Goal: Task Accomplishment & Management: Use online tool/utility

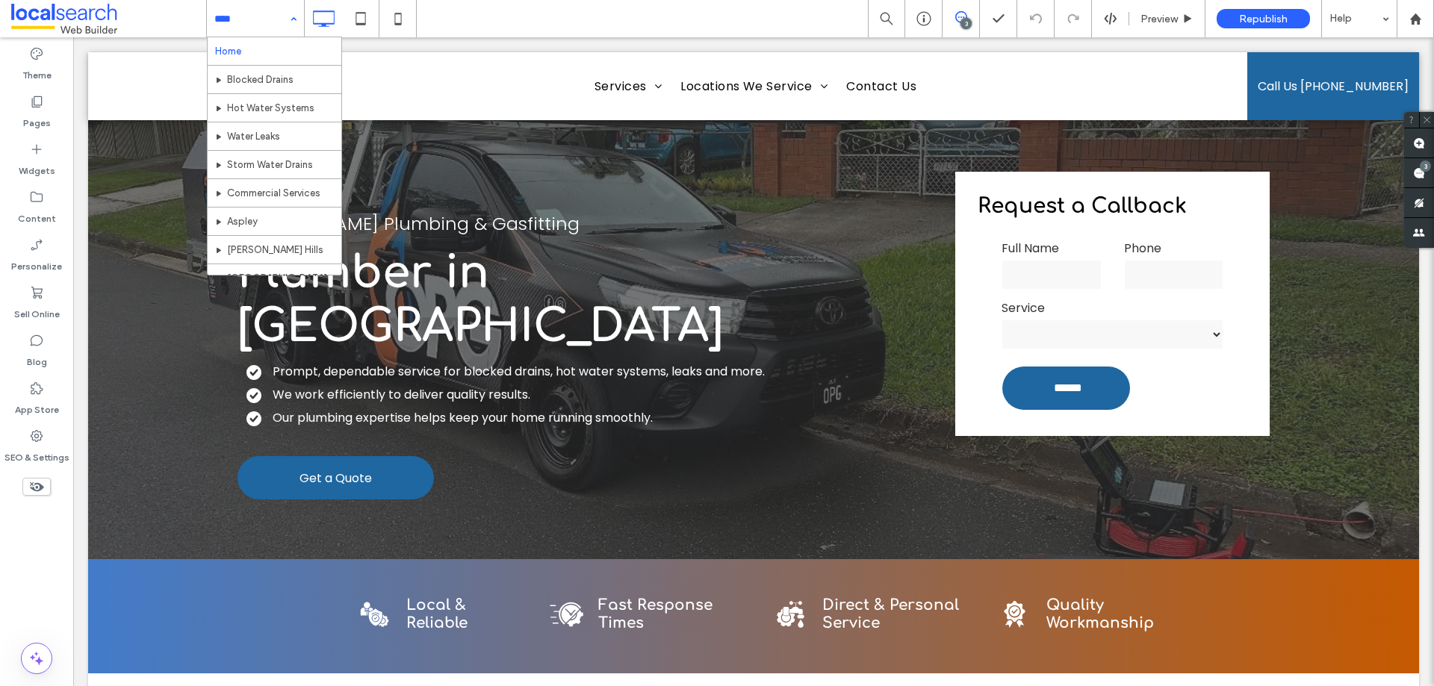
click at [291, 22] on div "Home Blocked Drains Hot Water Systems Water Leaks Storm Water Drains Commercial…" at bounding box center [255, 18] width 97 height 37
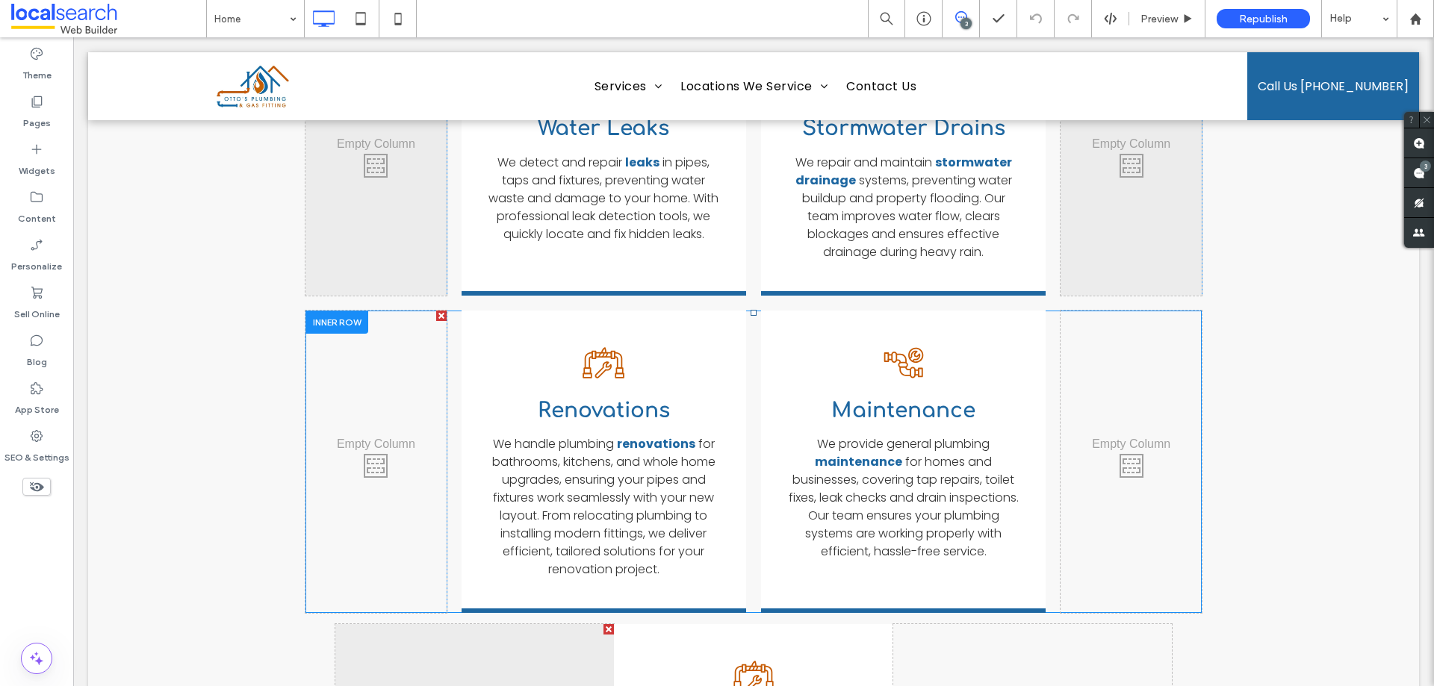
scroll to position [2316, 0]
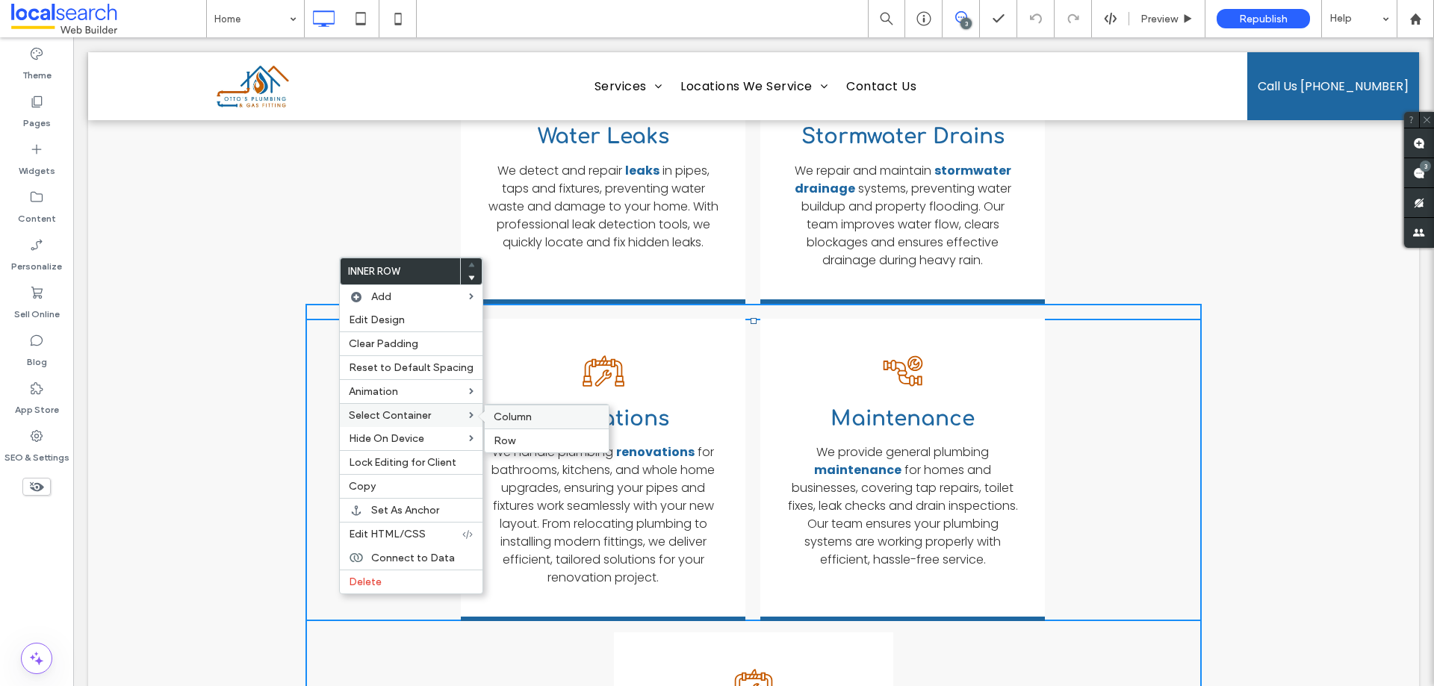
click at [498, 413] on span "Column" at bounding box center [513, 417] width 38 height 13
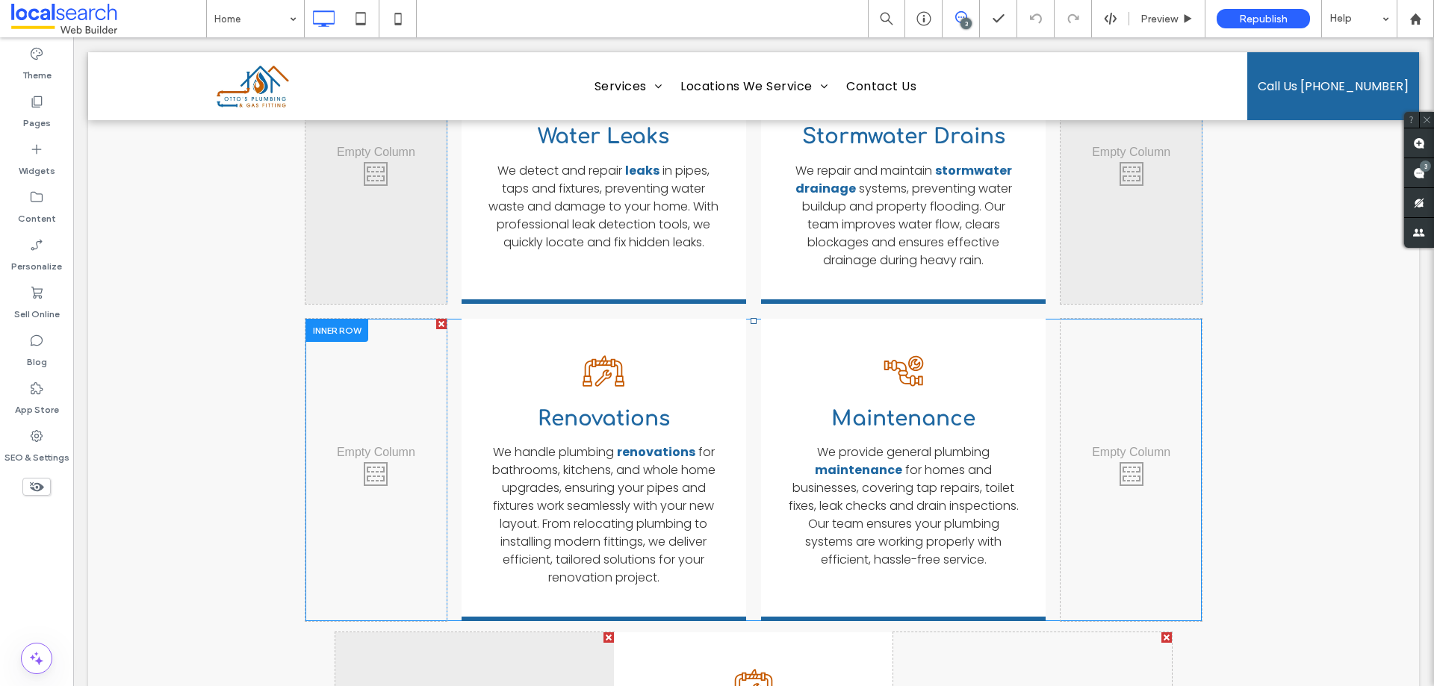
click at [353, 319] on div at bounding box center [337, 330] width 63 height 23
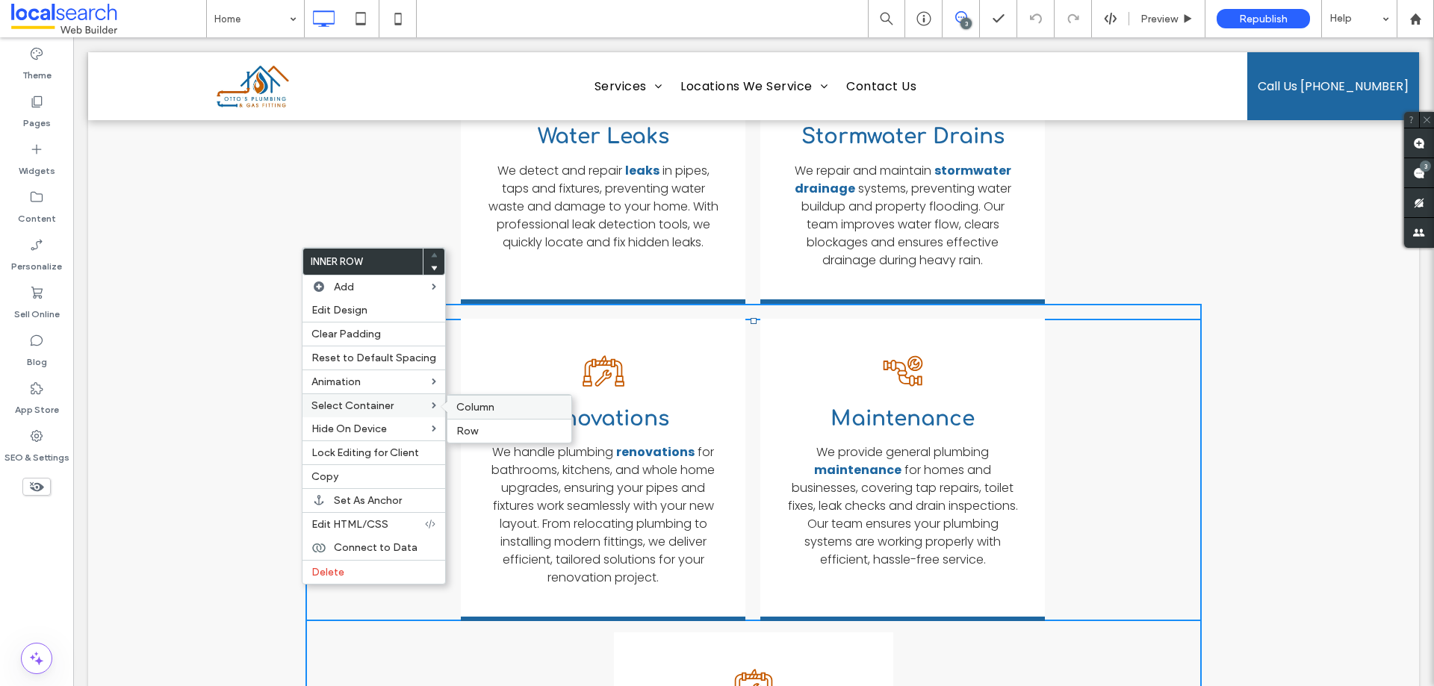
click at [499, 401] on label "Column" at bounding box center [509, 407] width 106 height 13
click at [365, 475] on label "Copy" at bounding box center [375, 477] width 125 height 13
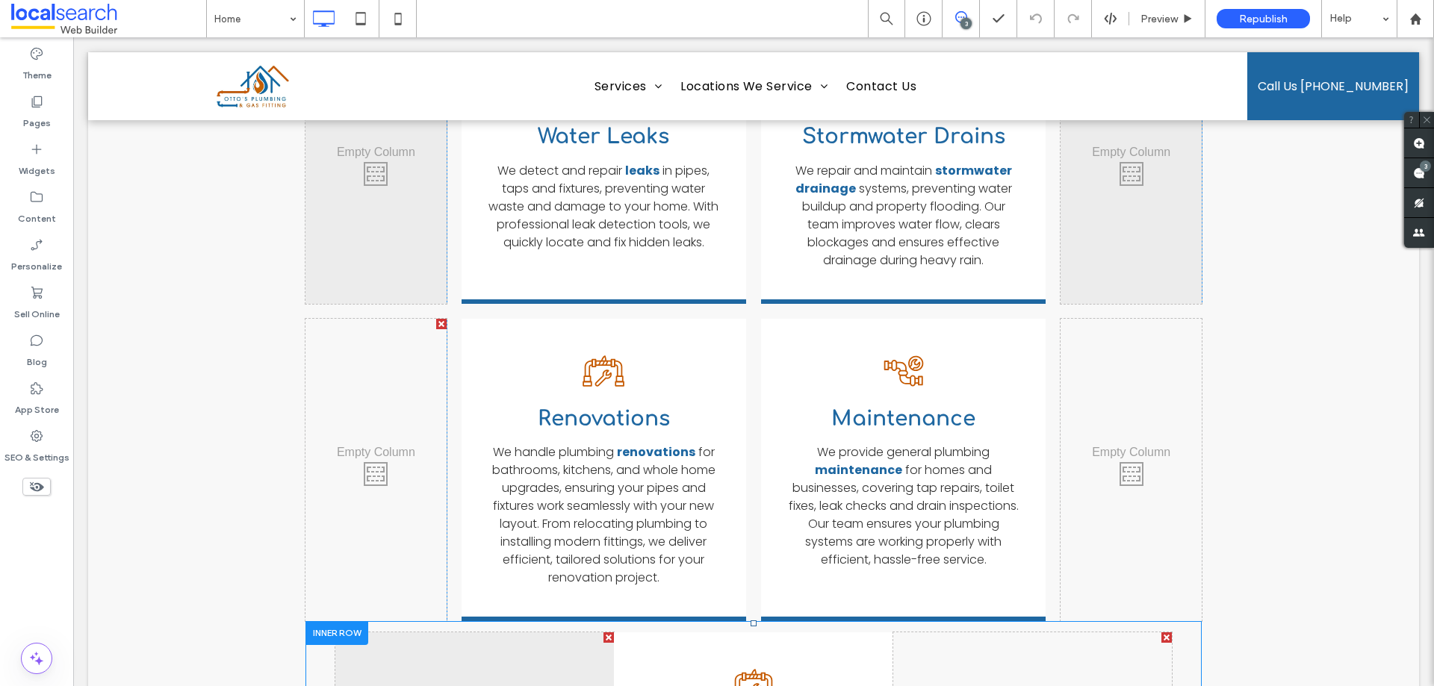
scroll to position [2241, 0]
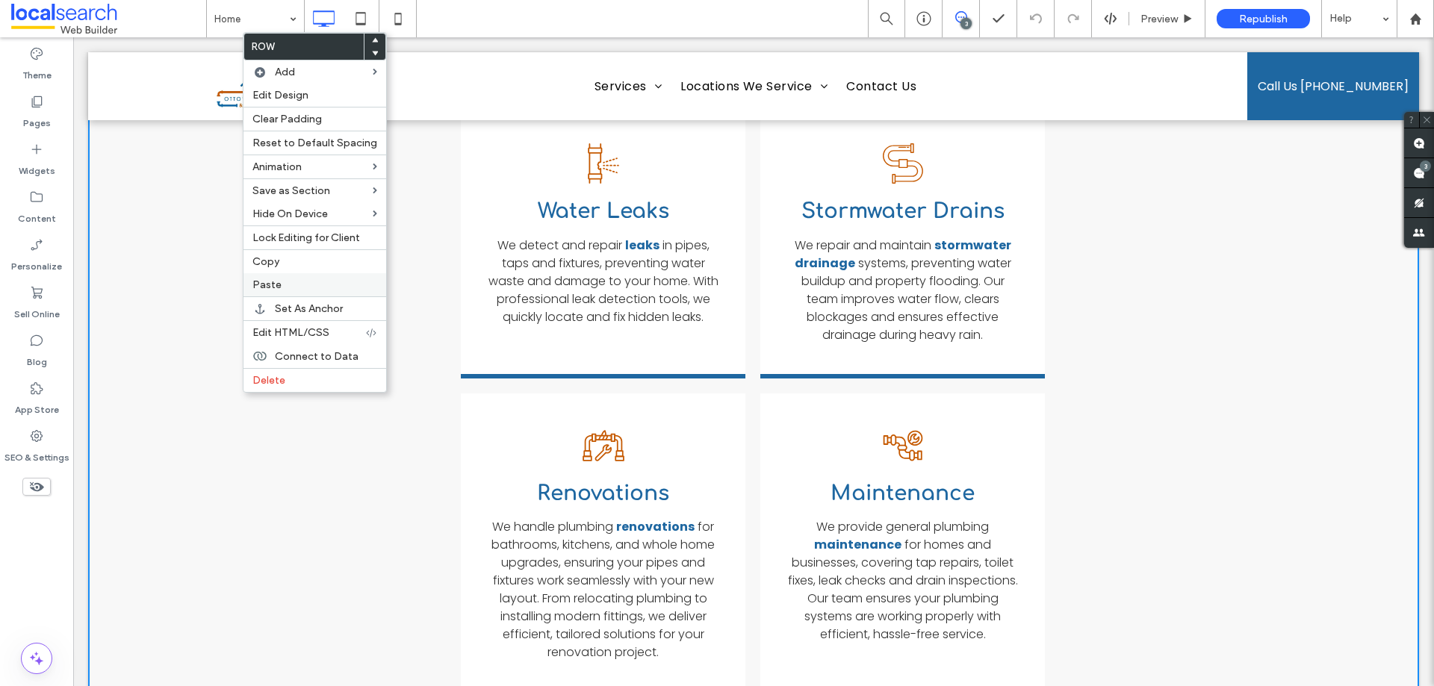
click at [293, 289] on label "Paste" at bounding box center [314, 285] width 125 height 13
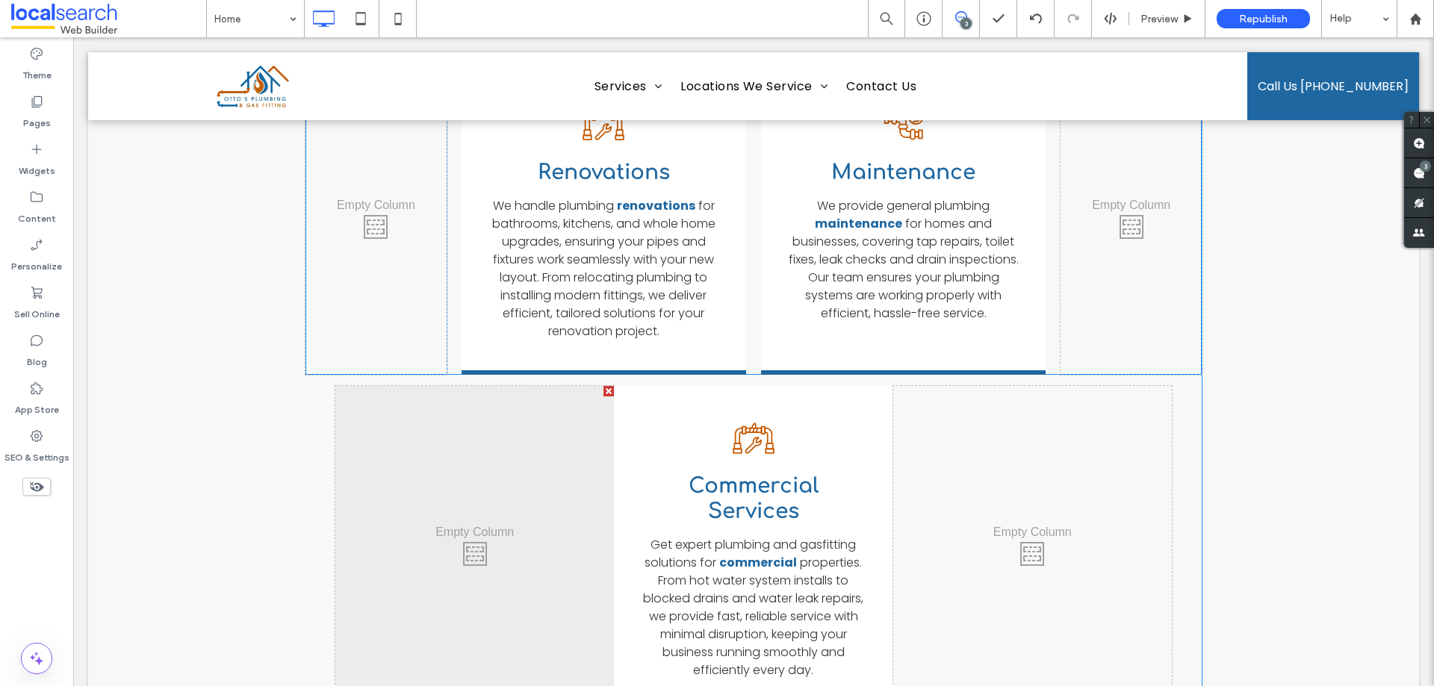
scroll to position [1714, 0]
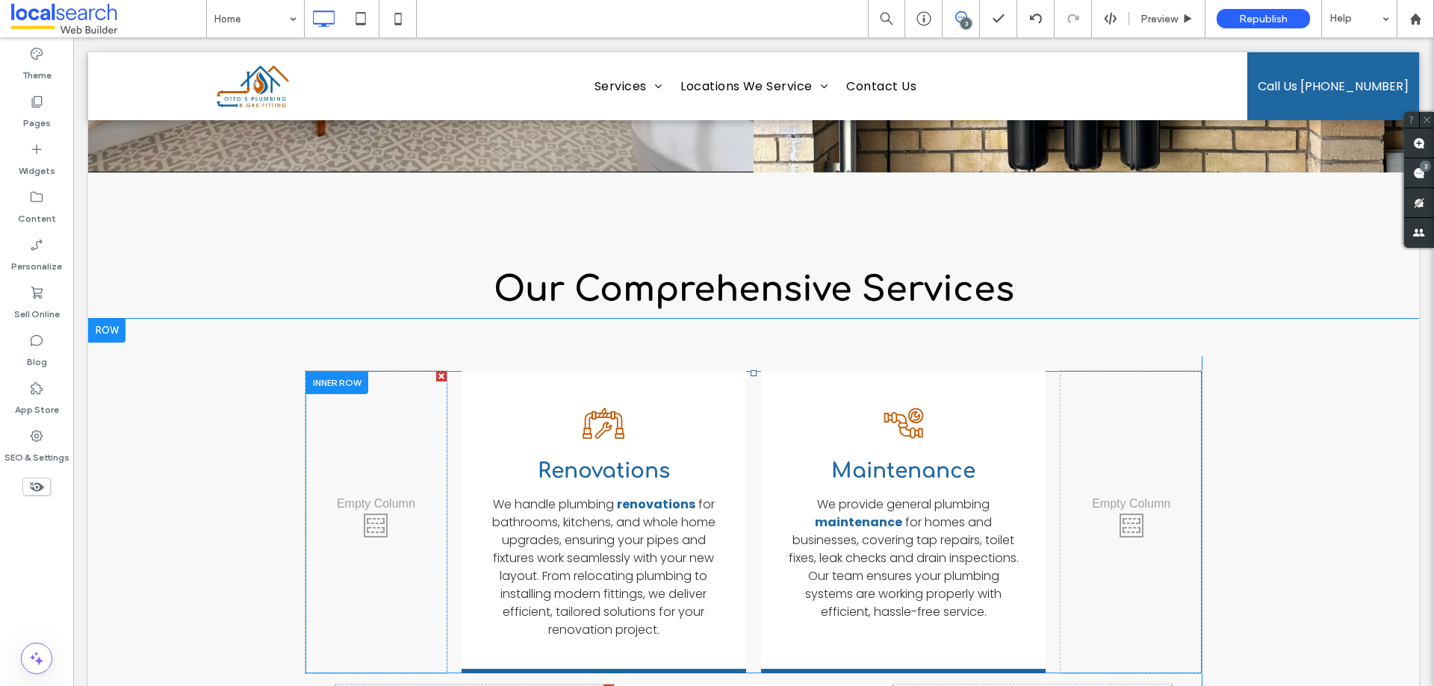
click at [338, 371] on div at bounding box center [337, 382] width 63 height 23
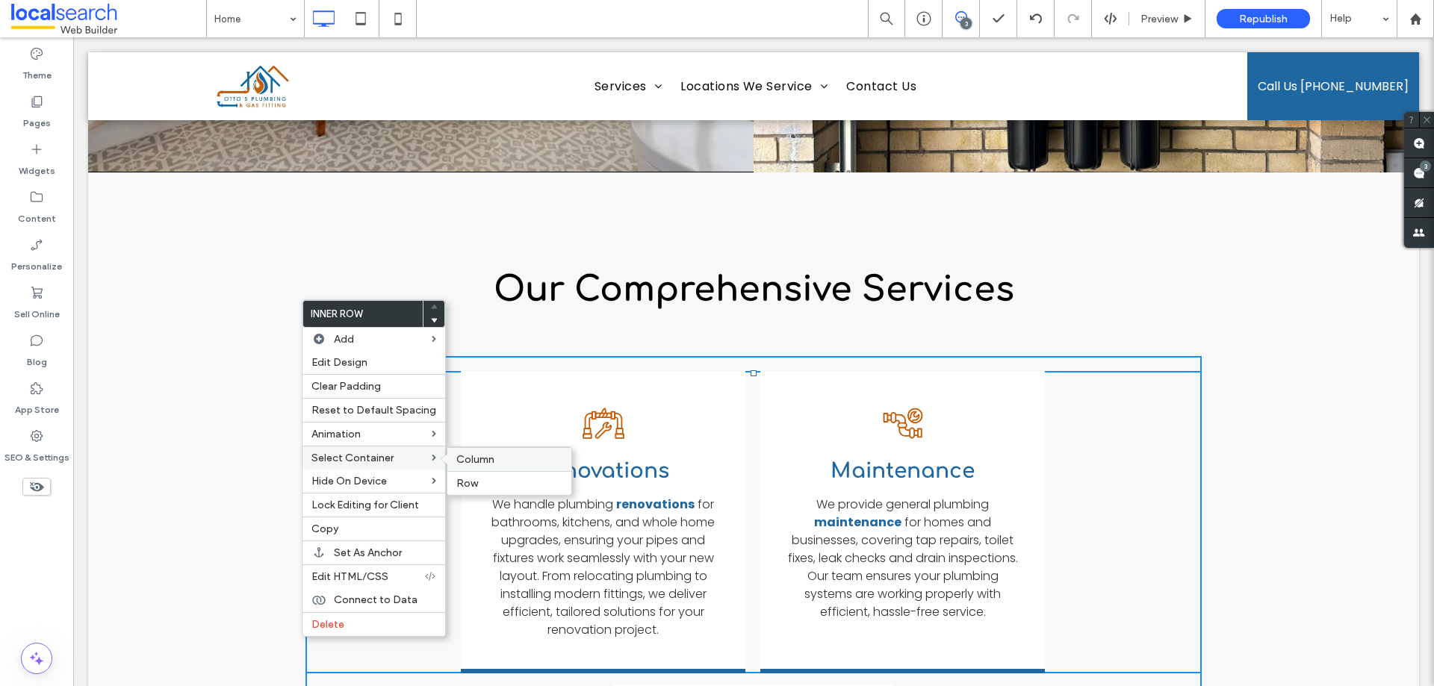
drag, startPoint x: 388, startPoint y: 420, endPoint x: 460, endPoint y: 456, distance: 81.2
click at [460, 456] on span "Column" at bounding box center [475, 459] width 38 height 13
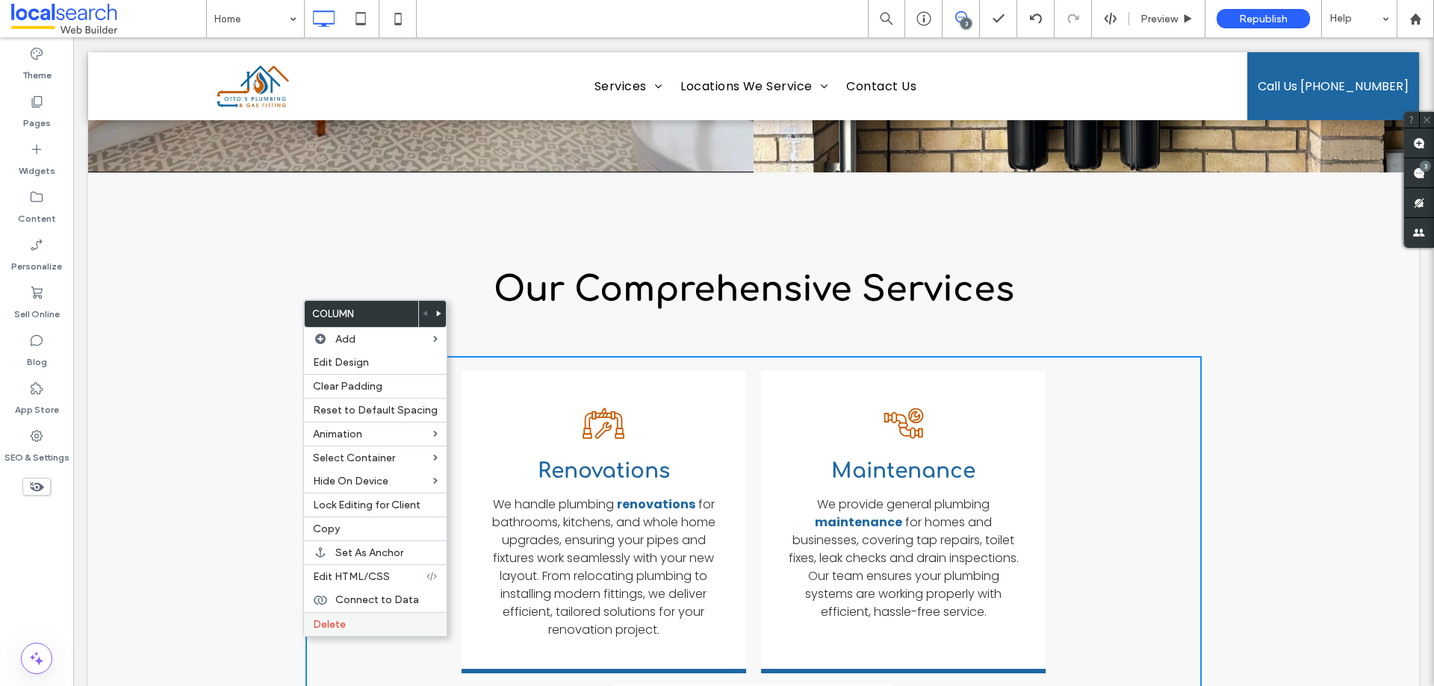
click at [359, 624] on label "Delete" at bounding box center [375, 625] width 125 height 13
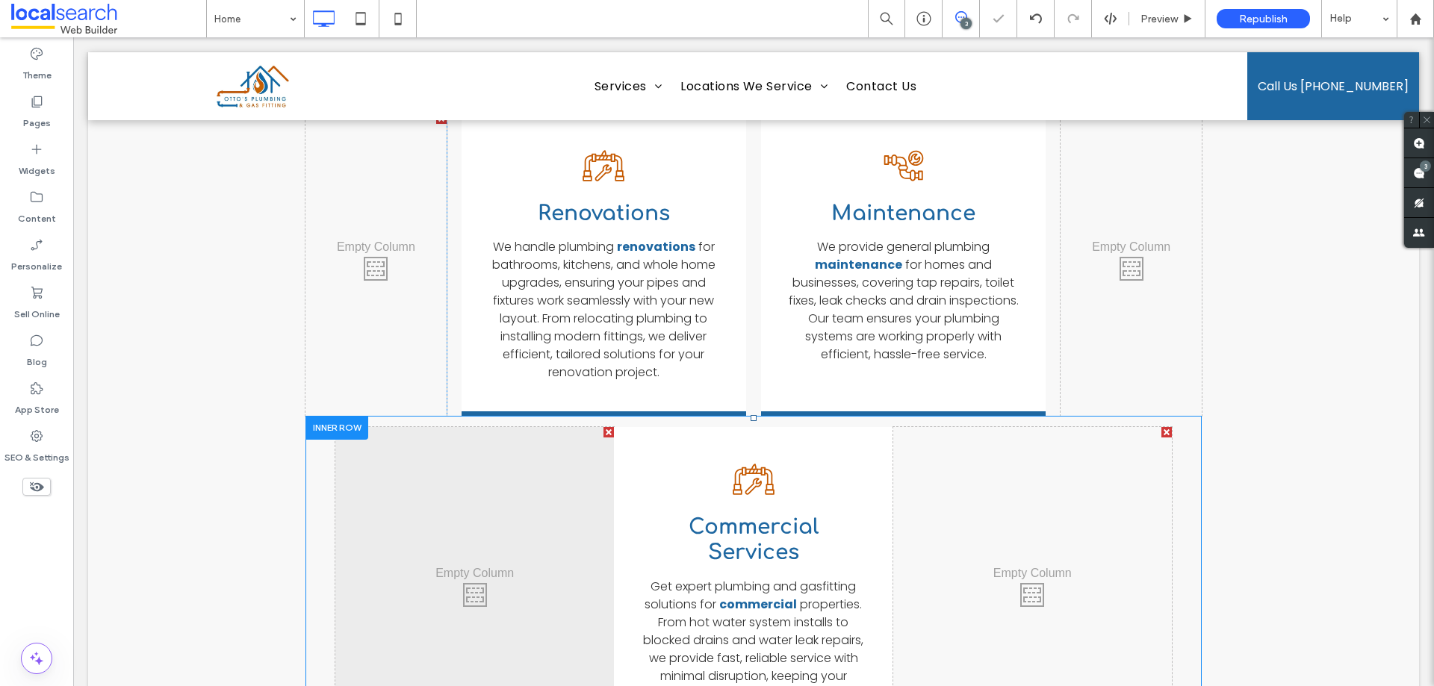
scroll to position [2611, 0]
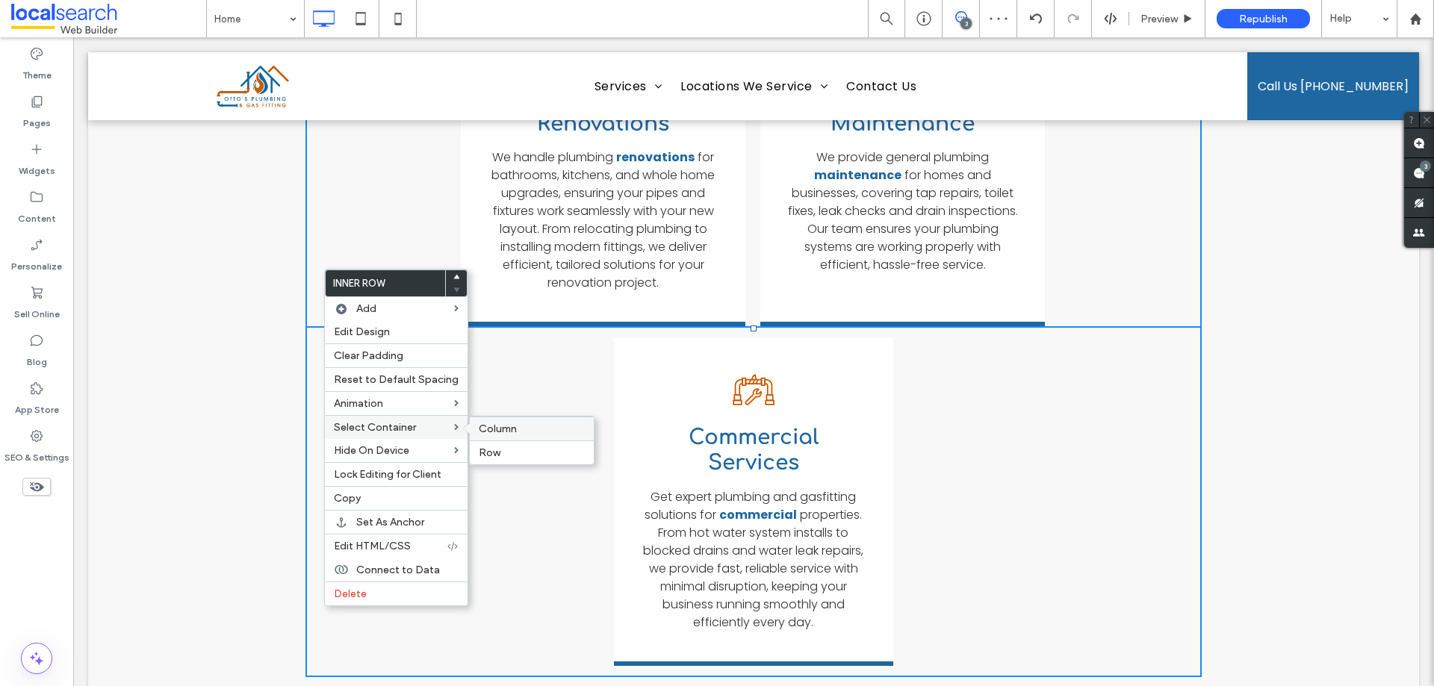
click at [485, 427] on span "Column" at bounding box center [498, 429] width 38 height 13
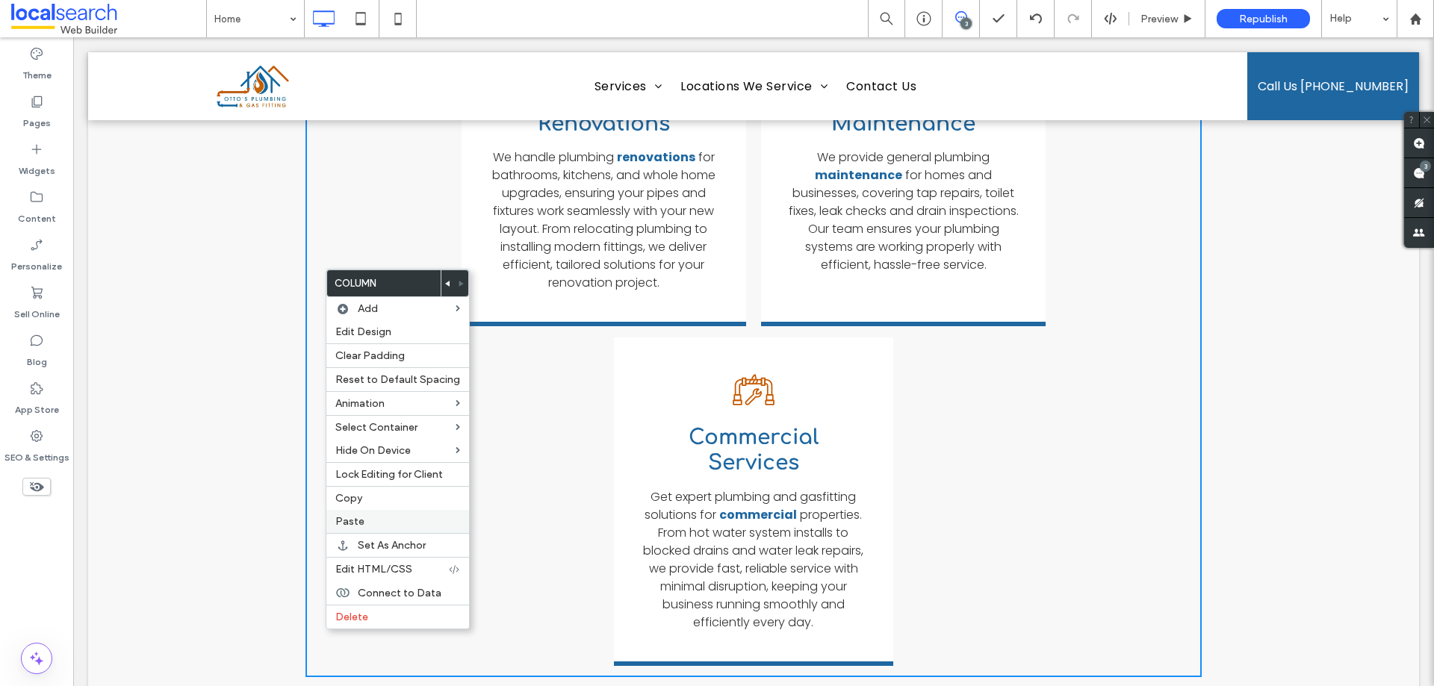
click at [388, 520] on label "Paste" at bounding box center [397, 521] width 125 height 13
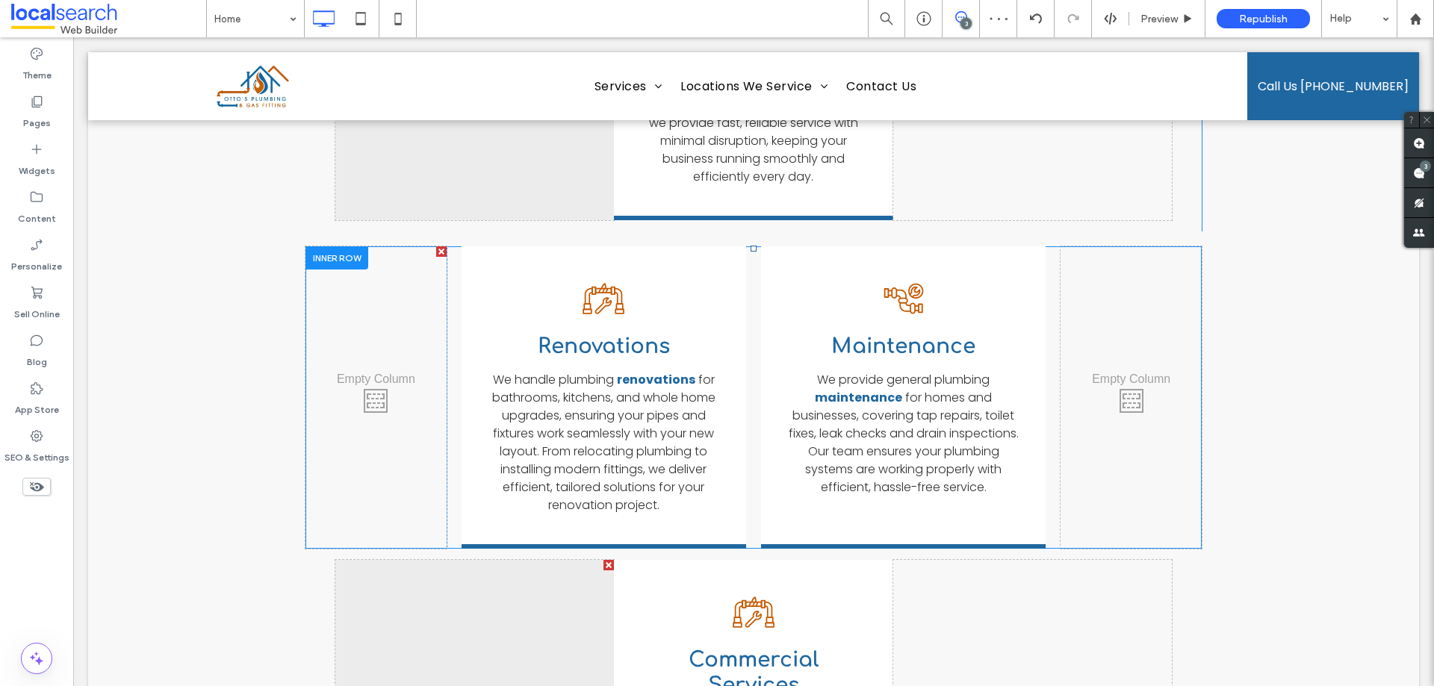
scroll to position [2984, 0]
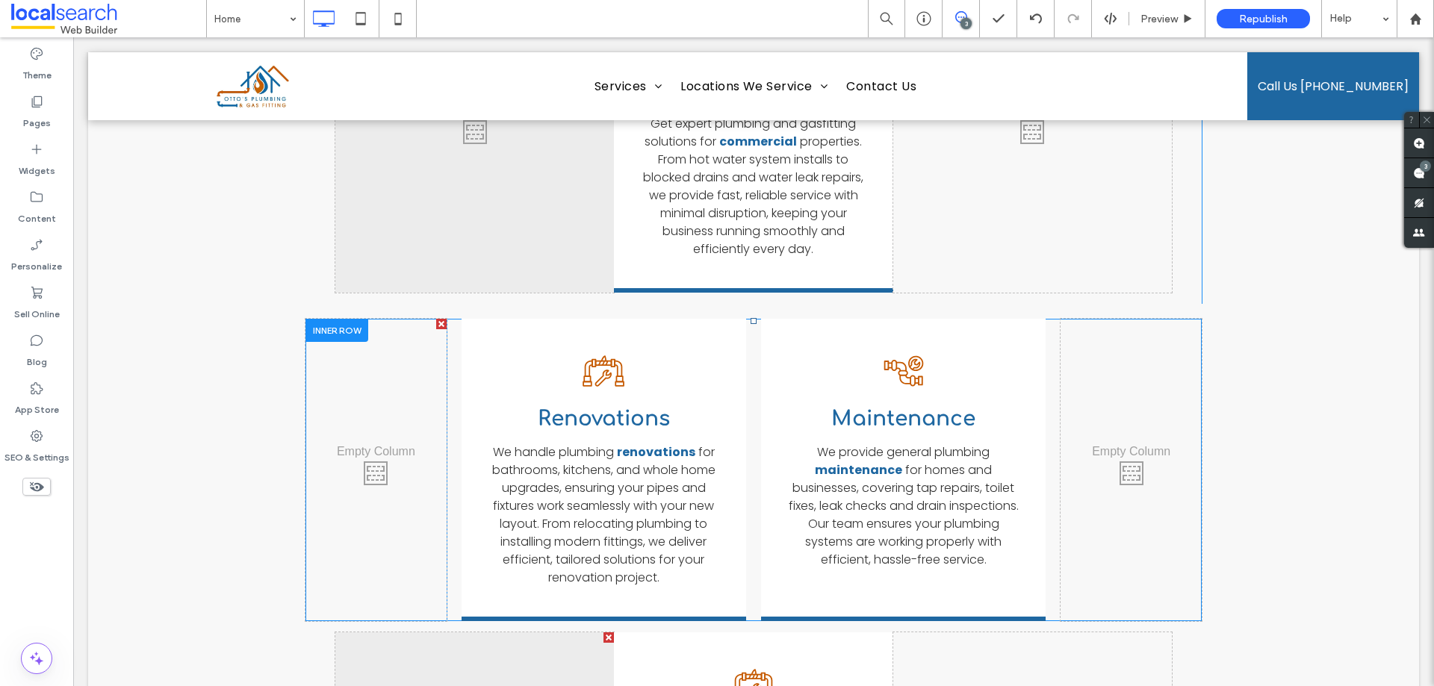
click at [341, 319] on div at bounding box center [337, 330] width 63 height 23
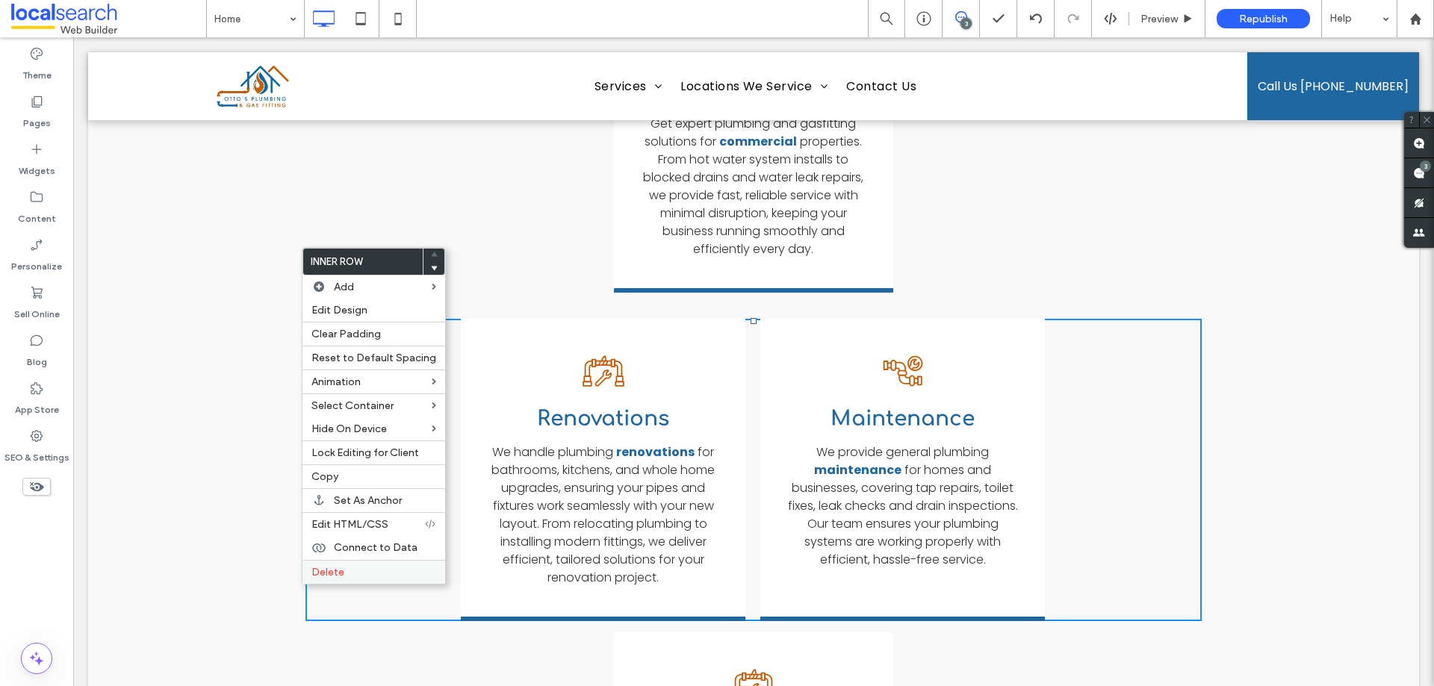
click at [379, 577] on label "Delete" at bounding box center [373, 572] width 125 height 13
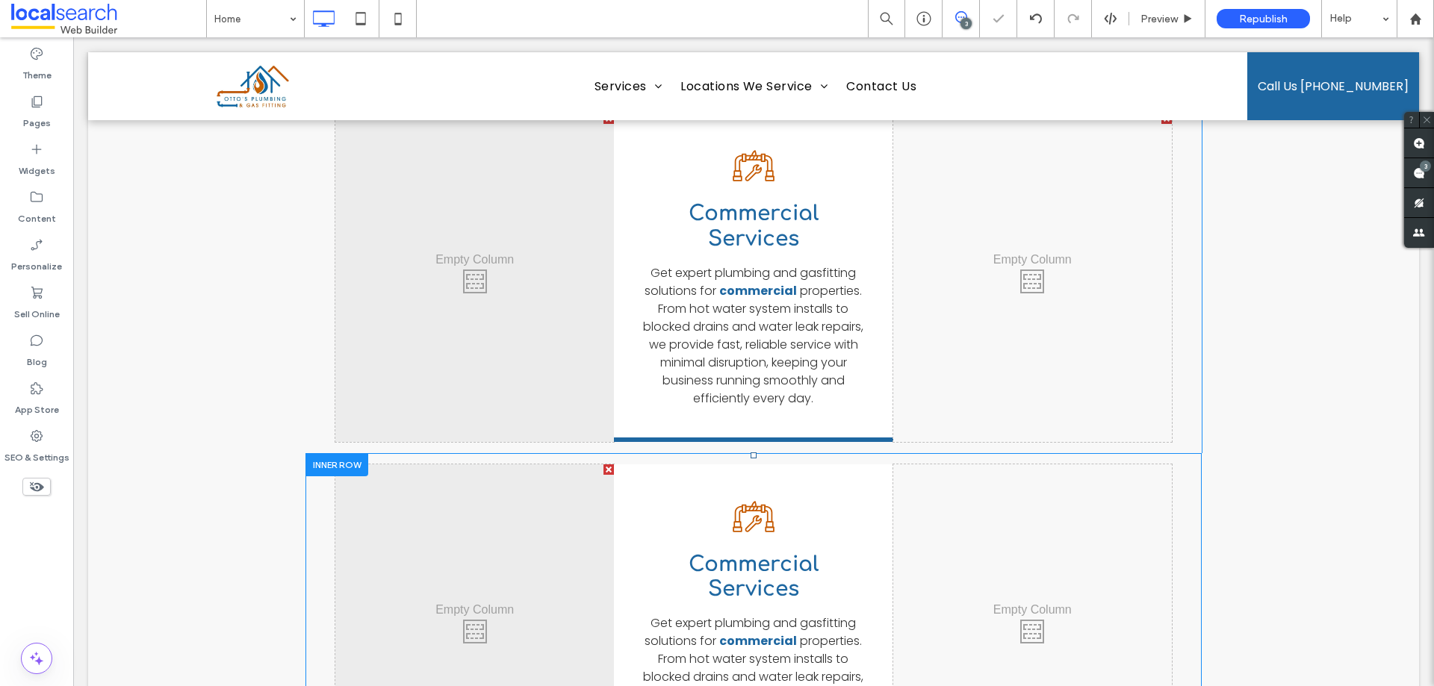
scroll to position [2611, 0]
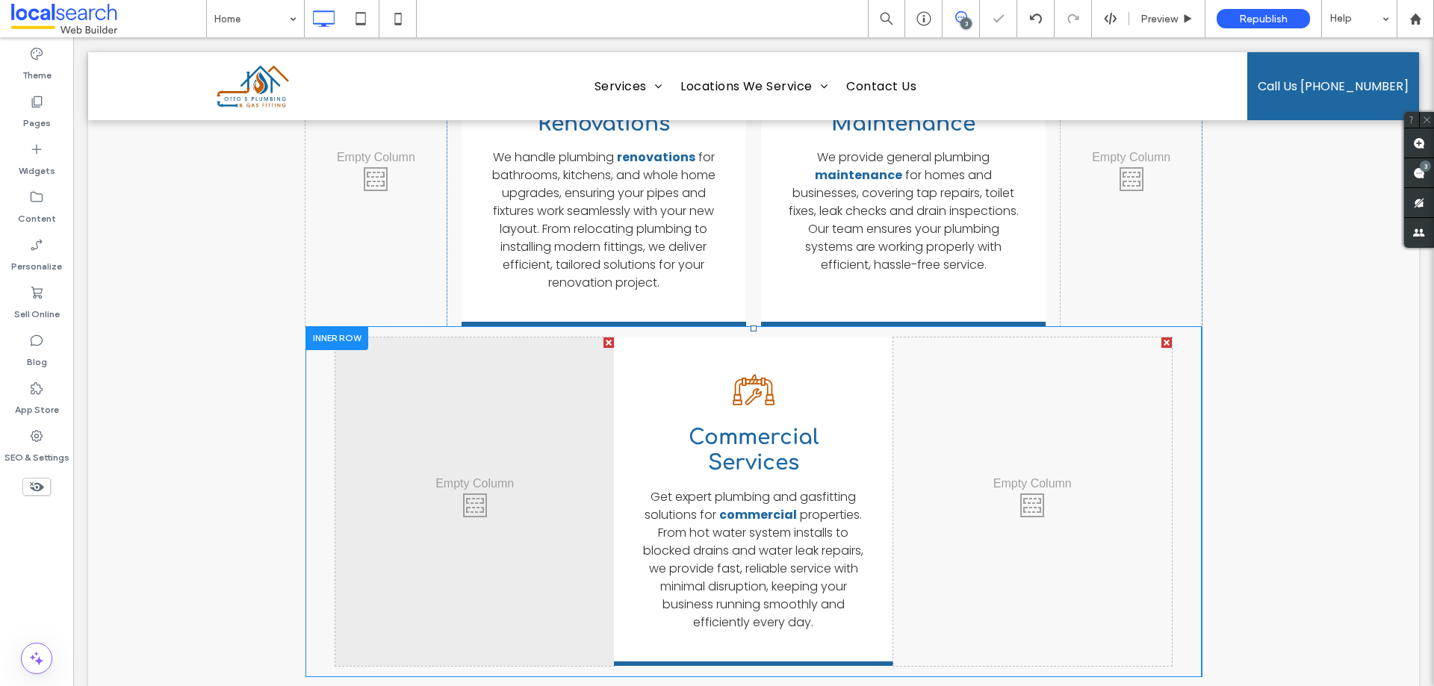
click at [347, 326] on div at bounding box center [337, 337] width 63 height 23
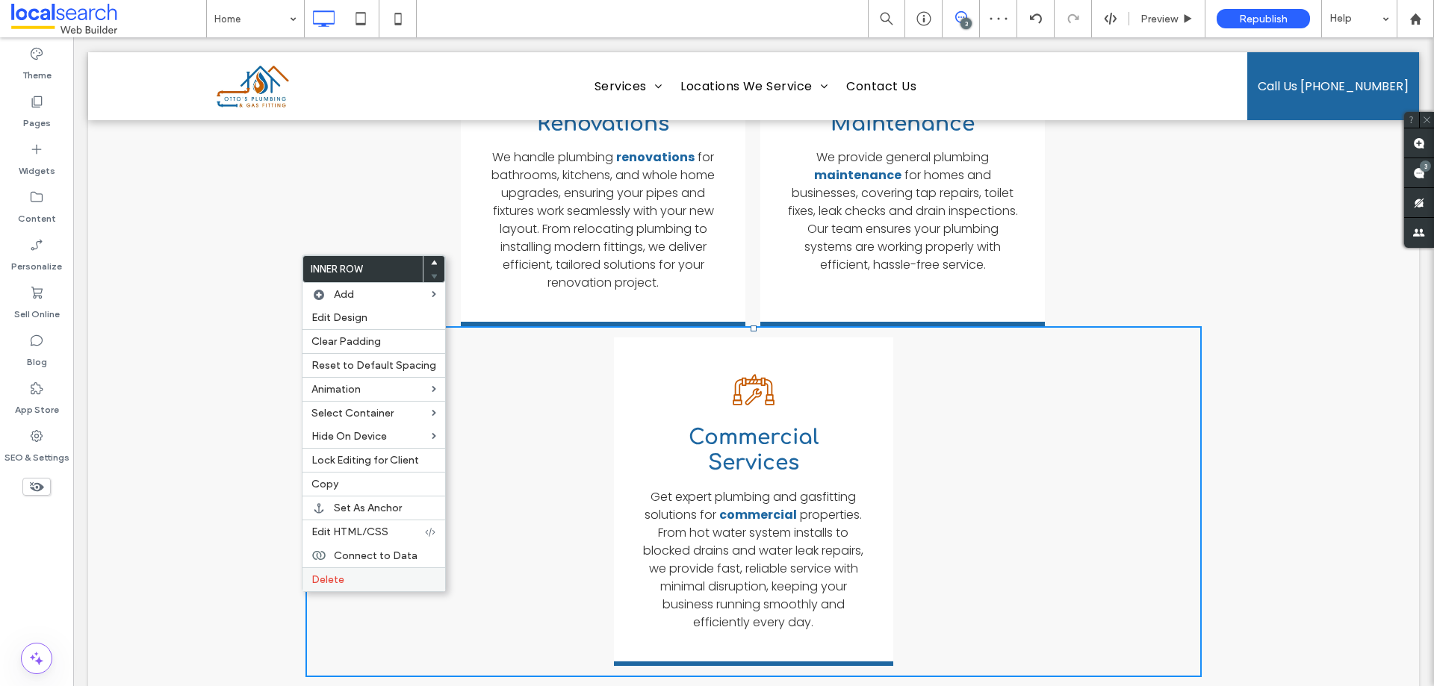
click at [359, 583] on label "Delete" at bounding box center [373, 580] width 125 height 13
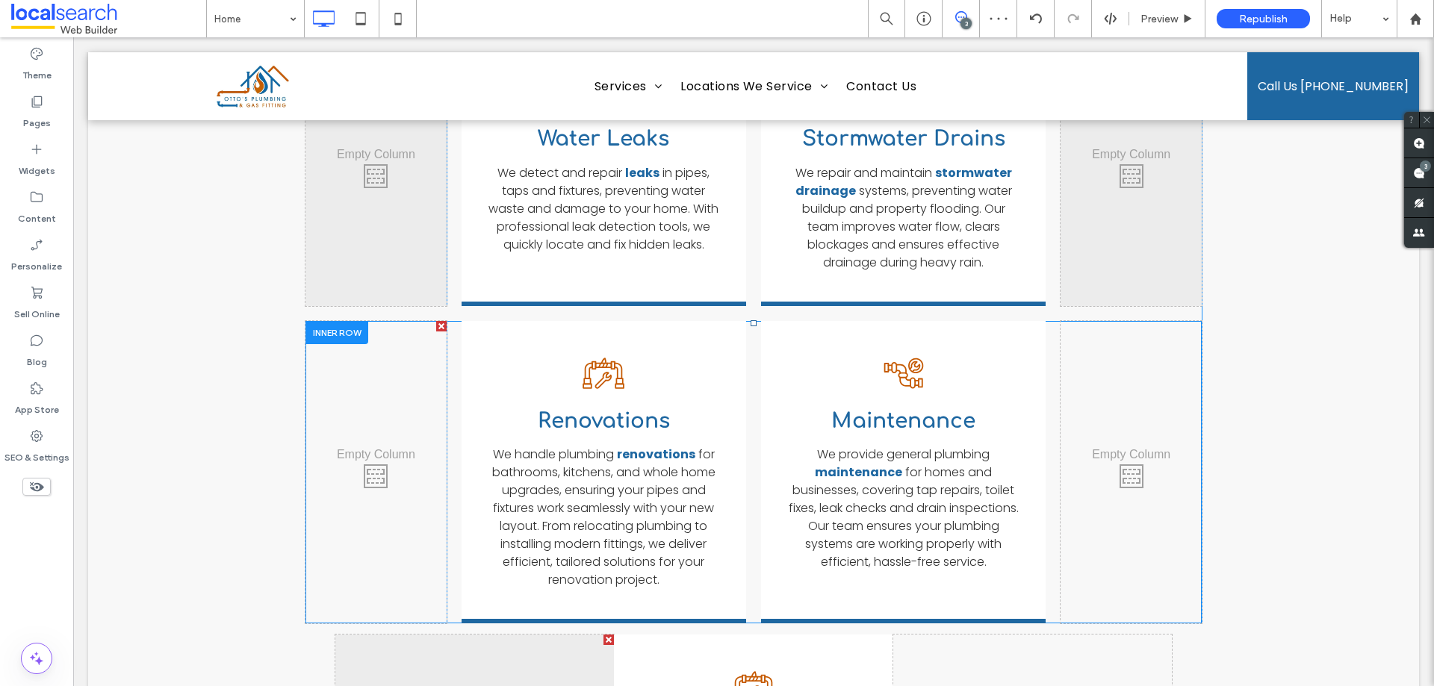
scroll to position [2312, 0]
click at [332, 323] on div at bounding box center [337, 334] width 63 height 23
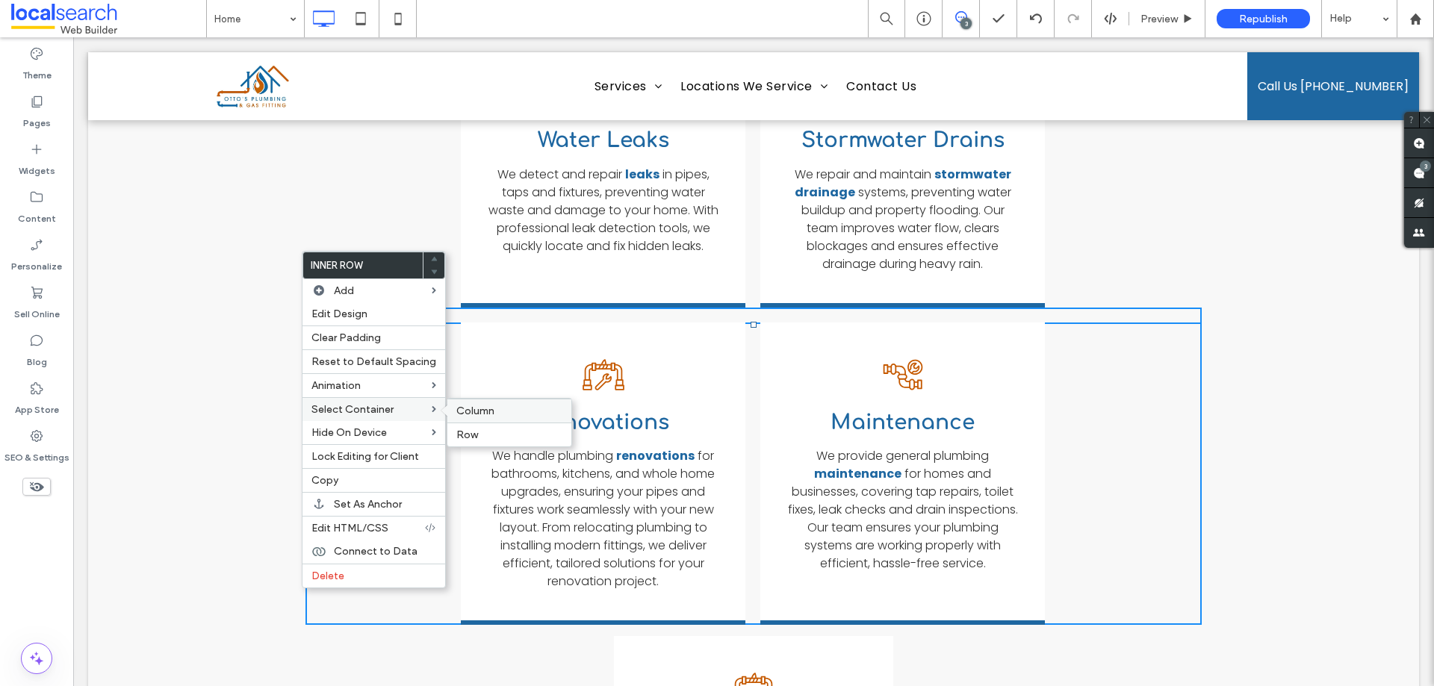
drag, startPoint x: 451, startPoint y: 403, endPoint x: 378, endPoint y: 360, distance: 84.7
click at [451, 403] on div "Column" at bounding box center [509, 411] width 124 height 24
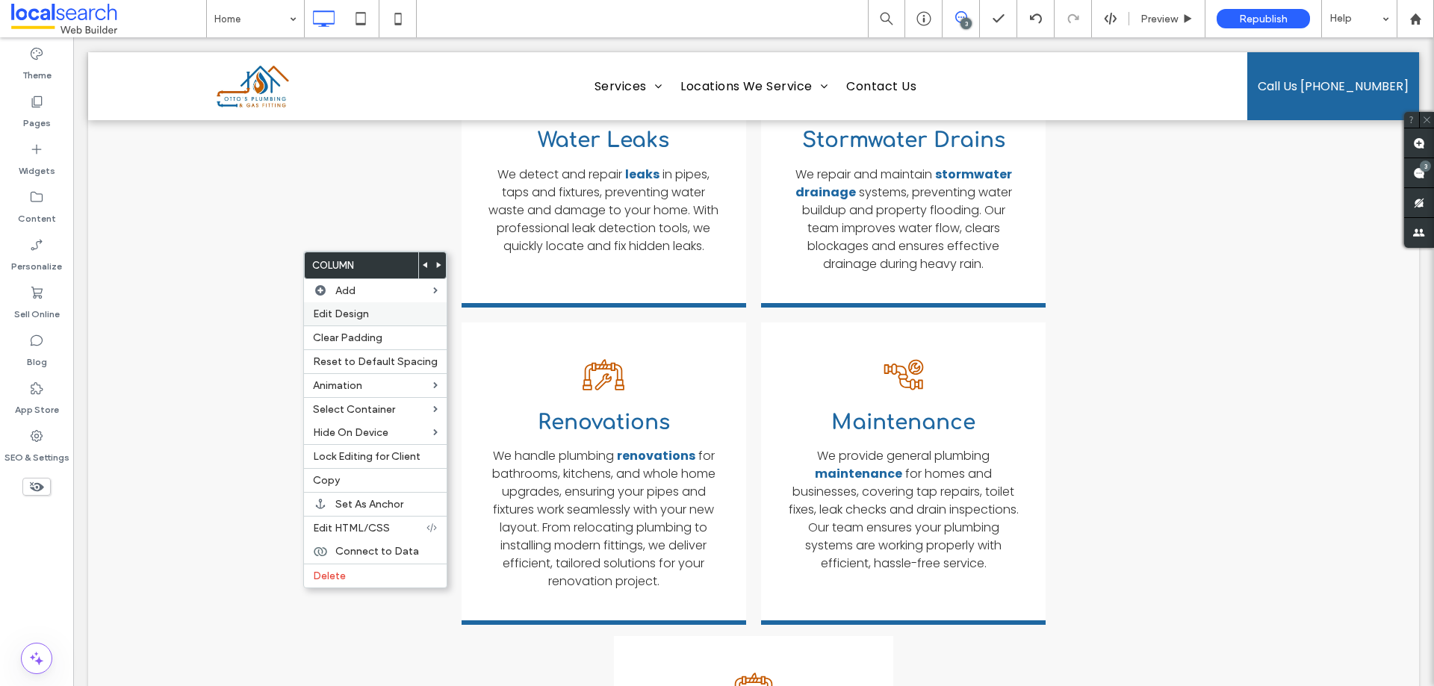
click at [380, 306] on div "Edit Design" at bounding box center [375, 314] width 143 height 23
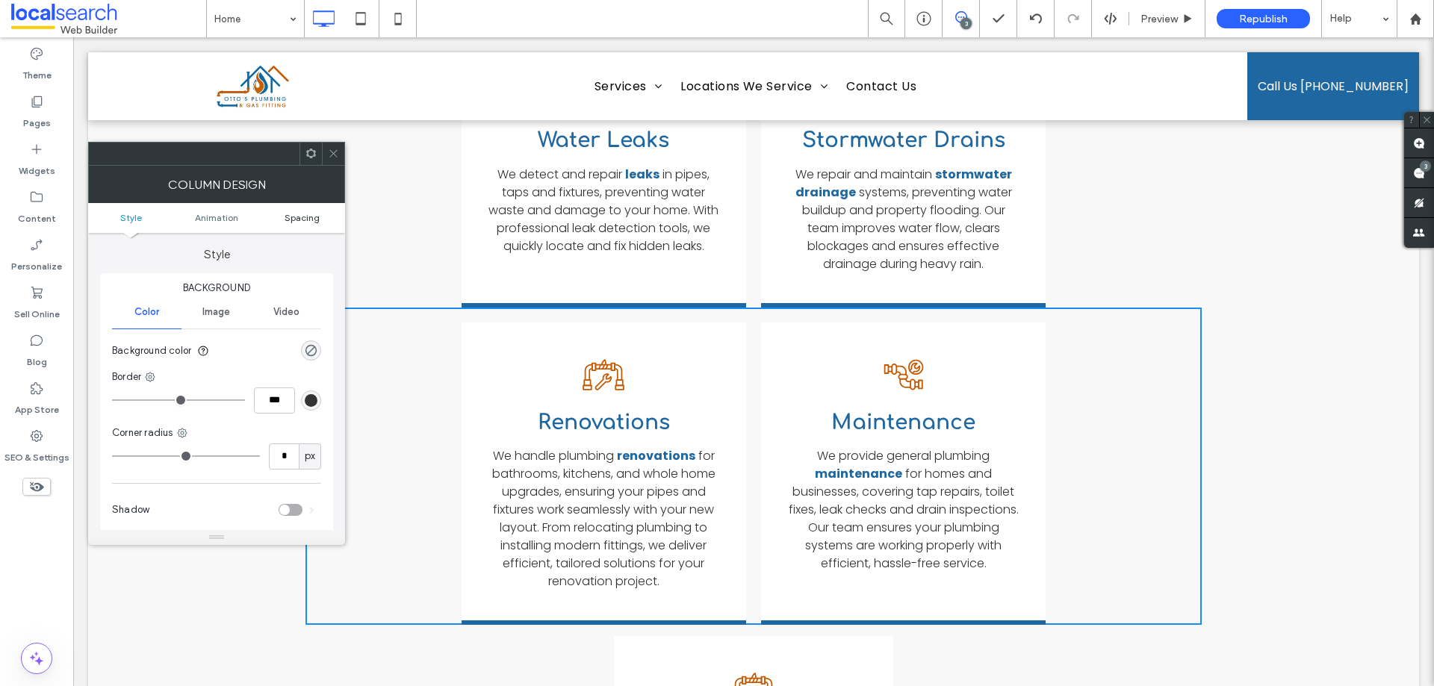
click at [312, 217] on span "Spacing" at bounding box center [302, 217] width 35 height 11
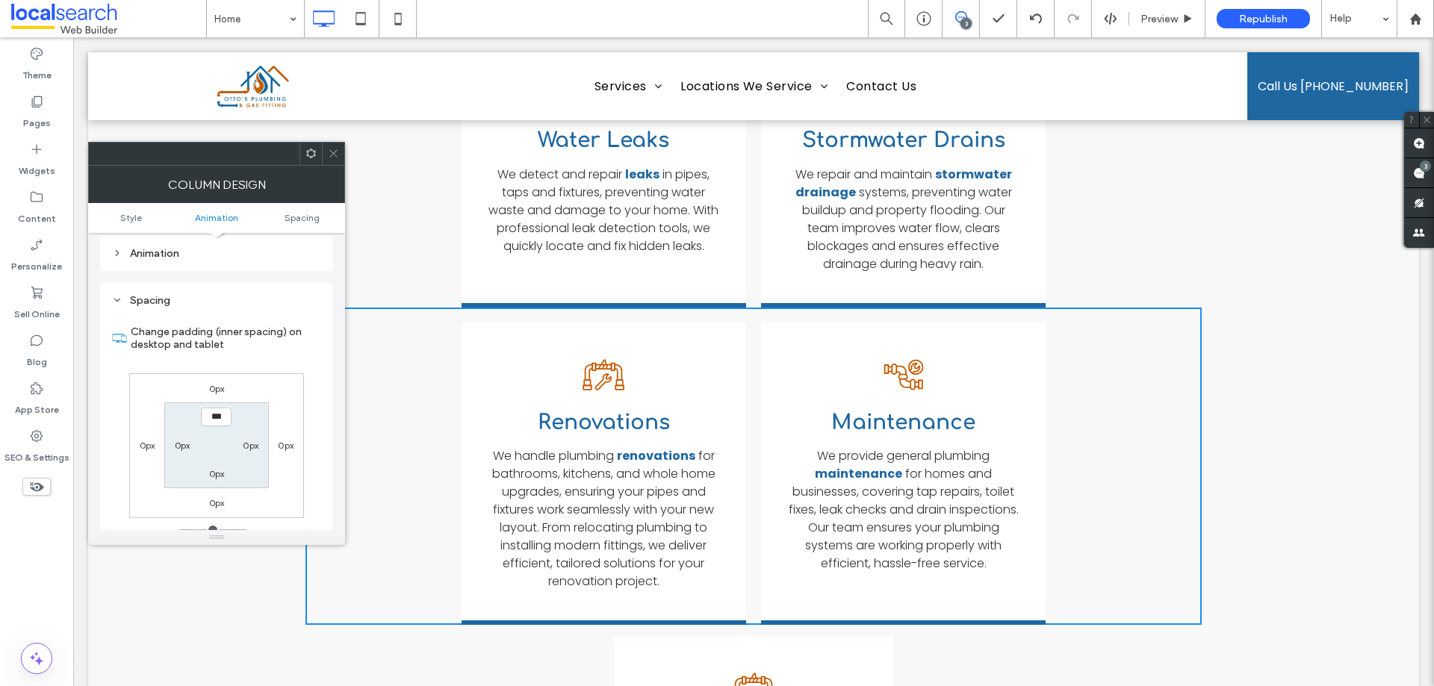
scroll to position [350, 0]
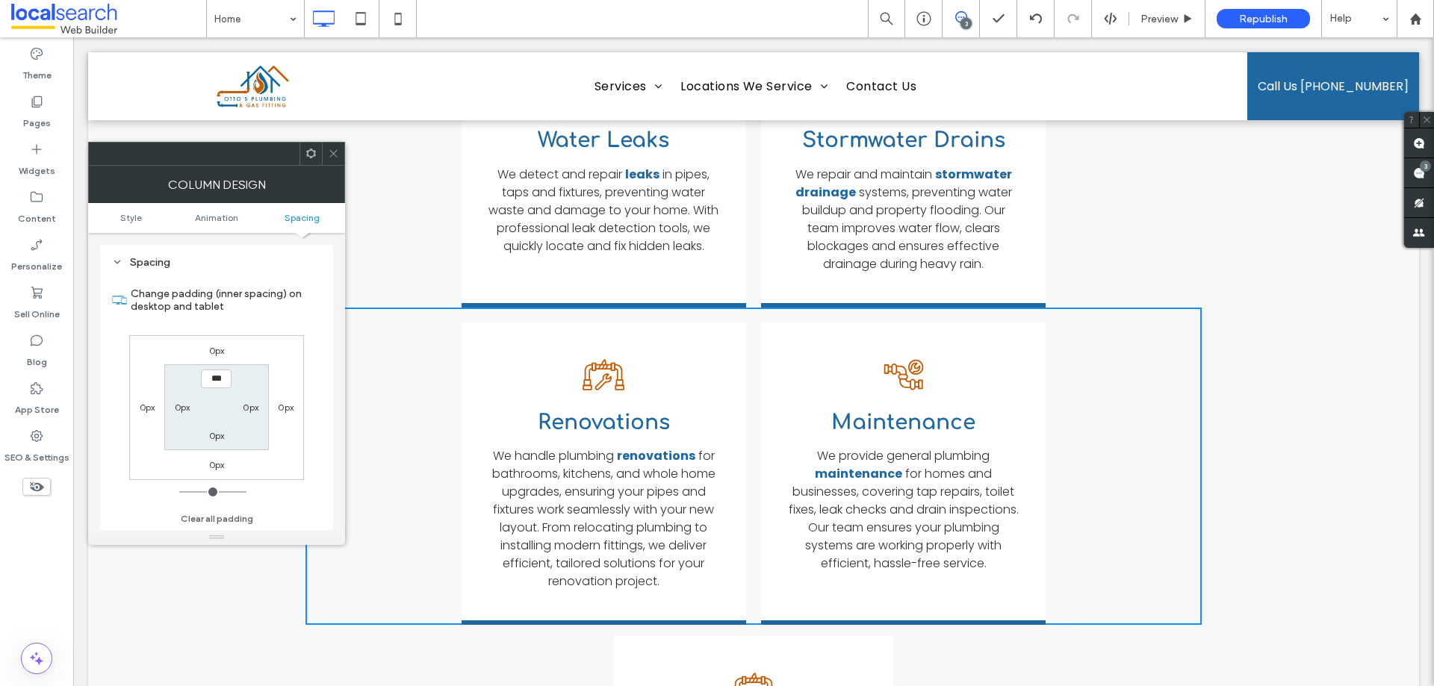
click at [334, 155] on icon at bounding box center [333, 153] width 11 height 11
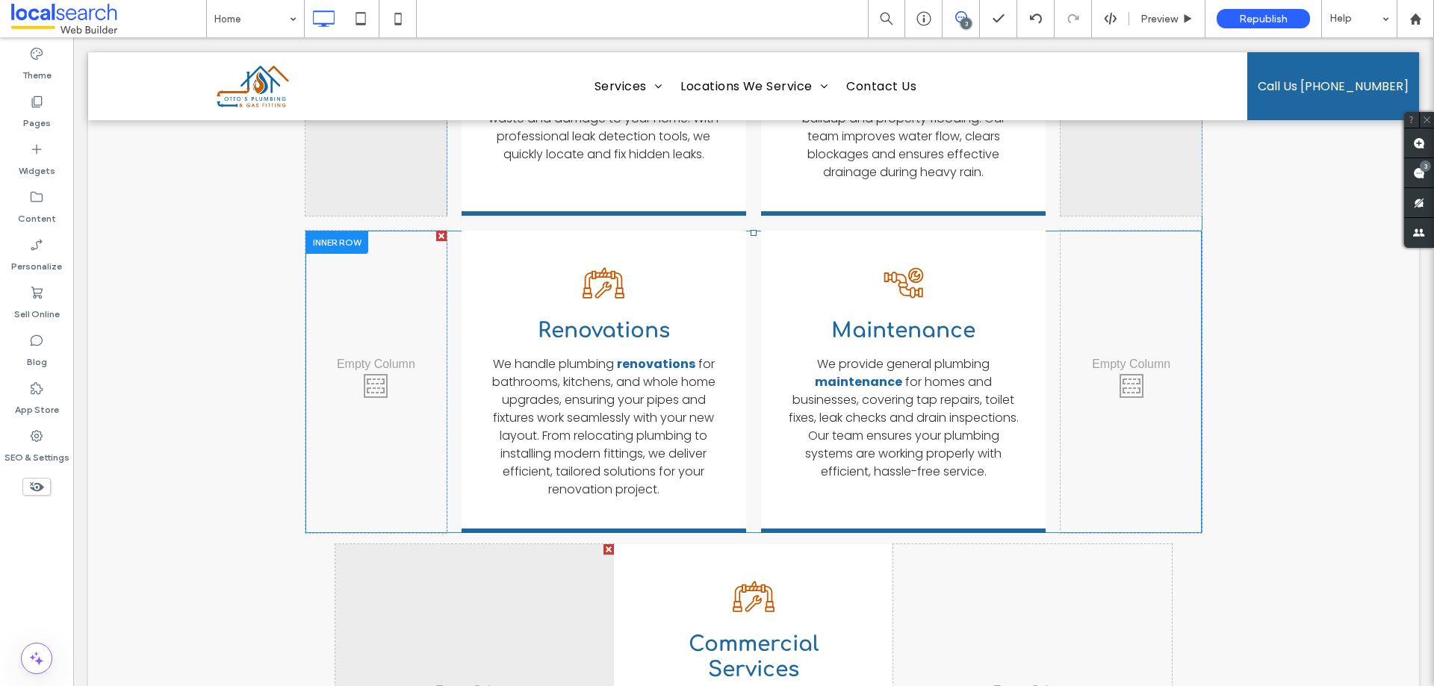
scroll to position [2312, 0]
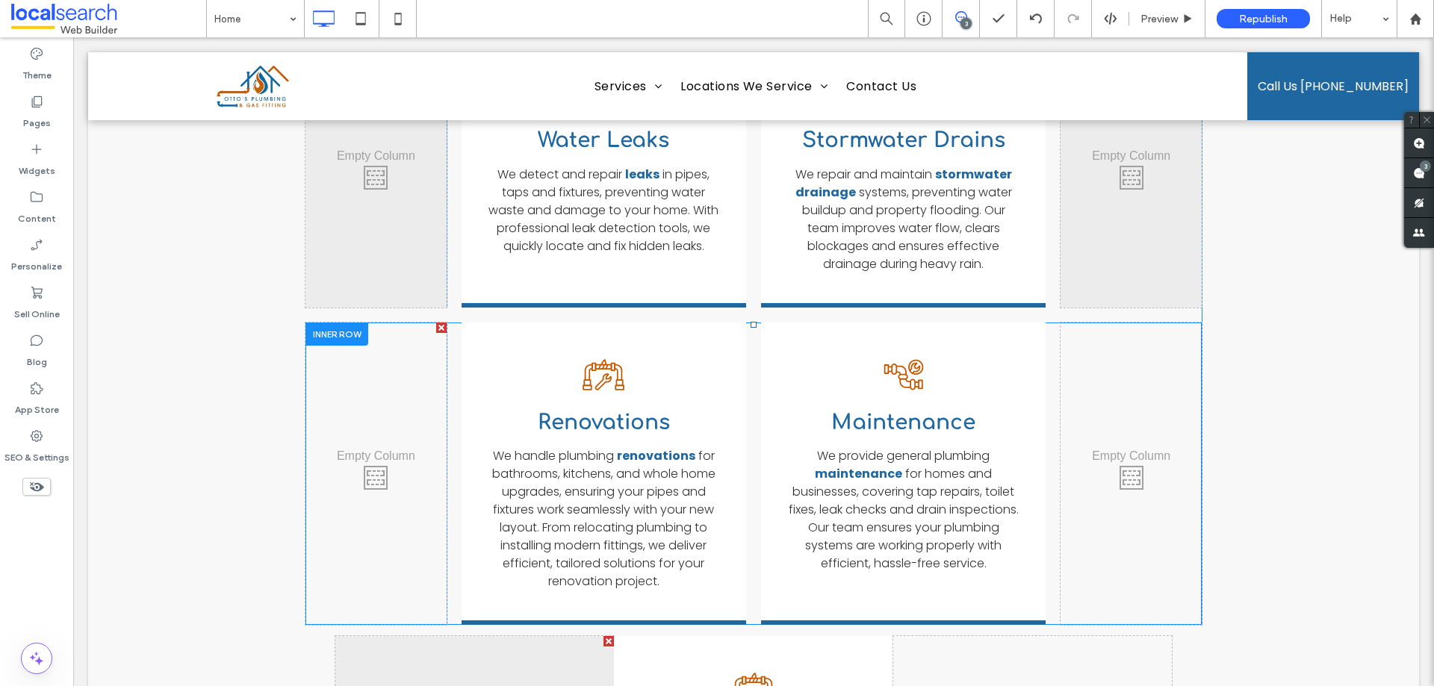
click at [326, 323] on div at bounding box center [337, 334] width 63 height 23
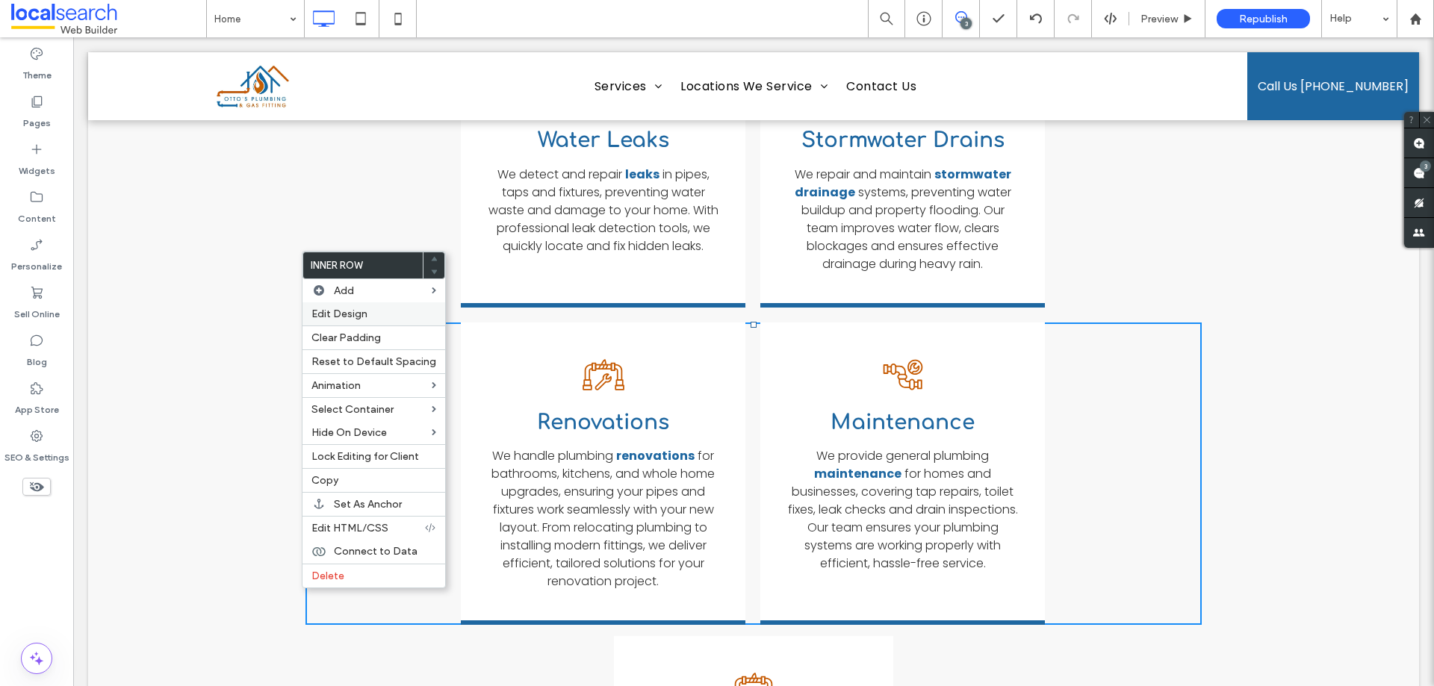
click at [347, 317] on span "Edit Design" at bounding box center [339, 314] width 56 height 13
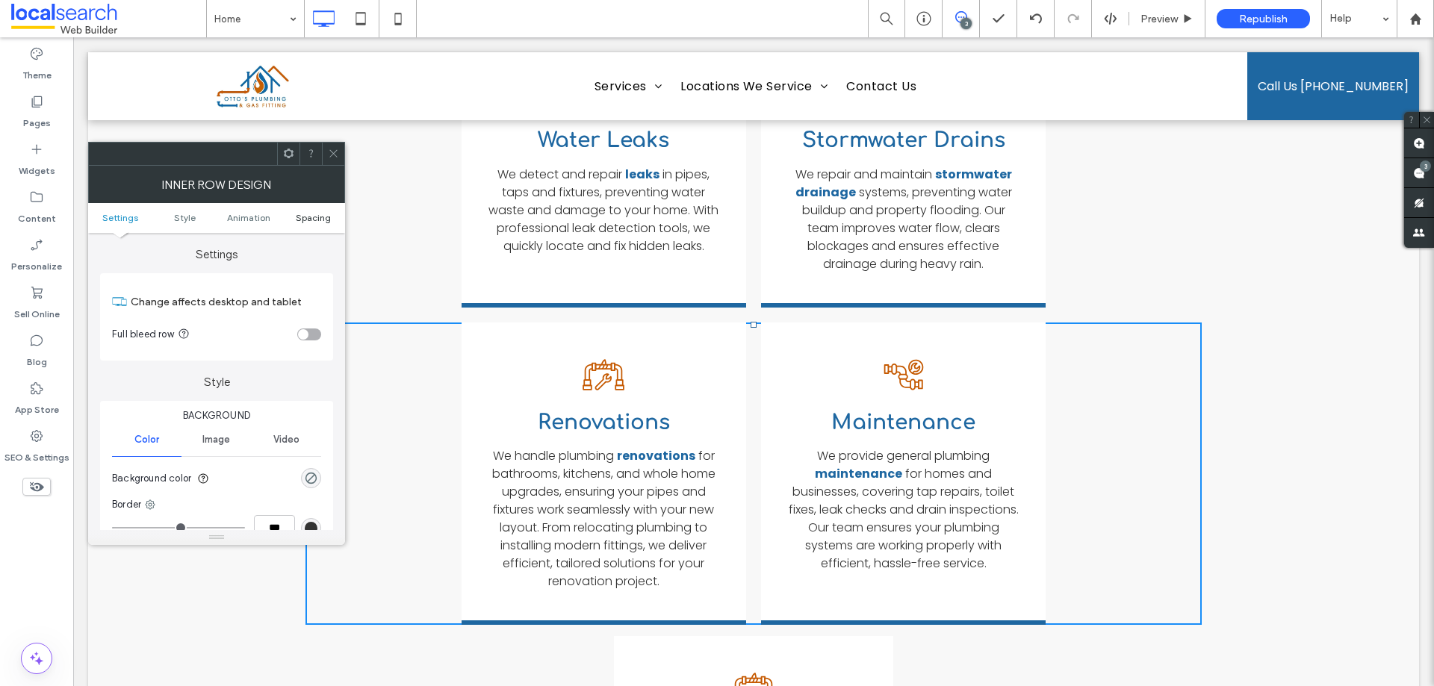
drag, startPoint x: 306, startPoint y: 214, endPoint x: 308, endPoint y: 222, distance: 7.8
click at [307, 217] on span "Spacing" at bounding box center [313, 217] width 35 height 11
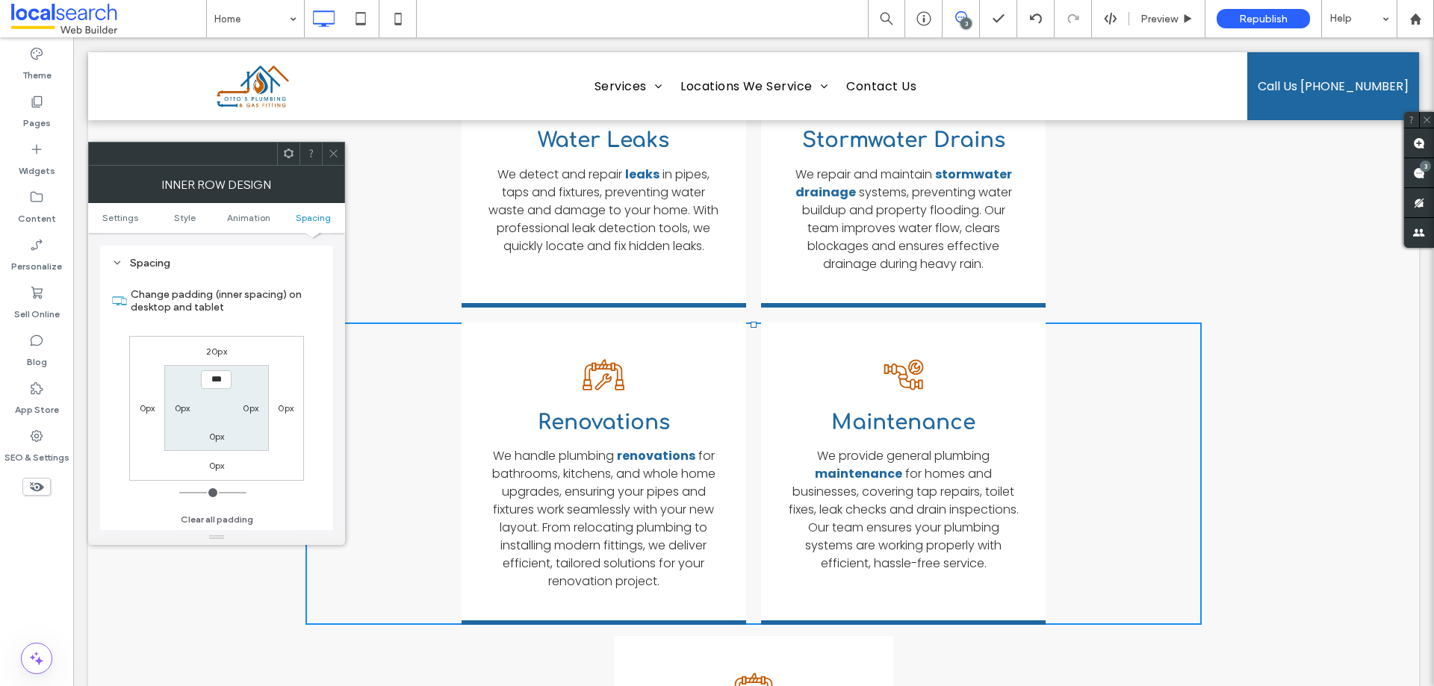
scroll to position [478, 0]
drag, startPoint x: 339, startPoint y: 158, endPoint x: 280, endPoint y: 300, distance: 153.0
click at [339, 158] on div at bounding box center [333, 154] width 22 height 22
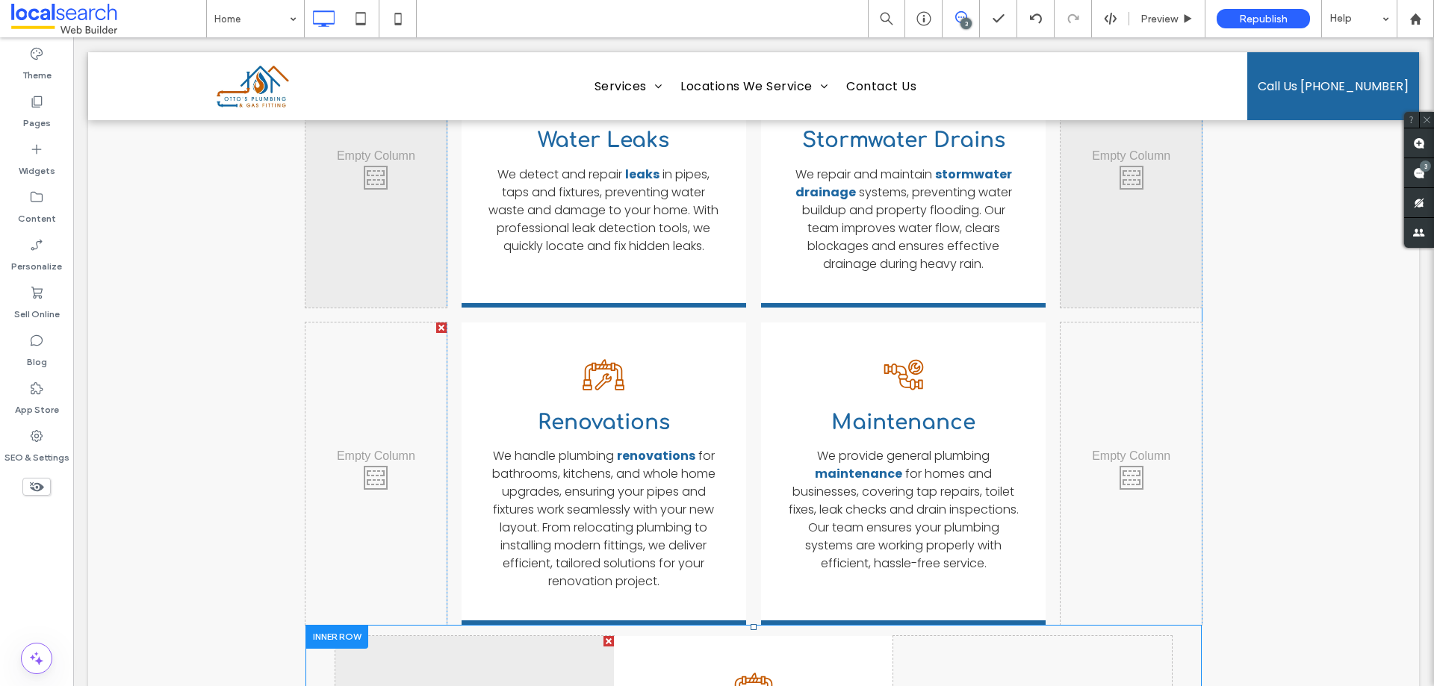
click at [344, 625] on div at bounding box center [337, 636] width 63 height 23
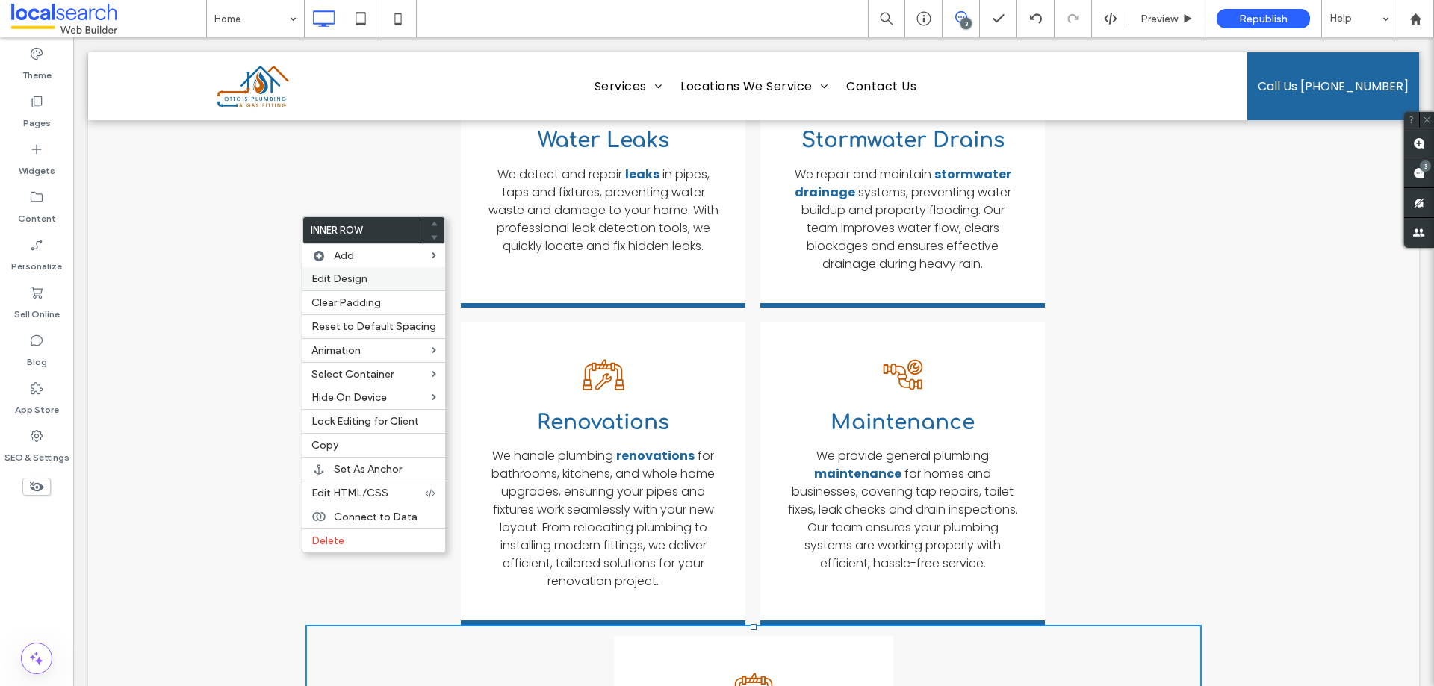
click at [354, 281] on span "Edit Design" at bounding box center [339, 279] width 56 height 13
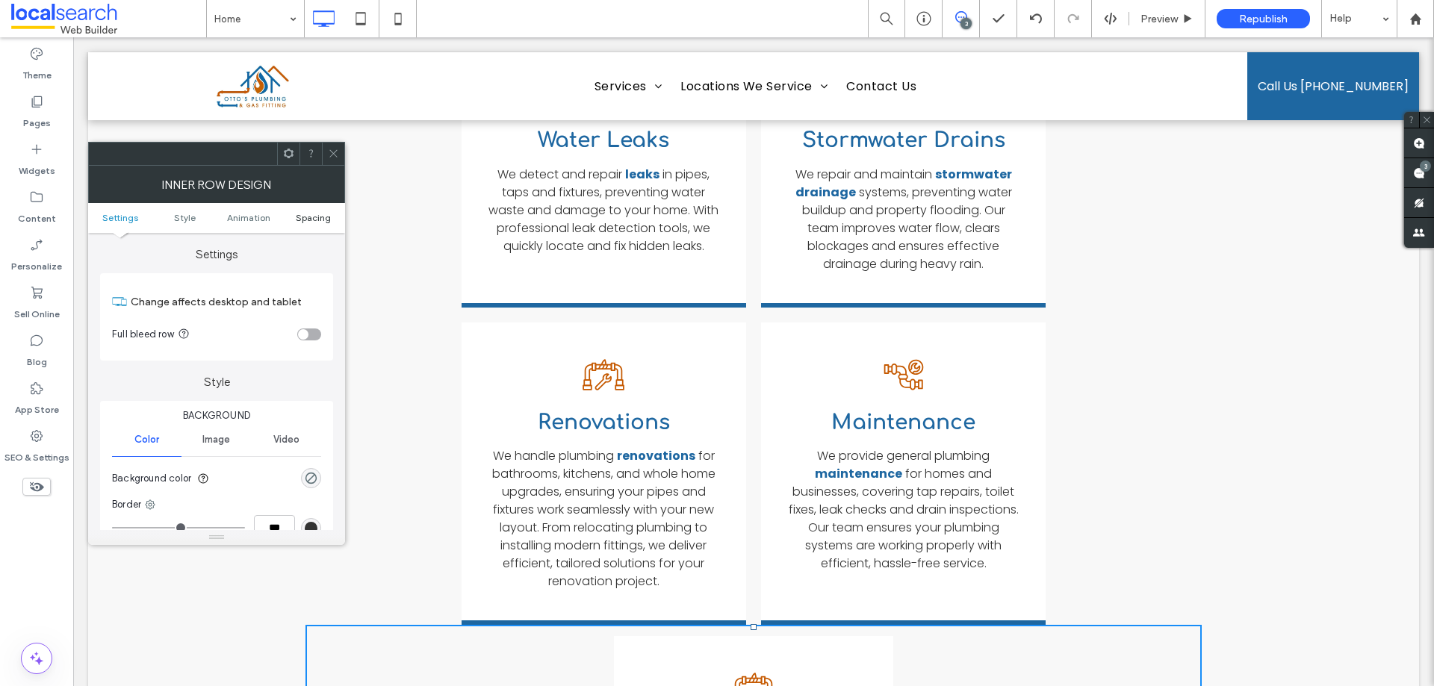
click at [329, 220] on span "Spacing" at bounding box center [313, 217] width 35 height 11
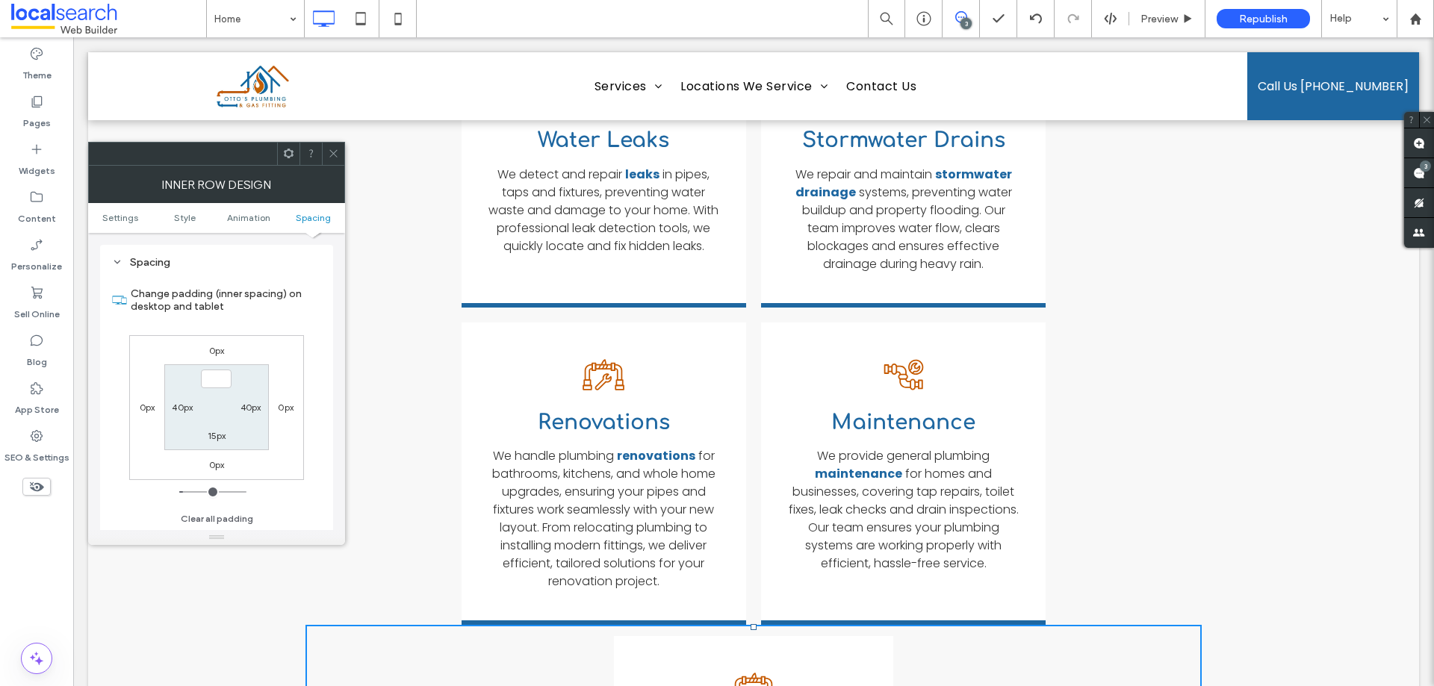
type input "***"
click at [220, 404] on section "*** 40px 15px 40px" at bounding box center [216, 408] width 104 height 86
click at [215, 434] on label "15px" at bounding box center [217, 435] width 19 height 11
type input "**"
type input "*"
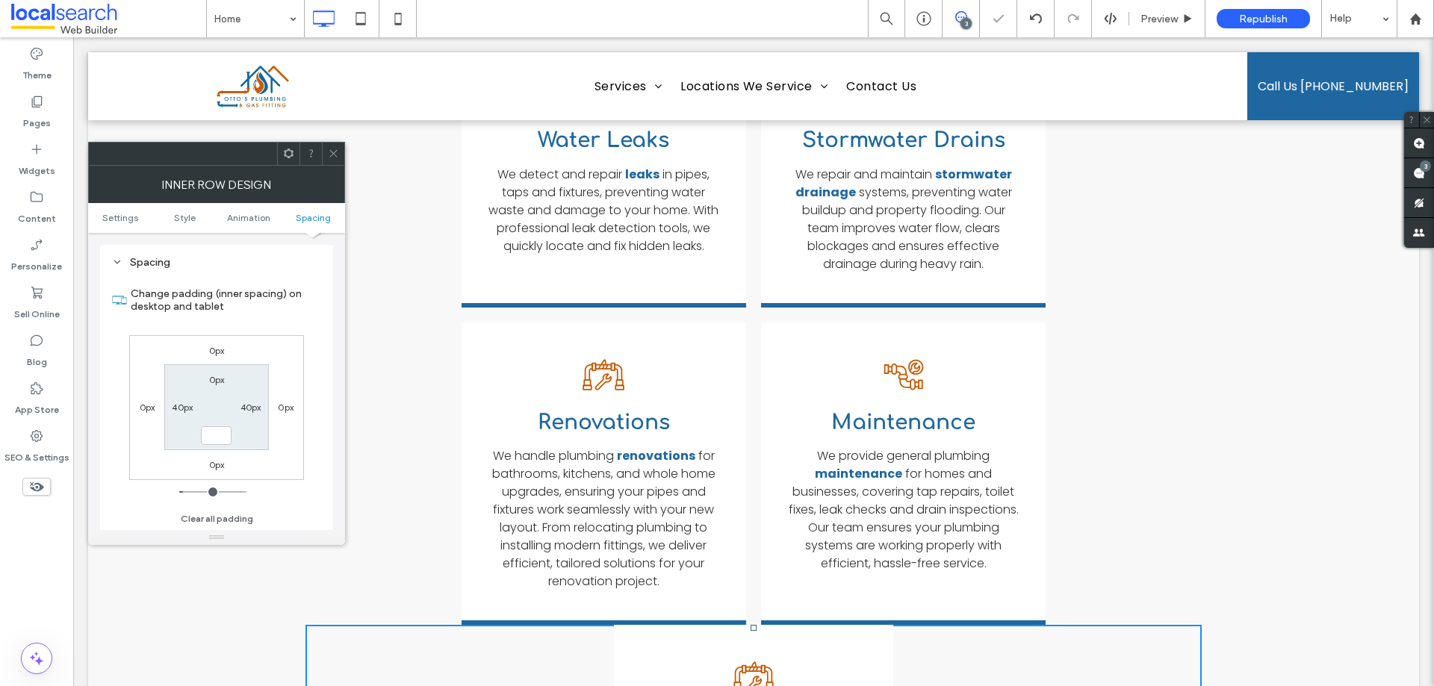
type input "***"
click at [212, 412] on section "0px 40px *** 40px" at bounding box center [216, 408] width 104 height 86
click at [213, 346] on label "0px" at bounding box center [217, 350] width 16 height 11
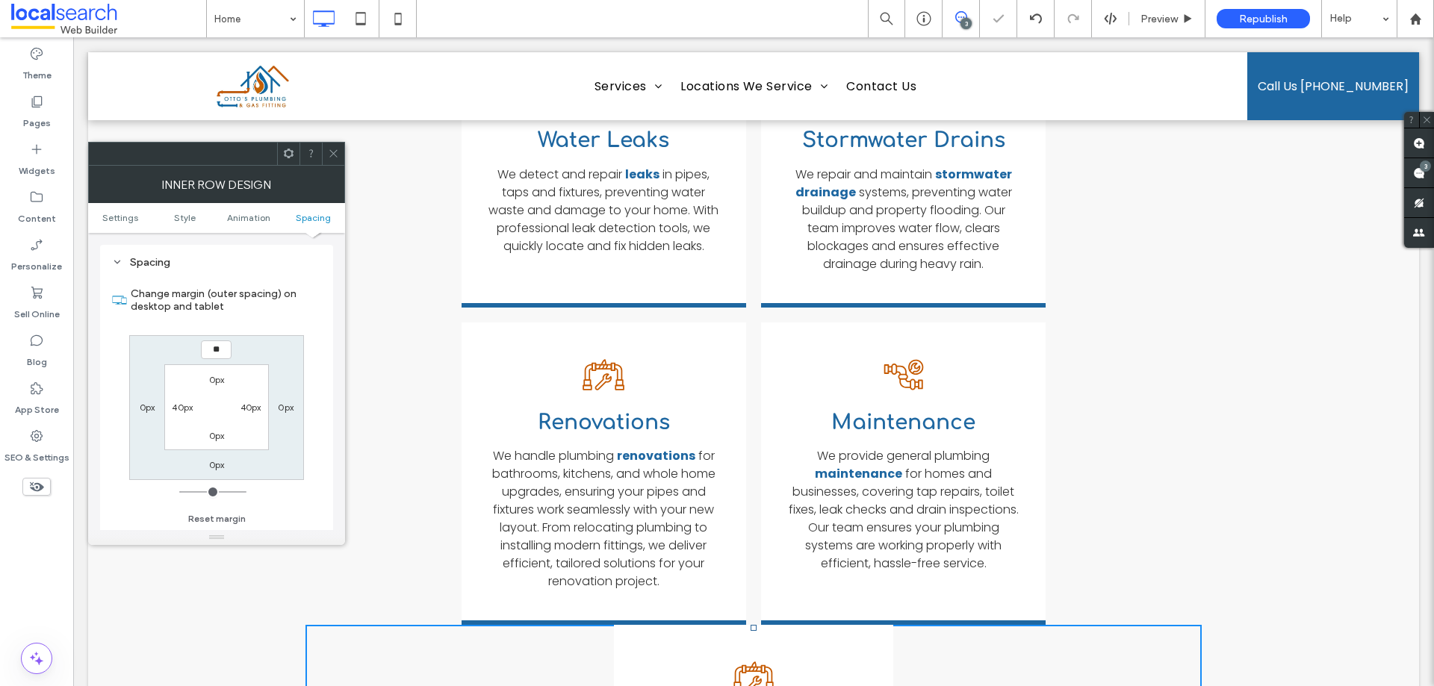
type input "**"
type input "****"
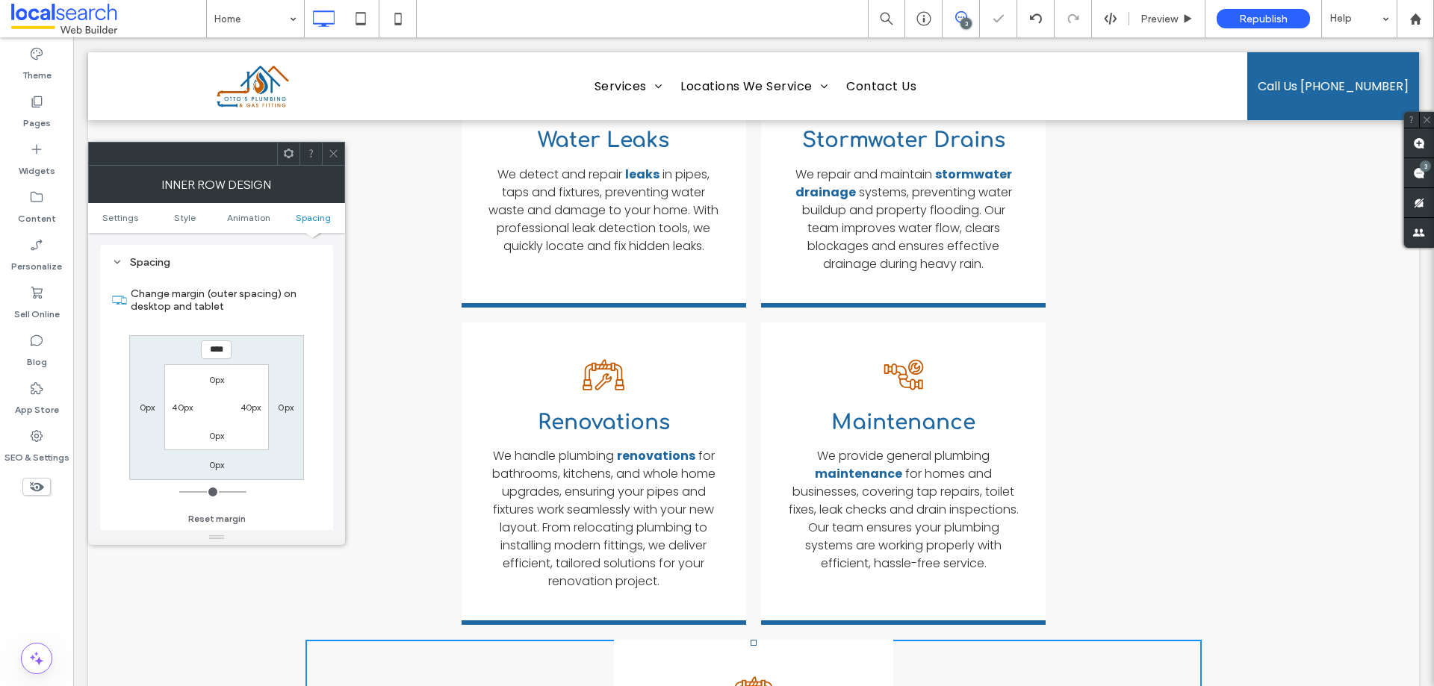
click at [264, 360] on div "**** 0px 0px 0px 0px 40px 0px 40px" at bounding box center [216, 407] width 175 height 145
click at [326, 155] on div at bounding box center [333, 154] width 22 height 22
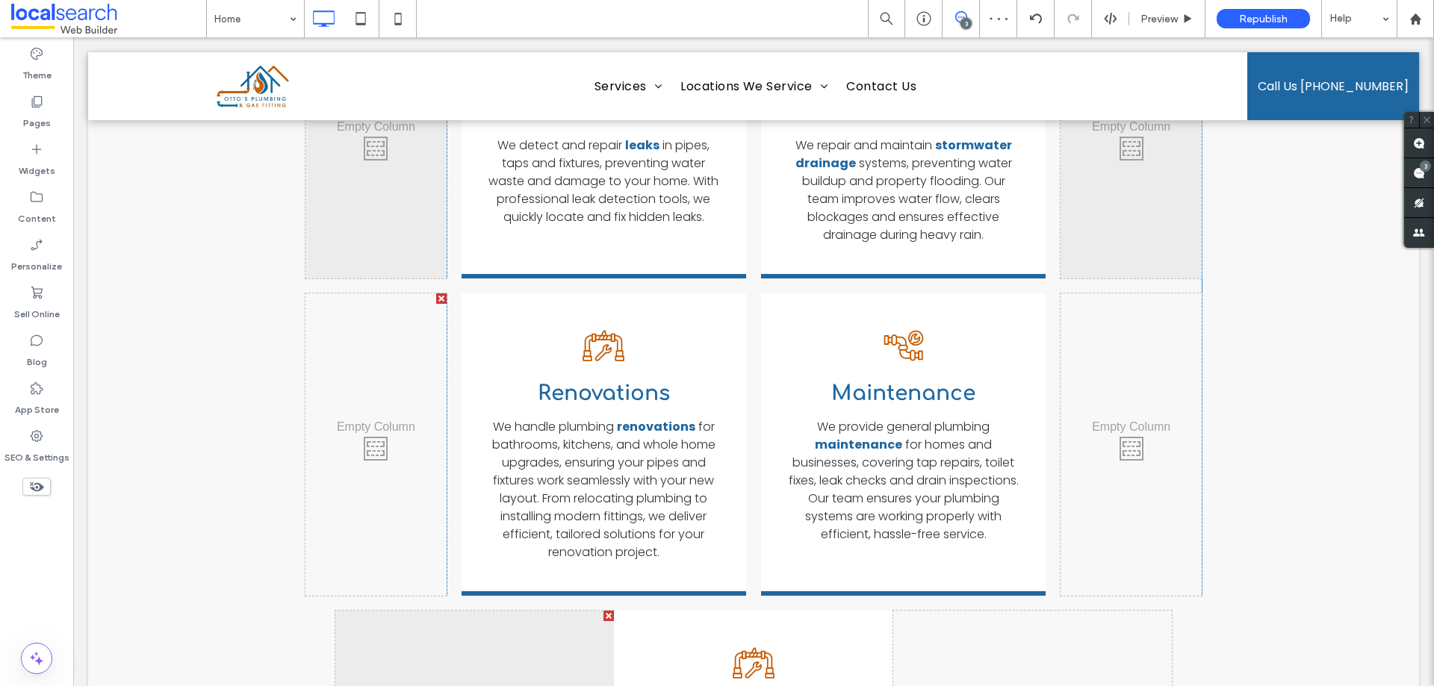
scroll to position [2312, 0]
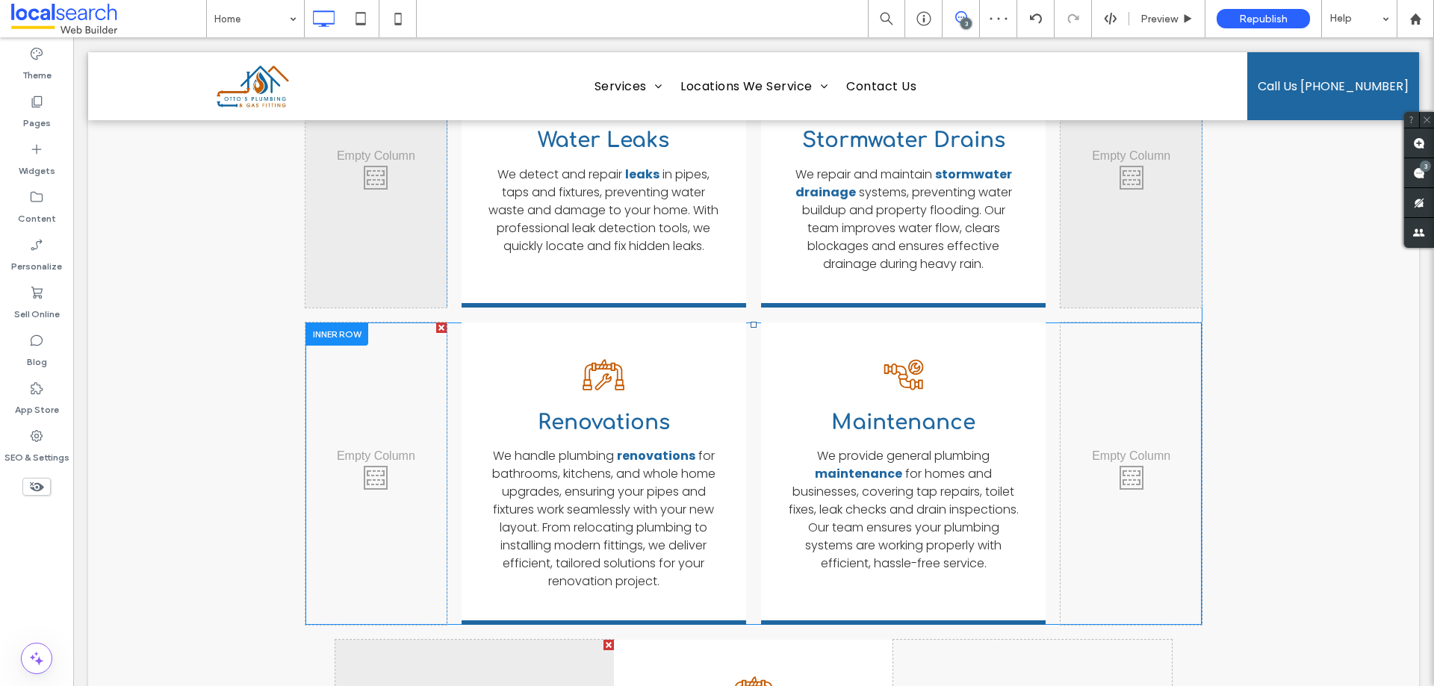
click at [333, 323] on div at bounding box center [337, 334] width 63 height 23
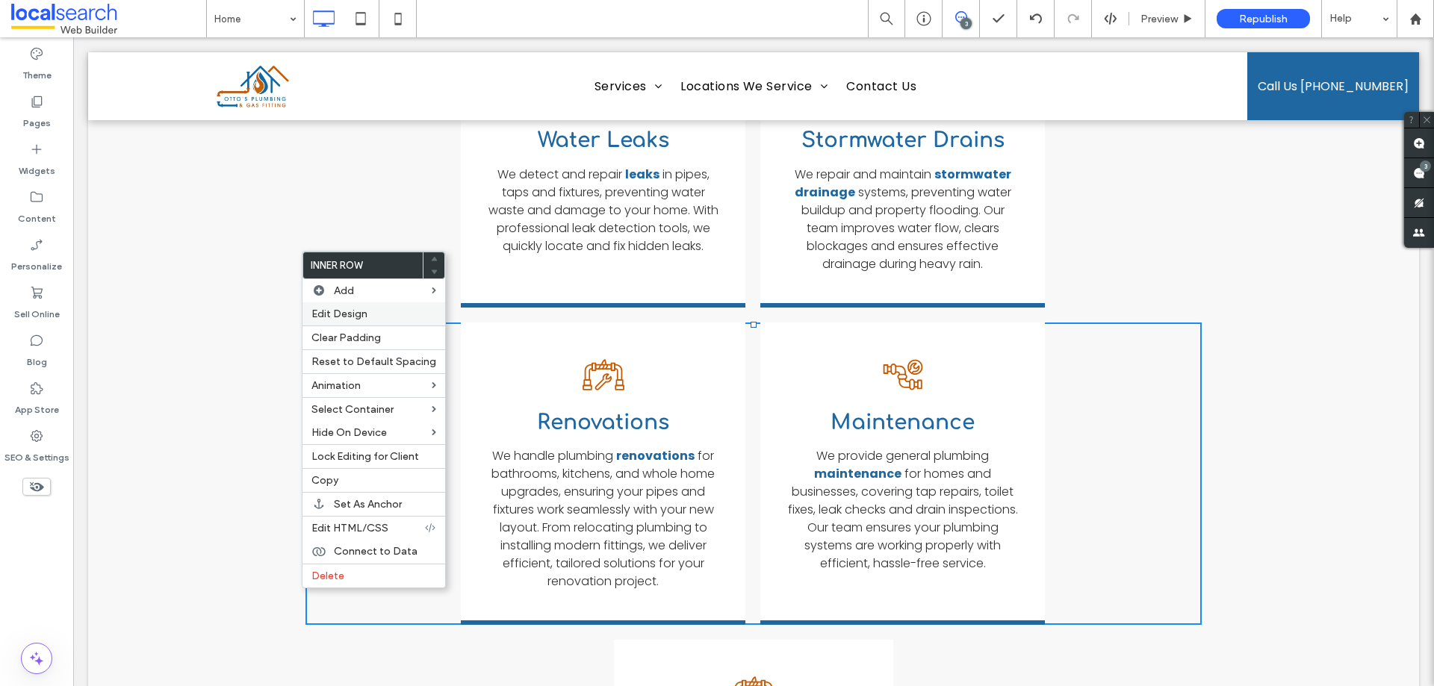
click at [325, 315] on span "Edit Design" at bounding box center [339, 314] width 56 height 13
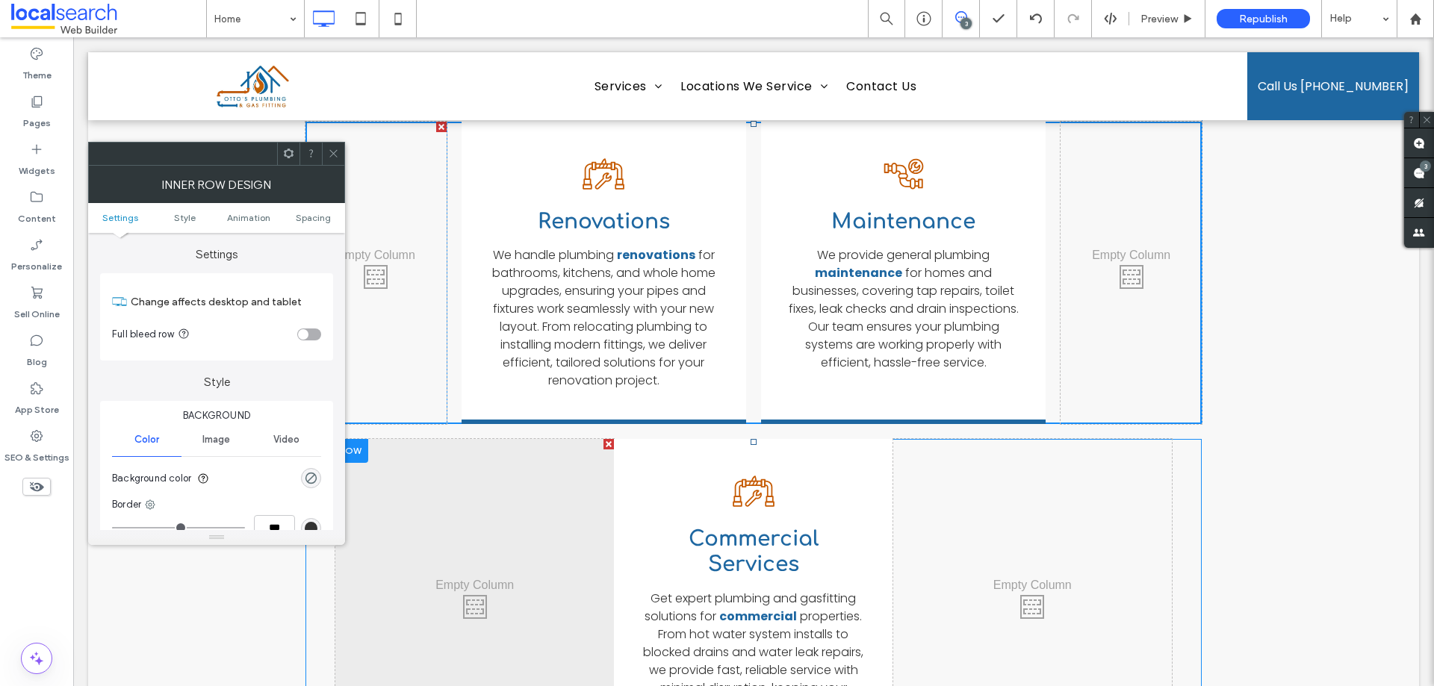
scroll to position [2536, 0]
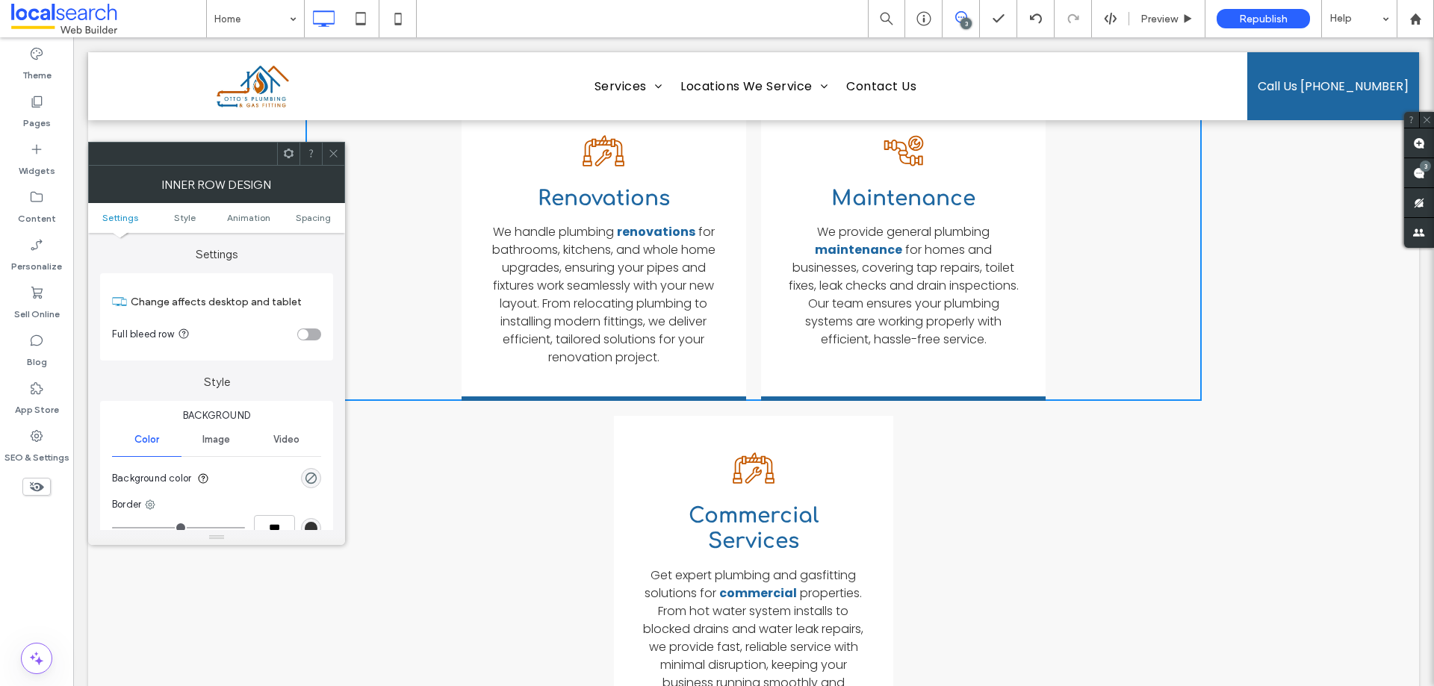
click at [329, 146] on span at bounding box center [333, 154] width 11 height 22
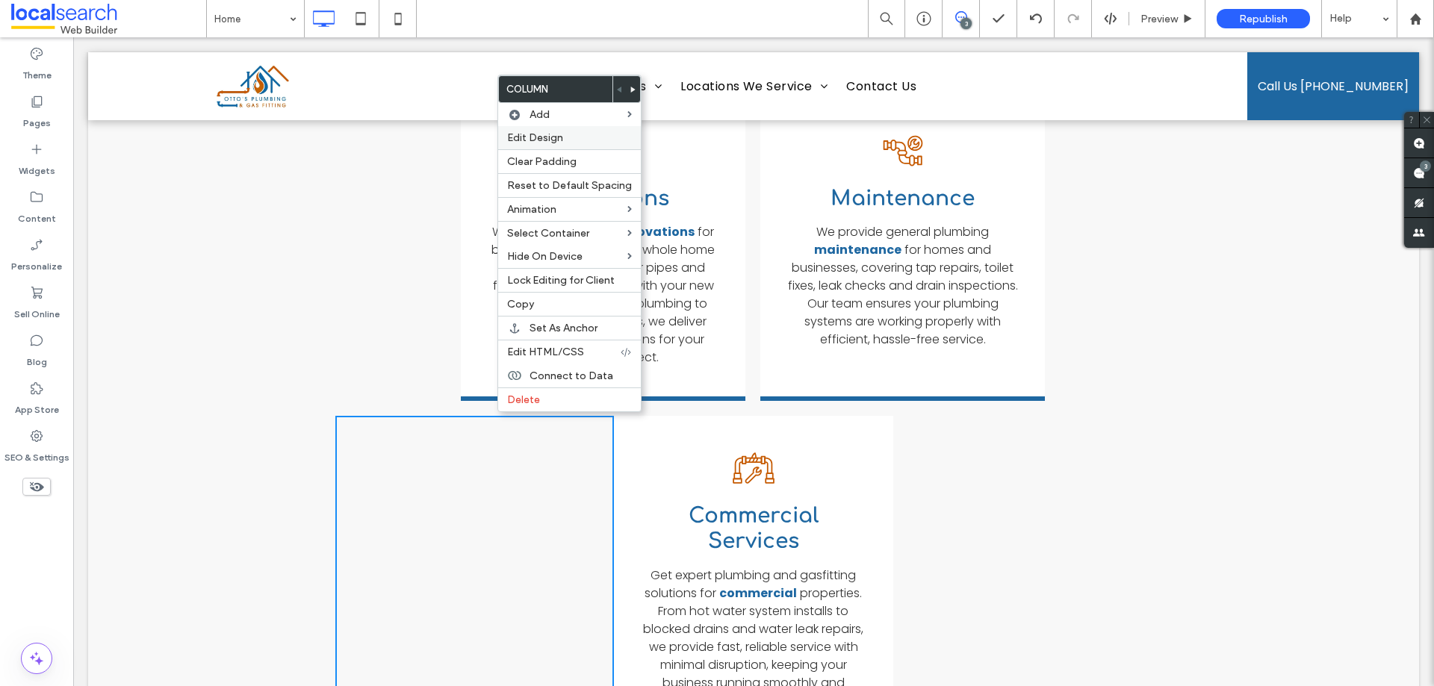
click at [548, 137] on span "Edit Design" at bounding box center [535, 137] width 56 height 13
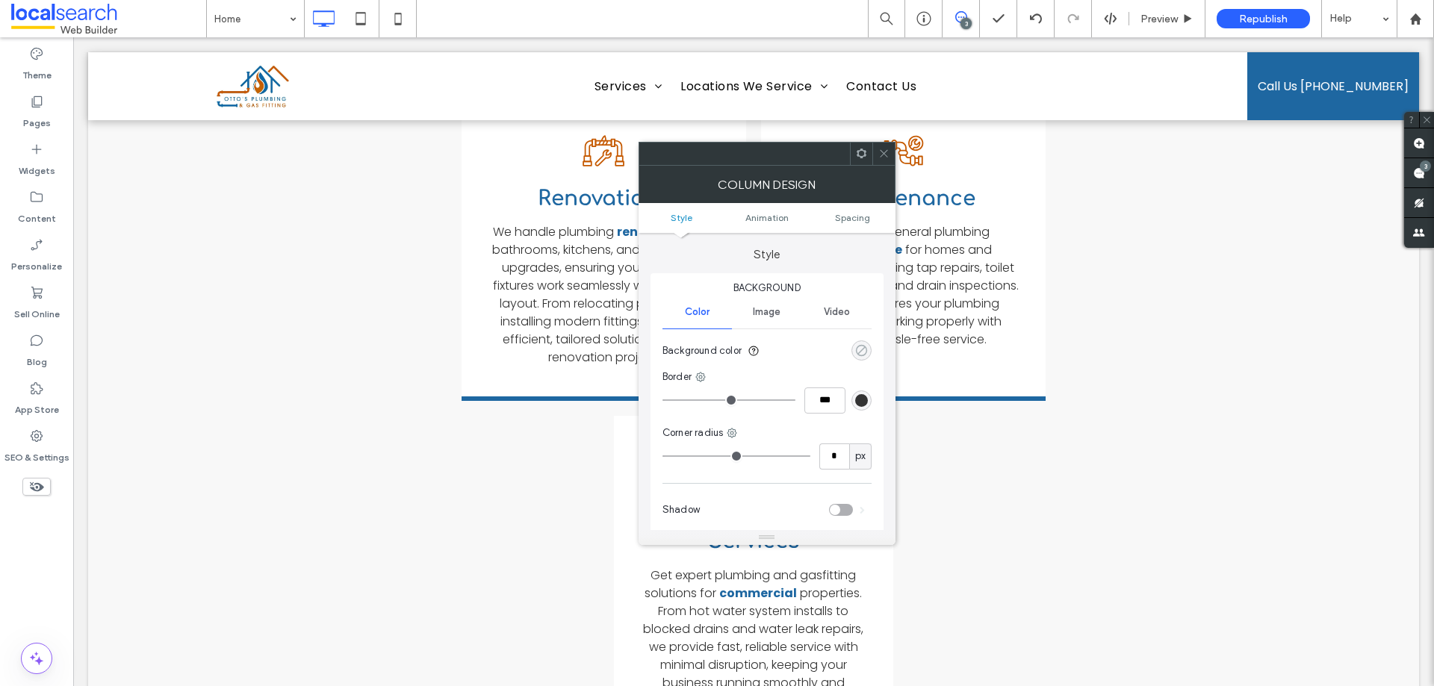
click at [863, 347] on div "rgba(0, 0, 0, 0)" at bounding box center [862, 351] width 20 height 20
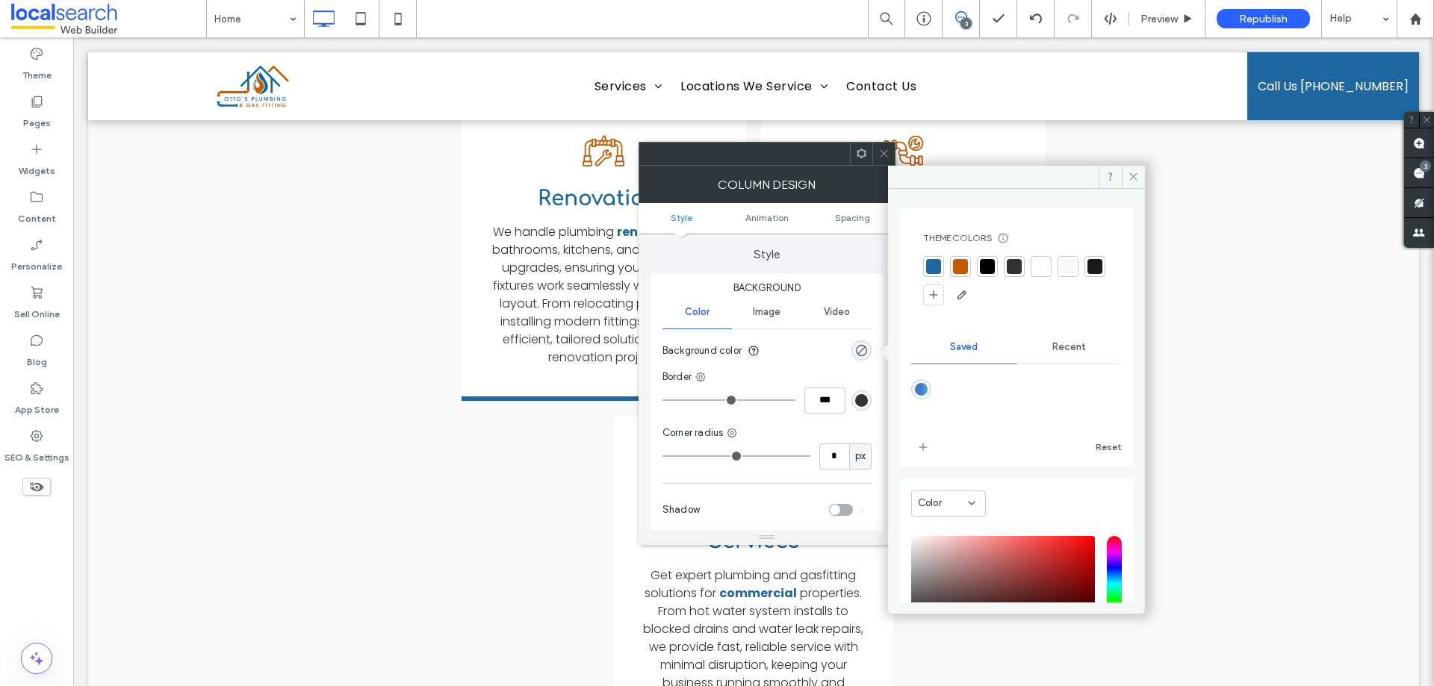
drag, startPoint x: 1035, startPoint y: 343, endPoint x: 997, endPoint y: 363, distance: 43.1
click at [1035, 344] on div "Recent" at bounding box center [1069, 347] width 105 height 33
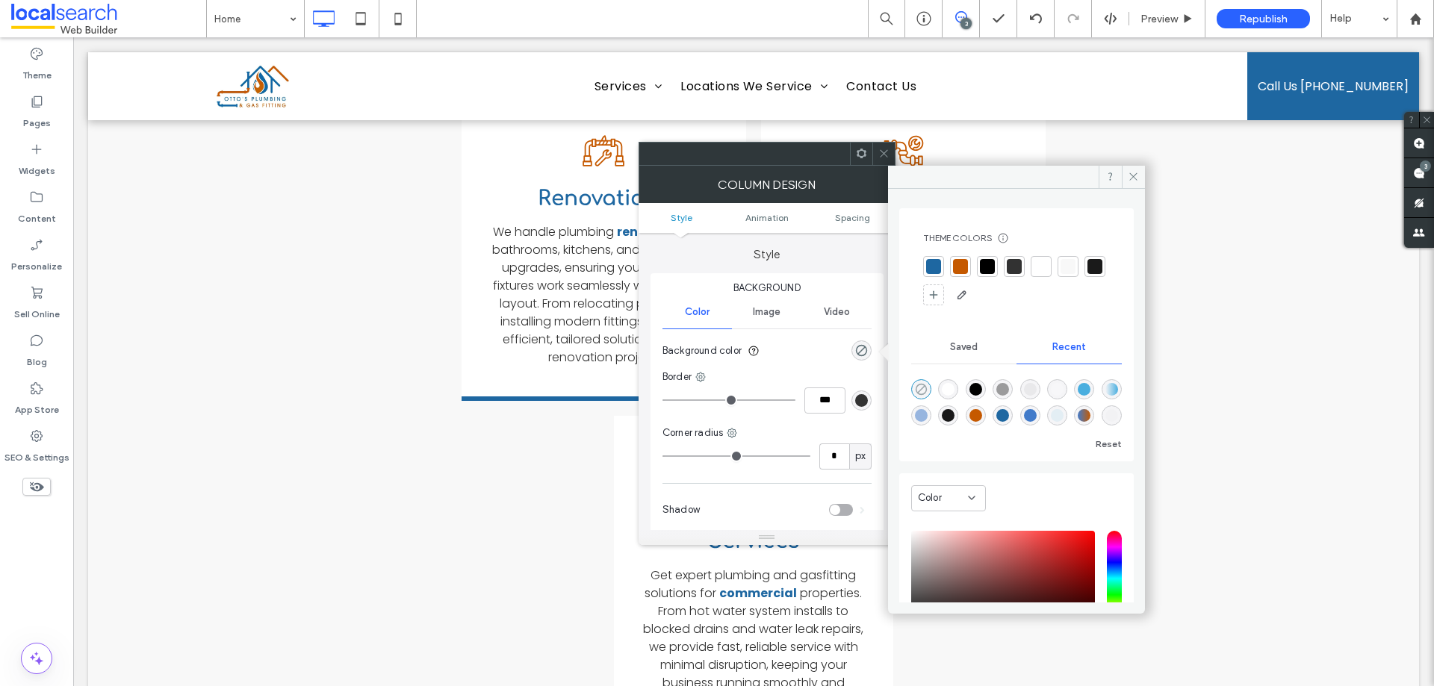
click at [920, 385] on icon "rgba(0, 0, 0, 0)" at bounding box center [921, 389] width 13 height 13
click at [875, 150] on div at bounding box center [883, 154] width 22 height 22
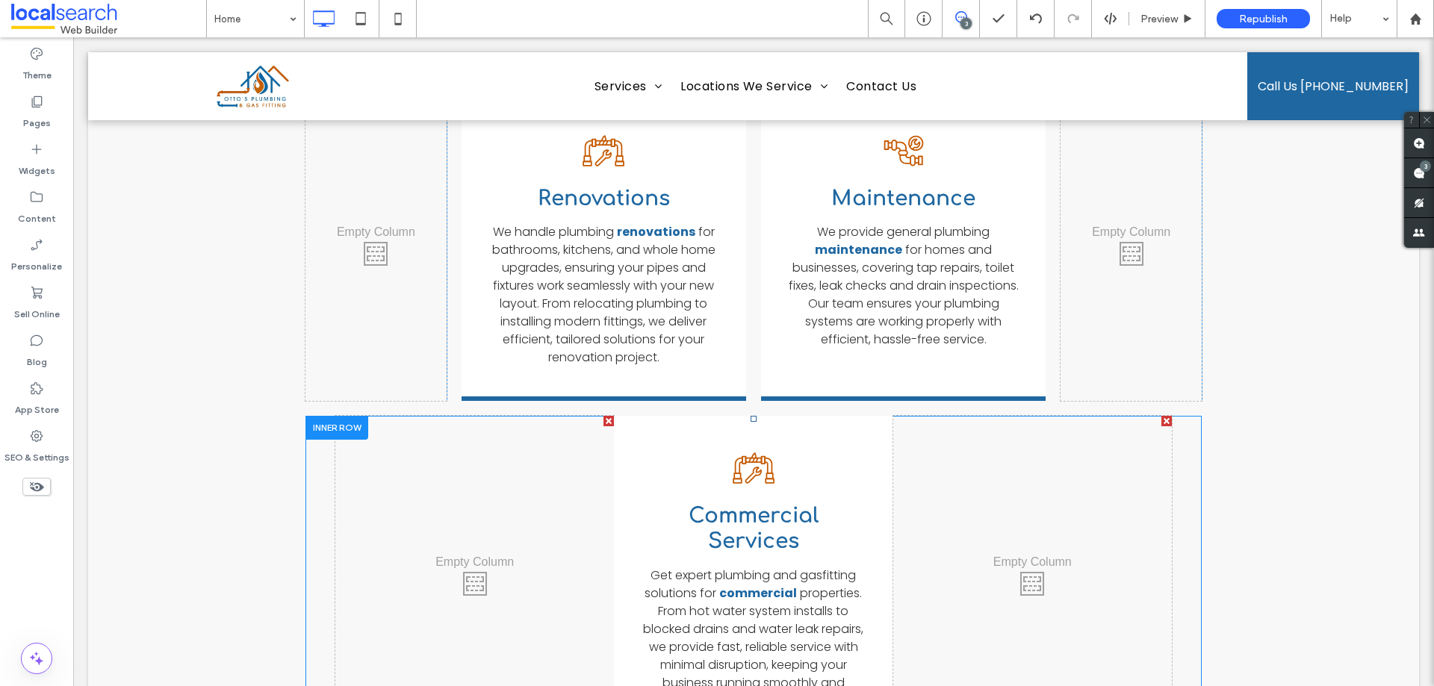
click at [311, 416] on div "Click To Paste Click To Paste Renovation Icon Commercial Se ﻿ rvices Get expert…" at bounding box center [754, 580] width 896 height 328
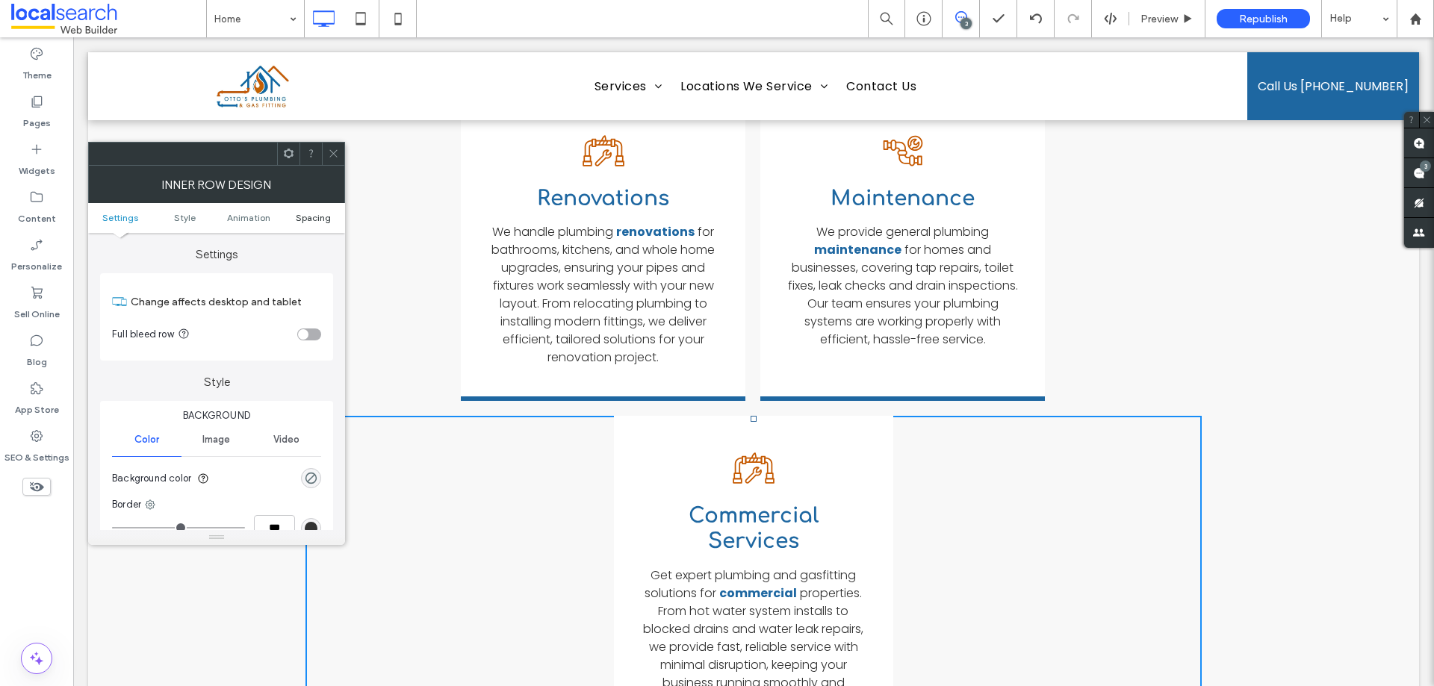
click at [309, 223] on span "Spacing" at bounding box center [313, 217] width 35 height 11
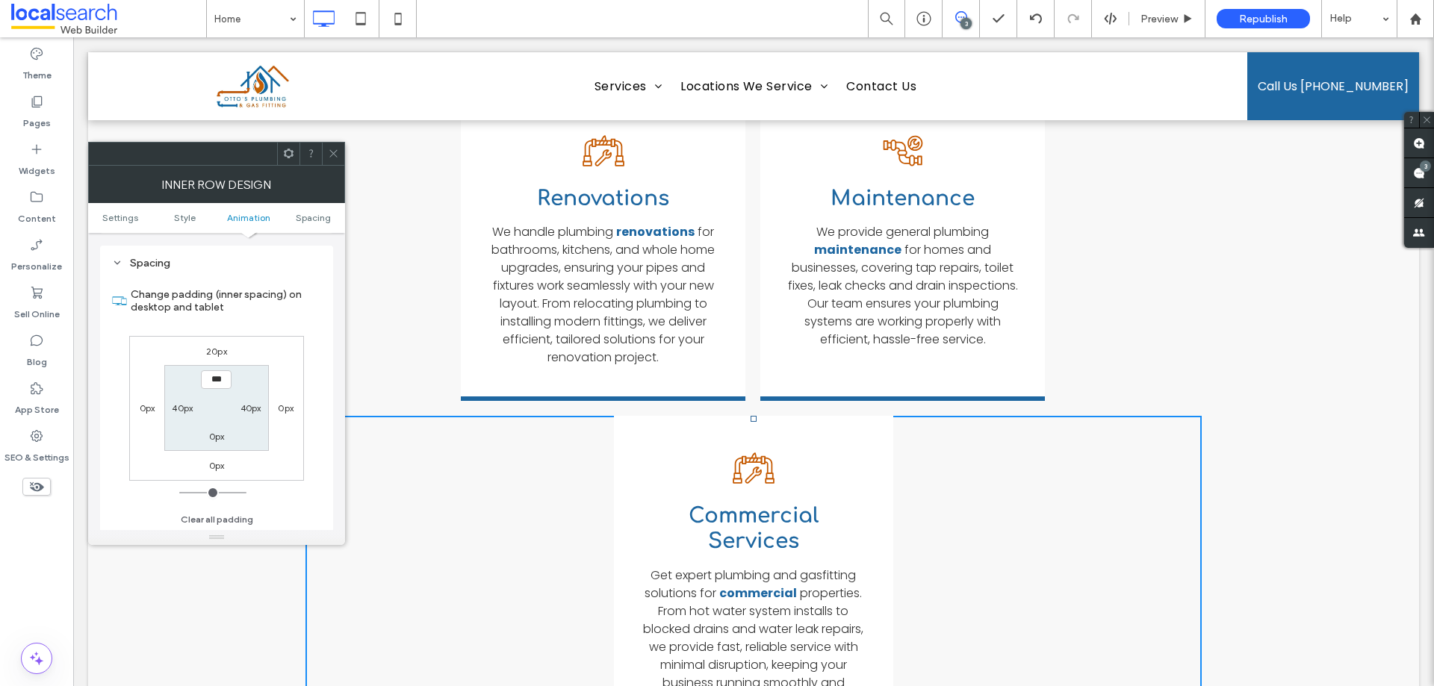
scroll to position [478, 0]
click at [191, 406] on label "40px" at bounding box center [182, 407] width 21 height 11
type input "**"
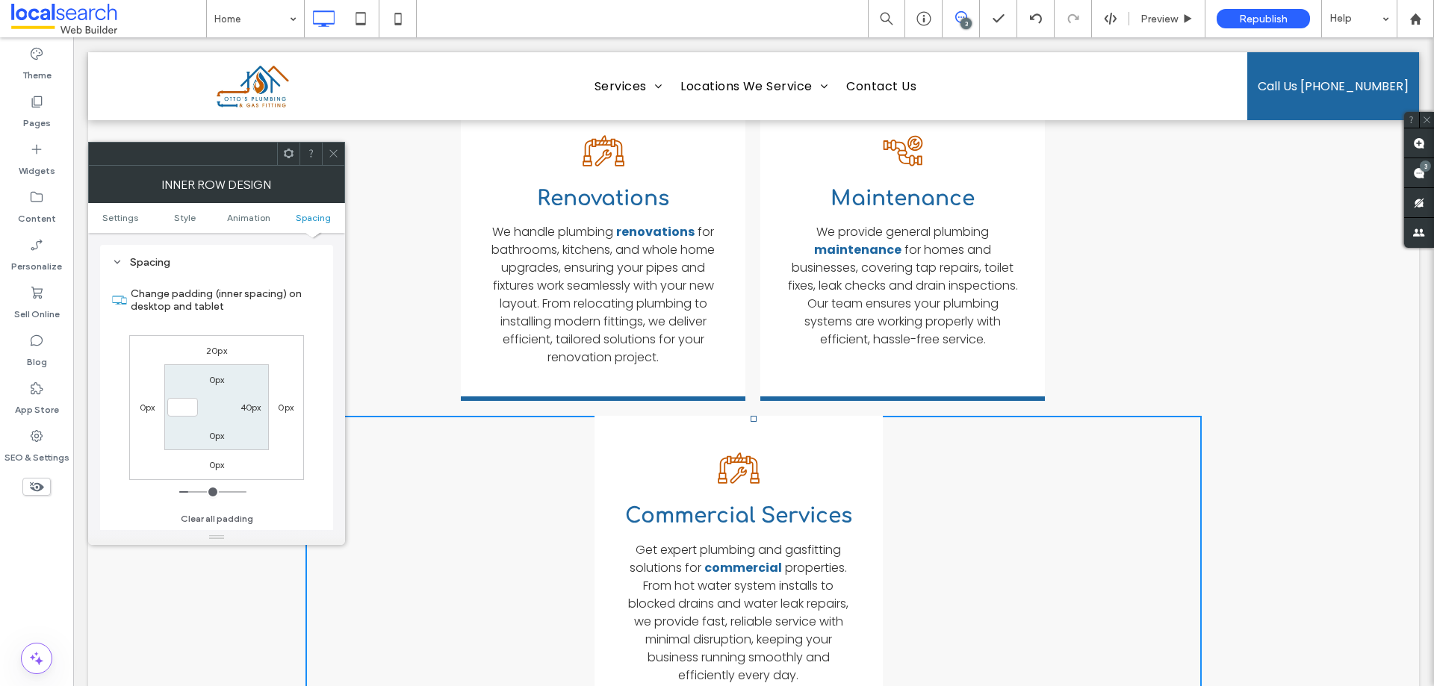
type input "*"
type input "***"
click at [208, 406] on section "0px 40px 0px ***" at bounding box center [216, 408] width 104 height 86
click at [329, 150] on icon at bounding box center [333, 153] width 11 height 11
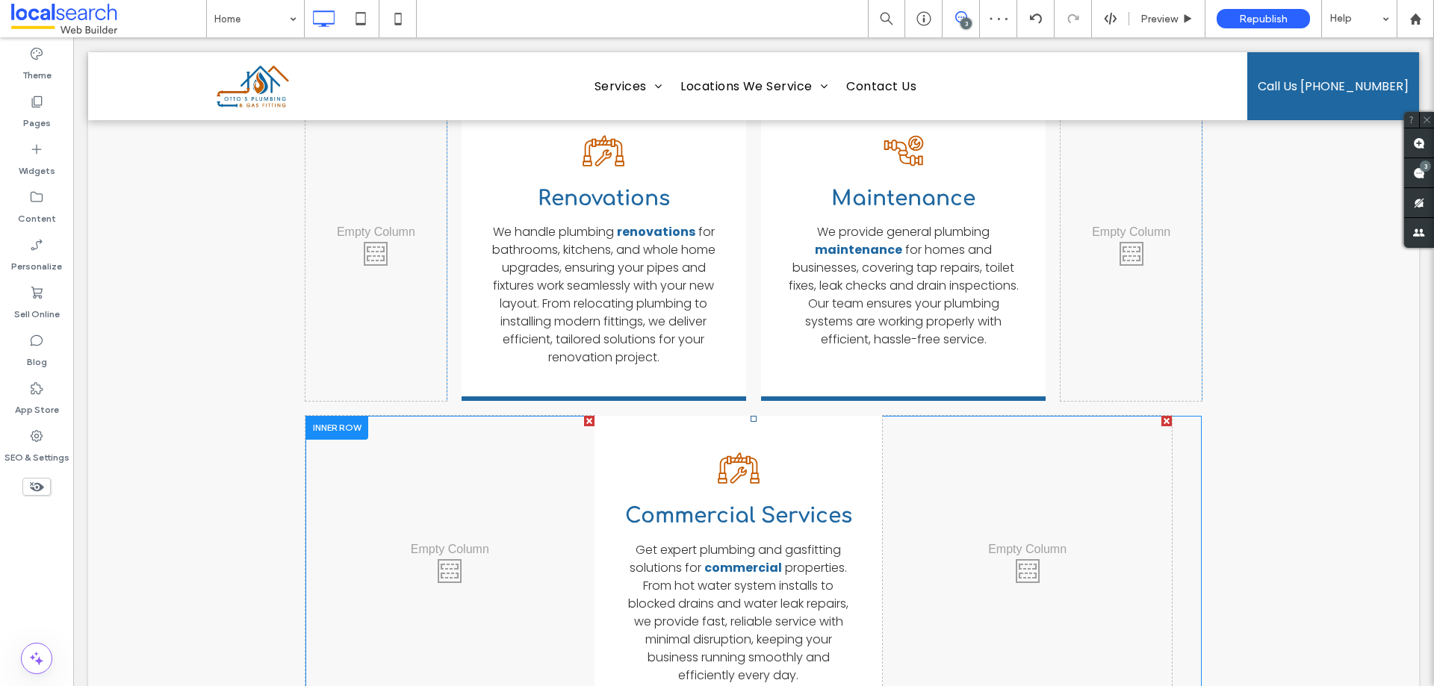
click at [1186, 446] on div "Click To Paste Click To Paste Renovation Icon Commercial Se ﻿ rvices Get expert…" at bounding box center [754, 567] width 896 height 303
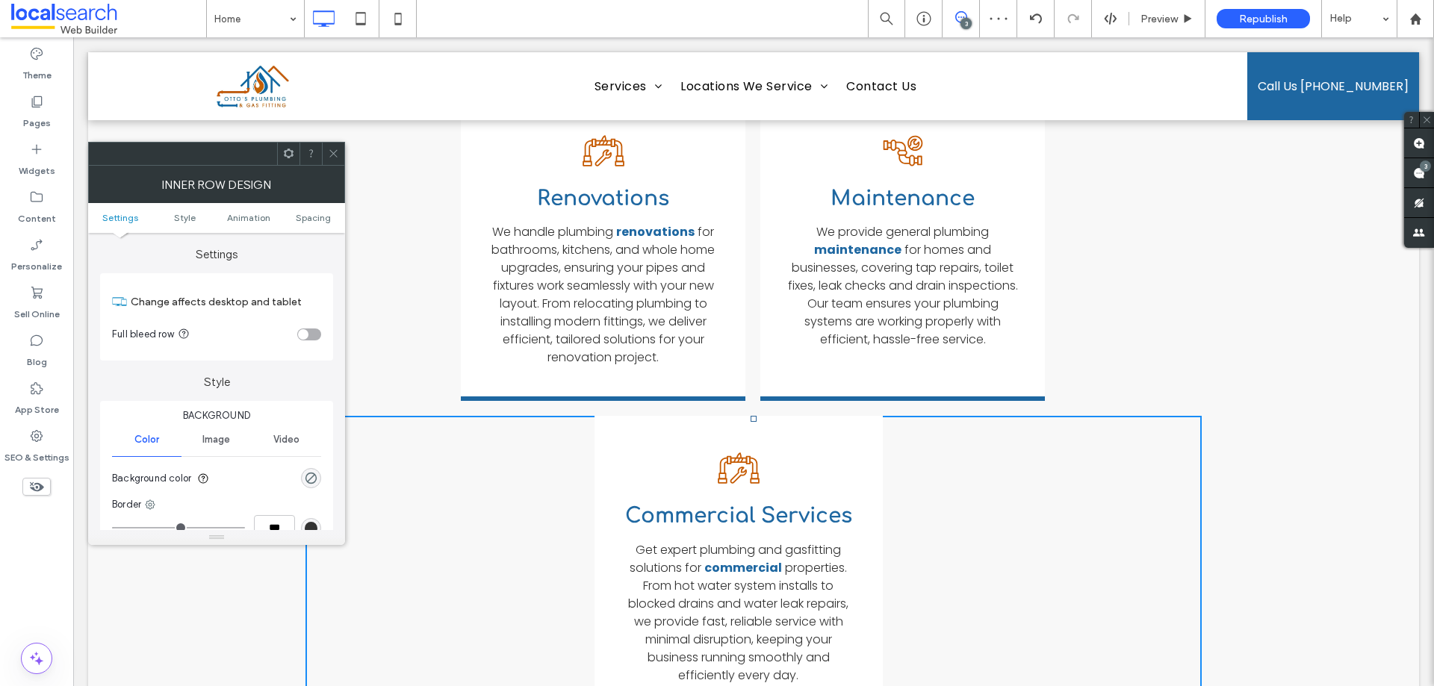
click at [314, 223] on ul "Settings Style Animation Spacing" at bounding box center [216, 218] width 257 height 30
click at [314, 219] on span "Spacing" at bounding box center [313, 217] width 35 height 11
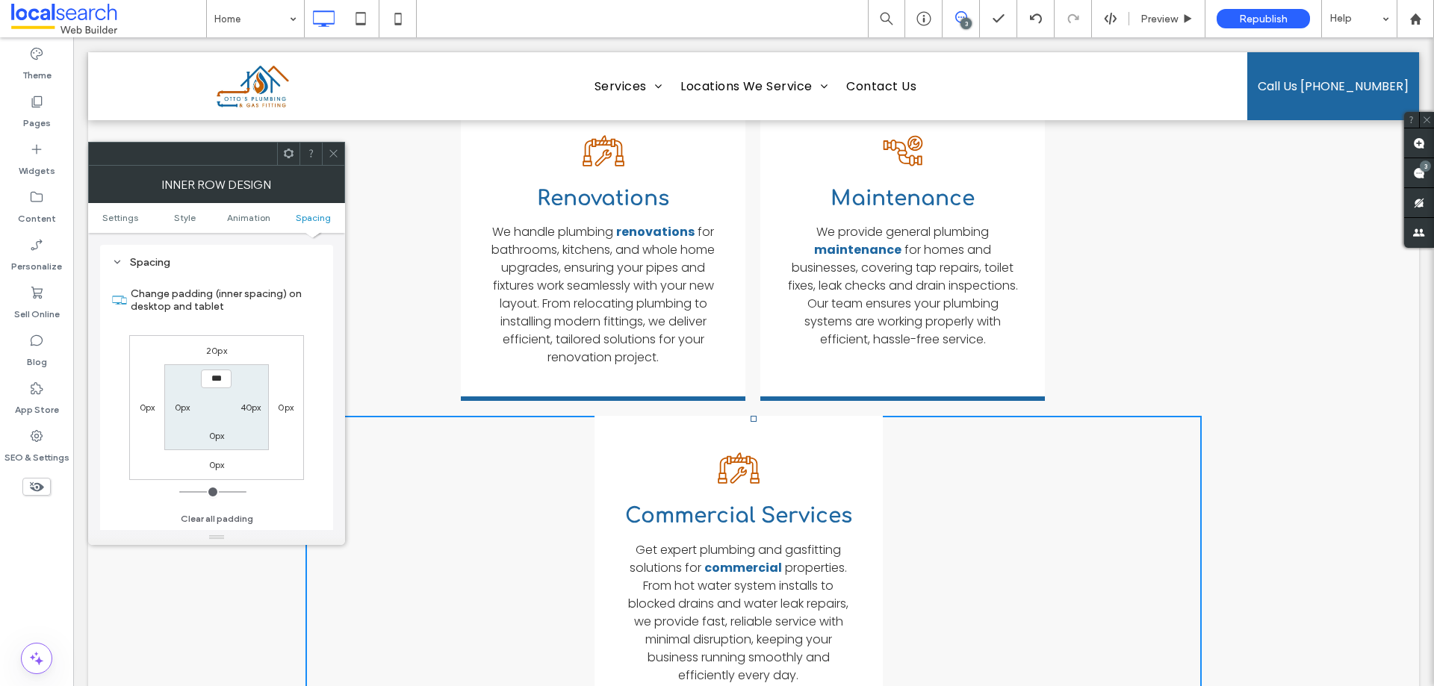
click at [253, 409] on label "40px" at bounding box center [251, 407] width 21 height 11
type input "**"
type input "*"
type input "***"
click at [256, 424] on section "0px *** 0px 0px" at bounding box center [216, 408] width 104 height 86
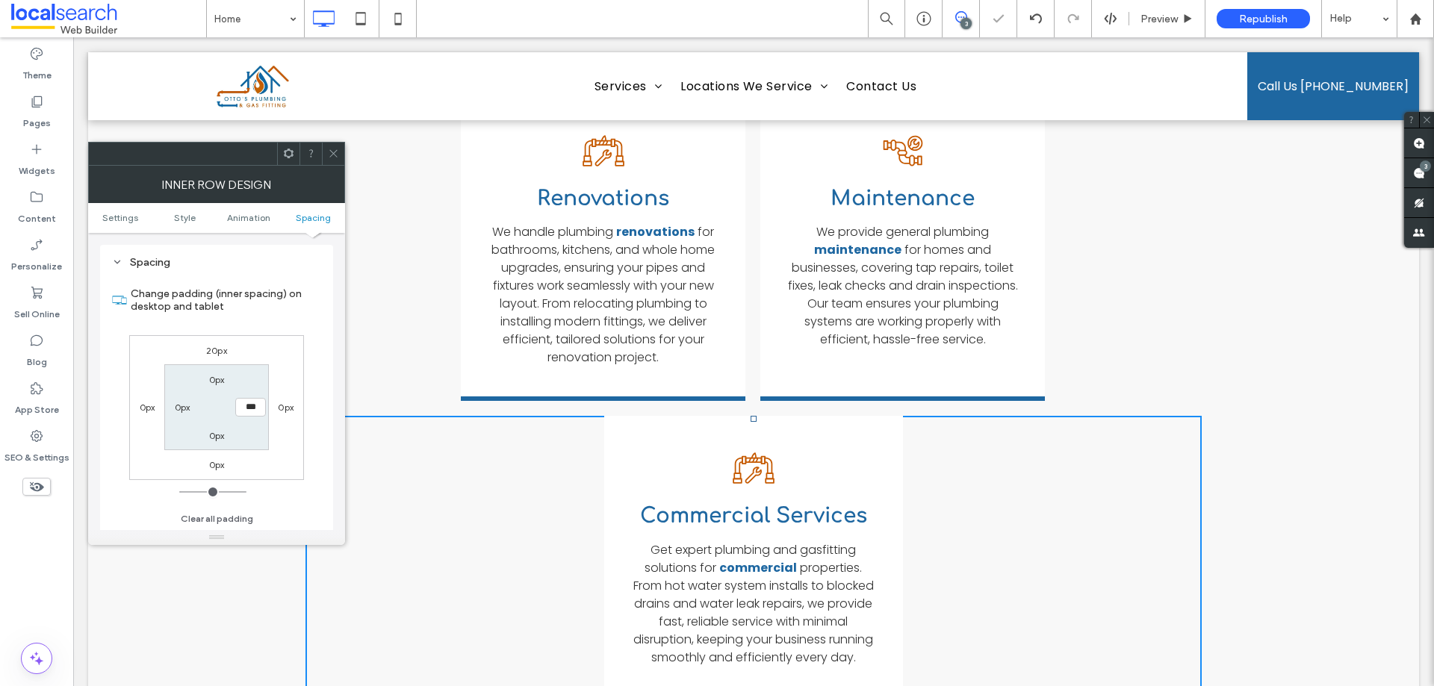
click at [334, 151] on icon at bounding box center [333, 153] width 11 height 11
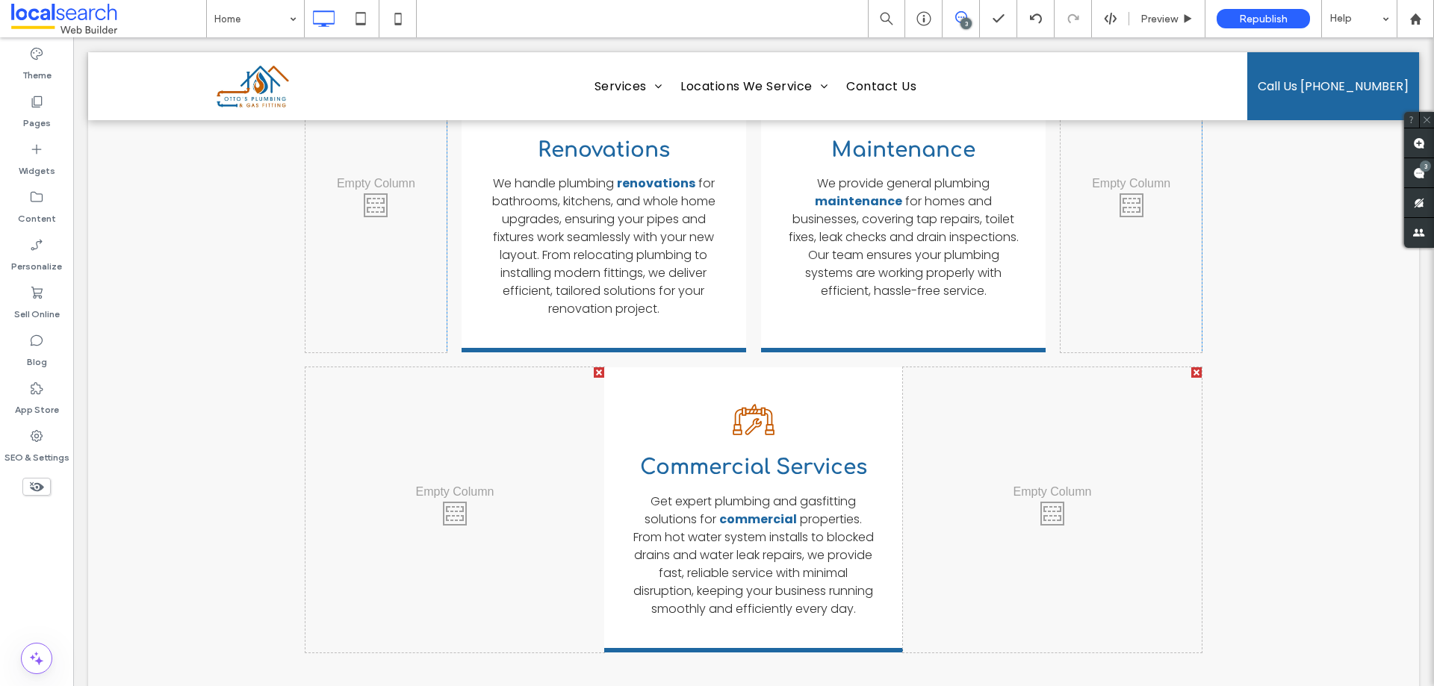
scroll to position [2611, 0]
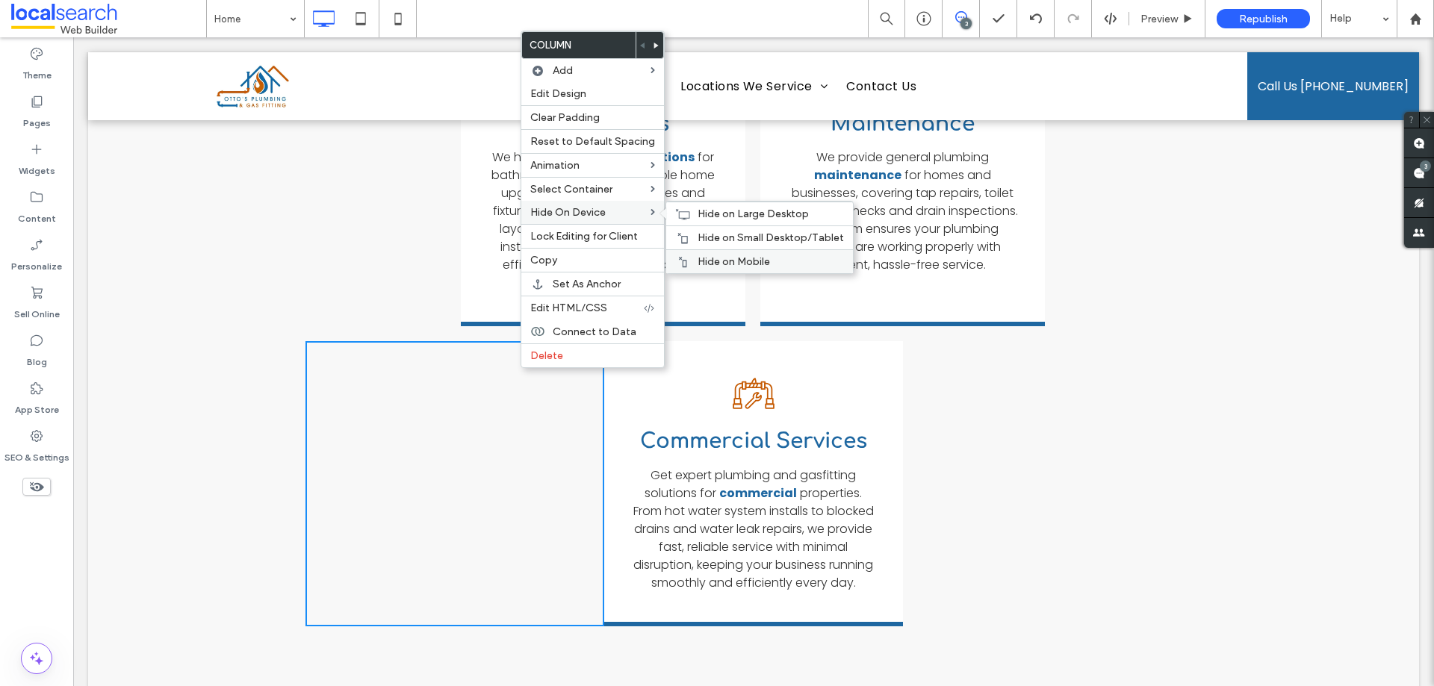
click at [722, 254] on div "Hide on Mobile" at bounding box center [759, 261] width 187 height 24
click at [972, 341] on div "Click To Paste Click To Paste" at bounding box center [1052, 483] width 299 height 285
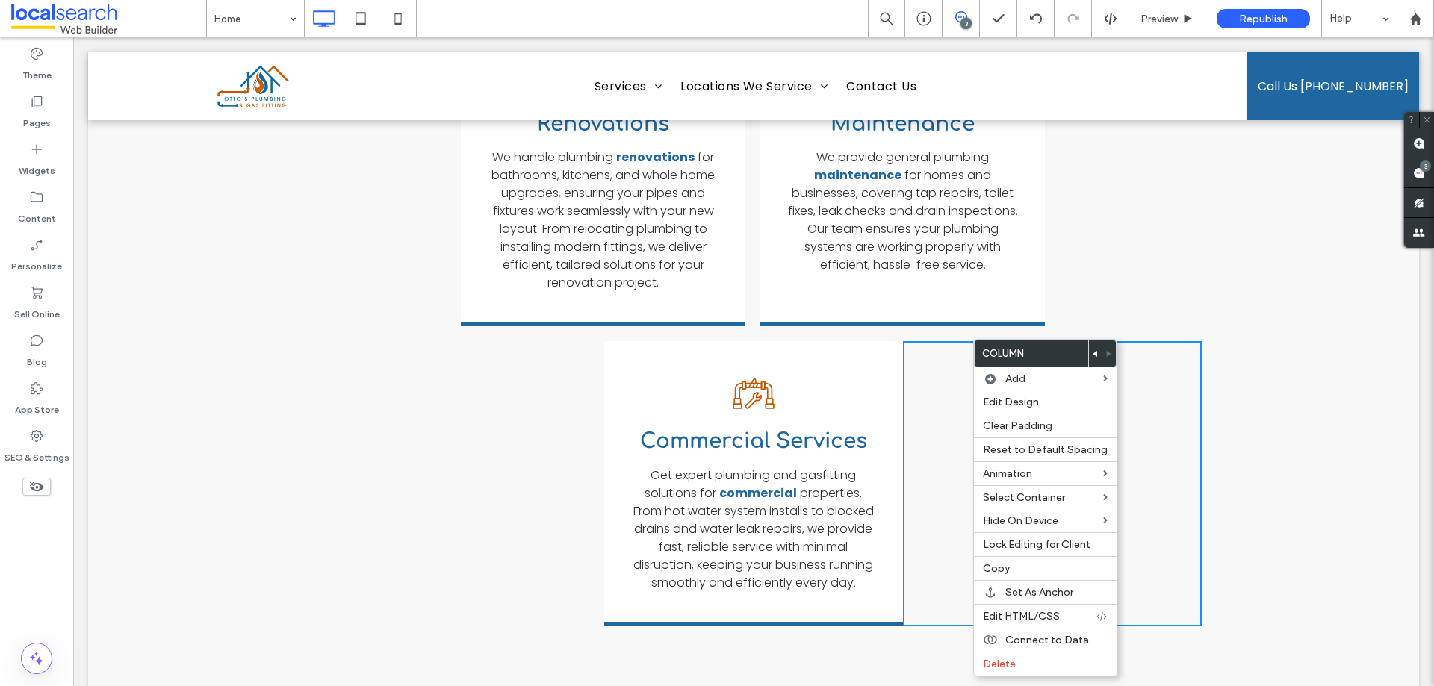
click at [505, 359] on div "Click To Paste Click To Paste" at bounding box center [455, 483] width 299 height 285
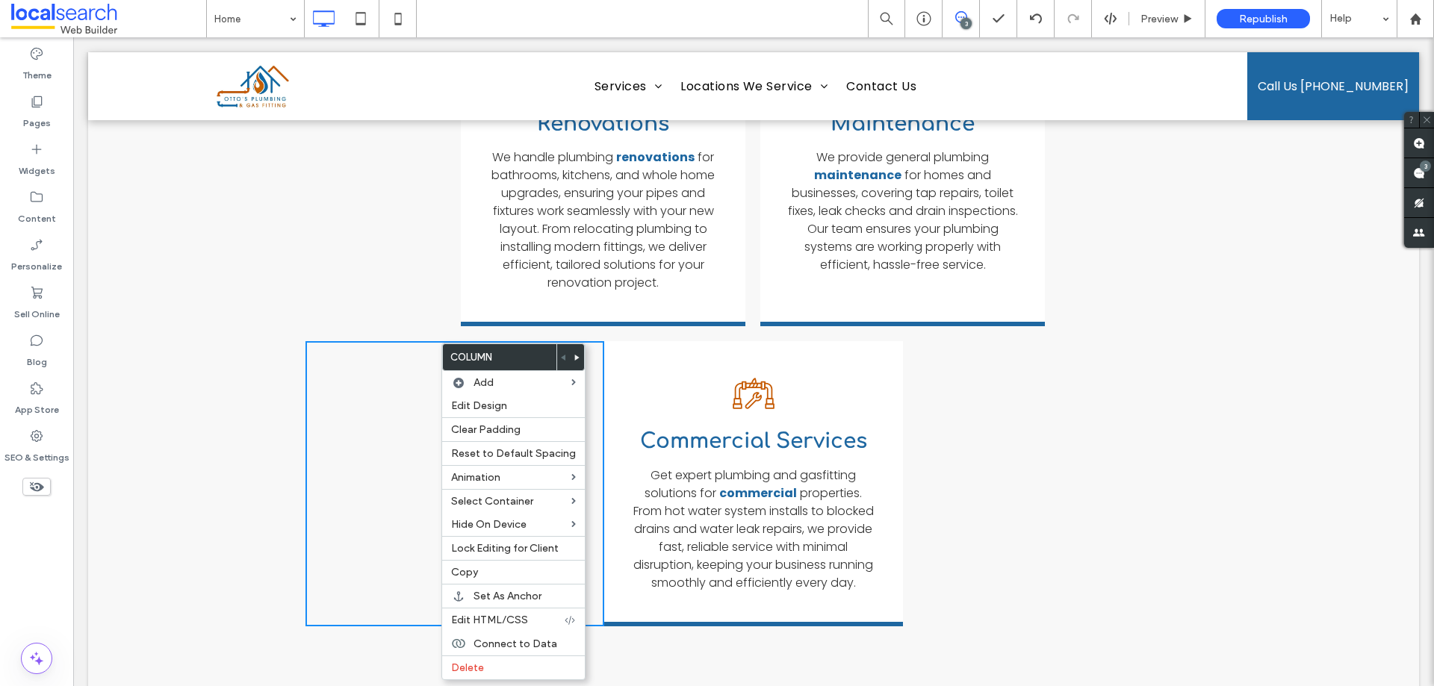
click at [235, 322] on div "Click To Paste Blocked Drain Icon Blocked Drains We clear blocked drains fast, …" at bounding box center [753, 70] width 1331 height 1294
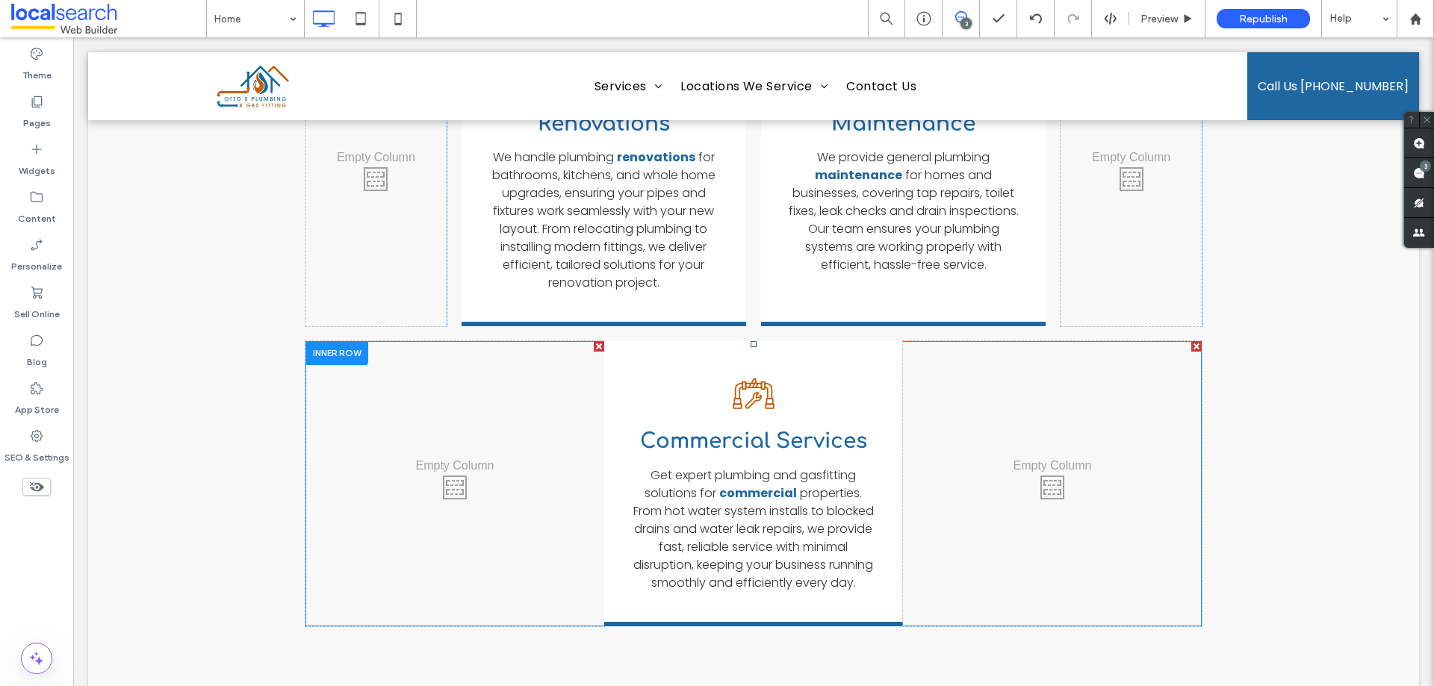
click at [326, 341] on div at bounding box center [337, 352] width 63 height 23
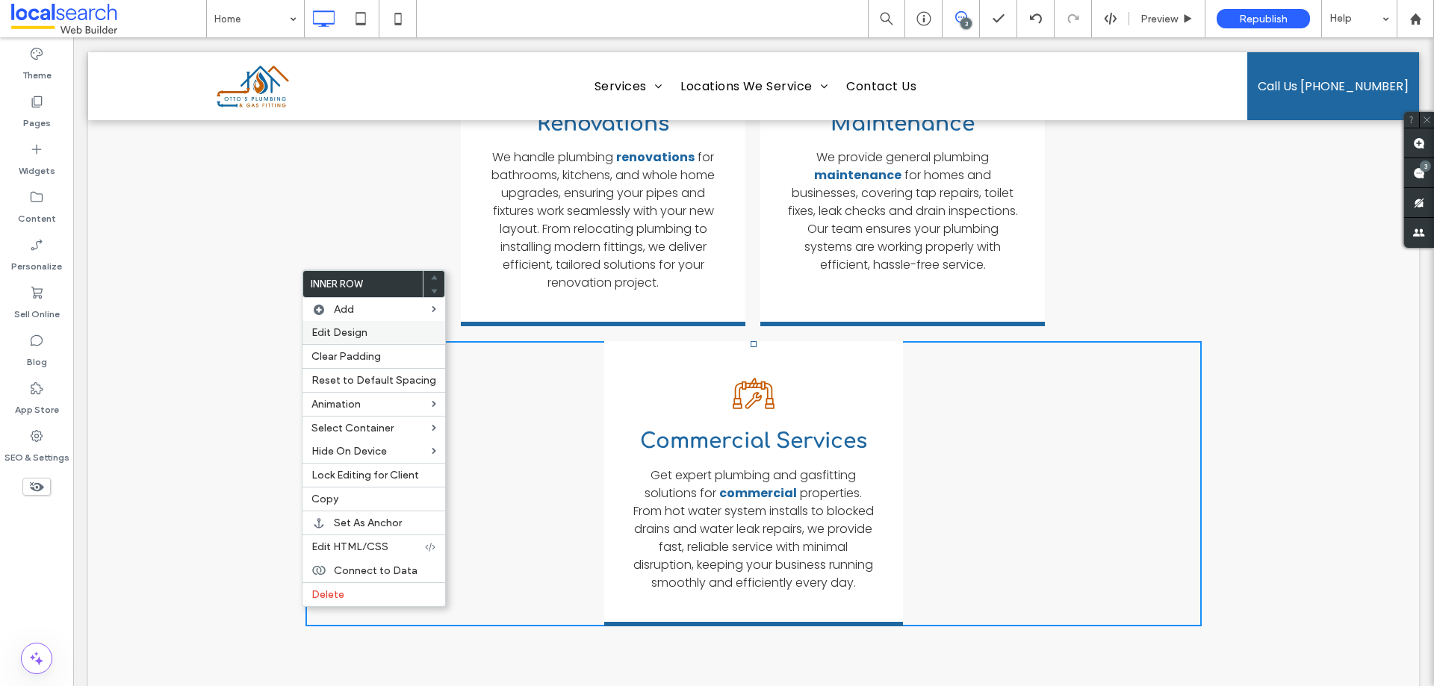
click at [347, 335] on span "Edit Design" at bounding box center [339, 332] width 56 height 13
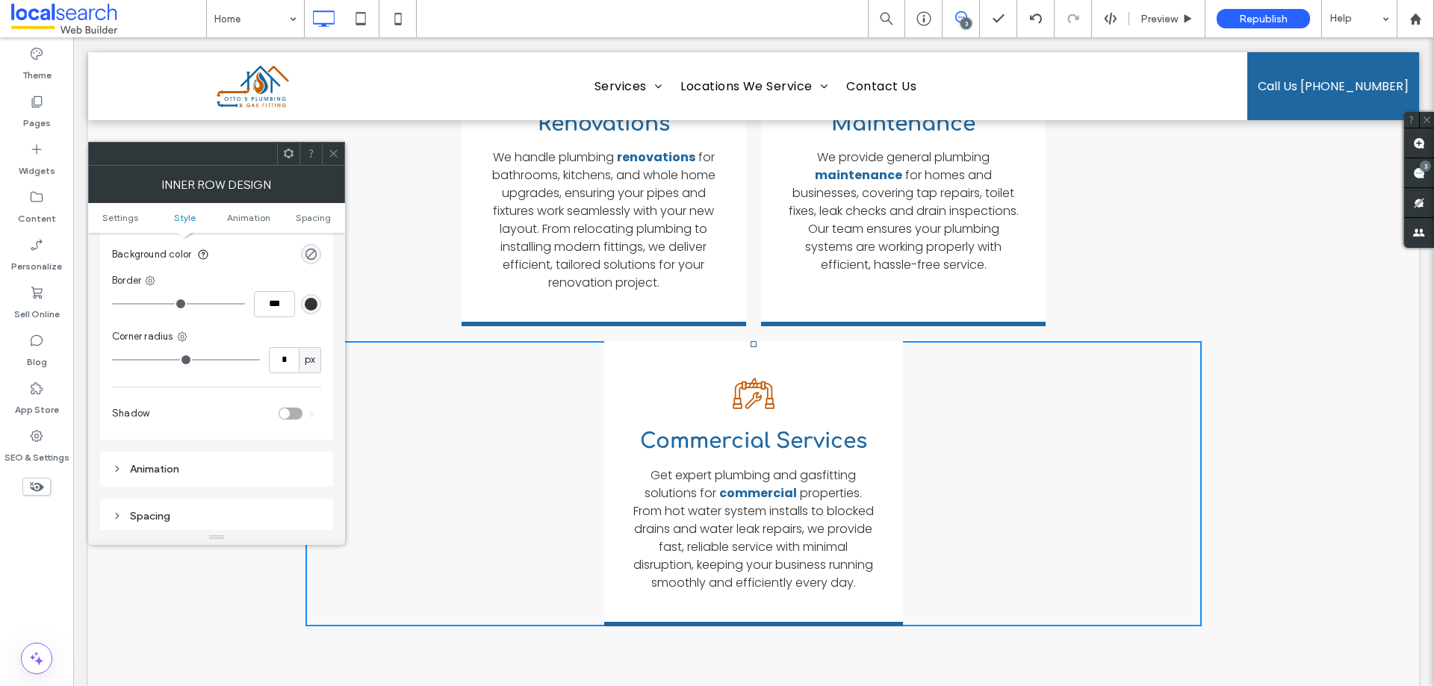
scroll to position [373, 0]
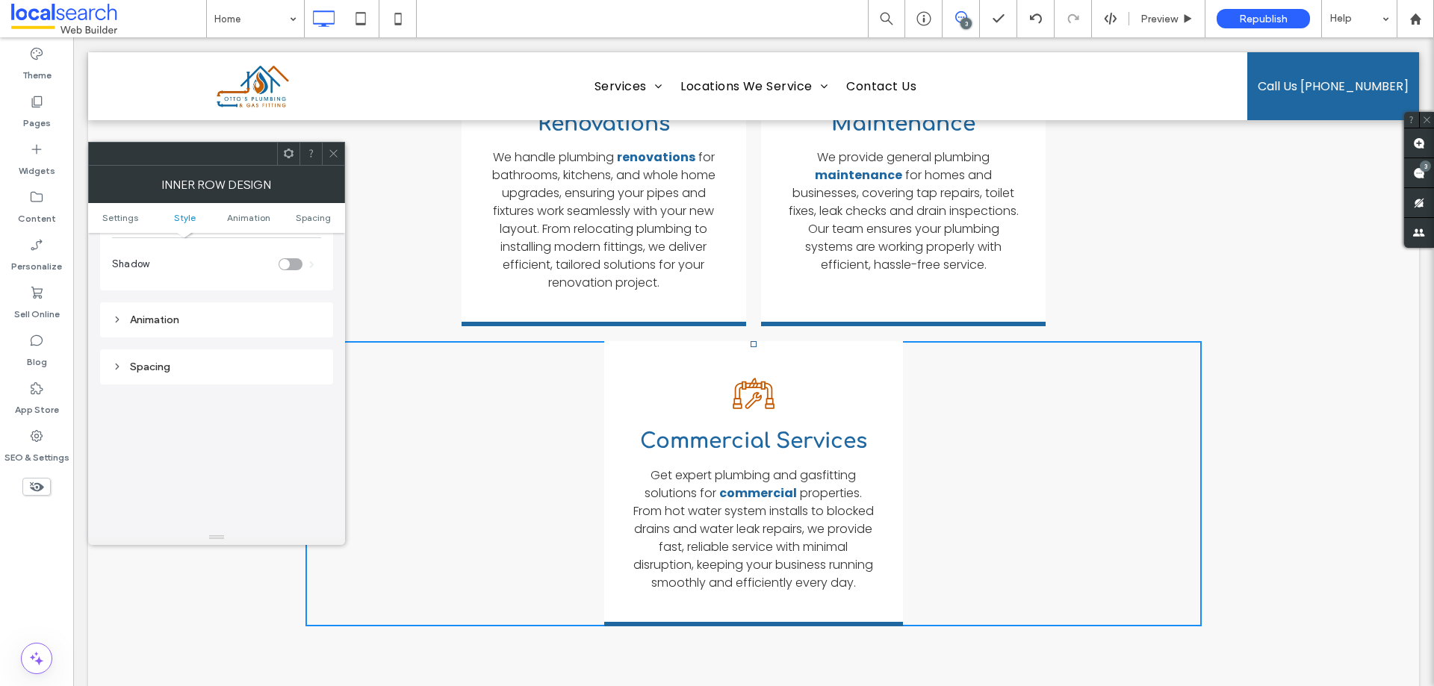
click at [224, 365] on div "Spacing" at bounding box center [216, 367] width 209 height 13
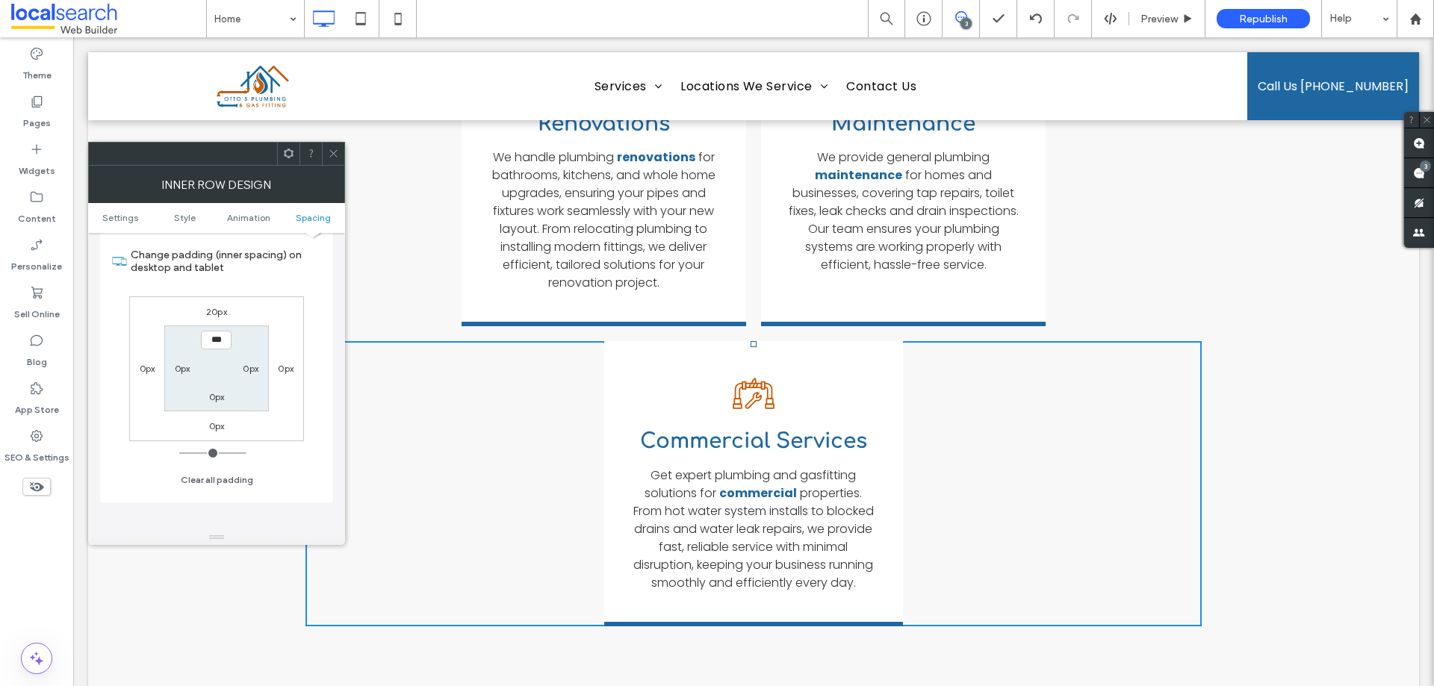
scroll to position [523, 0]
click at [328, 152] on icon at bounding box center [333, 153] width 11 height 11
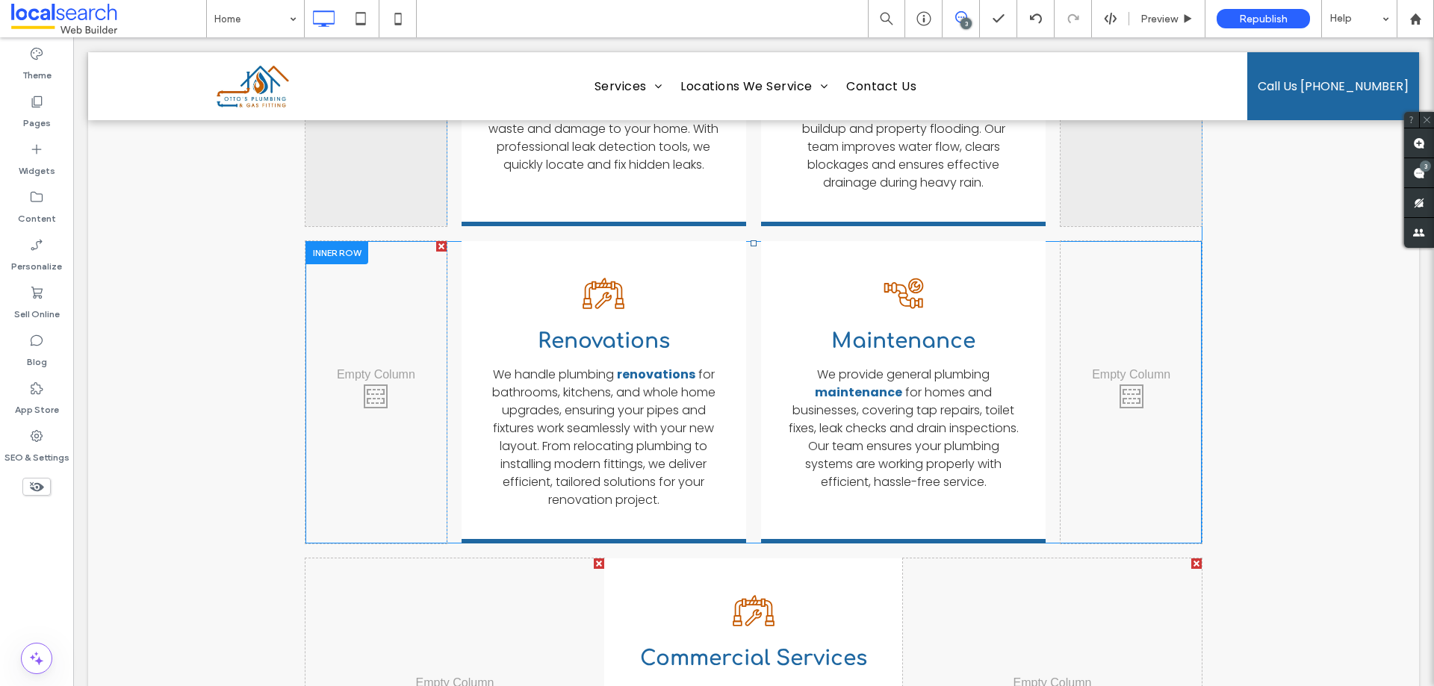
scroll to position [2387, 0]
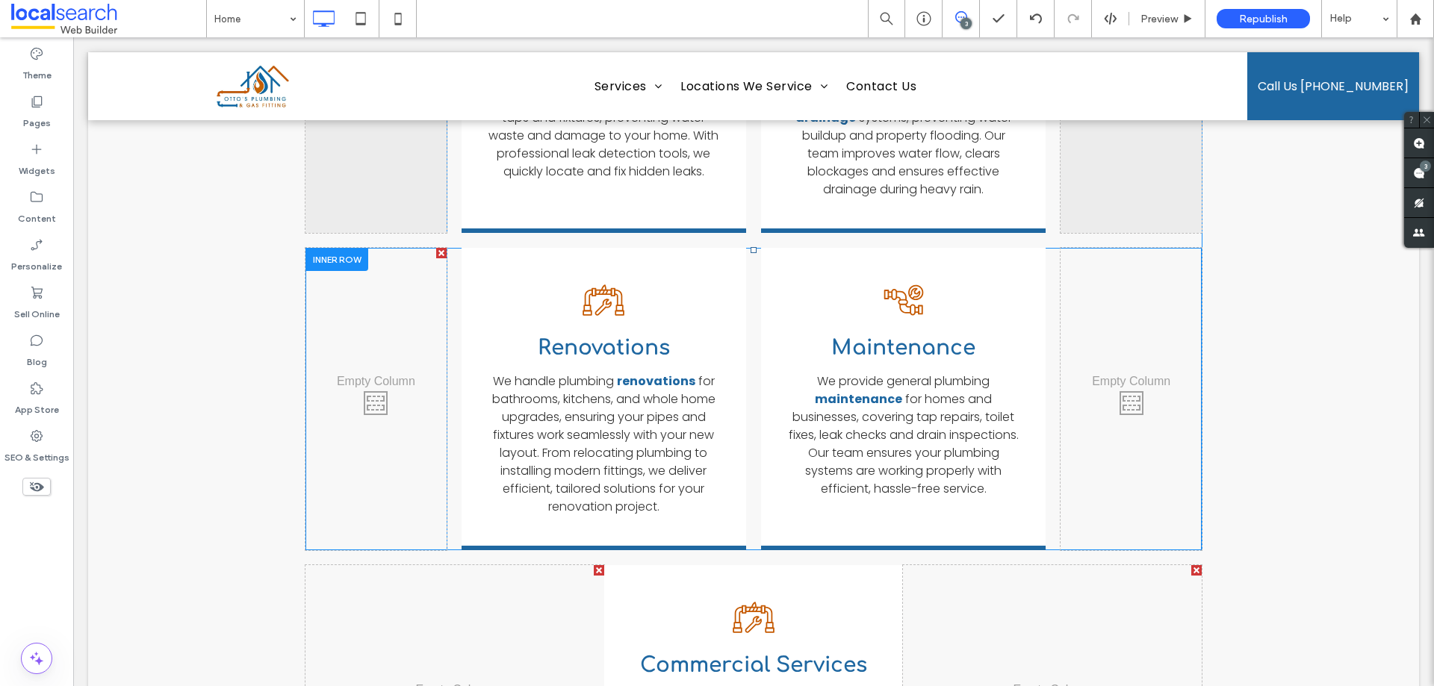
click at [330, 248] on div at bounding box center [337, 259] width 63 height 23
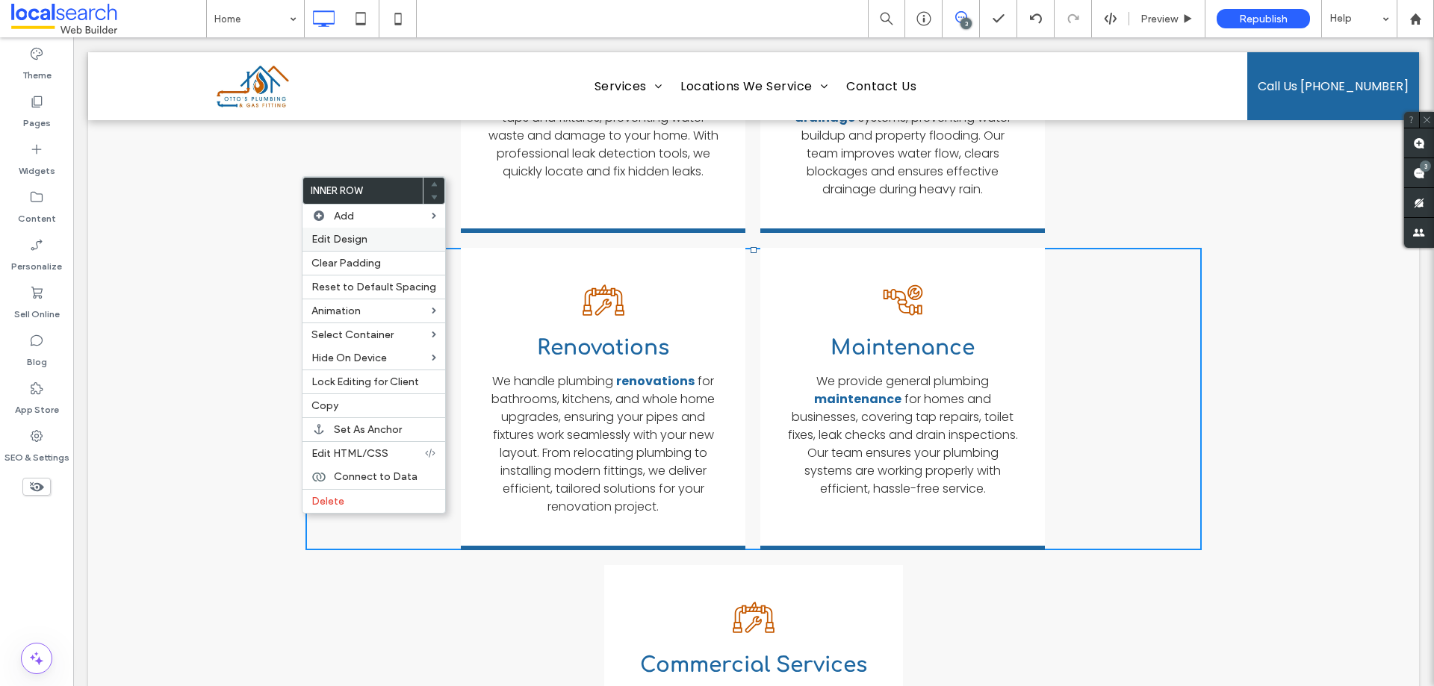
click at [347, 239] on span "Edit Design" at bounding box center [339, 239] width 56 height 13
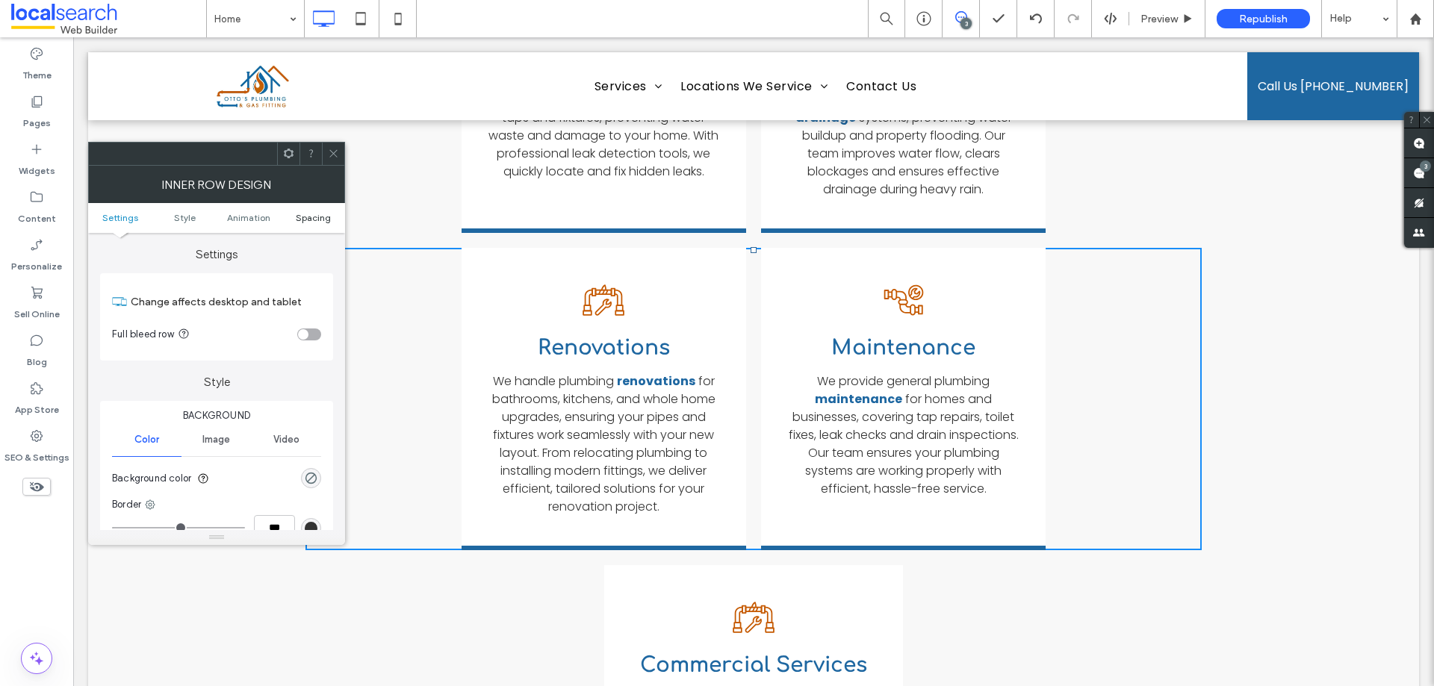
click at [309, 215] on span "Spacing" at bounding box center [313, 217] width 35 height 11
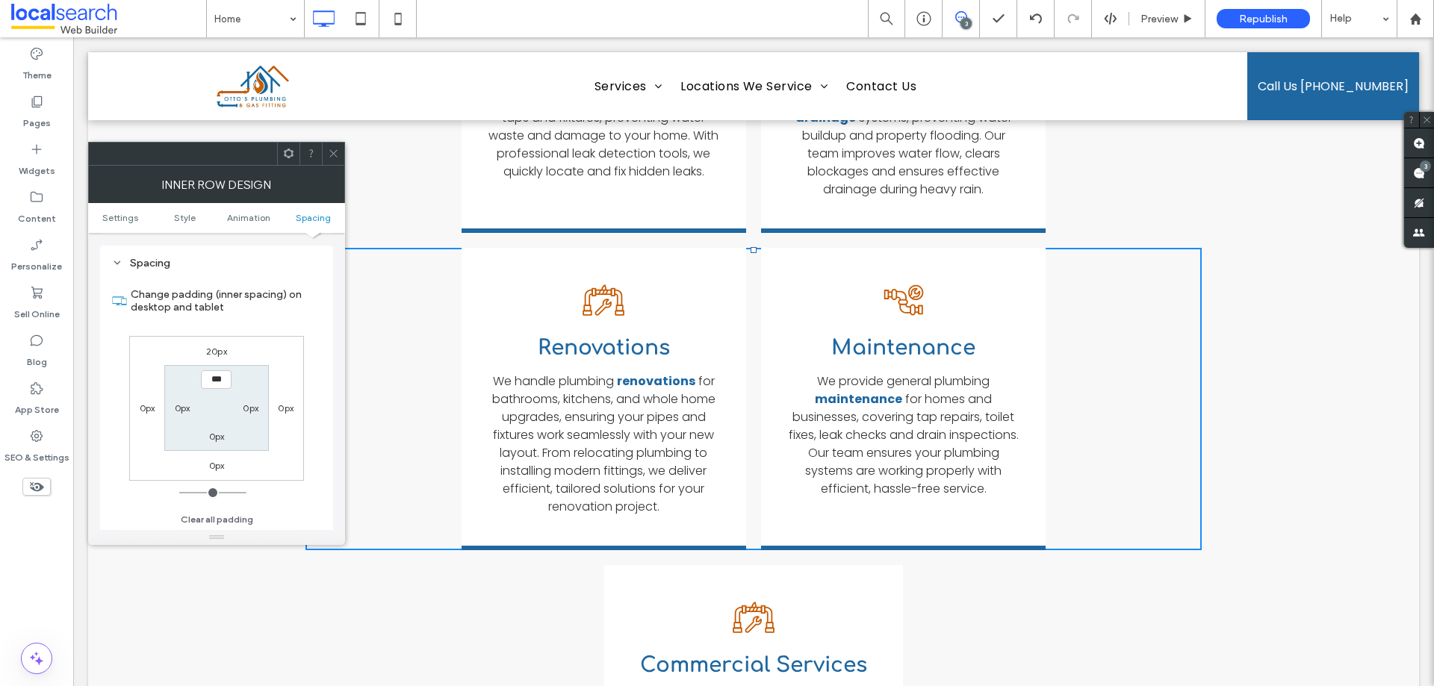
scroll to position [478, 0]
click at [332, 151] on icon at bounding box center [333, 153] width 11 height 11
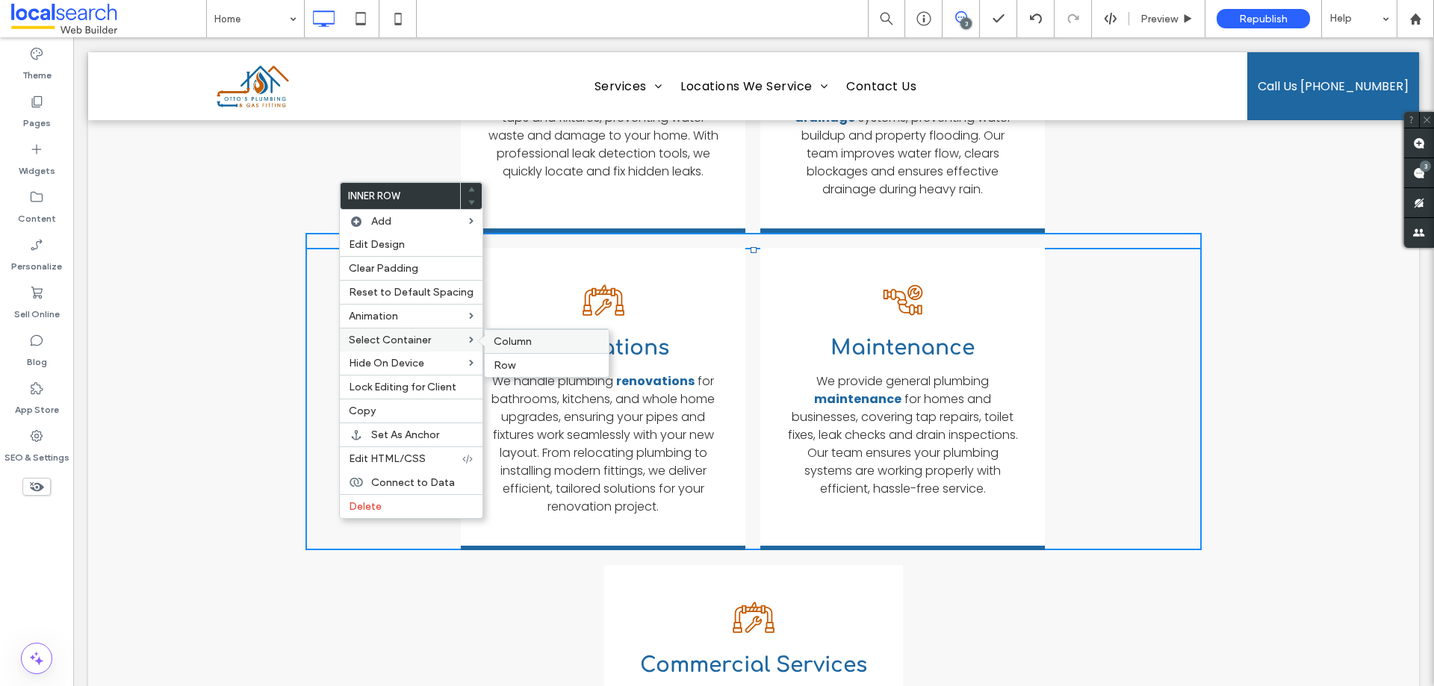
click at [499, 347] on span "Column" at bounding box center [513, 341] width 38 height 13
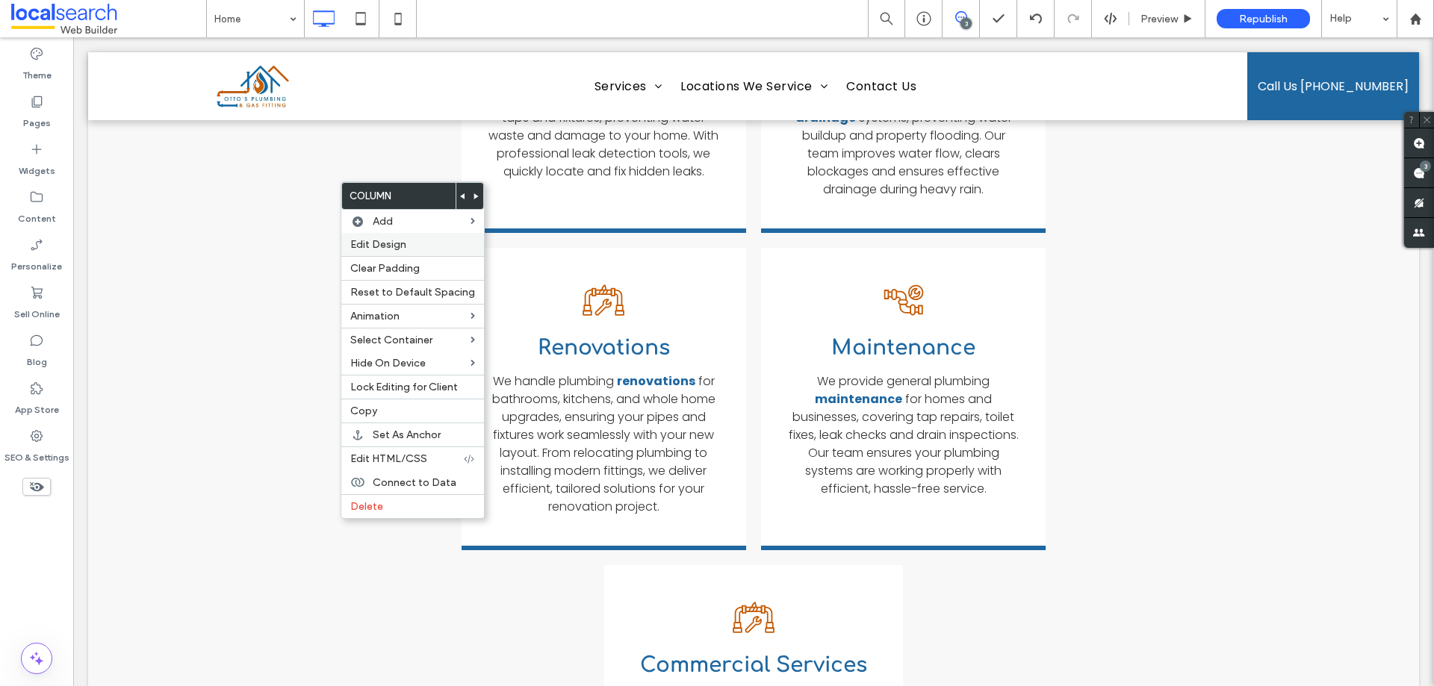
click at [385, 239] on span "Edit Design" at bounding box center [378, 244] width 56 height 13
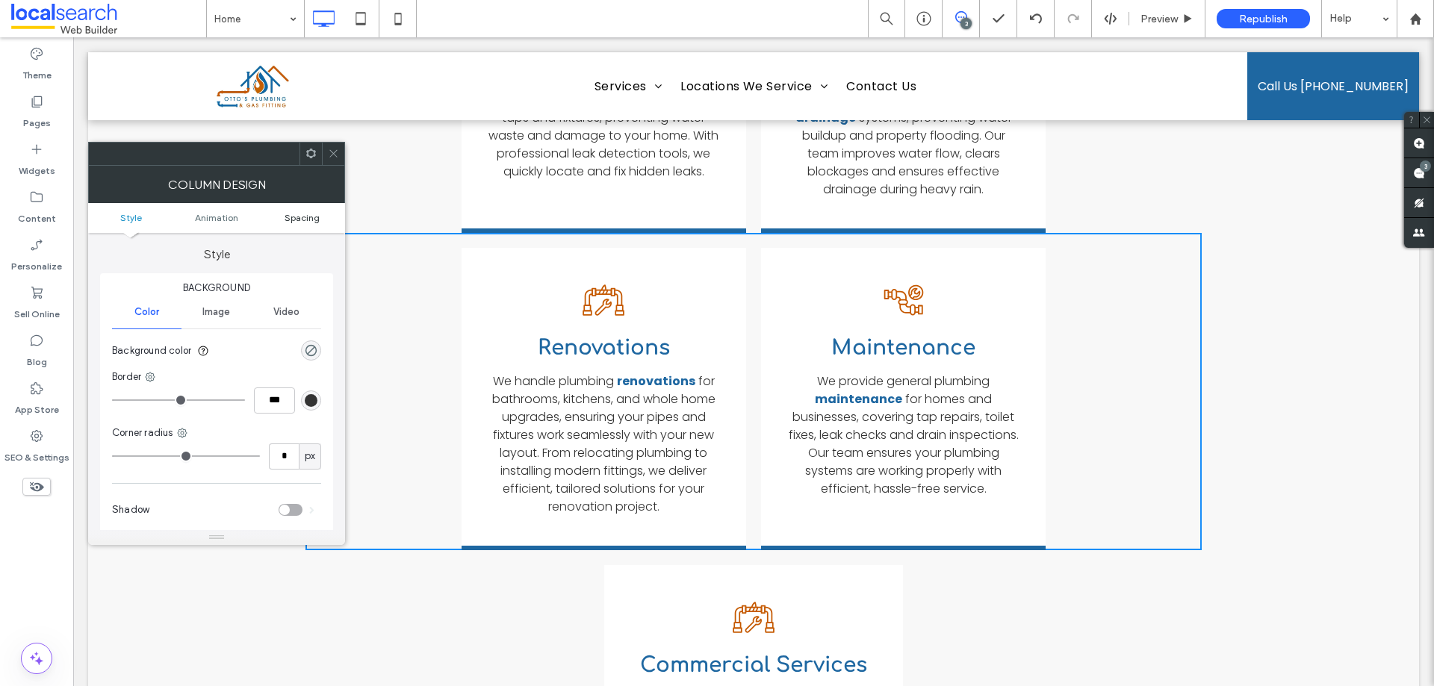
click at [302, 220] on span "Spacing" at bounding box center [302, 217] width 35 height 11
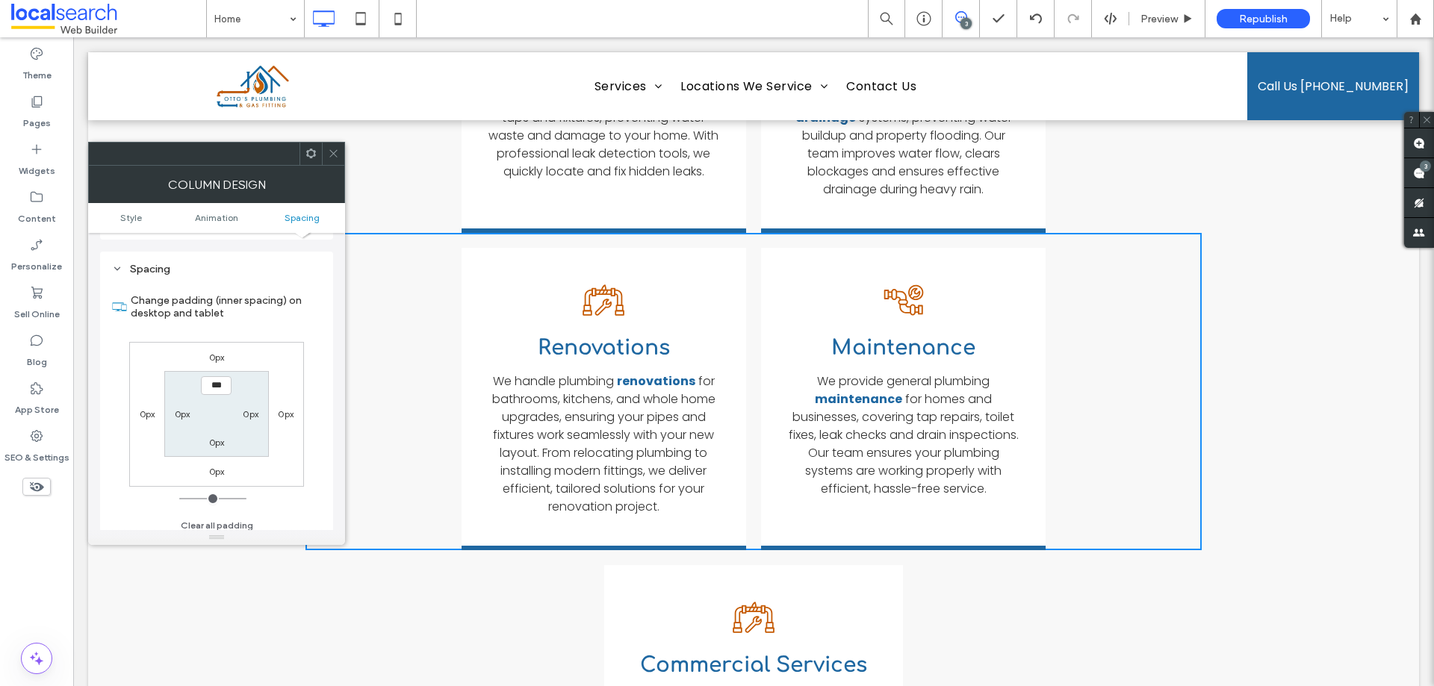
scroll to position [350, 0]
click at [331, 147] on span at bounding box center [333, 154] width 11 height 22
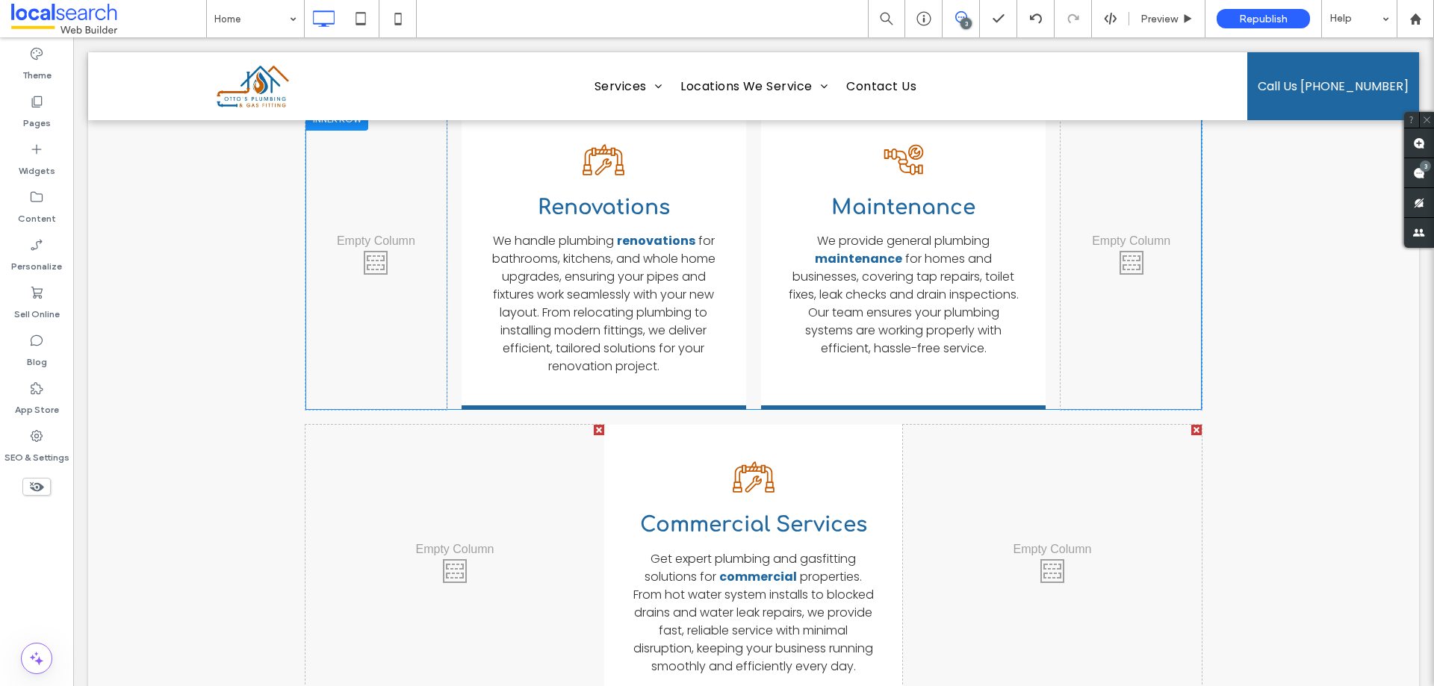
scroll to position [2536, 0]
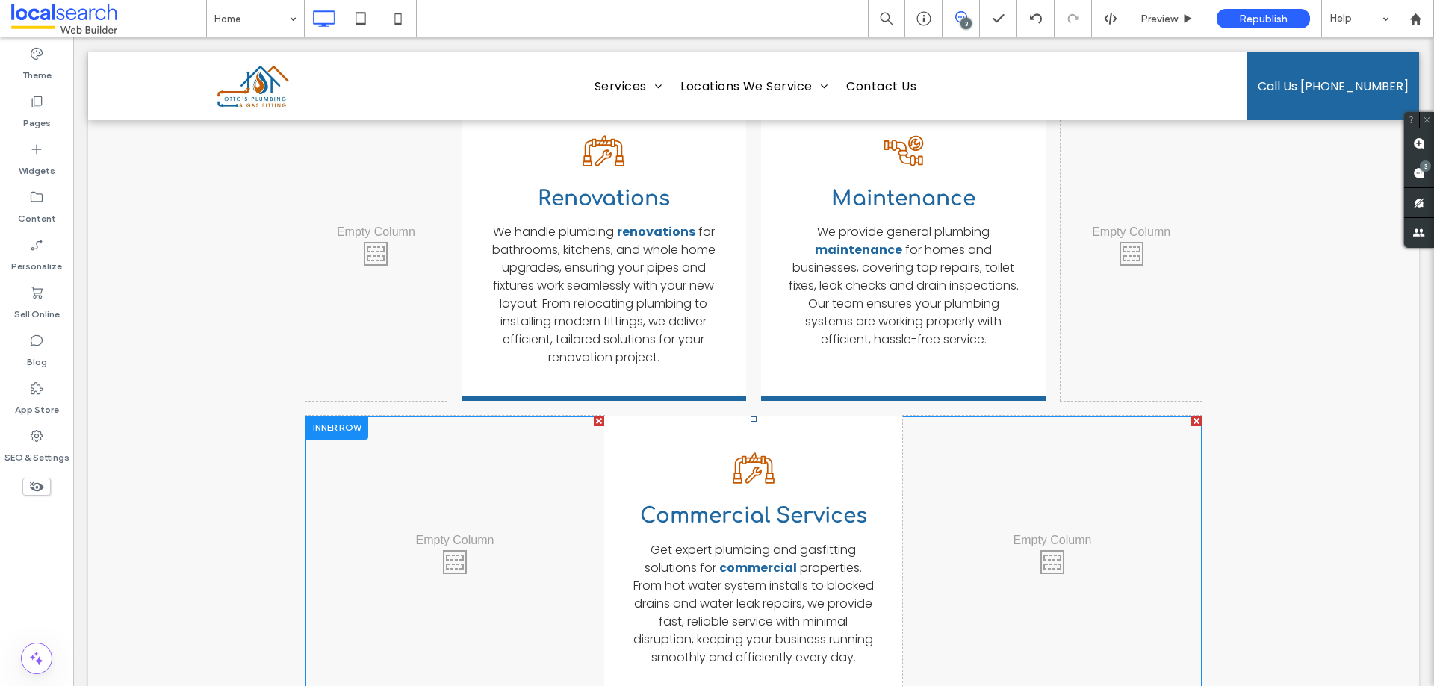
click at [345, 416] on div at bounding box center [337, 427] width 63 height 23
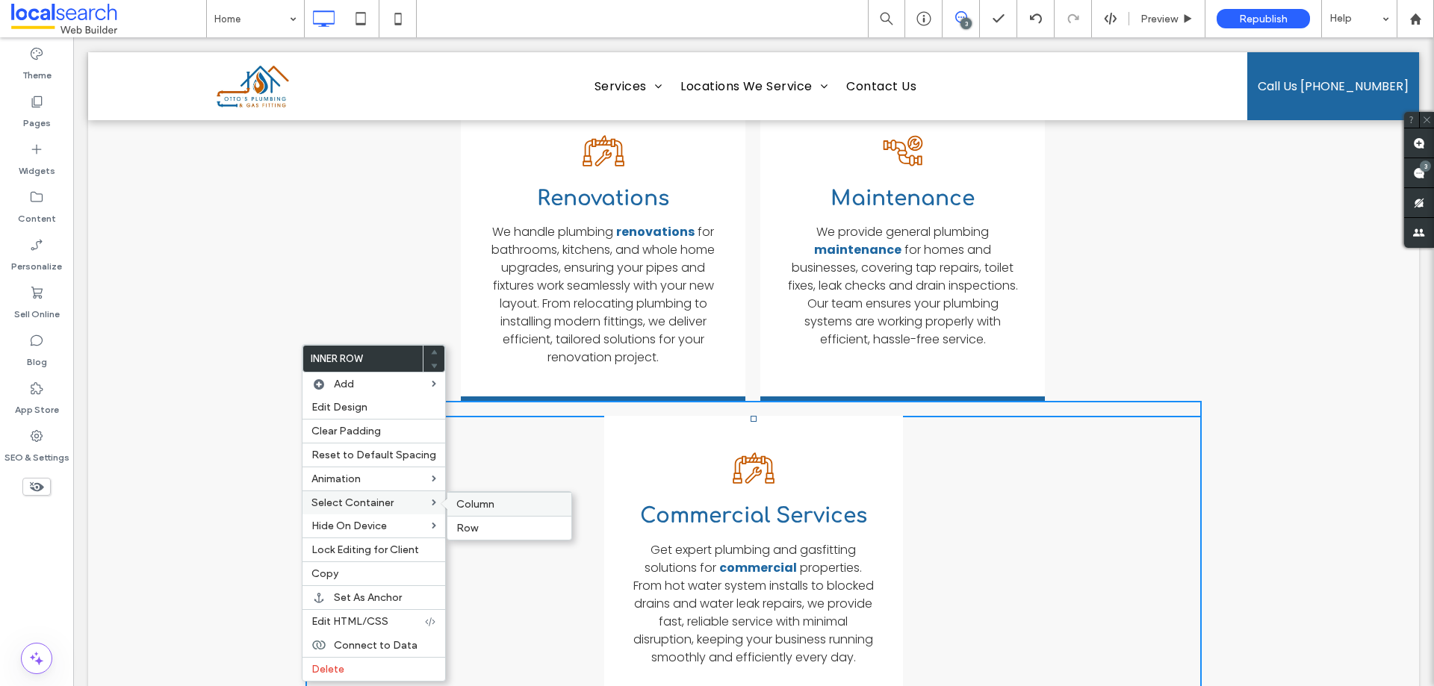
drag, startPoint x: 454, startPoint y: 499, endPoint x: 382, endPoint y: 462, distance: 81.5
click at [456, 499] on span "Column" at bounding box center [475, 504] width 38 height 13
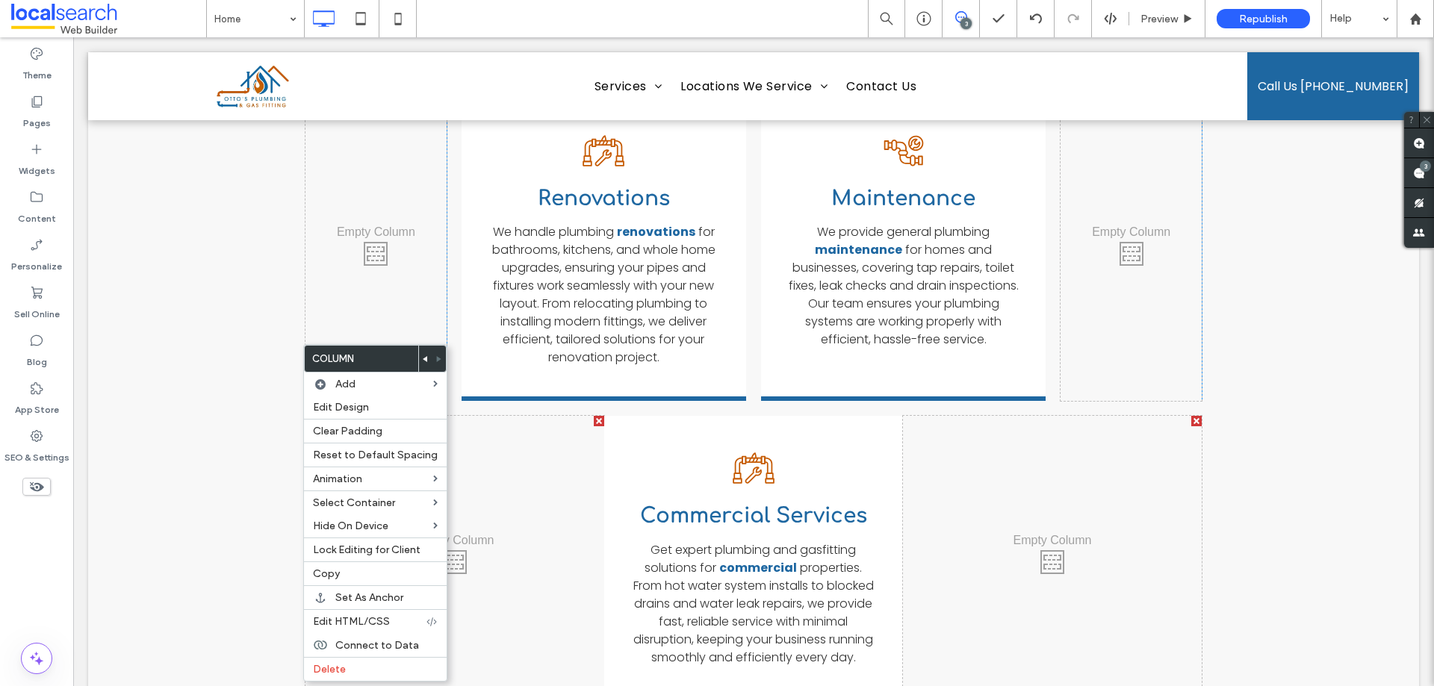
click at [190, 299] on div "Click To Paste Blocked Drain Icon Blocked Drains We clear blocked drains fast, …" at bounding box center [753, 144] width 1331 height 1294
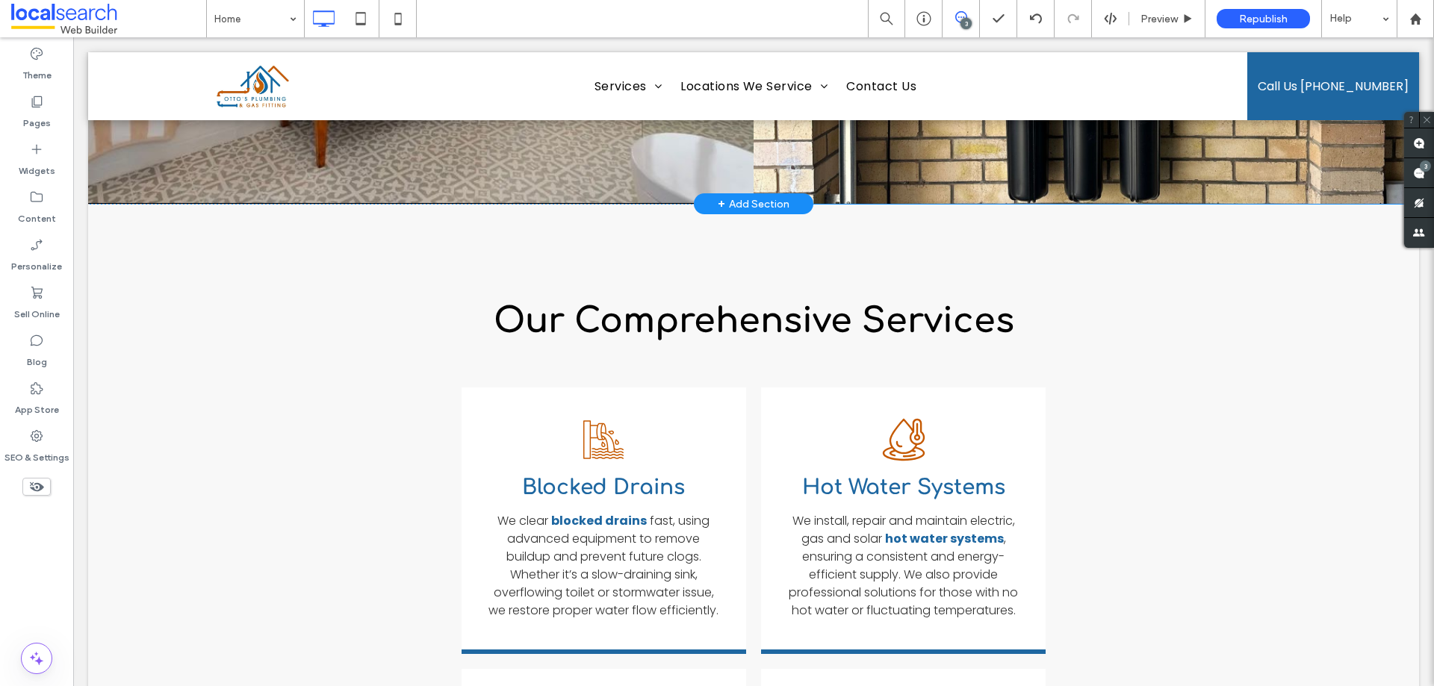
scroll to position [1490, 0]
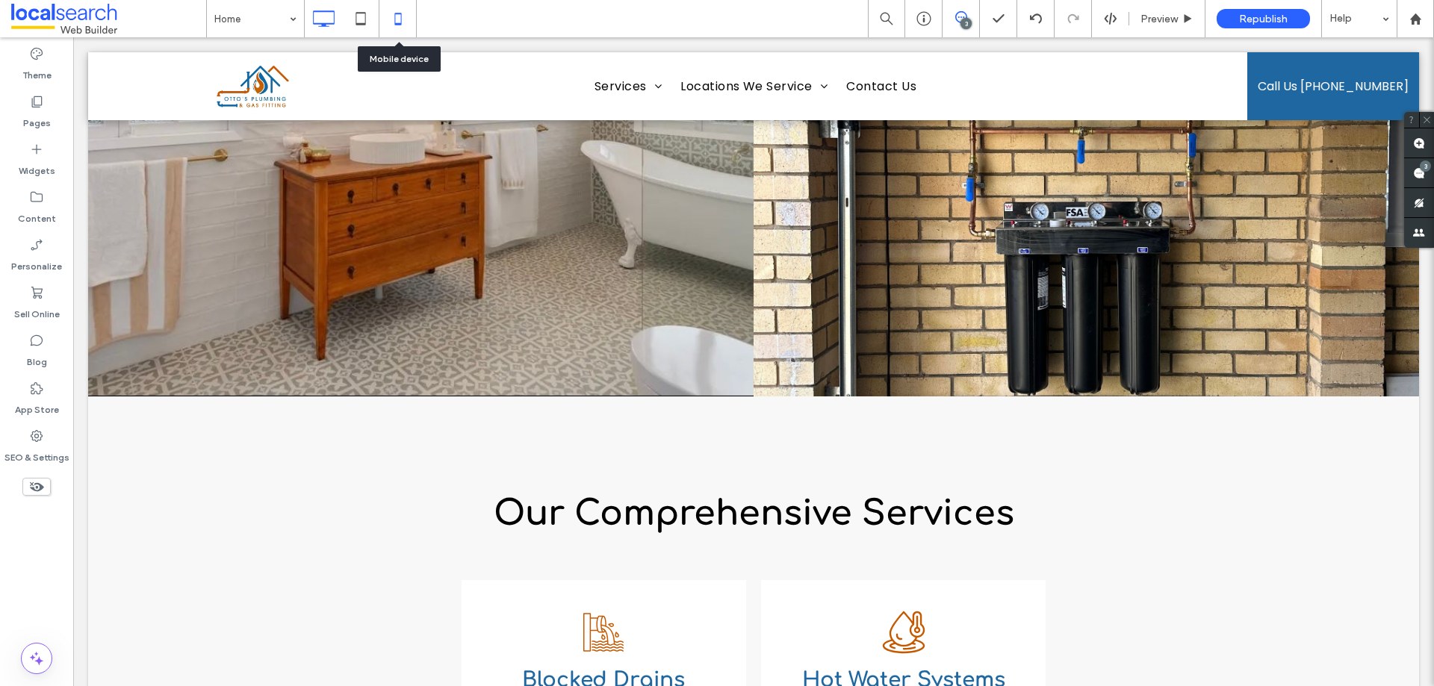
click at [391, 23] on icon at bounding box center [398, 19] width 30 height 30
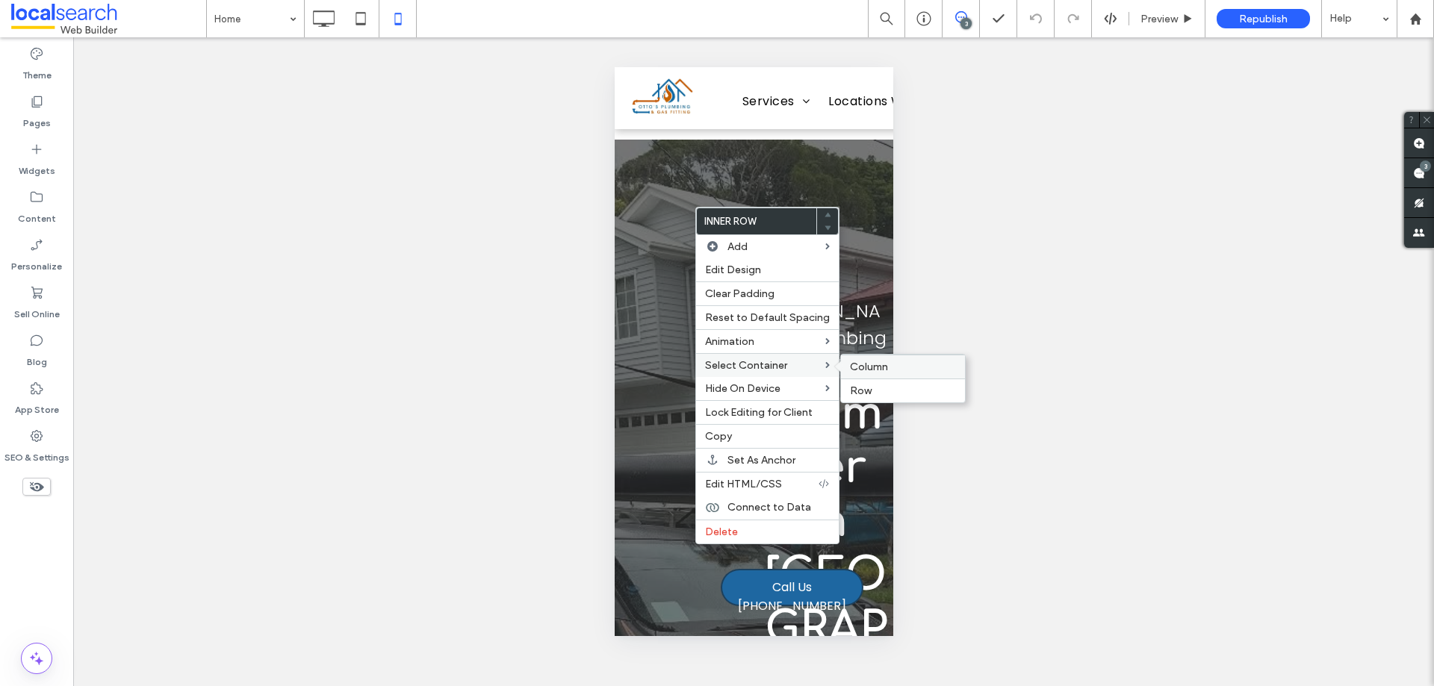
click at [857, 368] on span "Column" at bounding box center [869, 367] width 38 height 13
click at [725, 267] on span "Edit Design" at bounding box center [735, 270] width 56 height 13
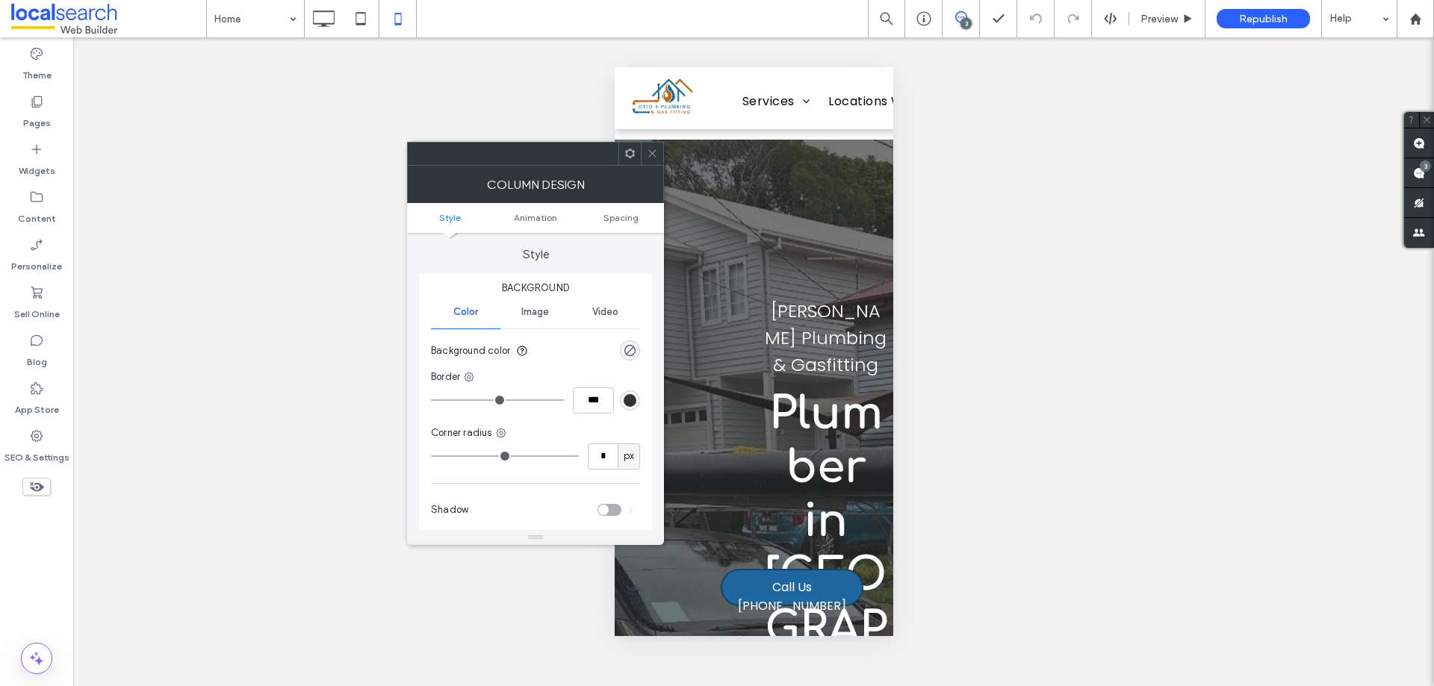
click at [633, 225] on ul "Style Animation Spacing" at bounding box center [535, 218] width 257 height 30
click at [633, 219] on span "Spacing" at bounding box center [621, 217] width 35 height 11
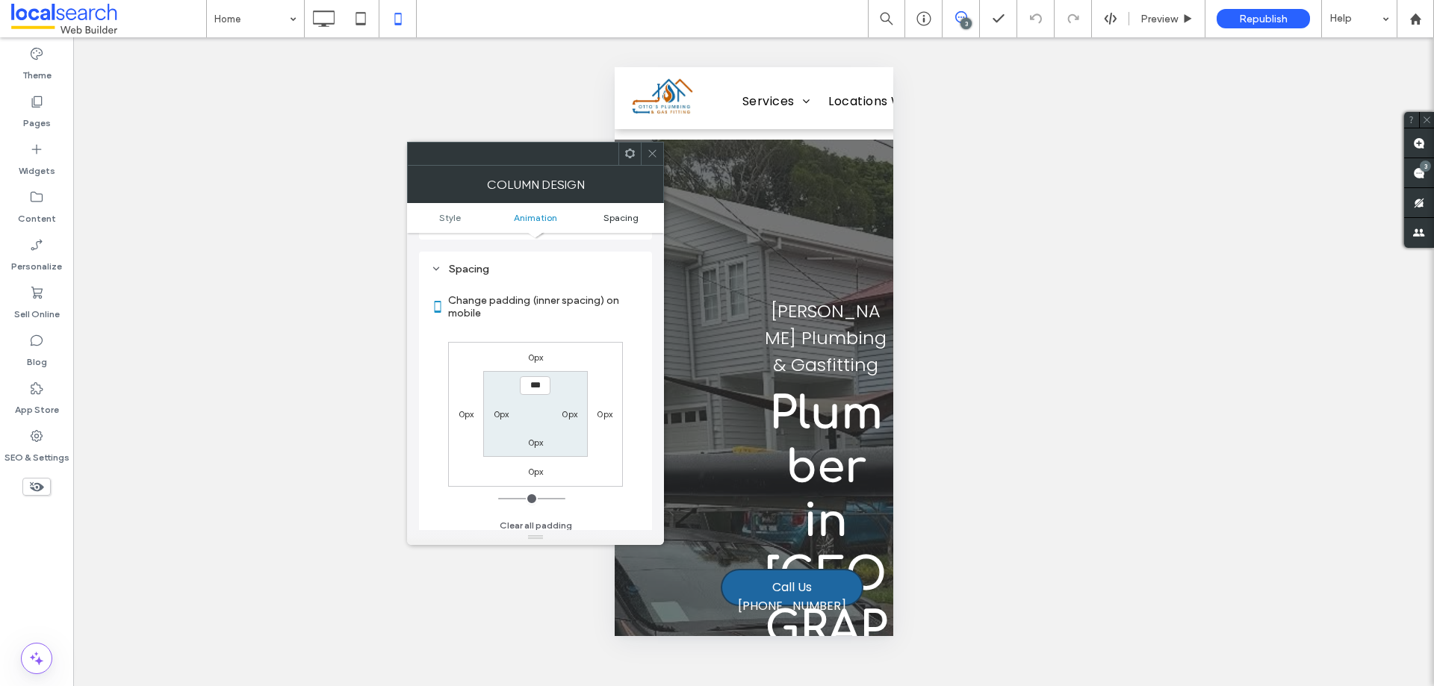
scroll to position [350, 0]
click at [649, 156] on icon at bounding box center [652, 153] width 11 height 11
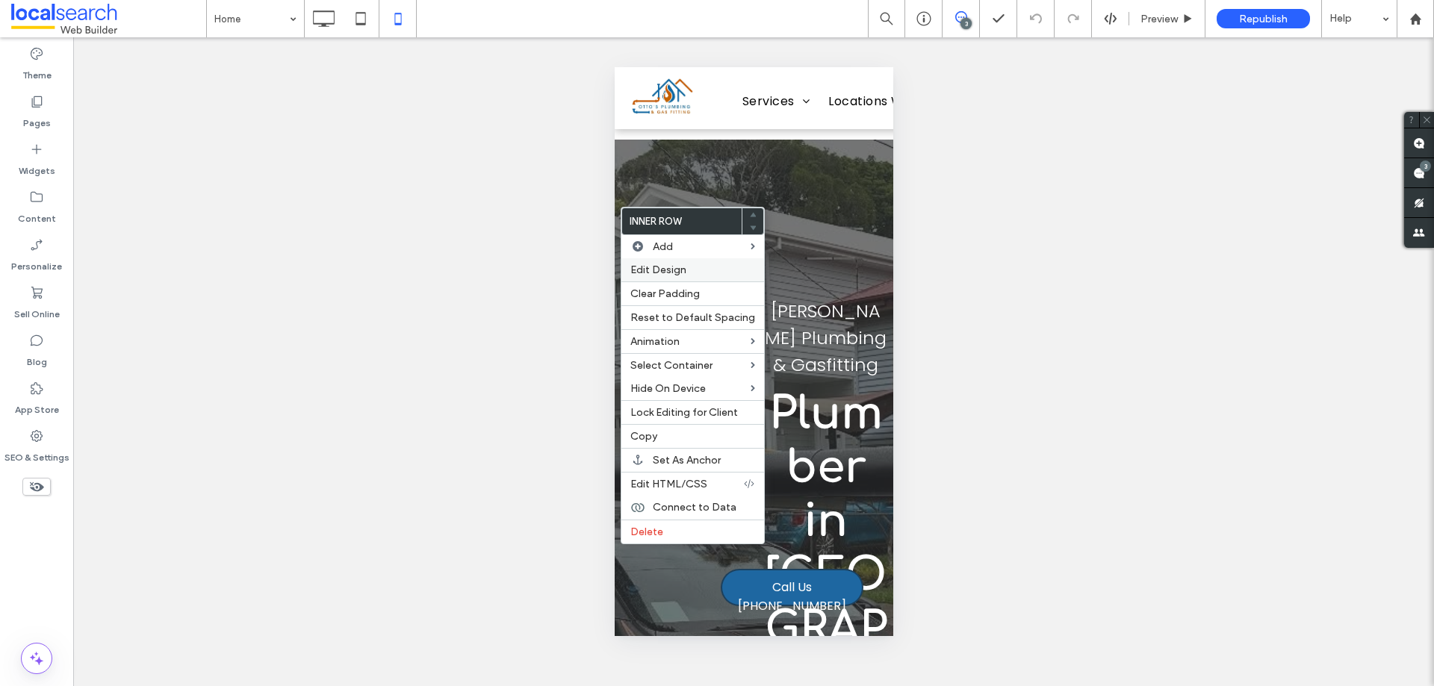
click at [691, 265] on label "Edit Design" at bounding box center [692, 270] width 125 height 13
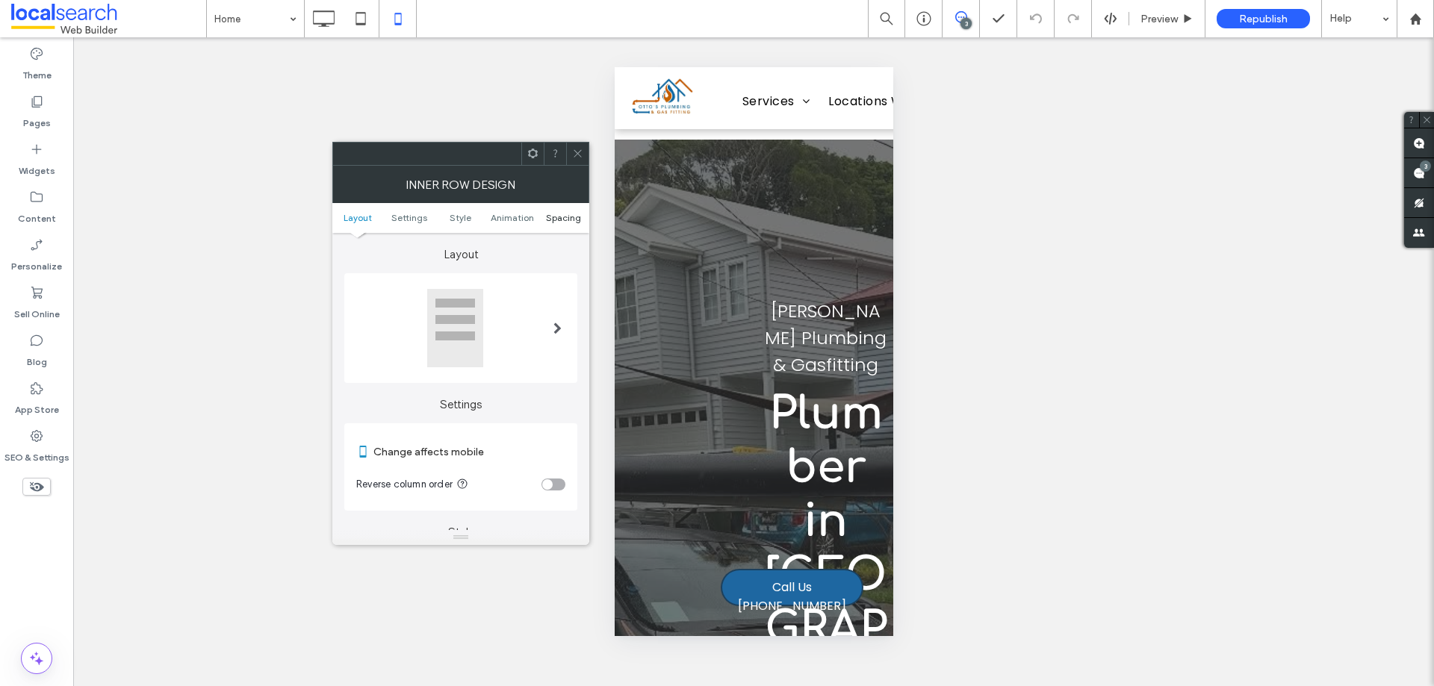
click at [556, 220] on span "Spacing" at bounding box center [563, 217] width 35 height 11
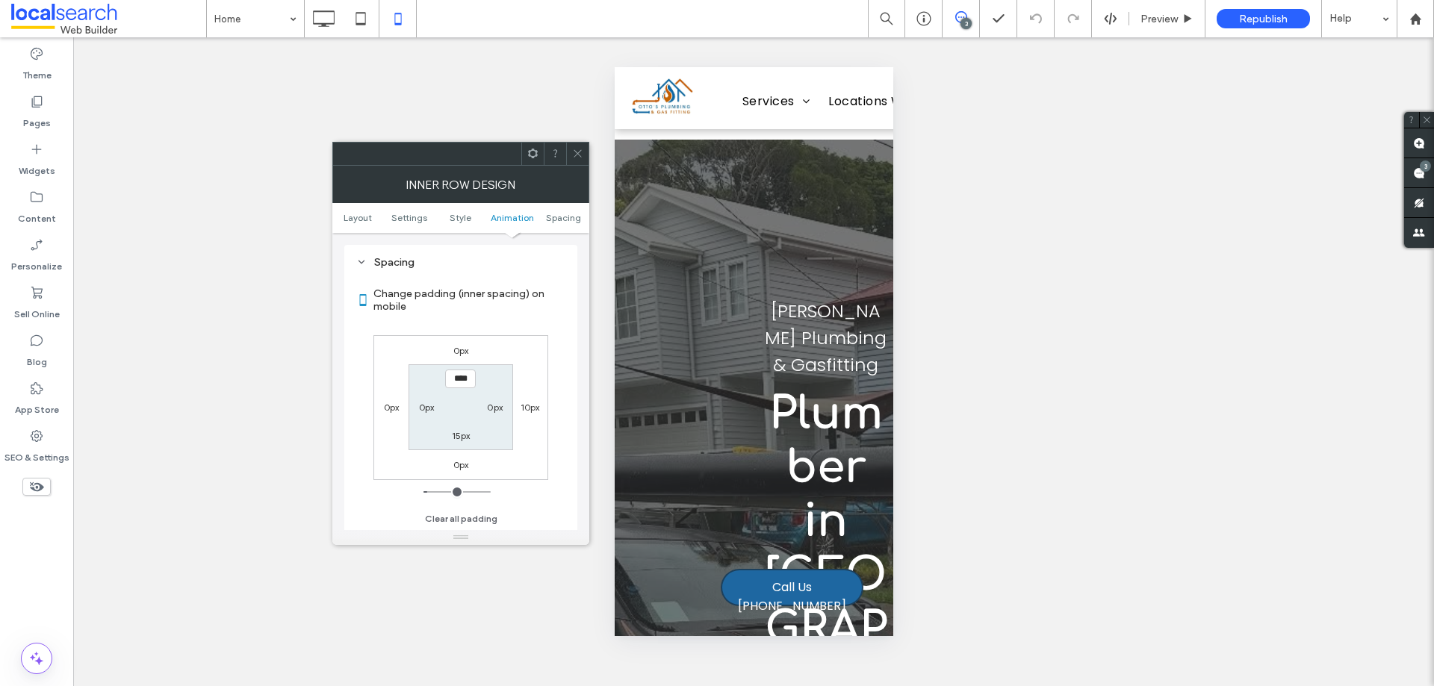
scroll to position [628, 0]
click at [578, 156] on icon at bounding box center [577, 153] width 11 height 11
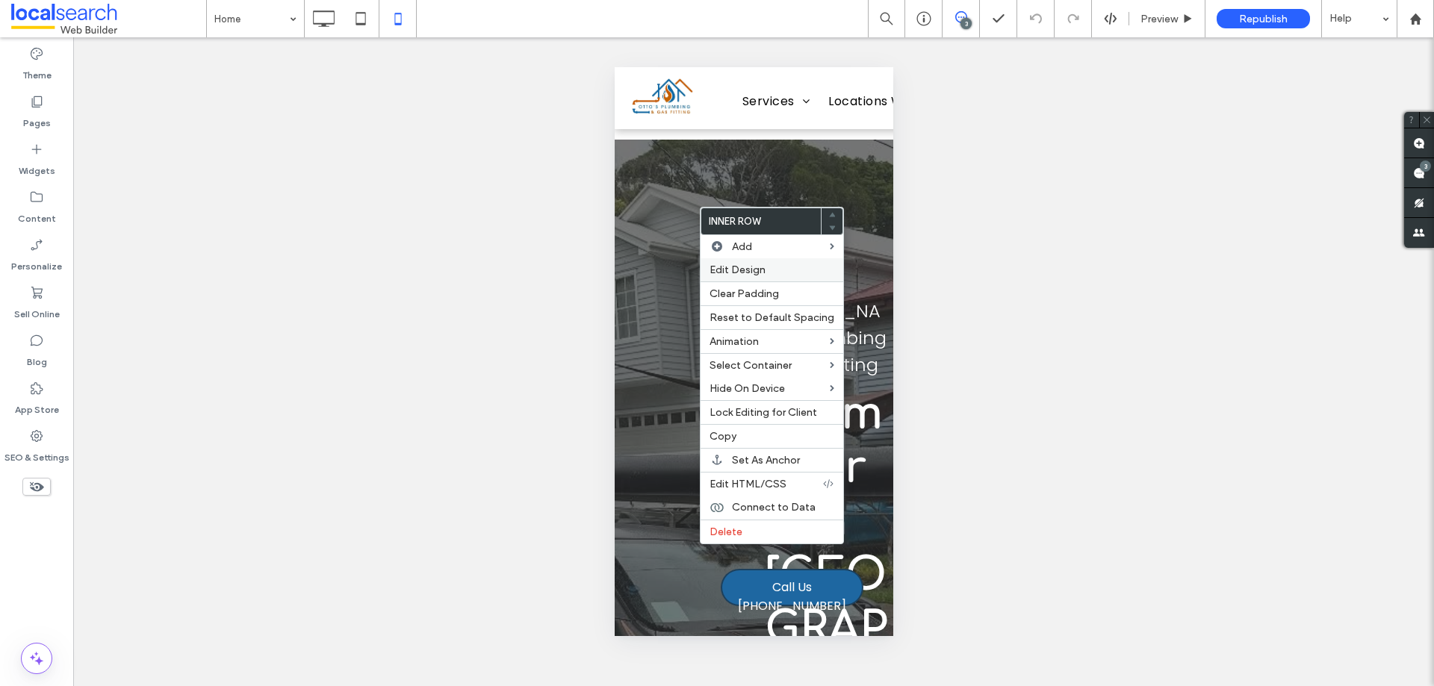
click at [744, 264] on span "Edit Design" at bounding box center [738, 270] width 56 height 13
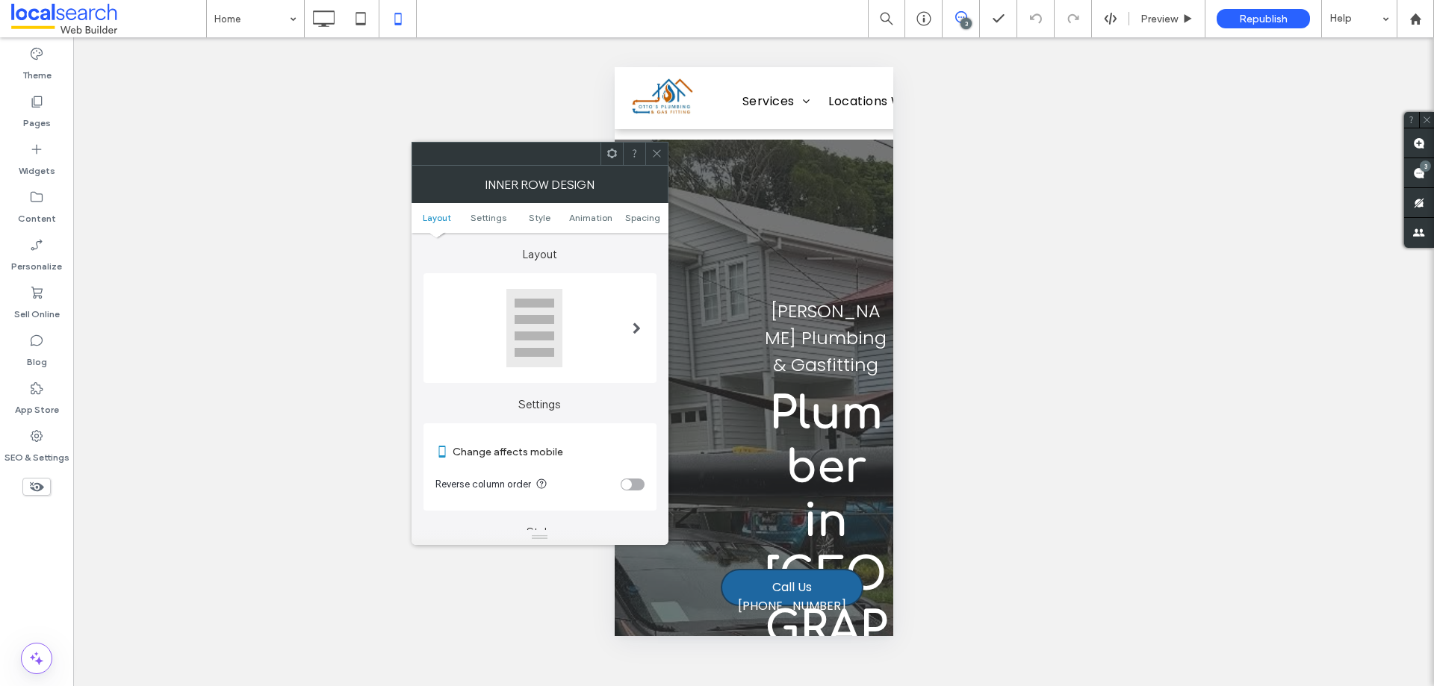
click at [633, 223] on ul "Layout Settings Style Animation Spacing" at bounding box center [540, 218] width 257 height 30
click at [636, 223] on span "Spacing" at bounding box center [642, 217] width 35 height 11
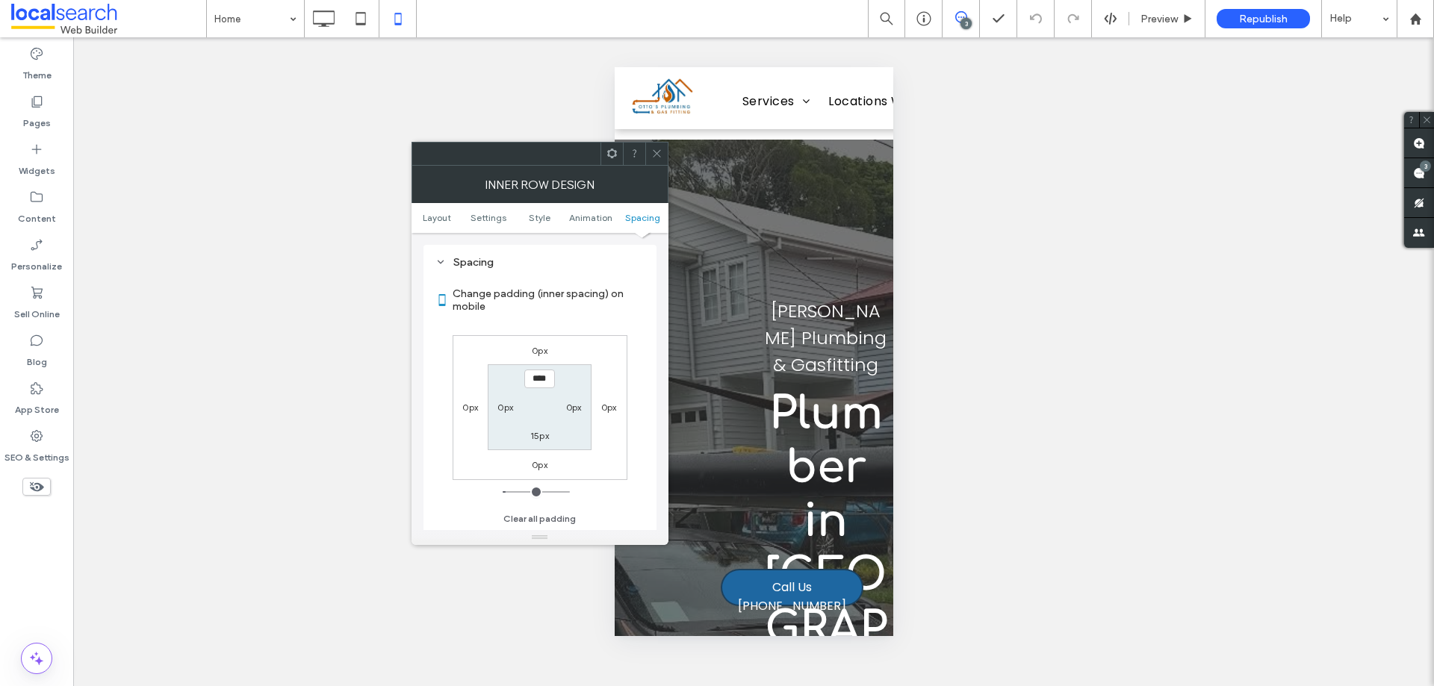
click at [655, 158] on icon at bounding box center [656, 153] width 11 height 11
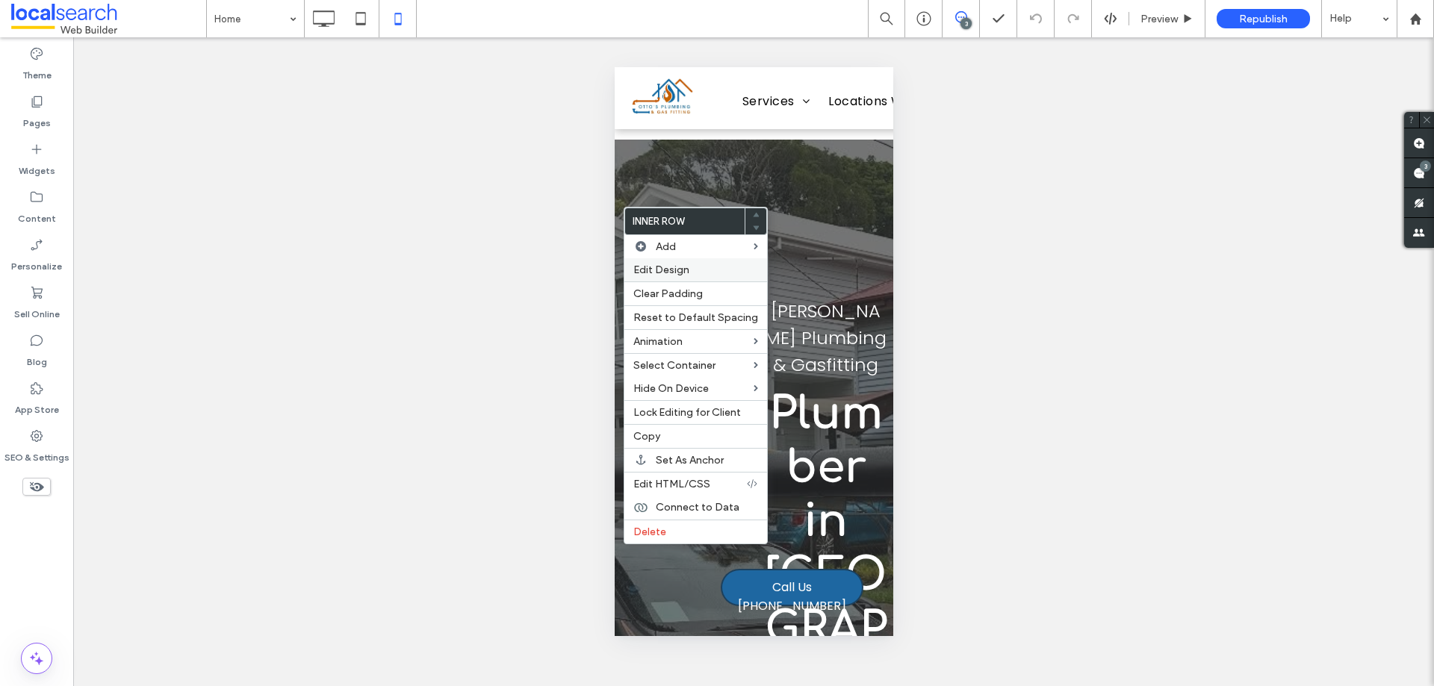
click at [675, 261] on div "Edit Design" at bounding box center [695, 269] width 143 height 23
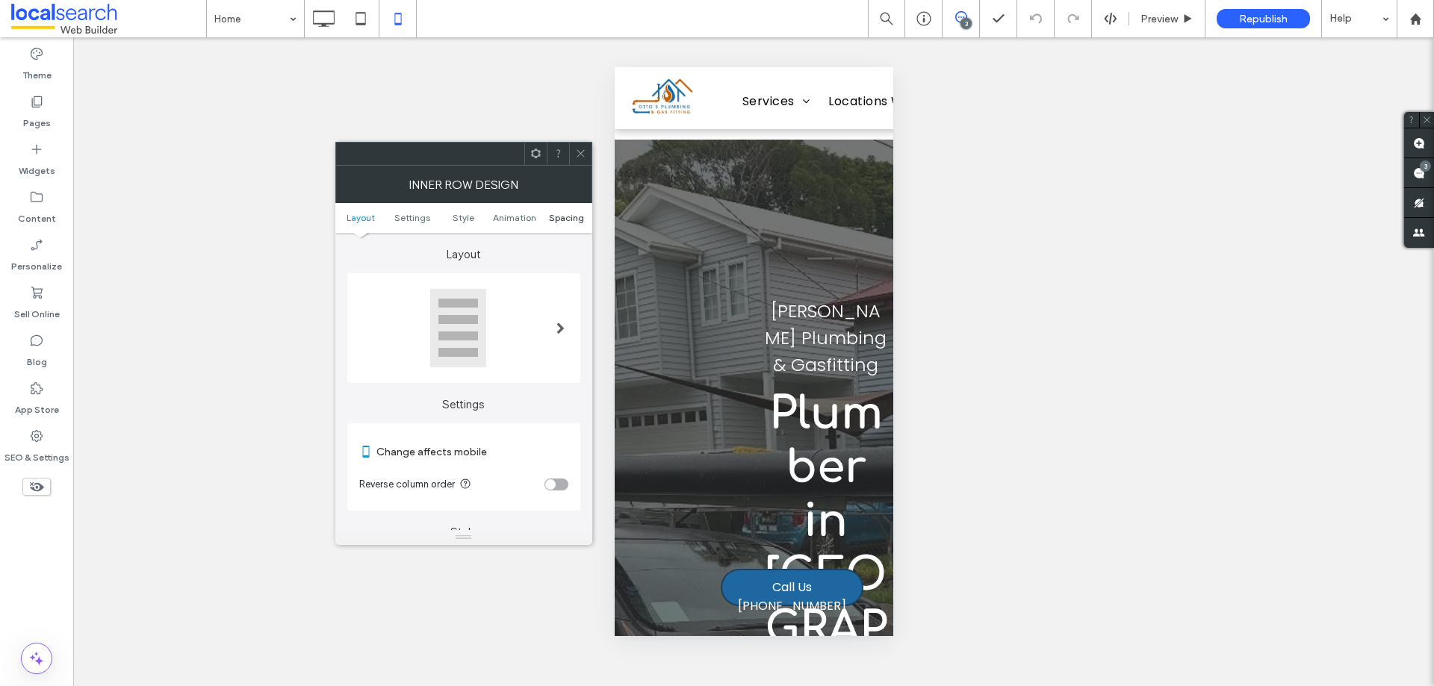
click at [555, 217] on span "Spacing" at bounding box center [566, 217] width 35 height 11
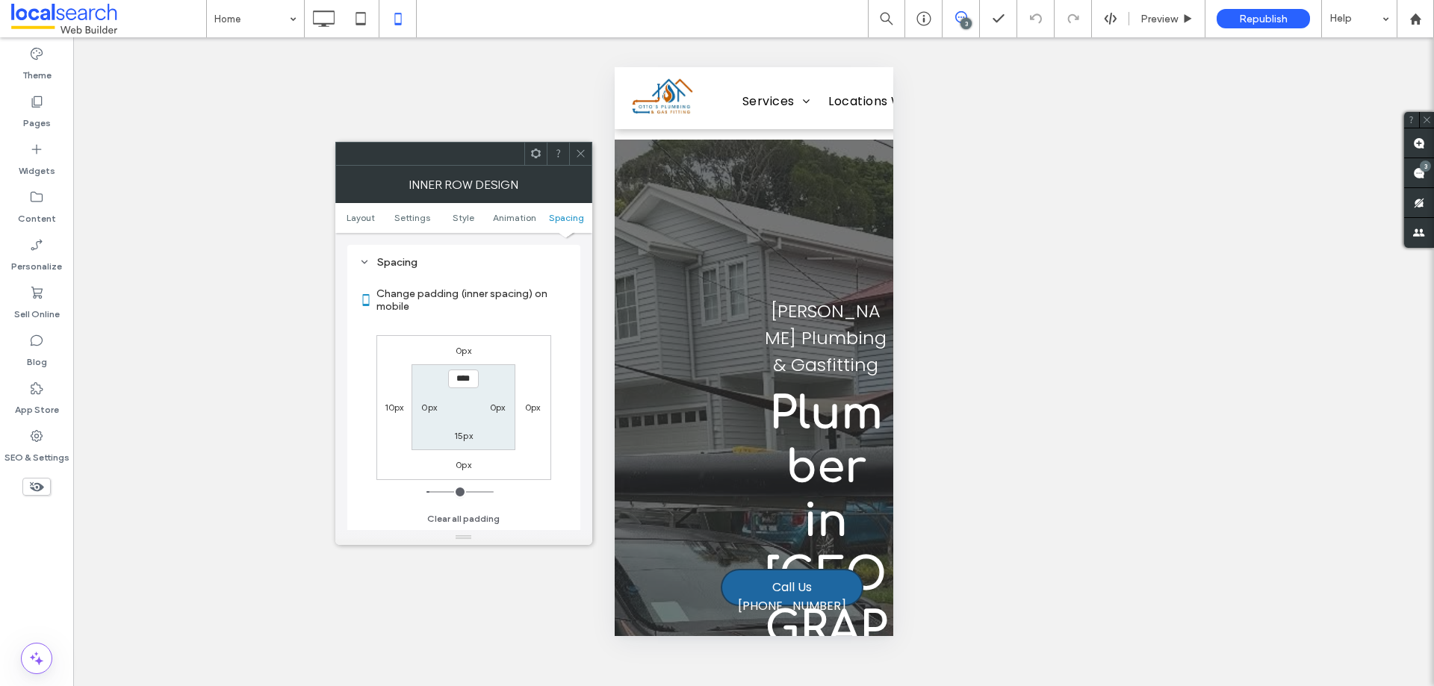
click at [579, 146] on span at bounding box center [580, 154] width 11 height 22
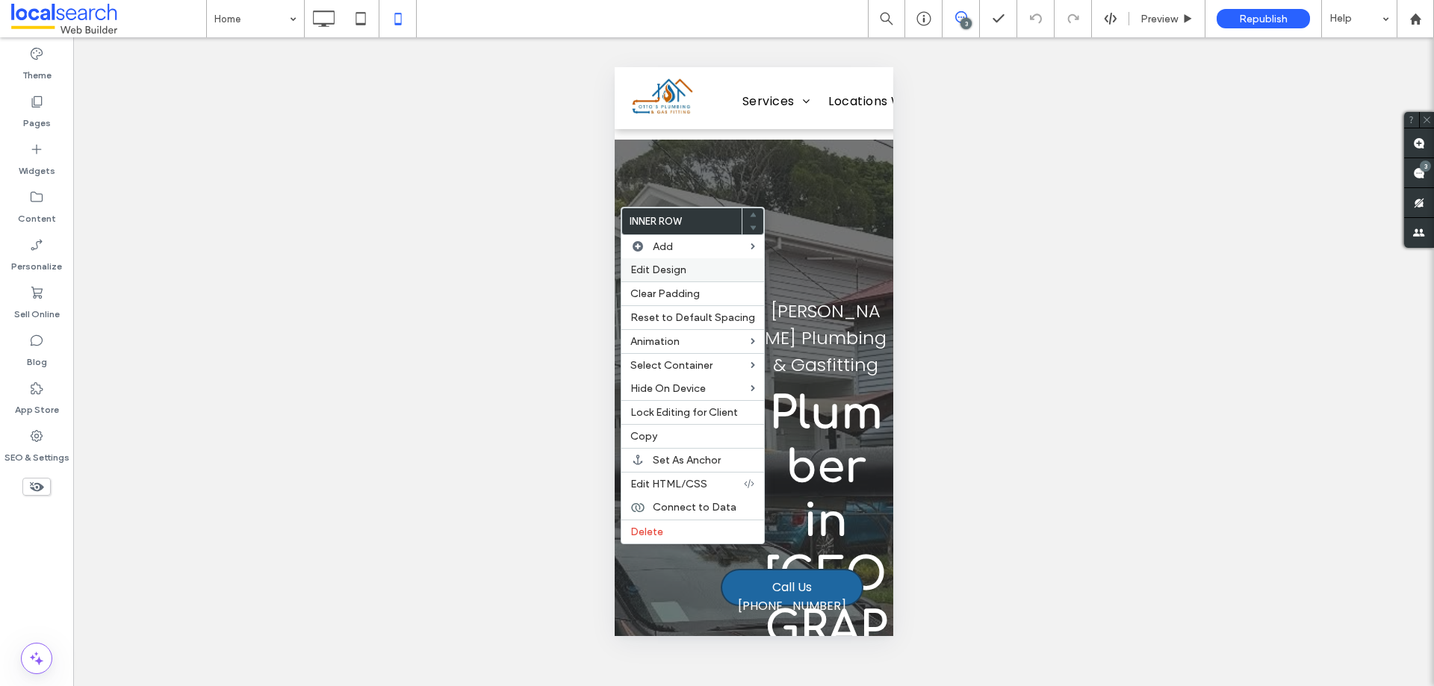
click at [672, 261] on div "Edit Design" at bounding box center [693, 269] width 143 height 23
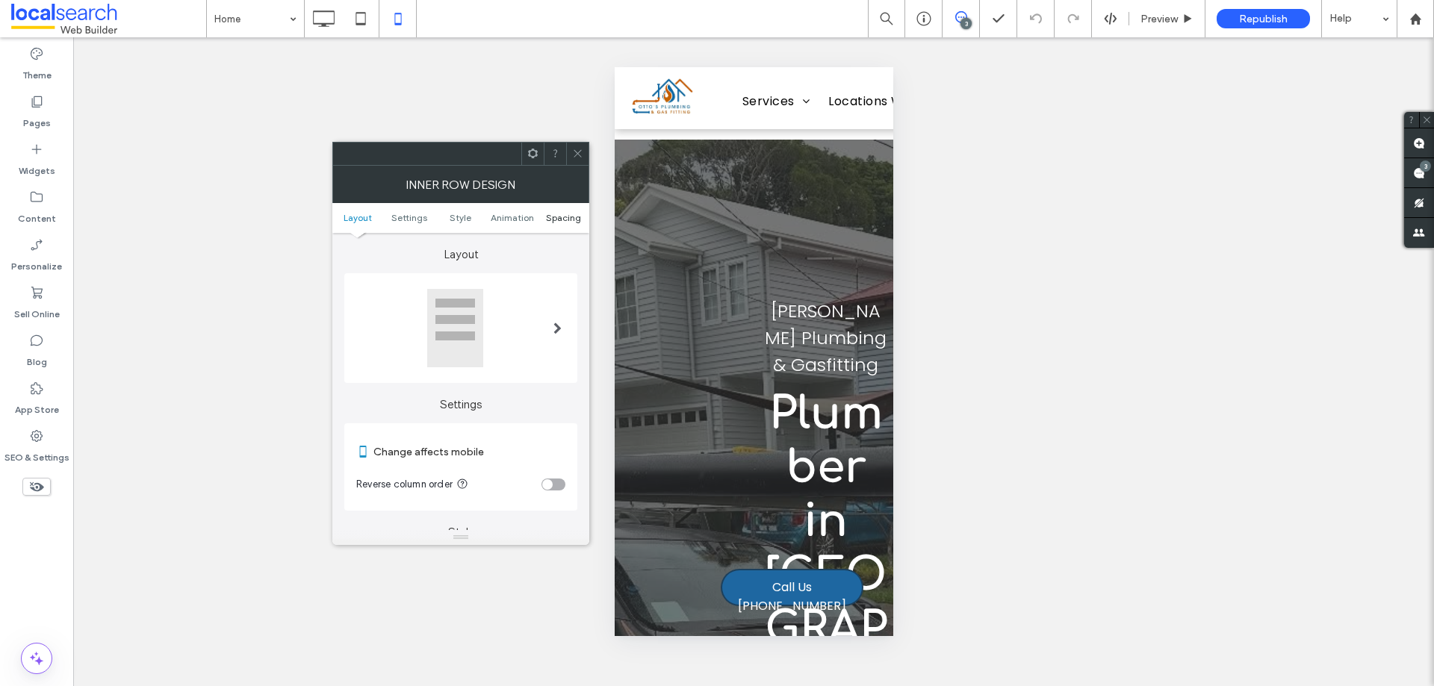
click at [554, 217] on span "Spacing" at bounding box center [563, 217] width 35 height 11
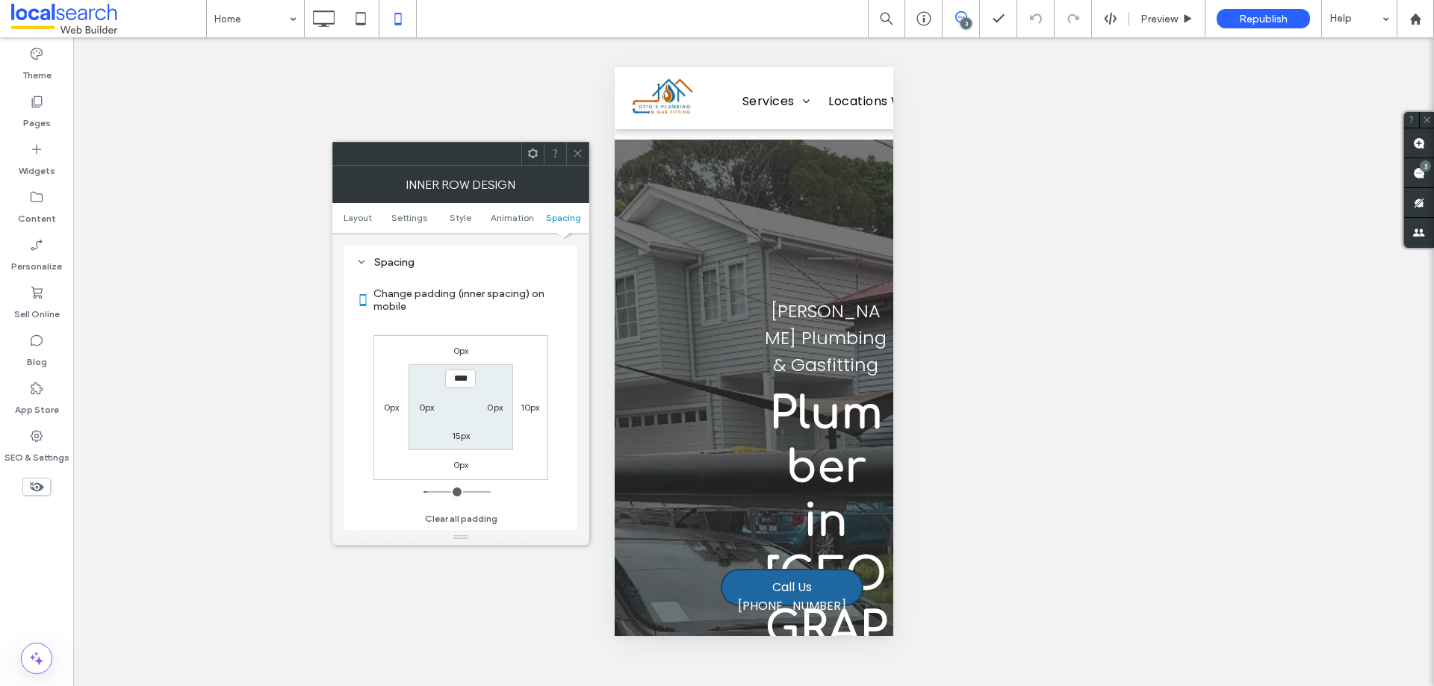
click at [577, 148] on icon at bounding box center [577, 153] width 11 height 11
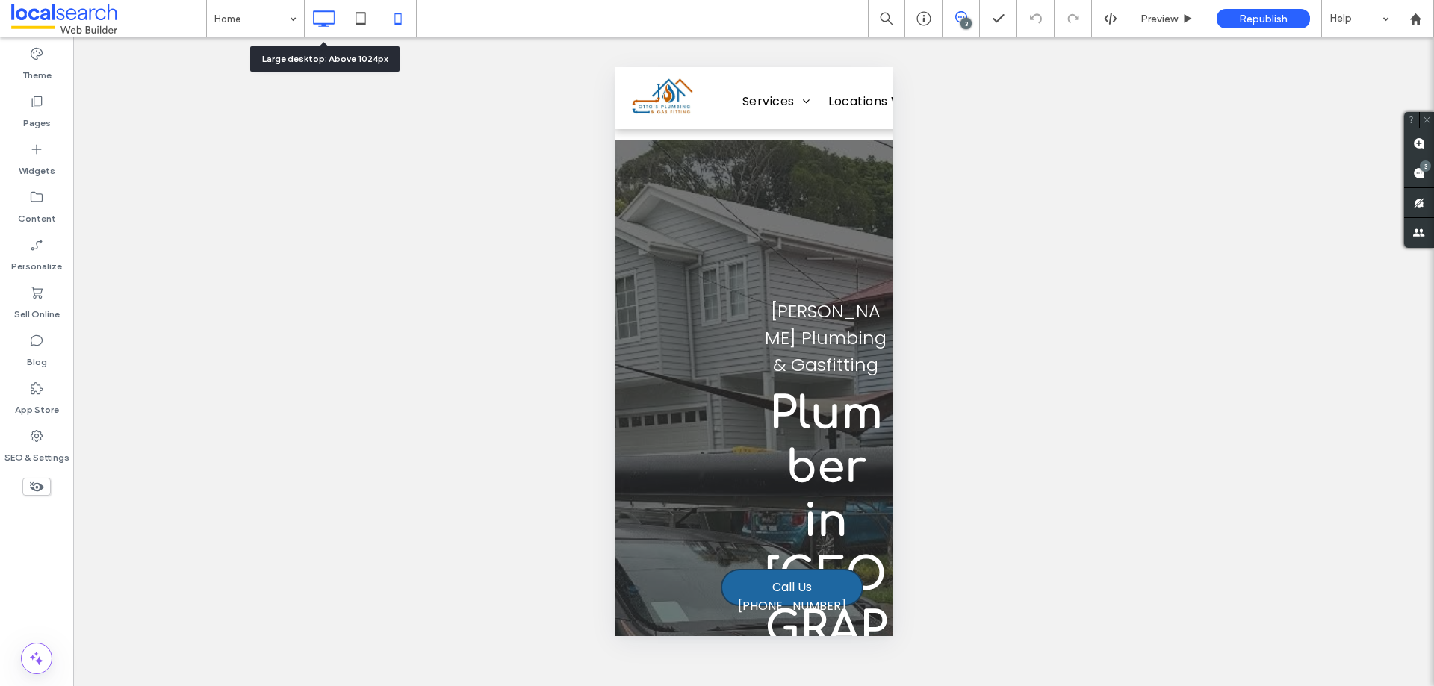
click at [317, 22] on icon at bounding box center [324, 19] width 30 height 30
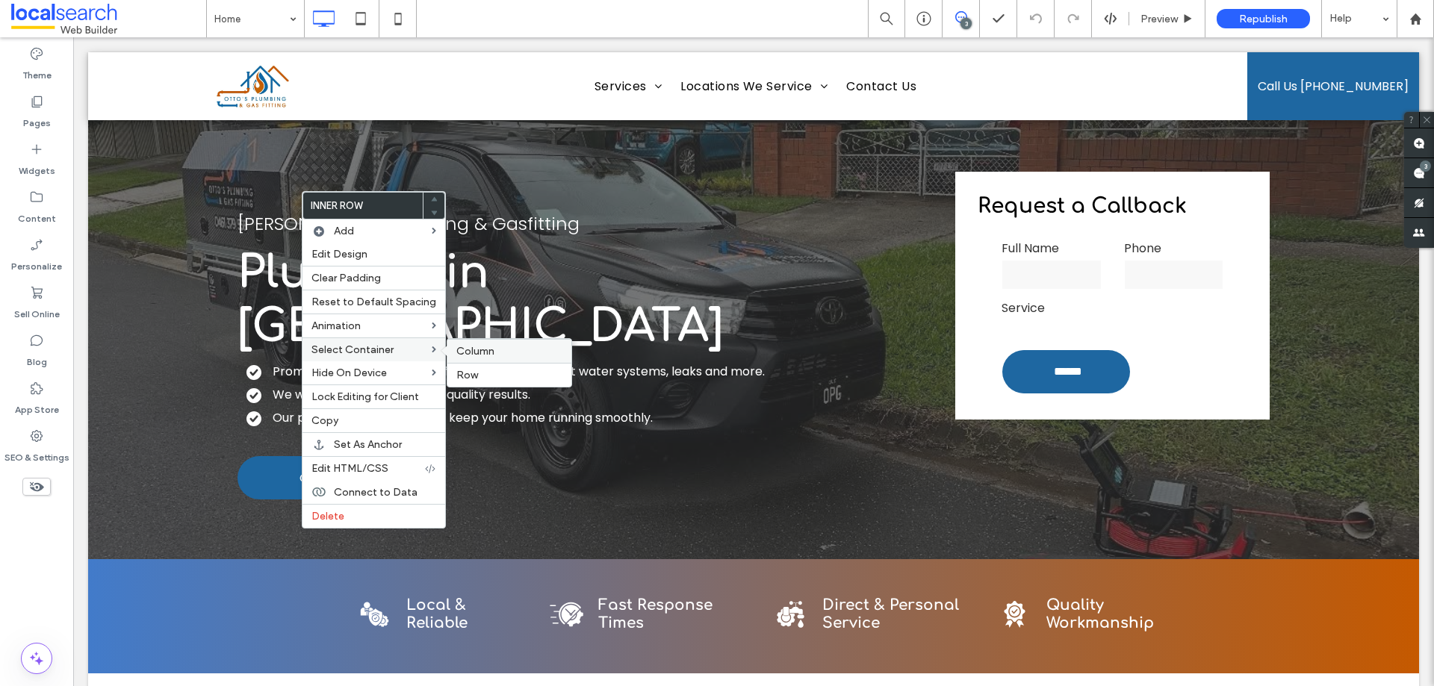
click at [456, 348] on span "Column" at bounding box center [475, 351] width 38 height 13
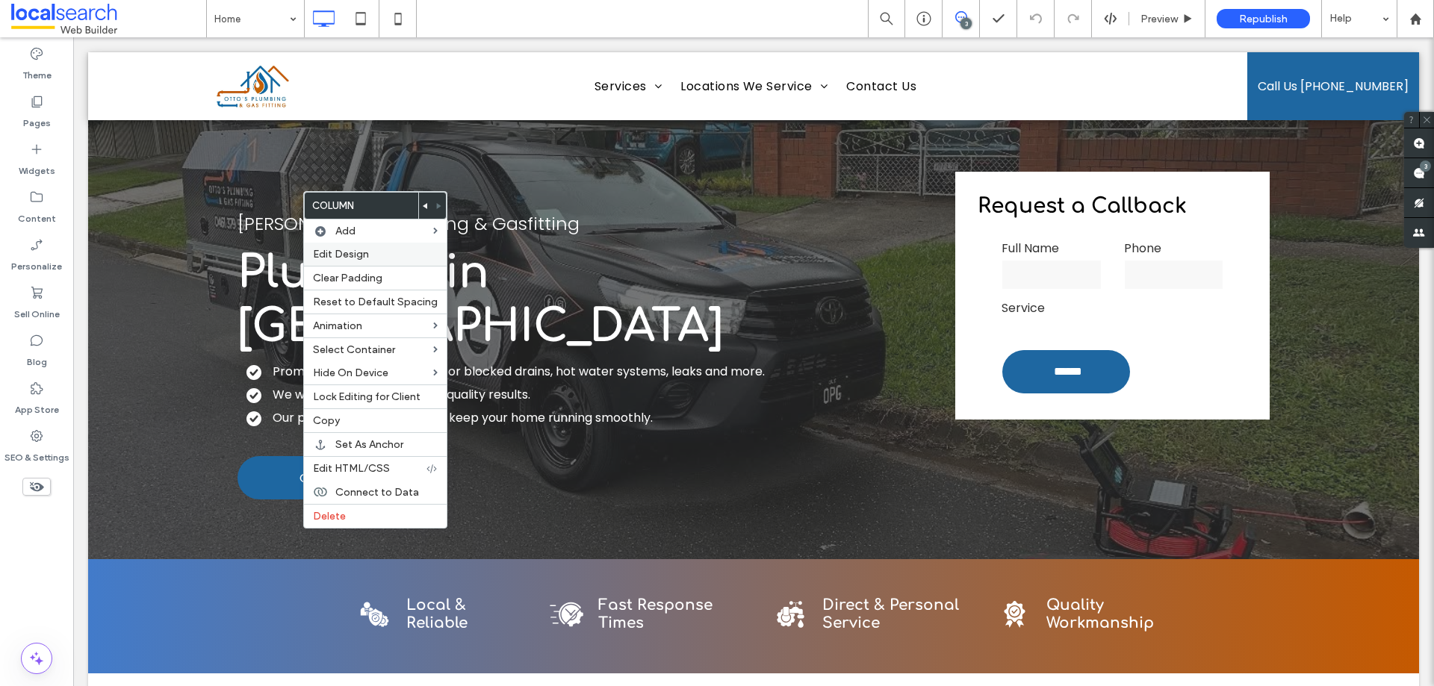
click at [379, 245] on div "Edit Design" at bounding box center [375, 254] width 143 height 23
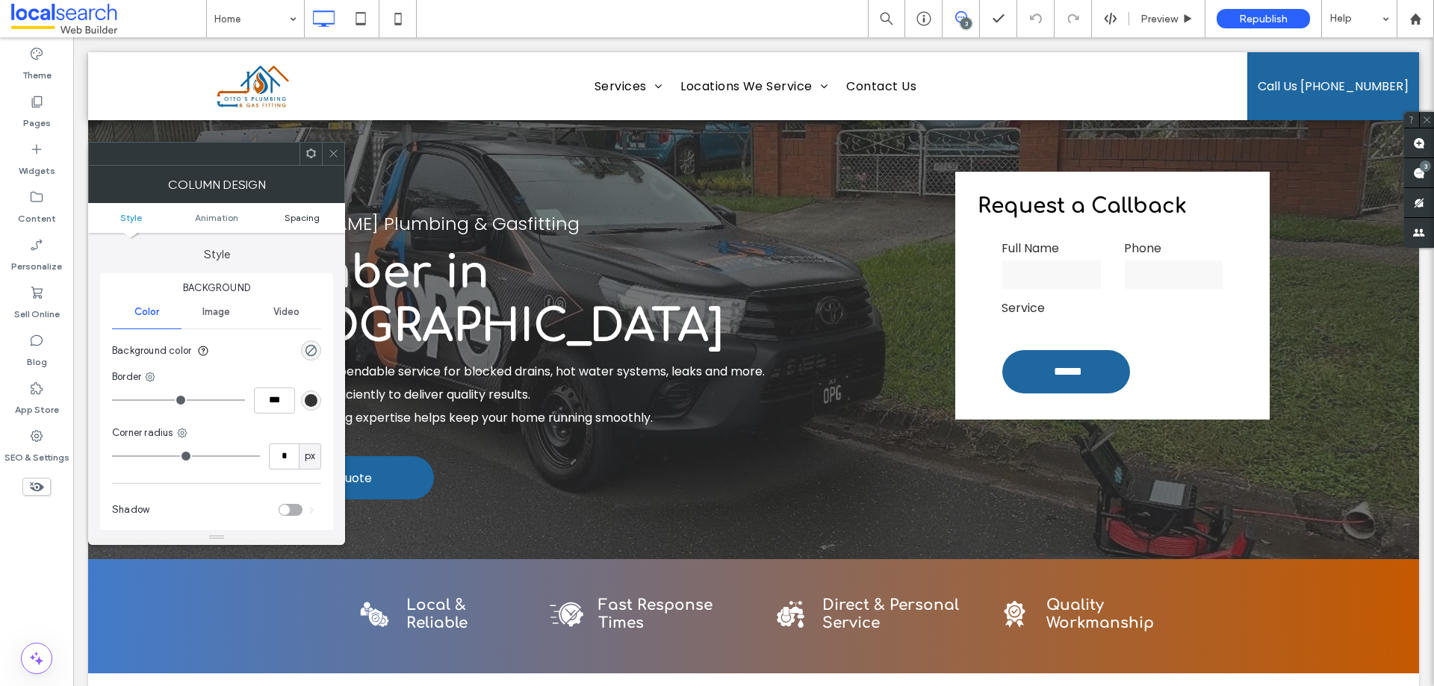
click at [307, 214] on span "Spacing" at bounding box center [302, 217] width 35 height 11
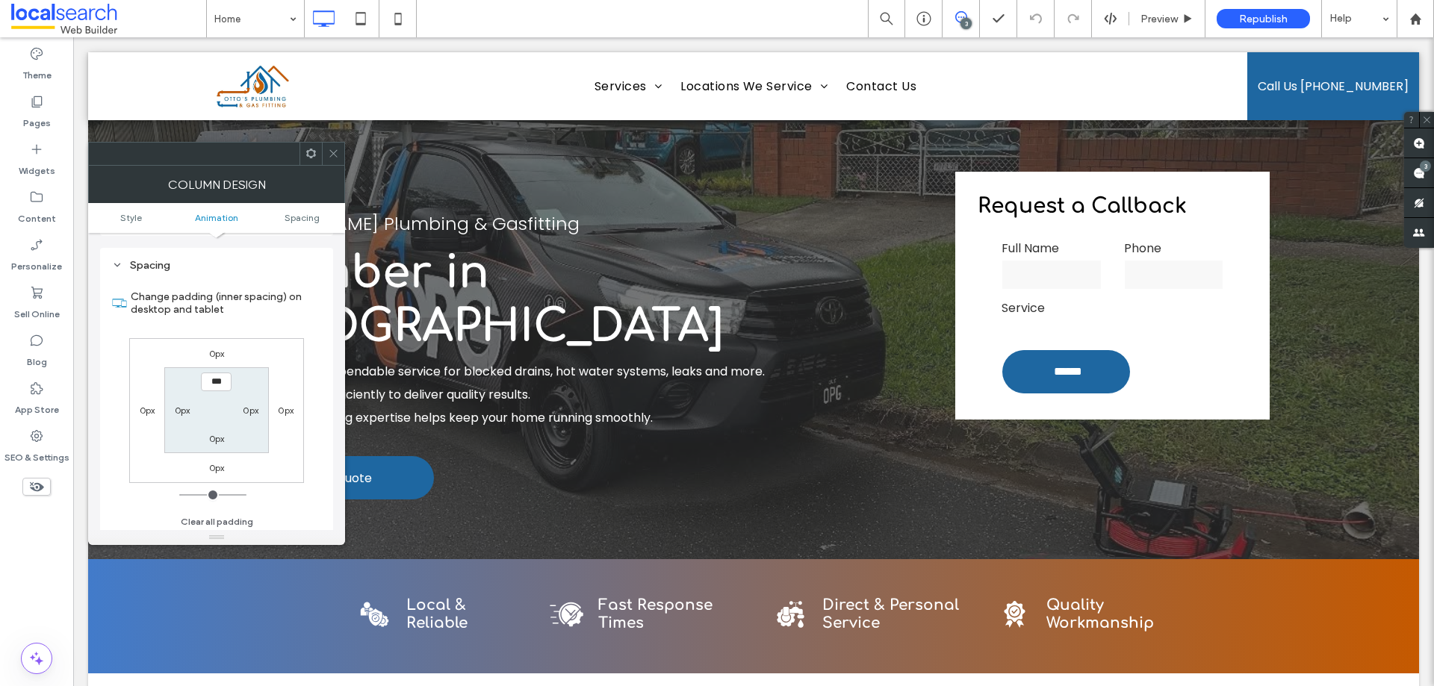
scroll to position [350, 0]
click at [327, 146] on div at bounding box center [333, 154] width 22 height 22
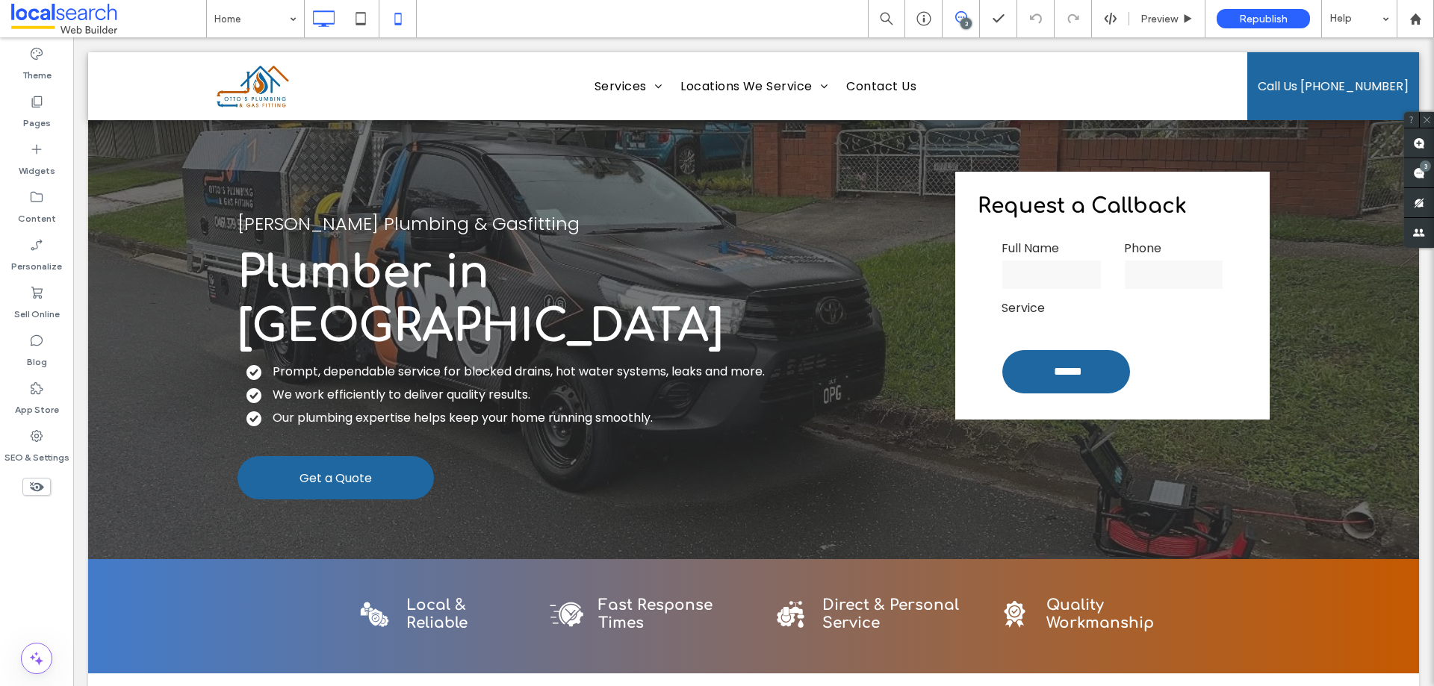
click at [397, 25] on use at bounding box center [397, 19] width 7 height 12
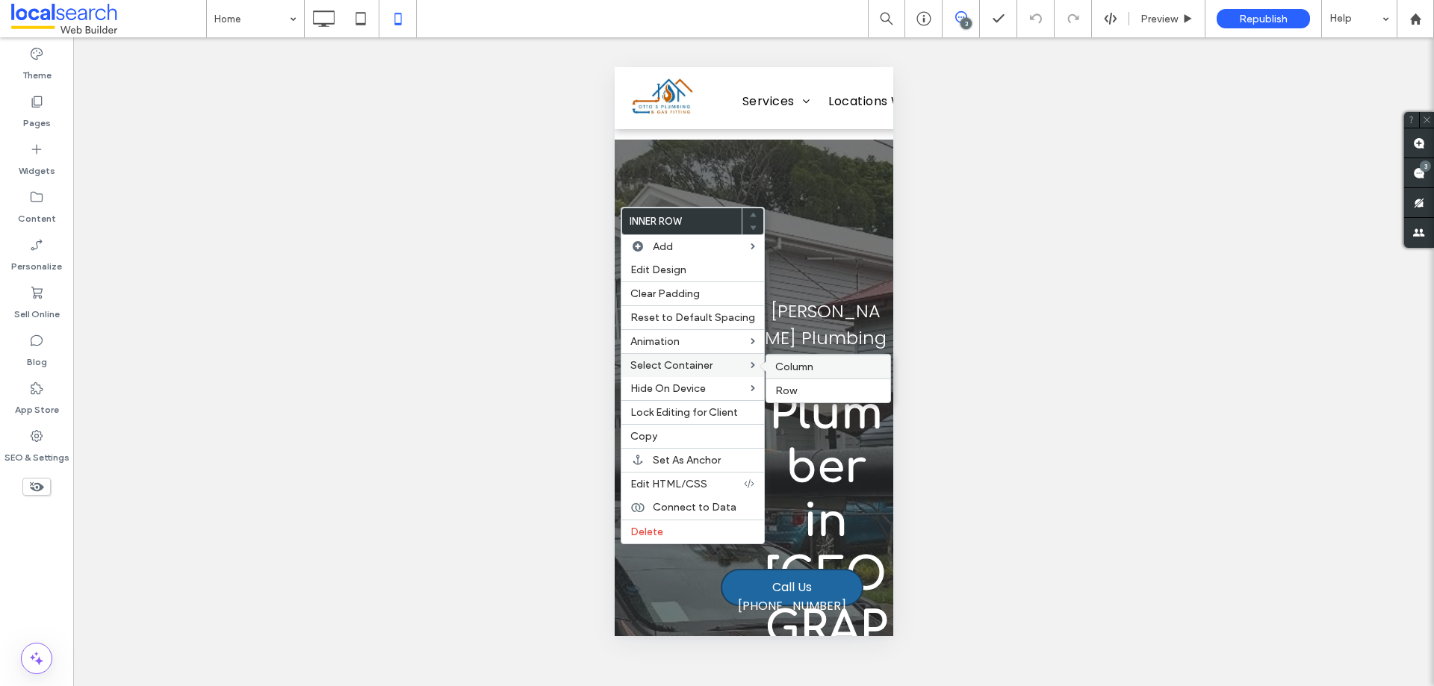
click at [777, 370] on span "Column" at bounding box center [794, 367] width 38 height 13
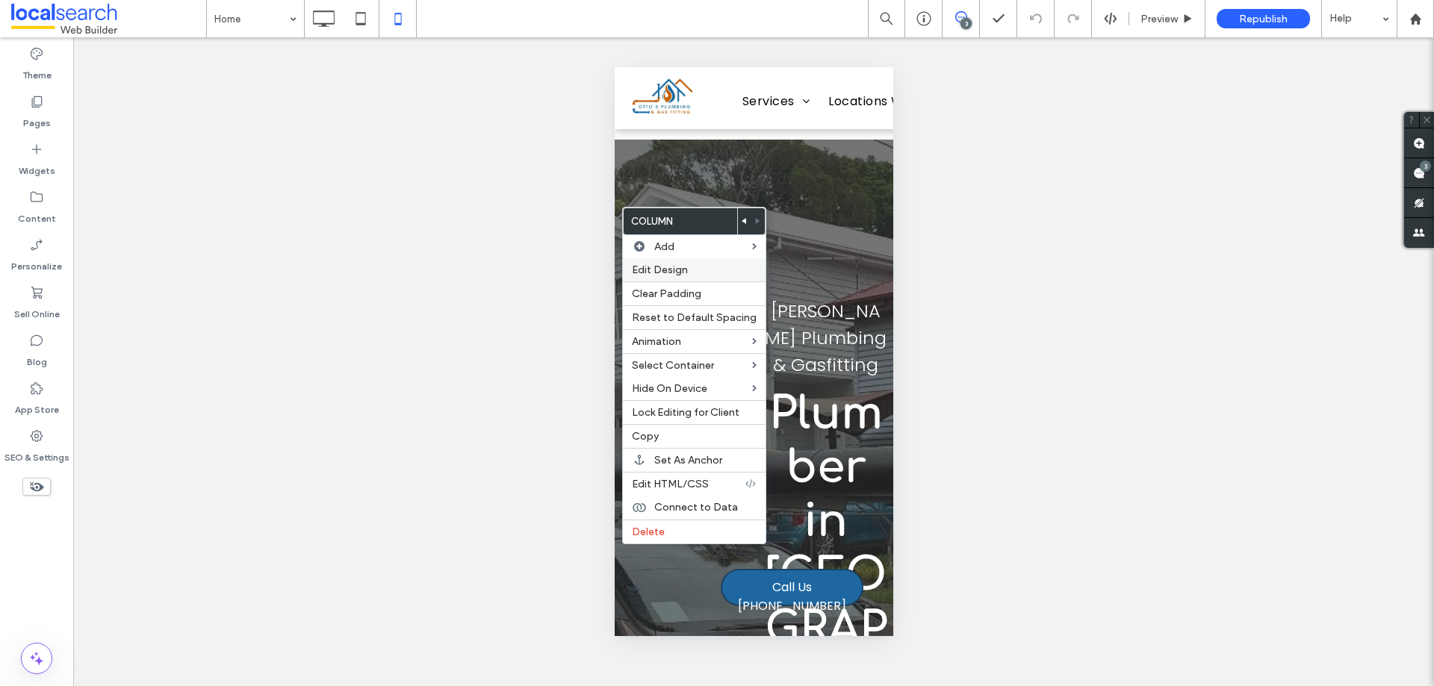
click at [661, 272] on span "Edit Design" at bounding box center [660, 270] width 56 height 13
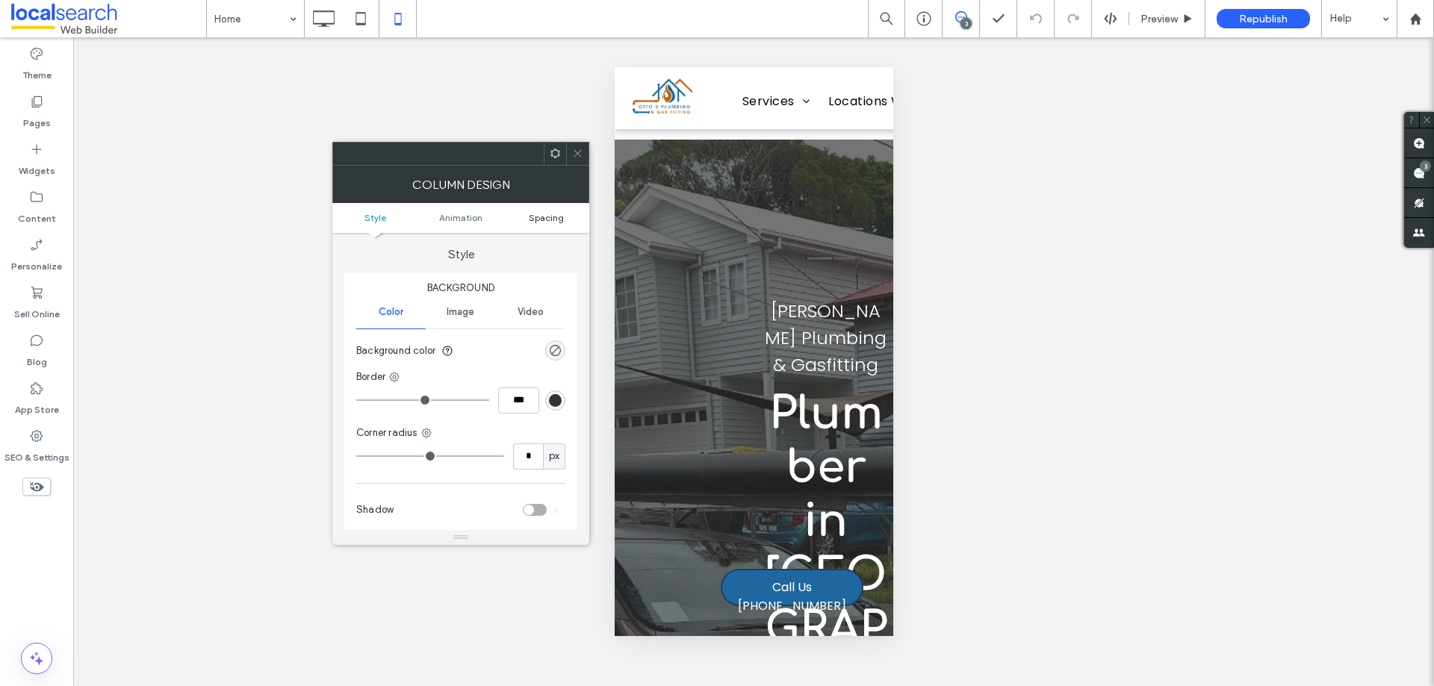
click at [554, 218] on span "Spacing" at bounding box center [546, 217] width 35 height 11
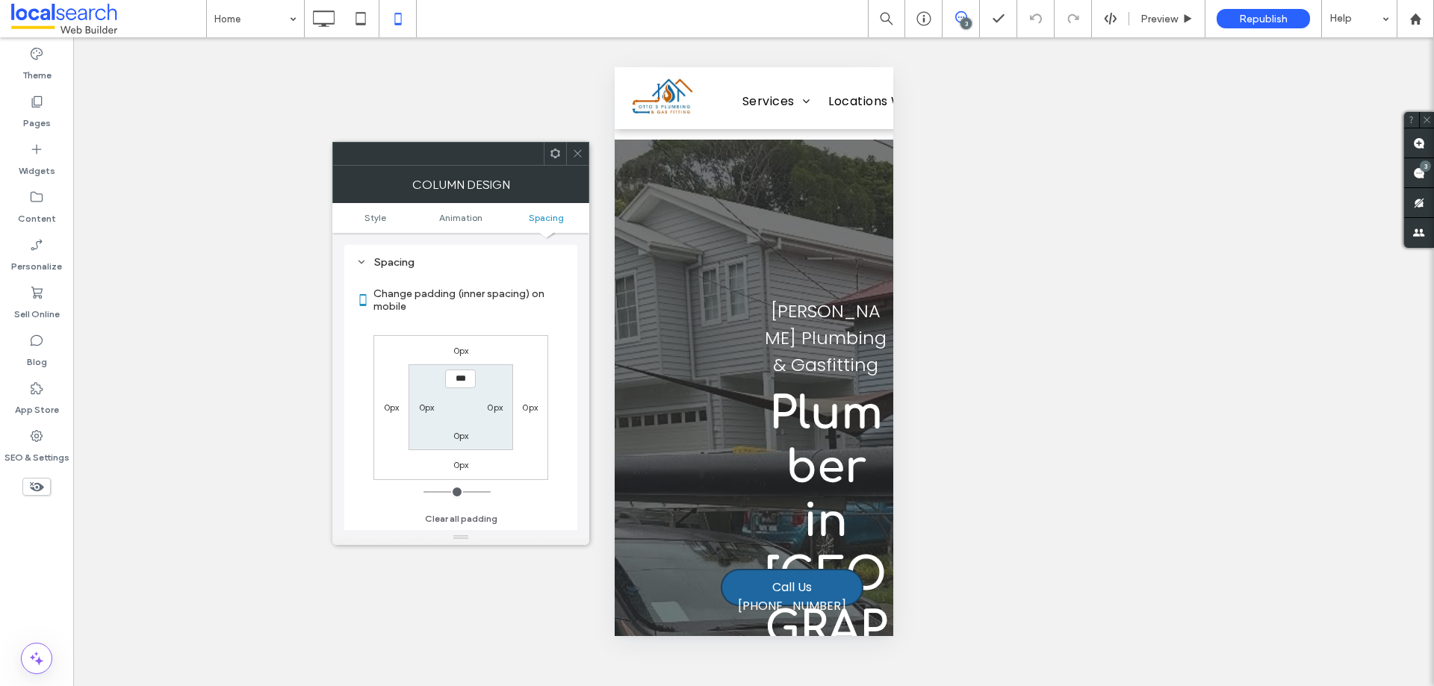
click at [573, 159] on span at bounding box center [577, 154] width 11 height 22
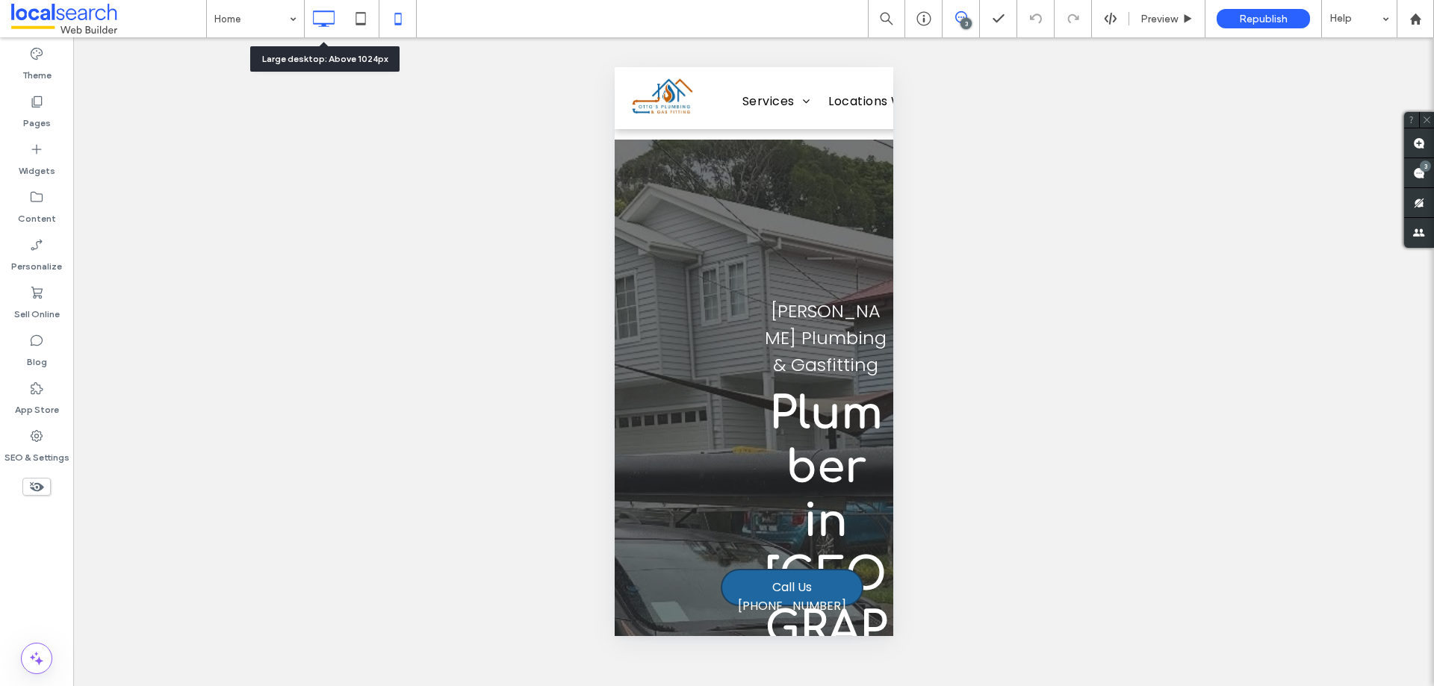
click at [324, 12] on use at bounding box center [325, 18] width 22 height 16
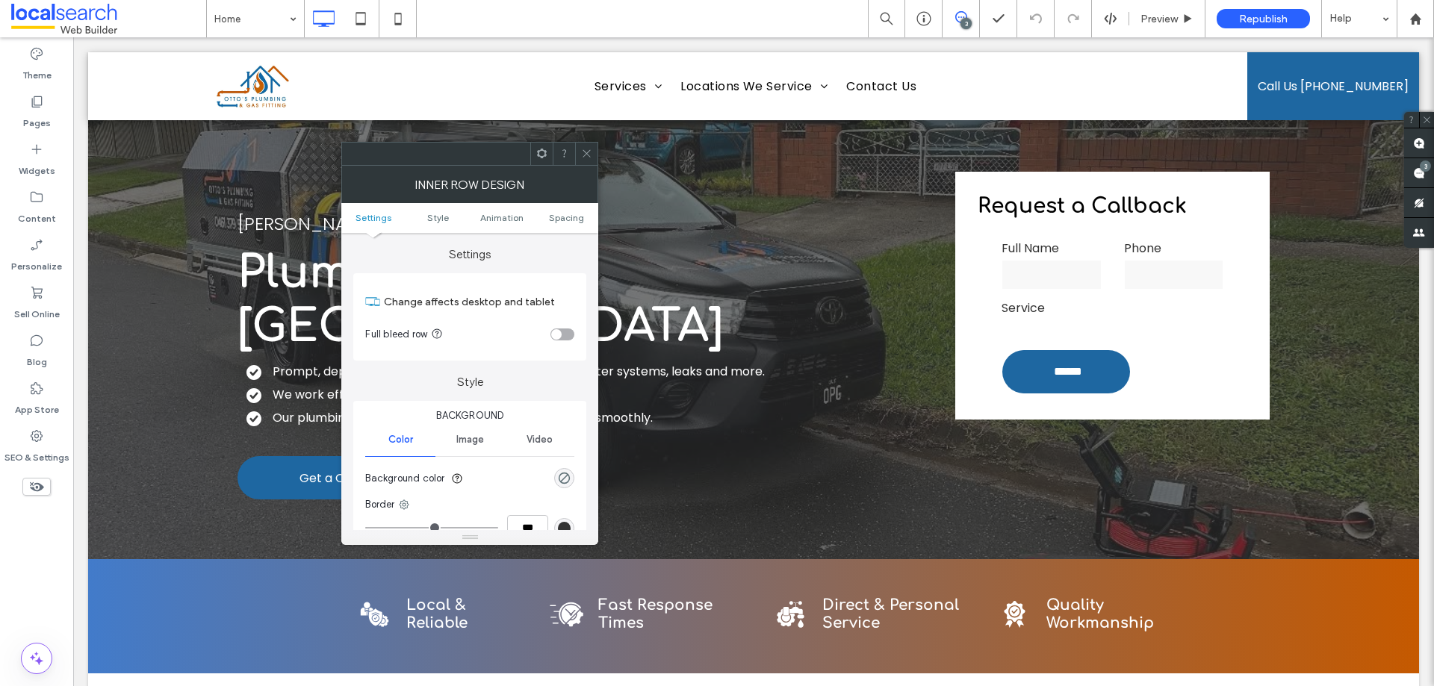
click at [569, 226] on ul "Settings Style Animation Spacing" at bounding box center [469, 218] width 257 height 30
click at [569, 221] on span "Spacing" at bounding box center [566, 217] width 35 height 11
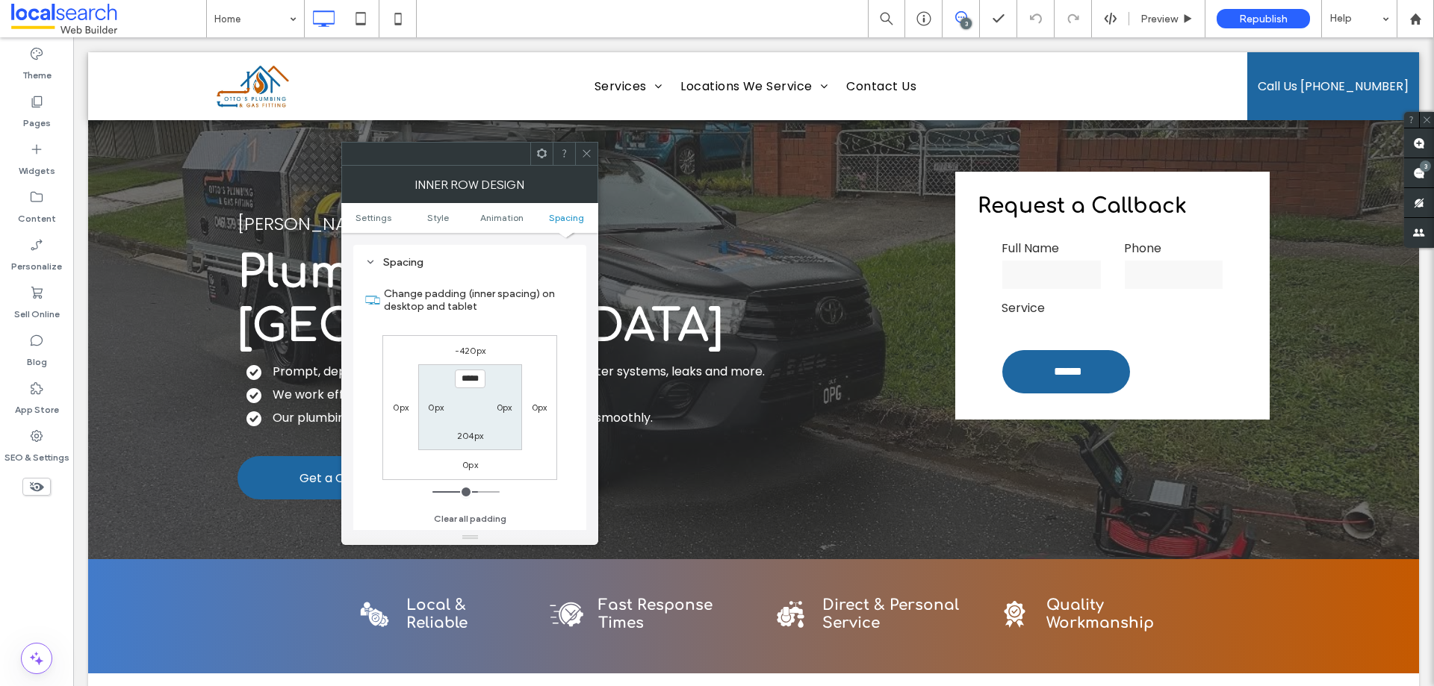
scroll to position [478, 0]
type input "***"
click at [591, 152] on icon at bounding box center [586, 153] width 11 height 11
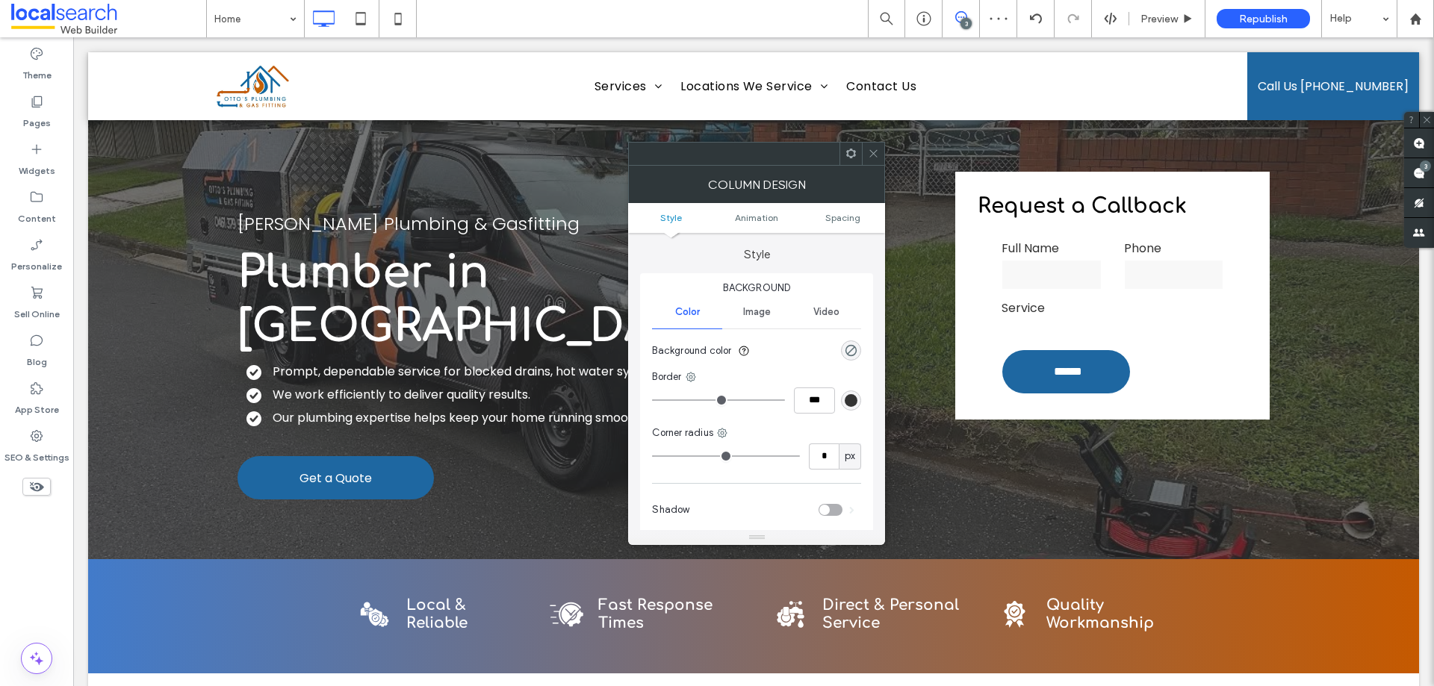
click at [868, 153] on icon at bounding box center [873, 153] width 11 height 11
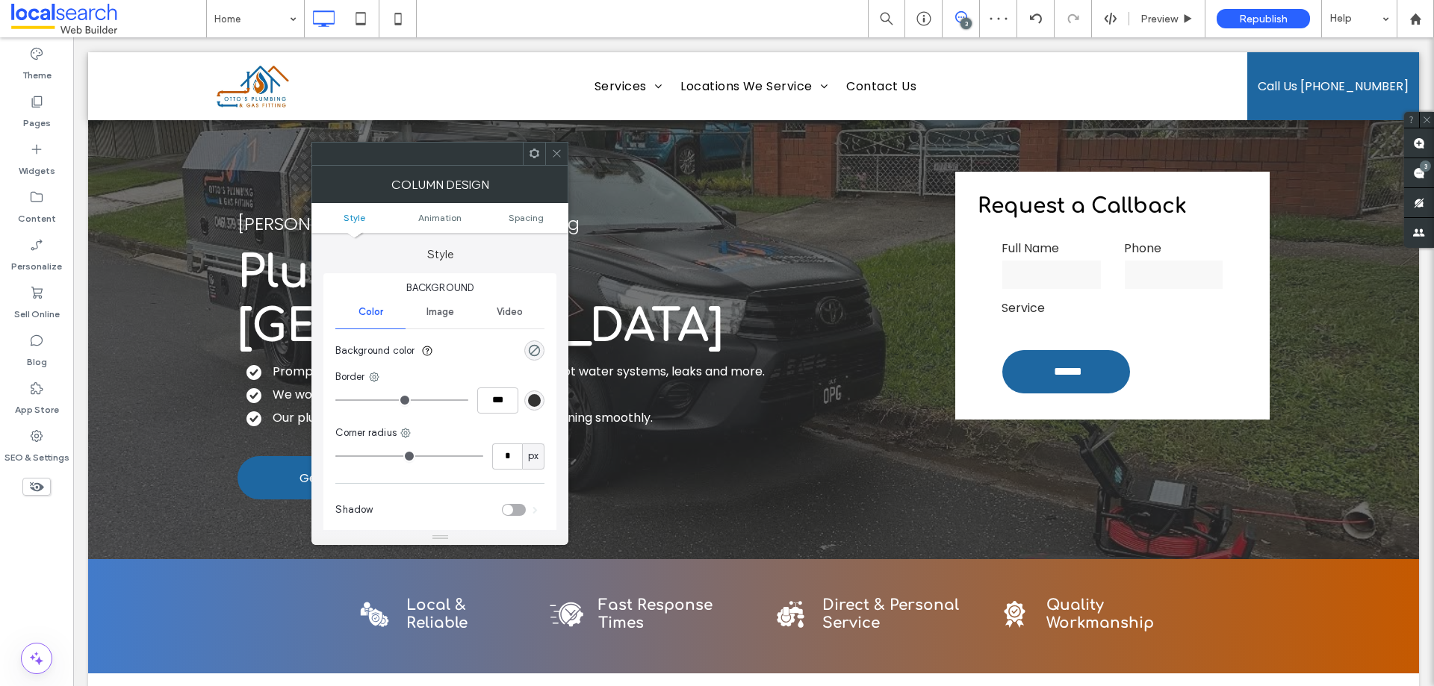
click at [557, 152] on icon at bounding box center [556, 153] width 11 height 11
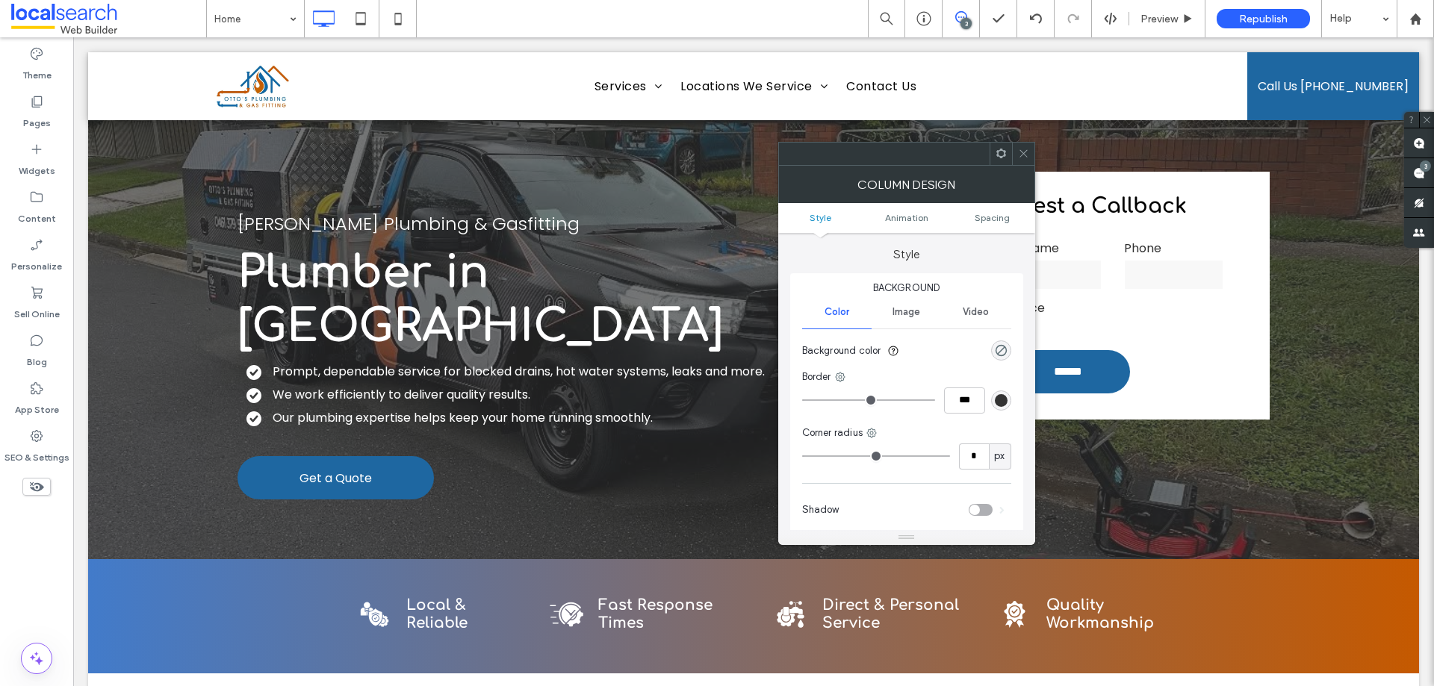
click at [1001, 227] on ul "Style Animation Spacing" at bounding box center [906, 218] width 257 height 30
click at [1001, 217] on span "Spacing" at bounding box center [992, 217] width 35 height 11
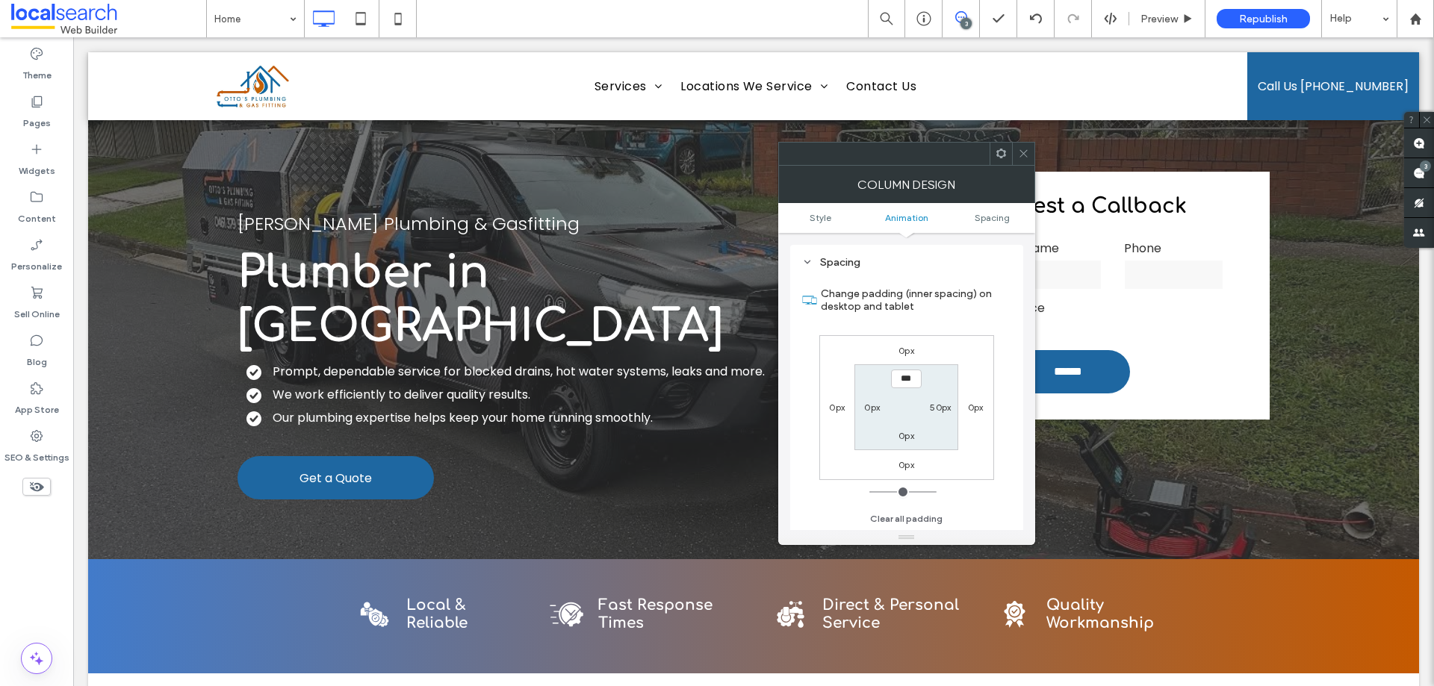
scroll to position [350, 0]
click at [1020, 158] on icon at bounding box center [1023, 153] width 11 height 11
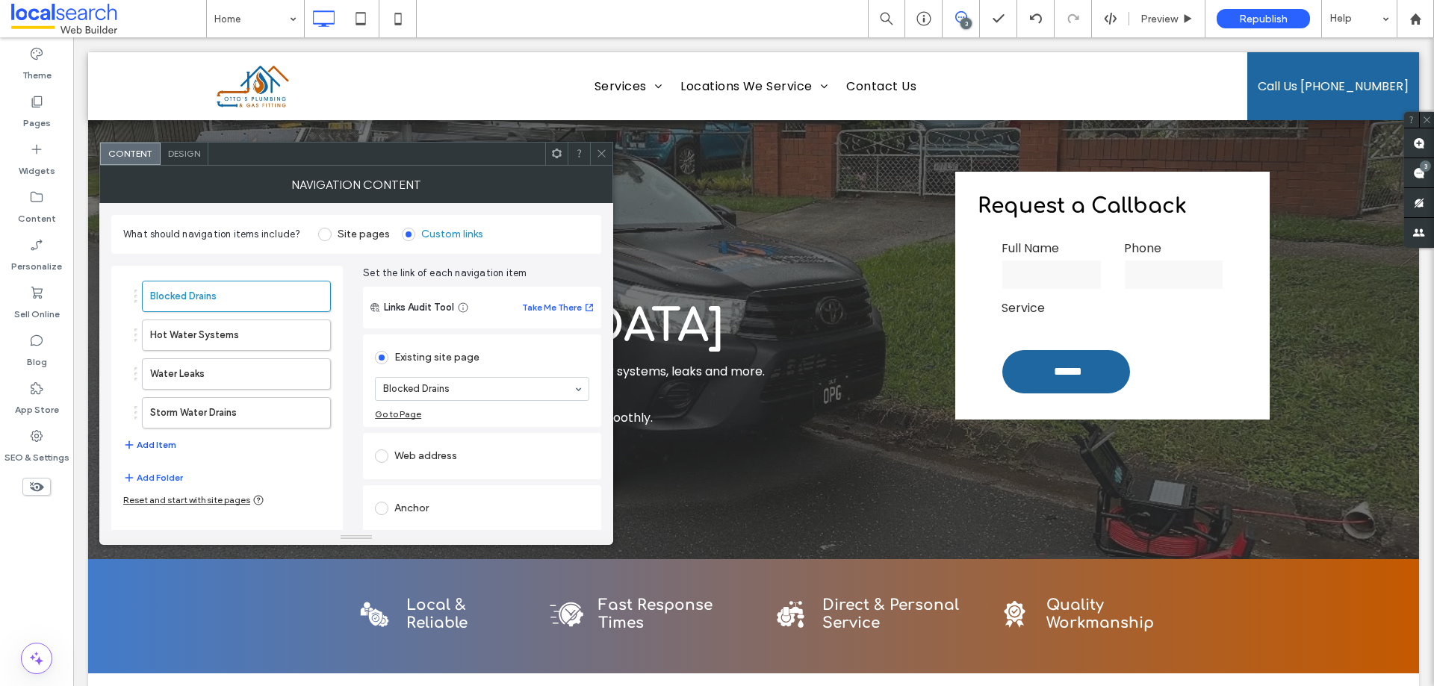
click at [150, 446] on button "Add Item" at bounding box center [149, 445] width 53 height 18
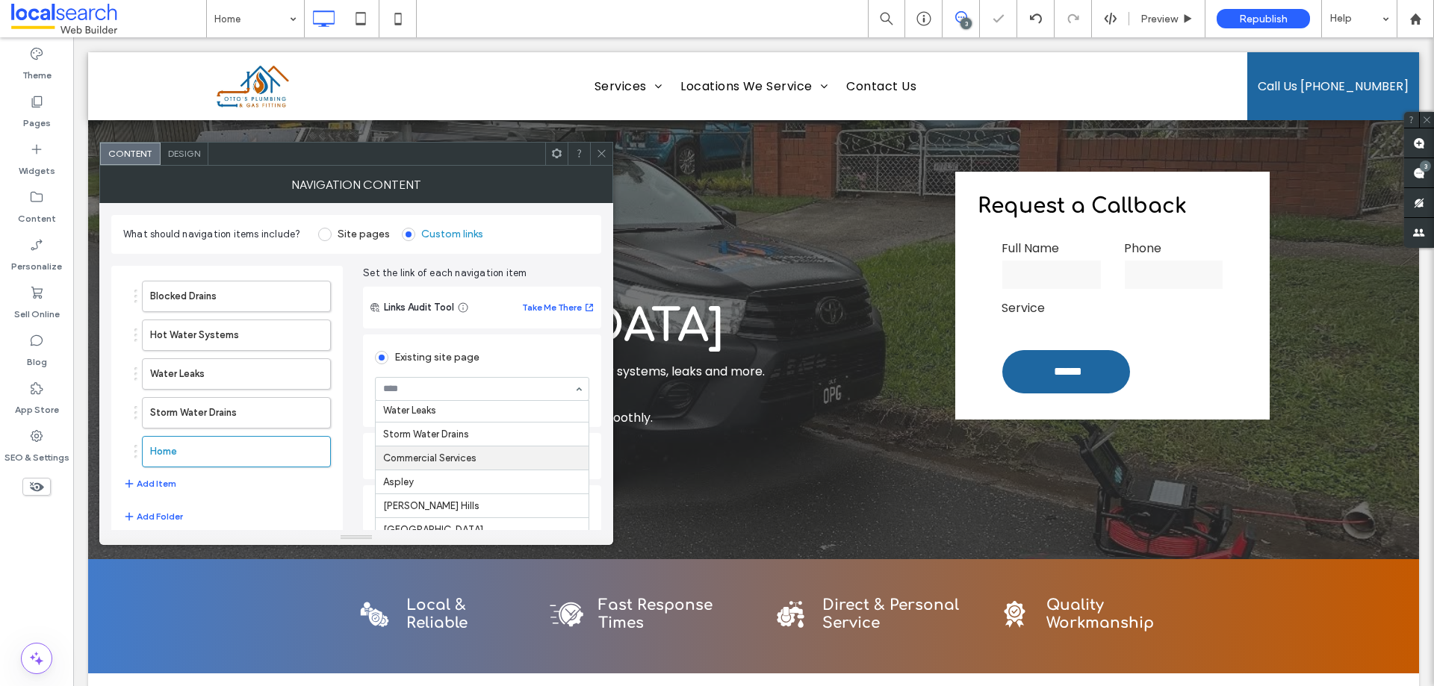
scroll to position [75, 0]
click at [603, 163] on span at bounding box center [601, 154] width 11 height 22
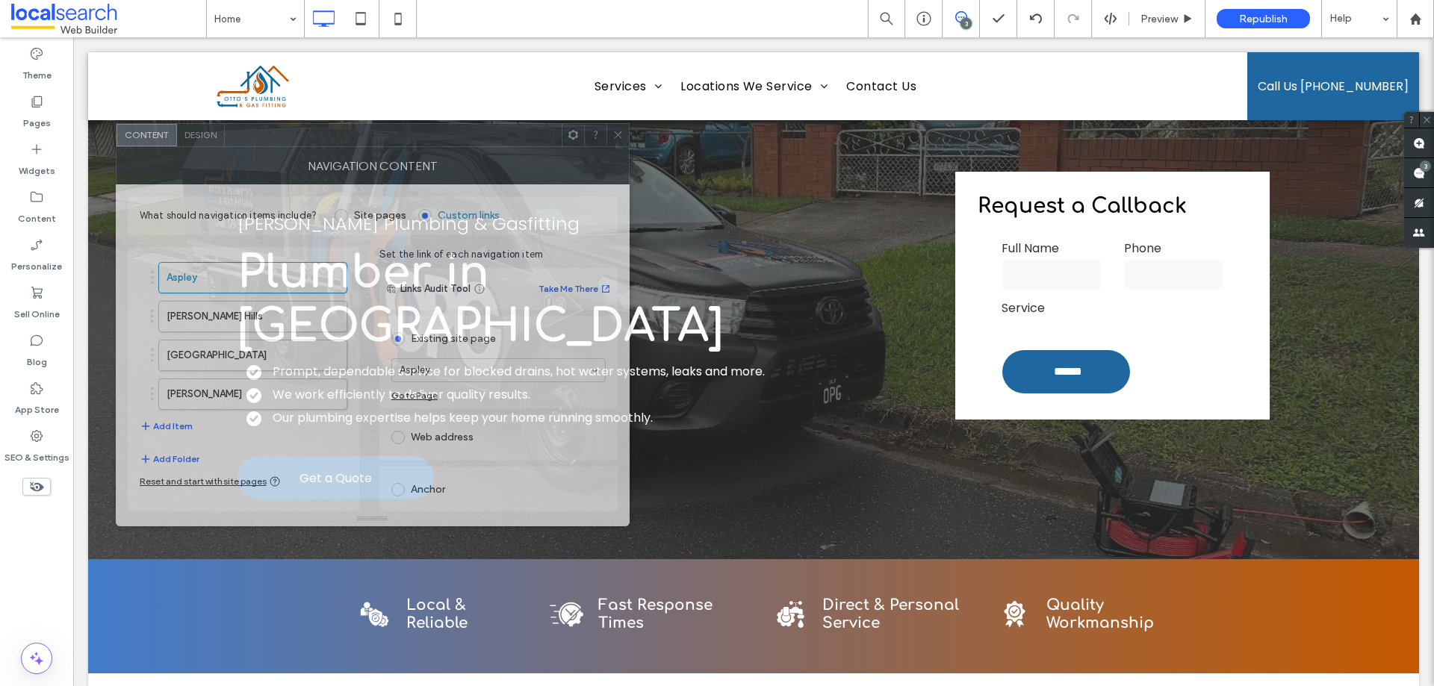
drag, startPoint x: 574, startPoint y: 164, endPoint x: 409, endPoint y: 146, distance: 166.9
click at [409, 146] on div at bounding box center [393, 135] width 337 height 22
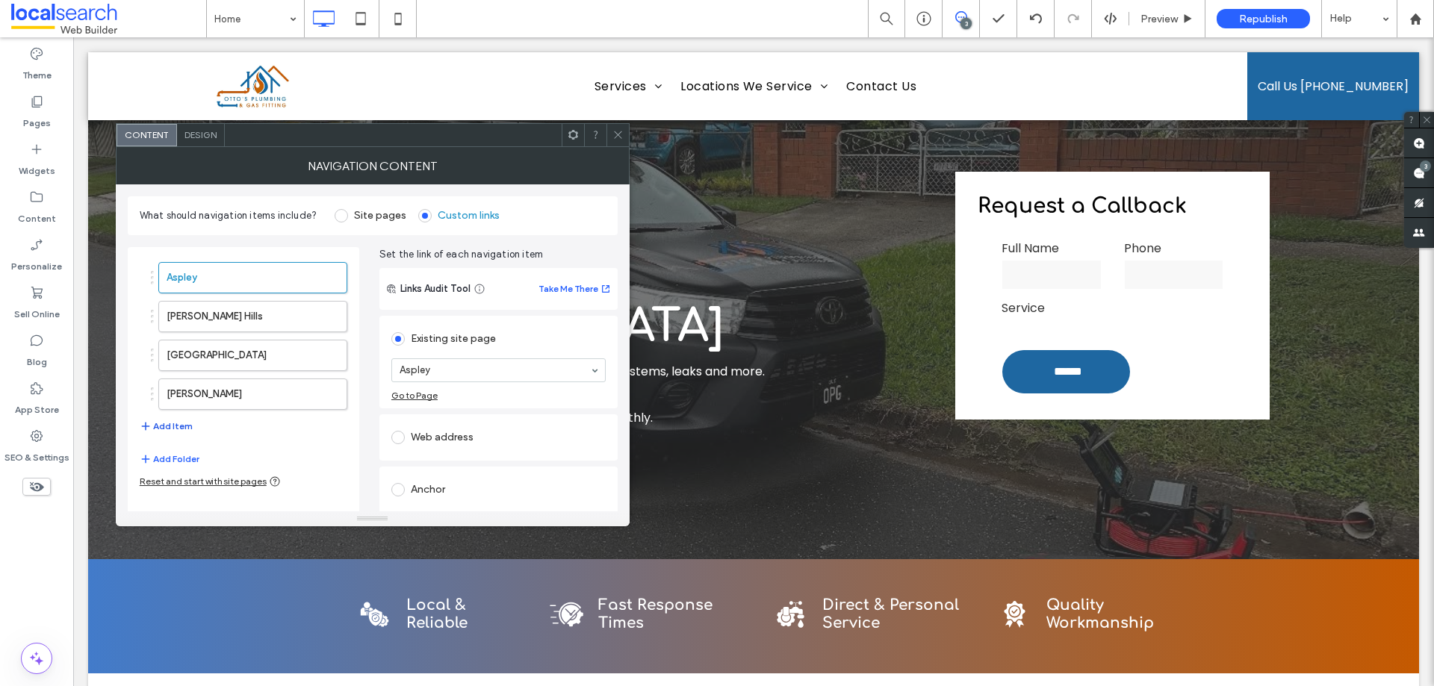
click at [170, 421] on button "Add Item" at bounding box center [166, 427] width 53 height 18
click at [170, 462] on button "Add Item" at bounding box center [166, 465] width 53 height 18
click at [168, 500] on button "Add Item" at bounding box center [166, 504] width 53 height 18
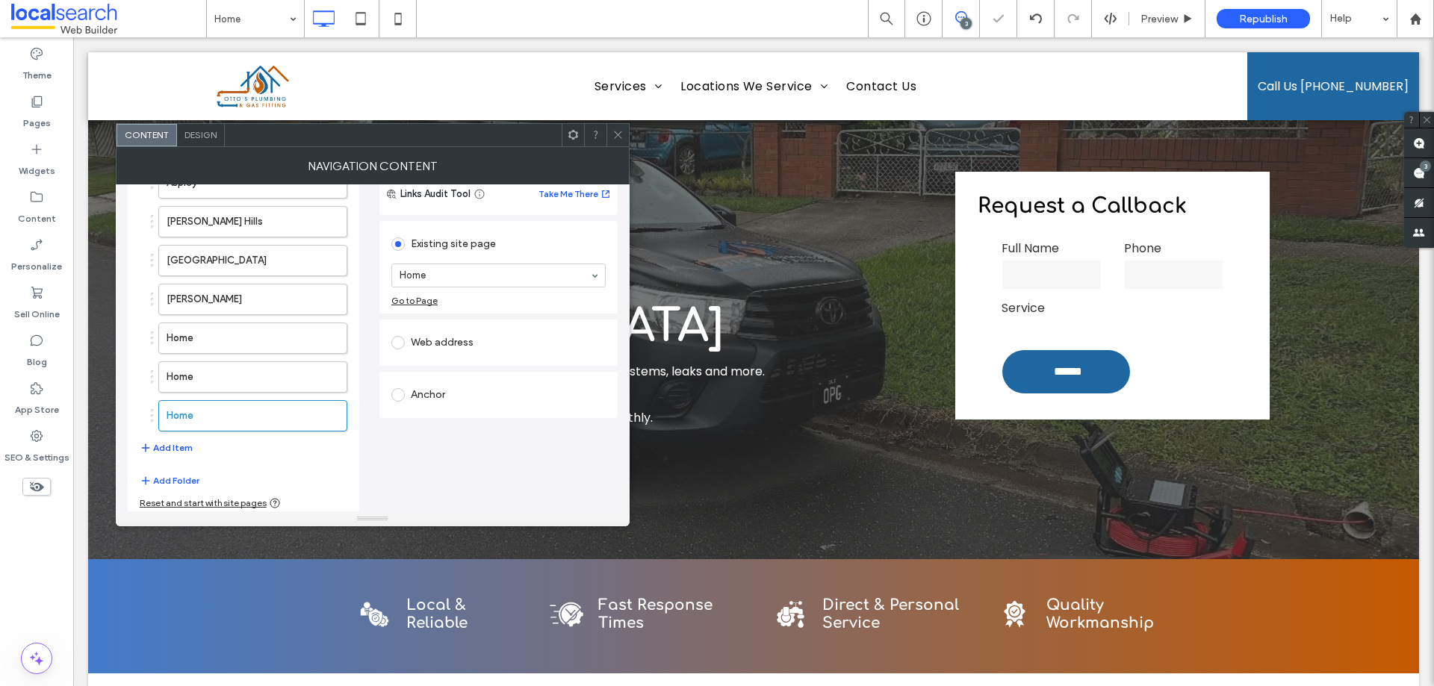
scroll to position [100, 0]
click at [167, 442] on button "Add Item" at bounding box center [166, 443] width 53 height 18
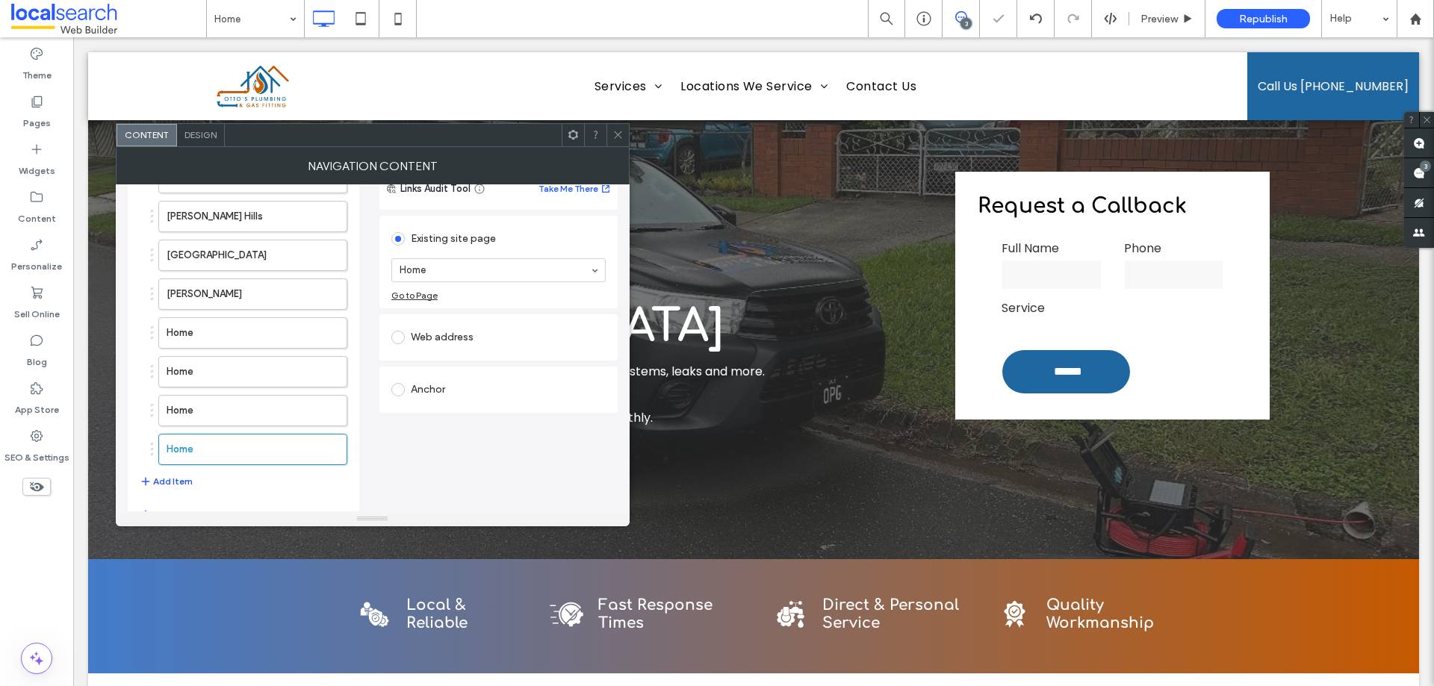
click at [171, 483] on button "Add Item" at bounding box center [166, 482] width 53 height 18
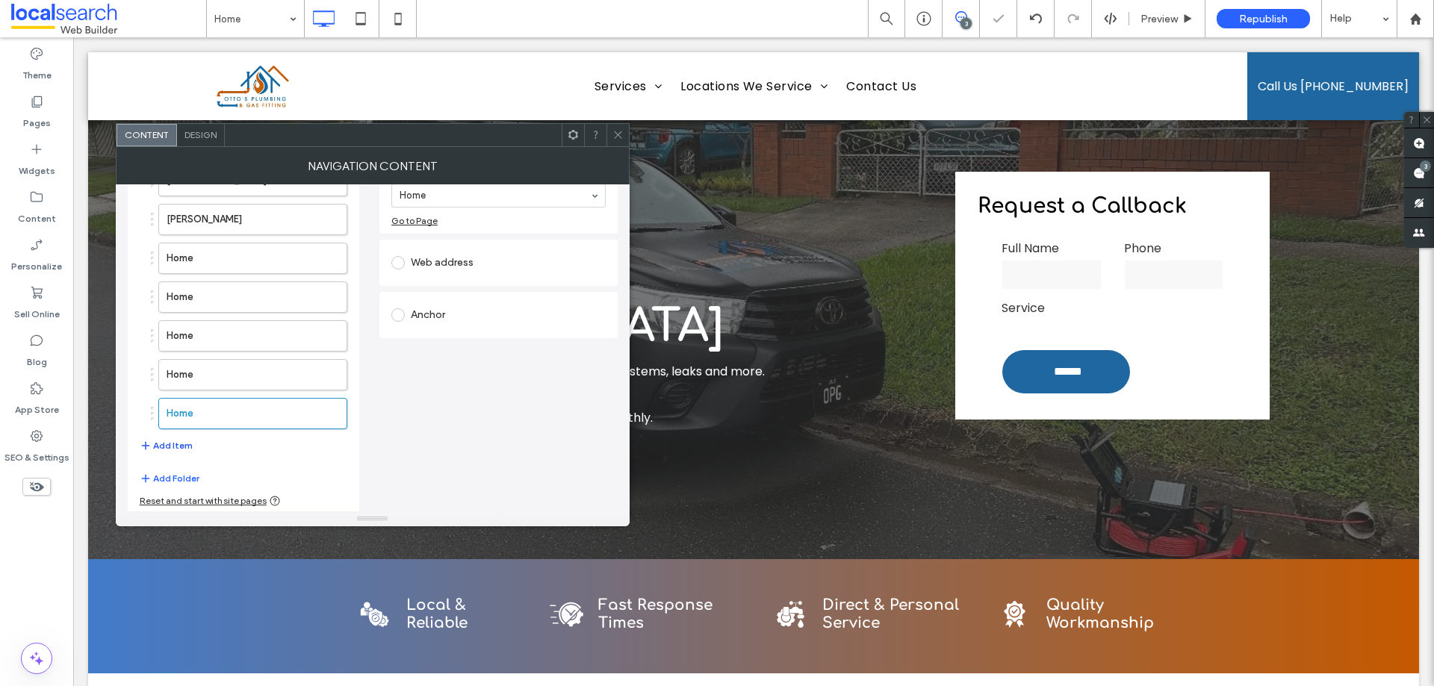
click at [167, 437] on button "Add Item" at bounding box center [166, 446] width 53 height 18
click at [176, 479] on button "Add Item" at bounding box center [166, 485] width 53 height 18
click at [179, 444] on button "Add Item" at bounding box center [166, 449] width 53 height 18
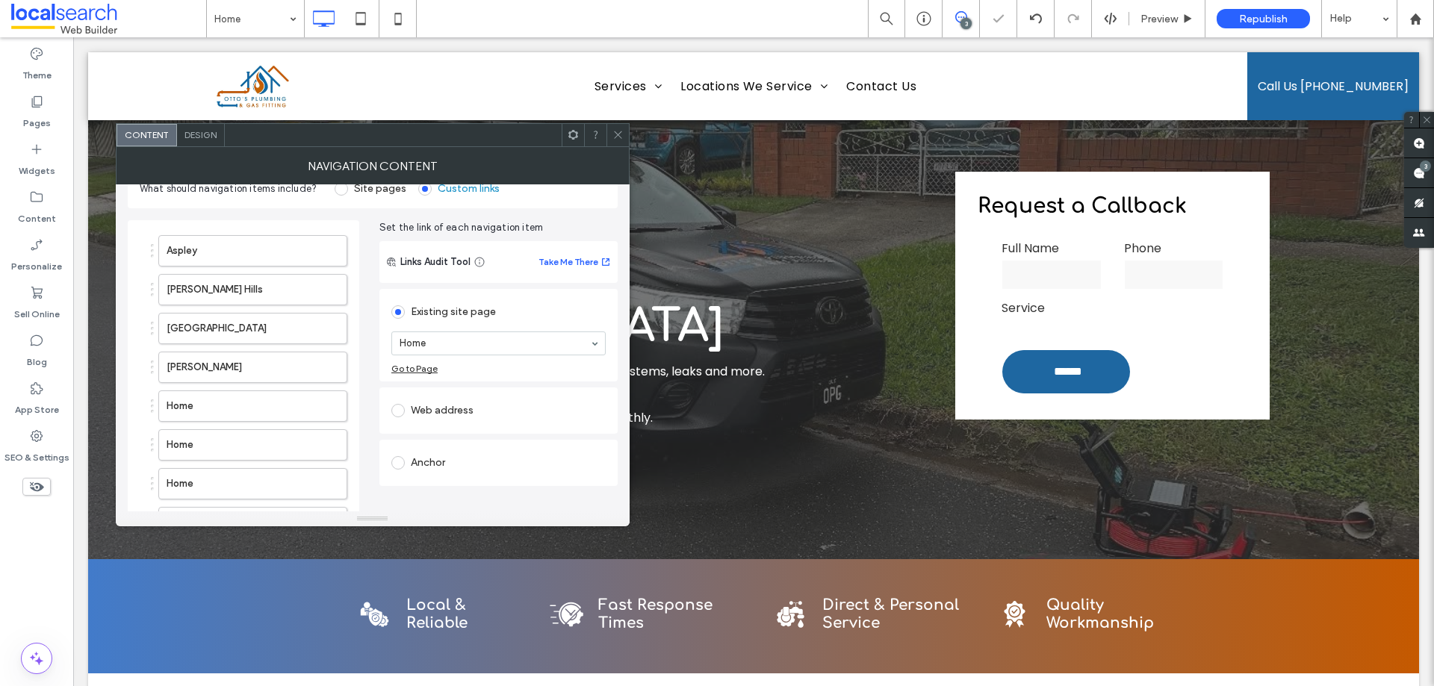
scroll to position [25, 0]
click at [217, 419] on label "Home" at bounding box center [229, 408] width 125 height 30
type input "**"
click at [215, 445] on label "Home" at bounding box center [229, 447] width 125 height 30
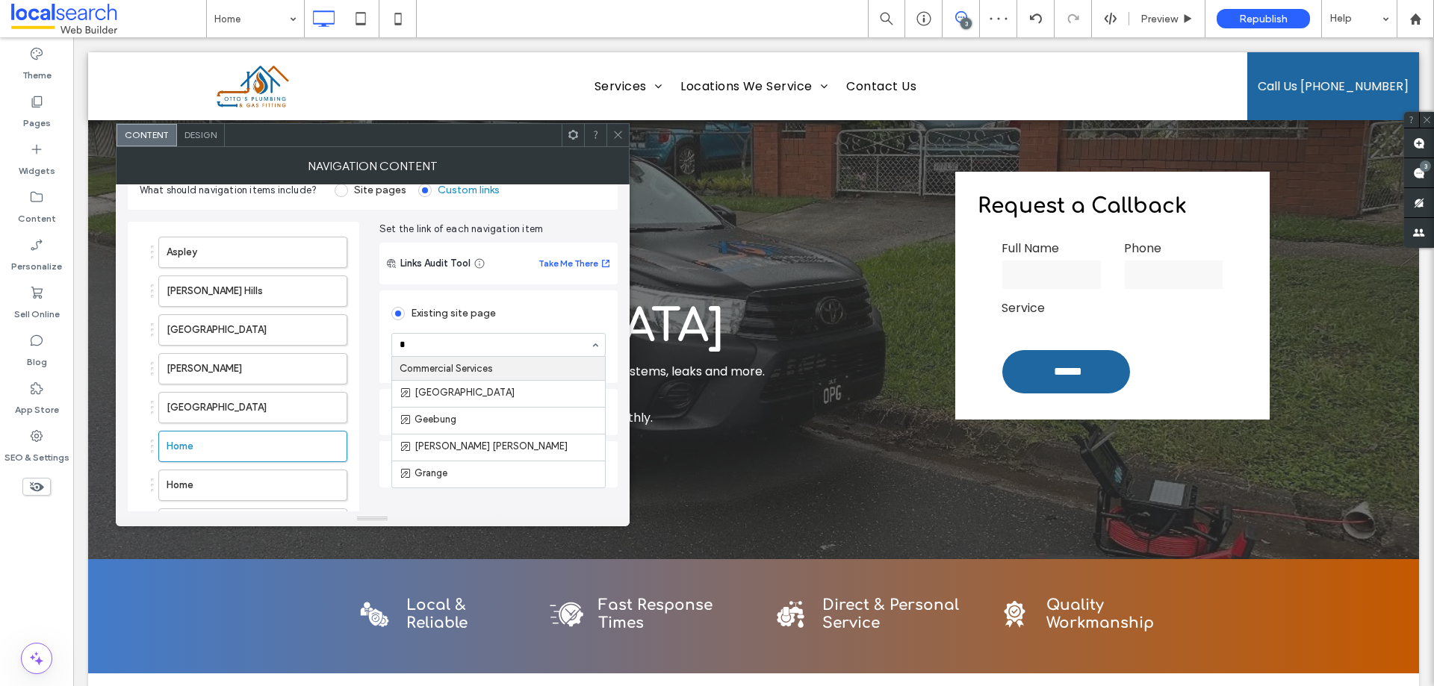
type input "**"
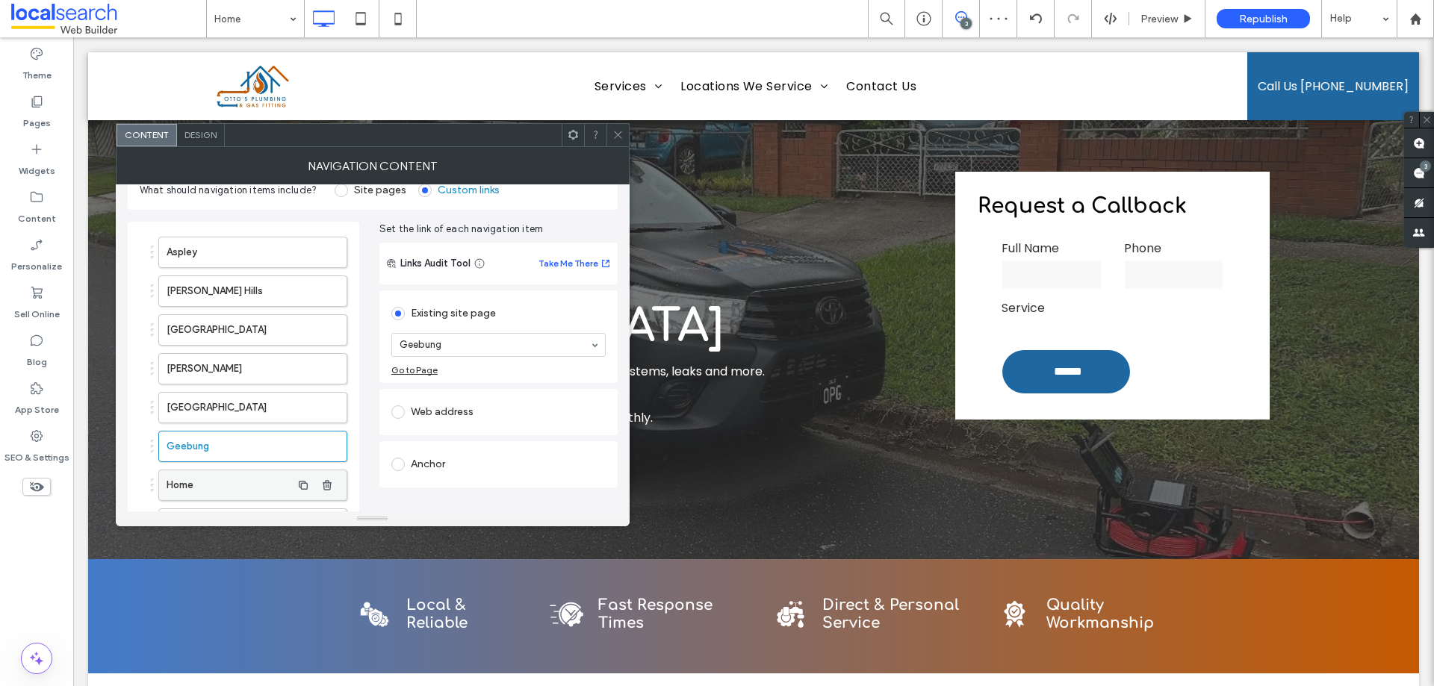
click at [223, 487] on label "Home" at bounding box center [229, 486] width 125 height 30
type input "*"
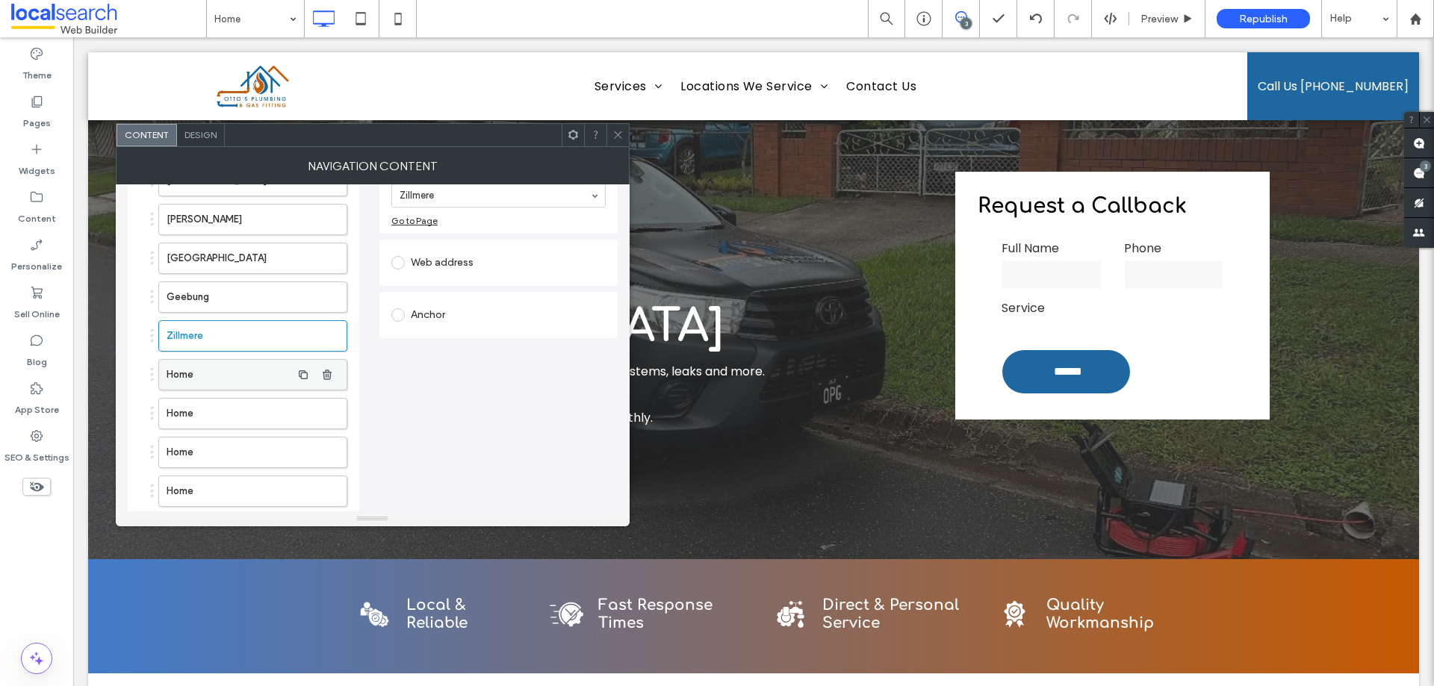
click at [223, 385] on label "Home" at bounding box center [229, 375] width 125 height 30
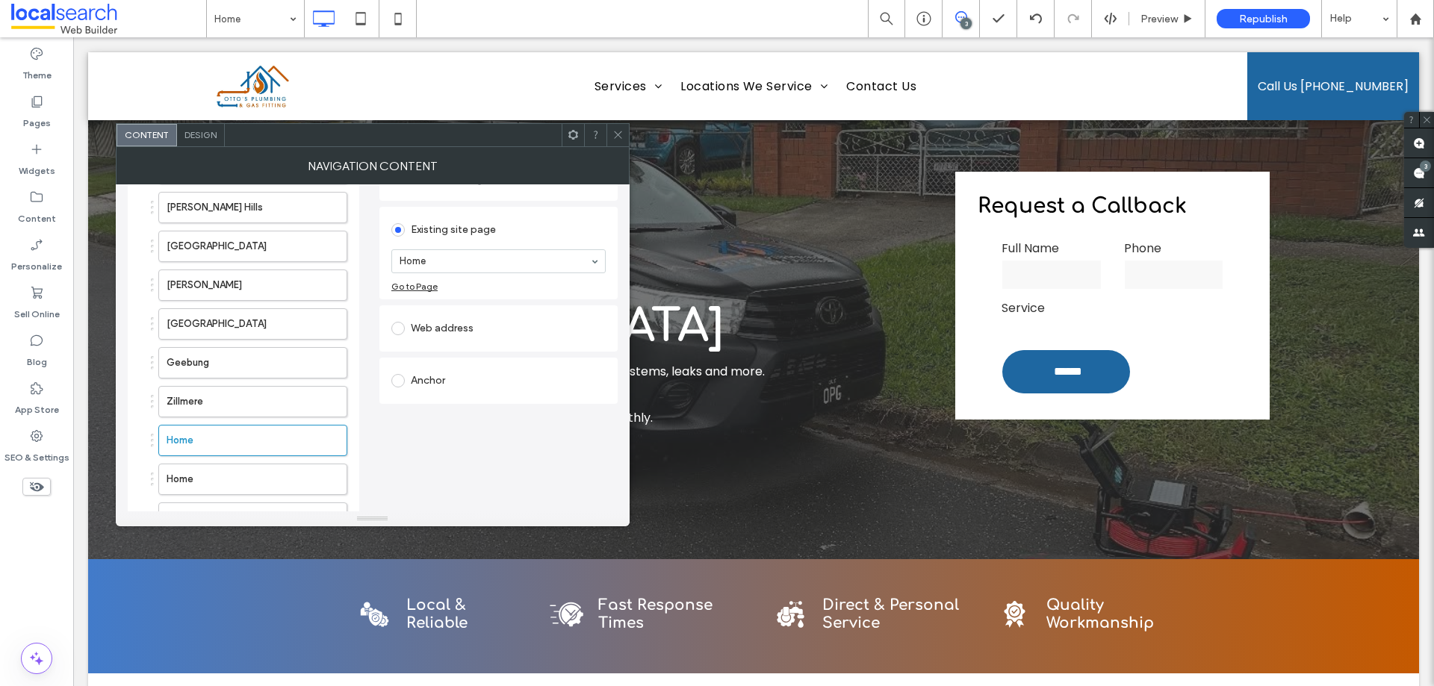
scroll to position [0, 0]
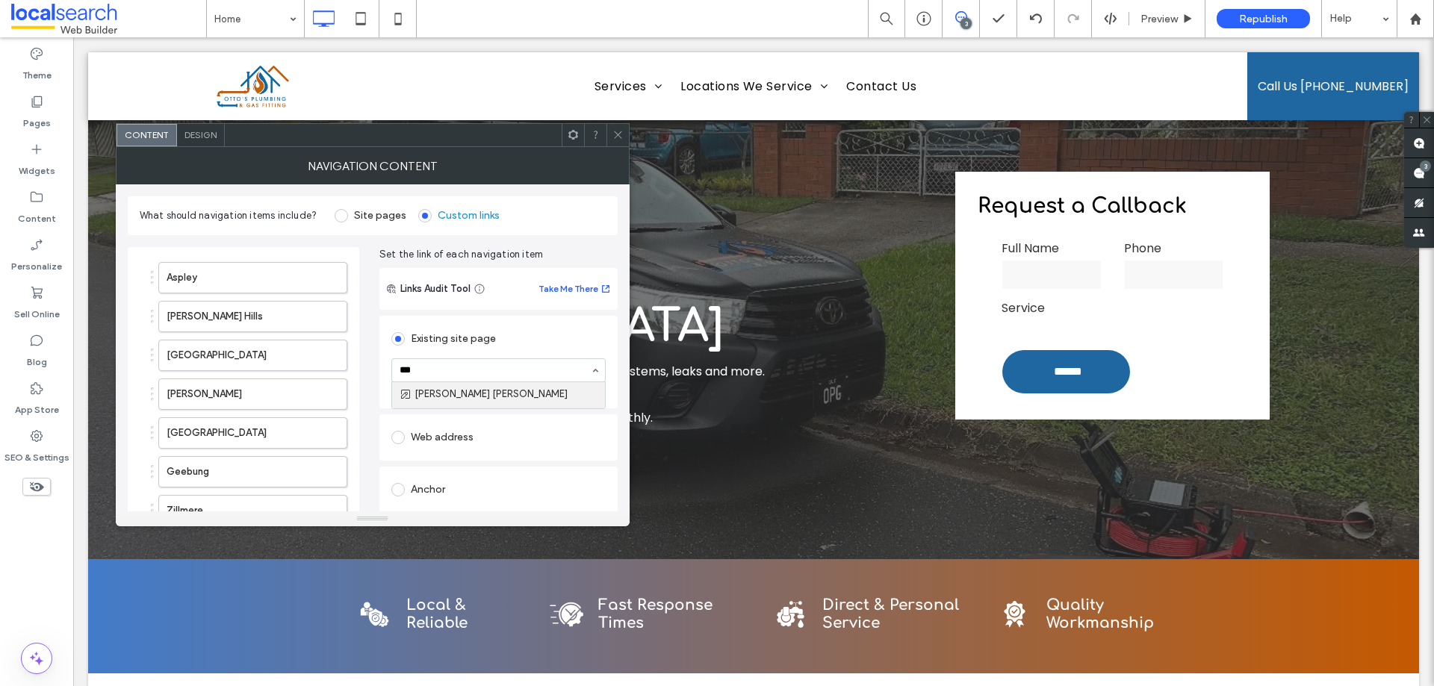
type input "****"
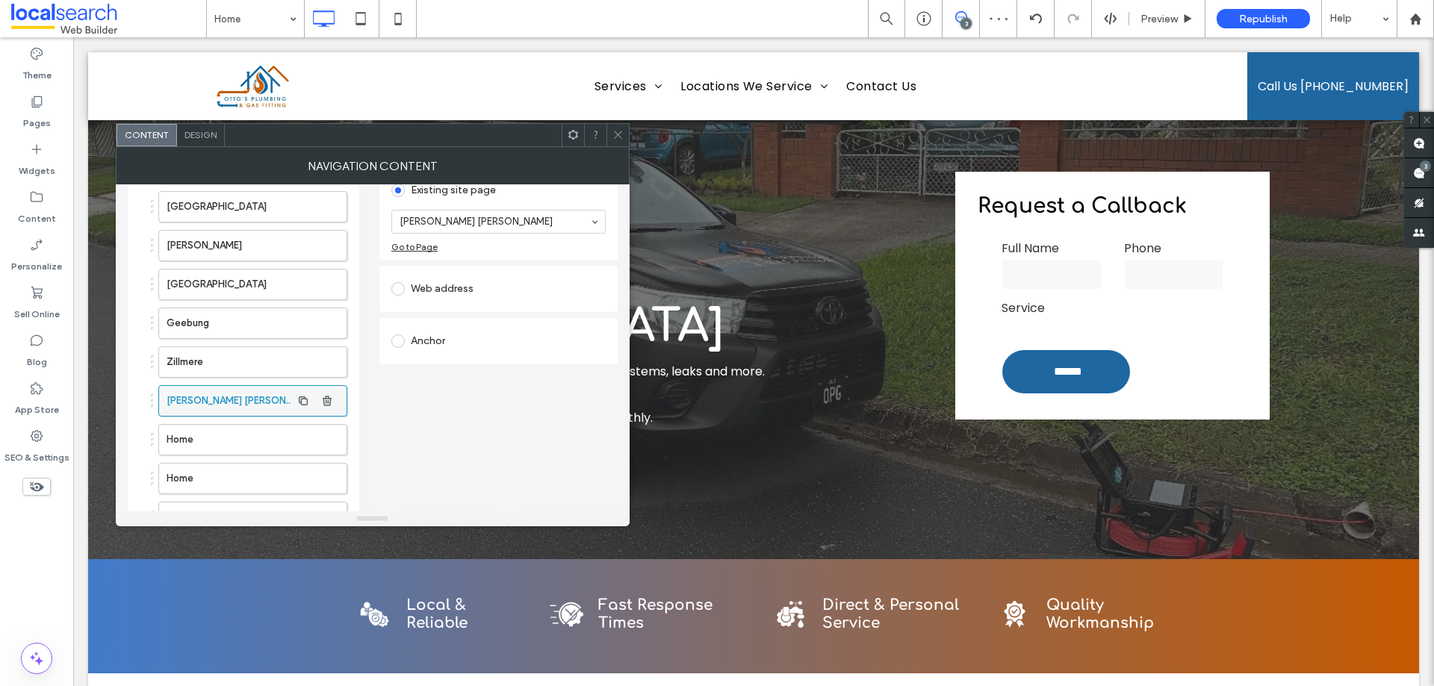
scroll to position [149, 0]
click at [224, 433] on label "Home" at bounding box center [229, 439] width 125 height 30
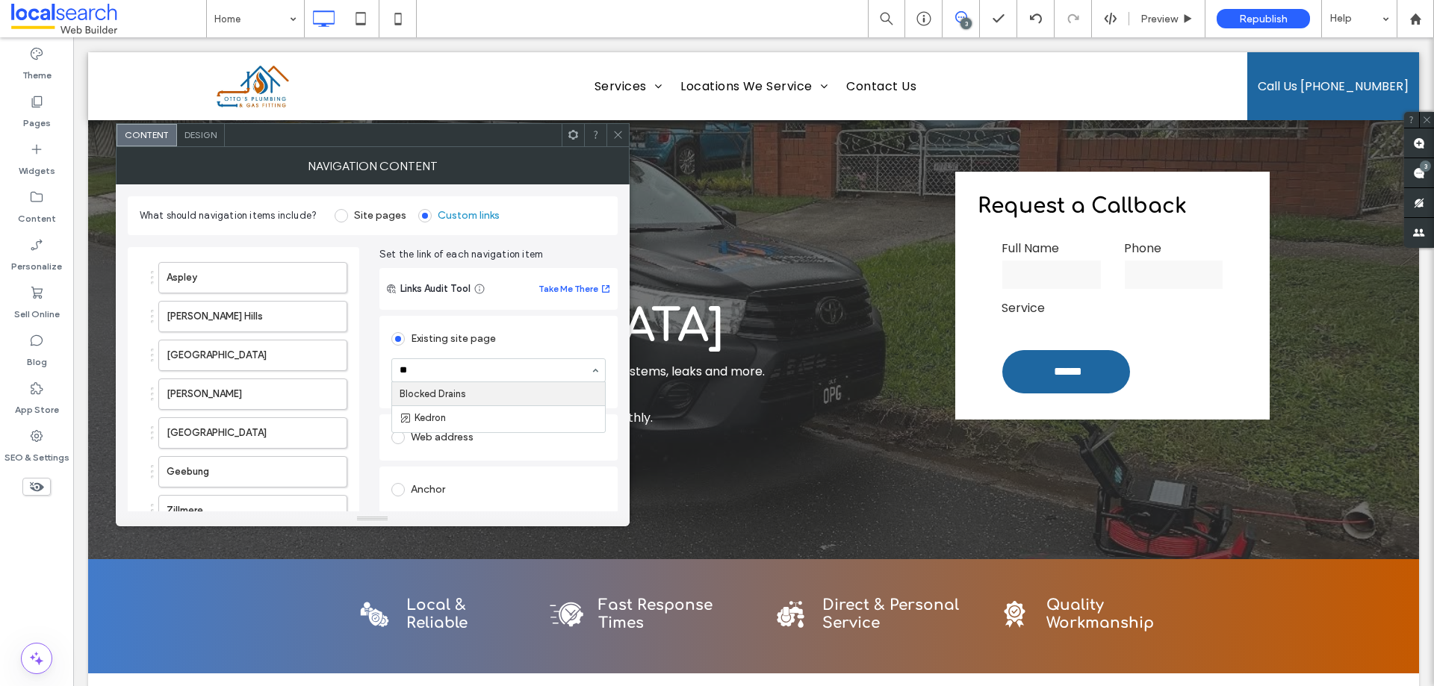
type input "***"
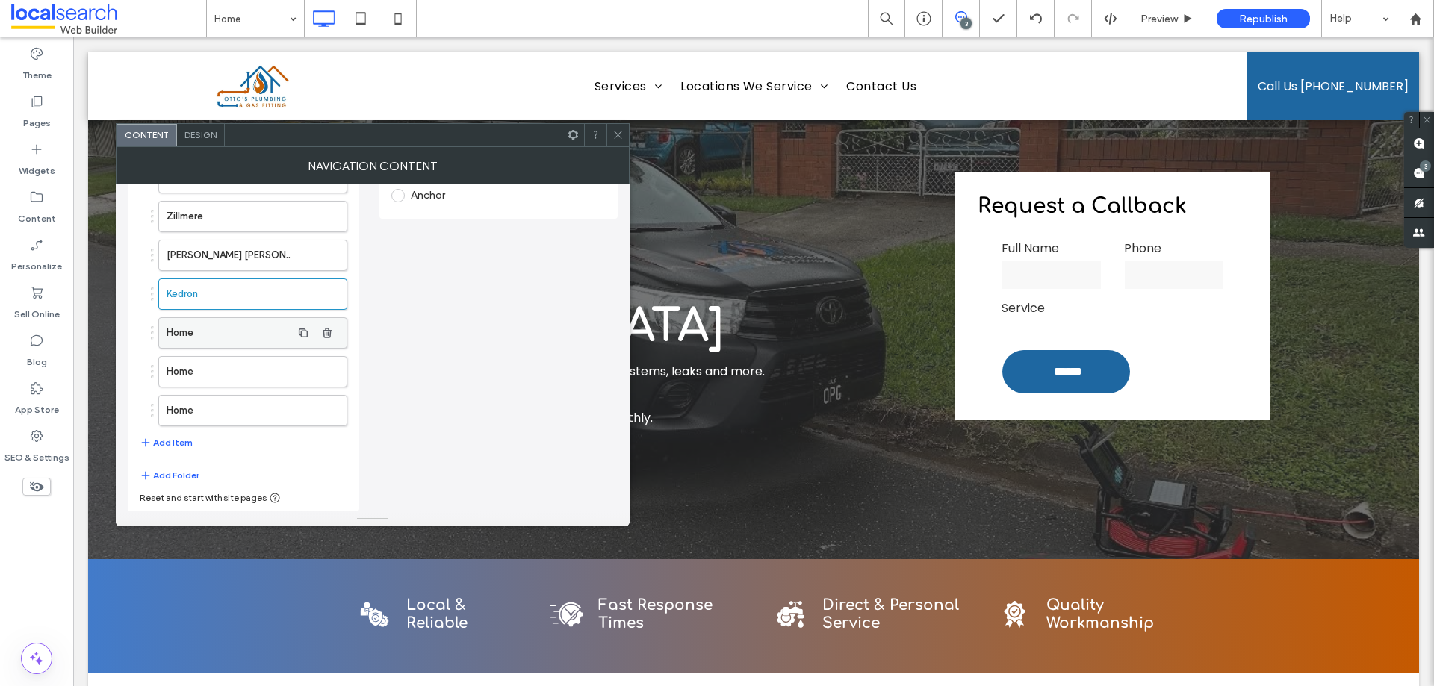
click at [227, 329] on label "Home" at bounding box center [229, 333] width 125 height 30
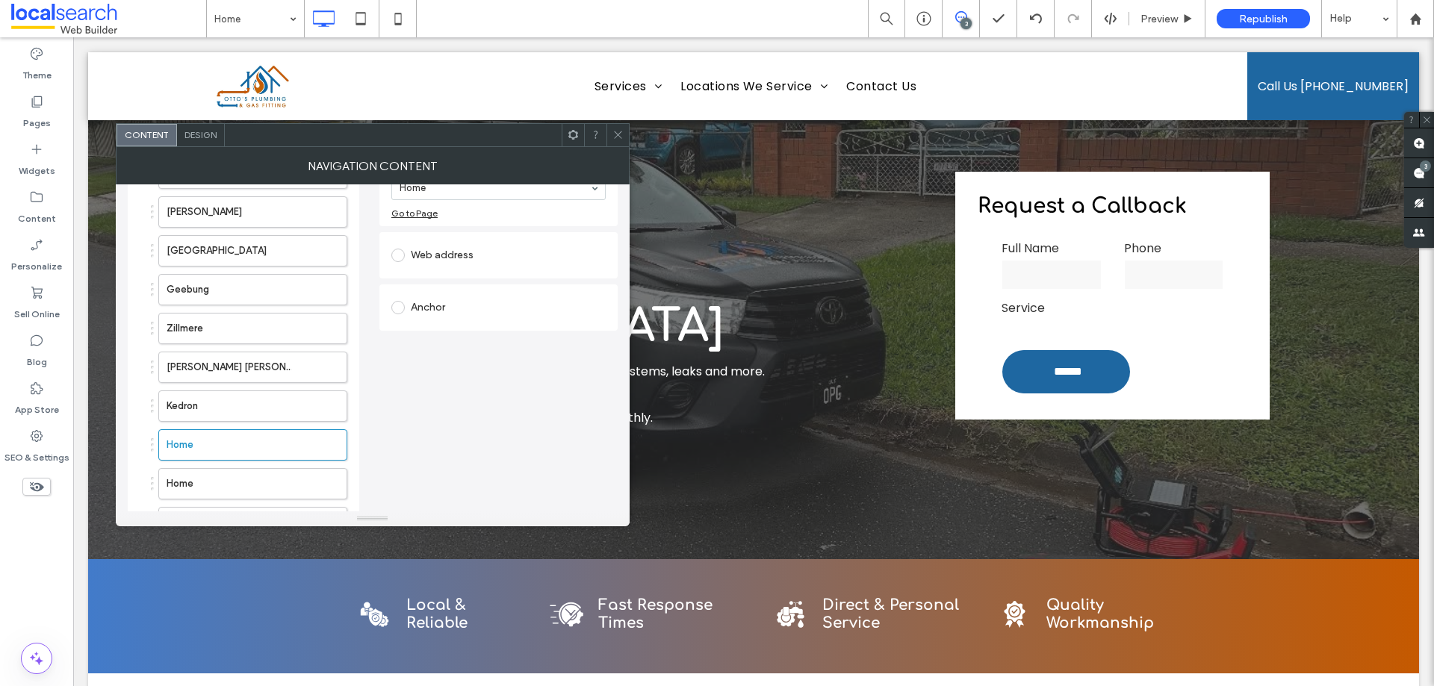
scroll to position [0, 0]
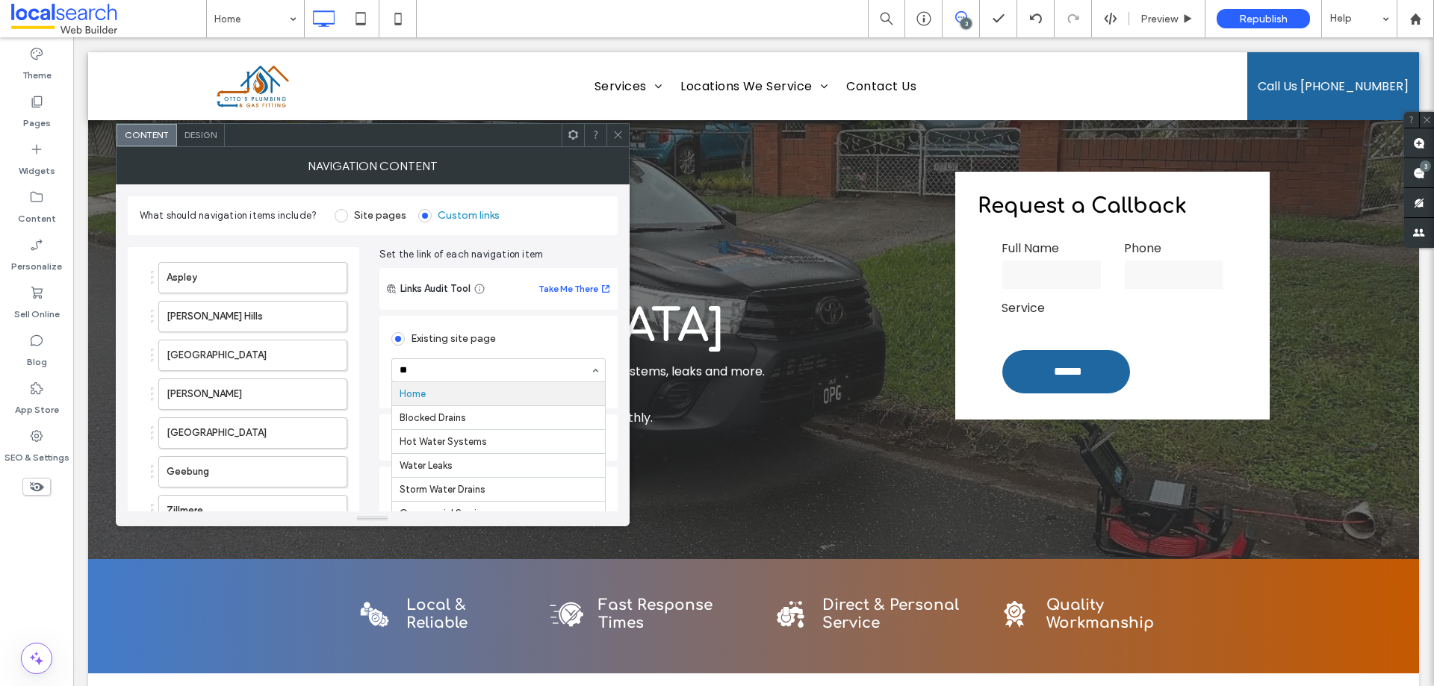
type input "***"
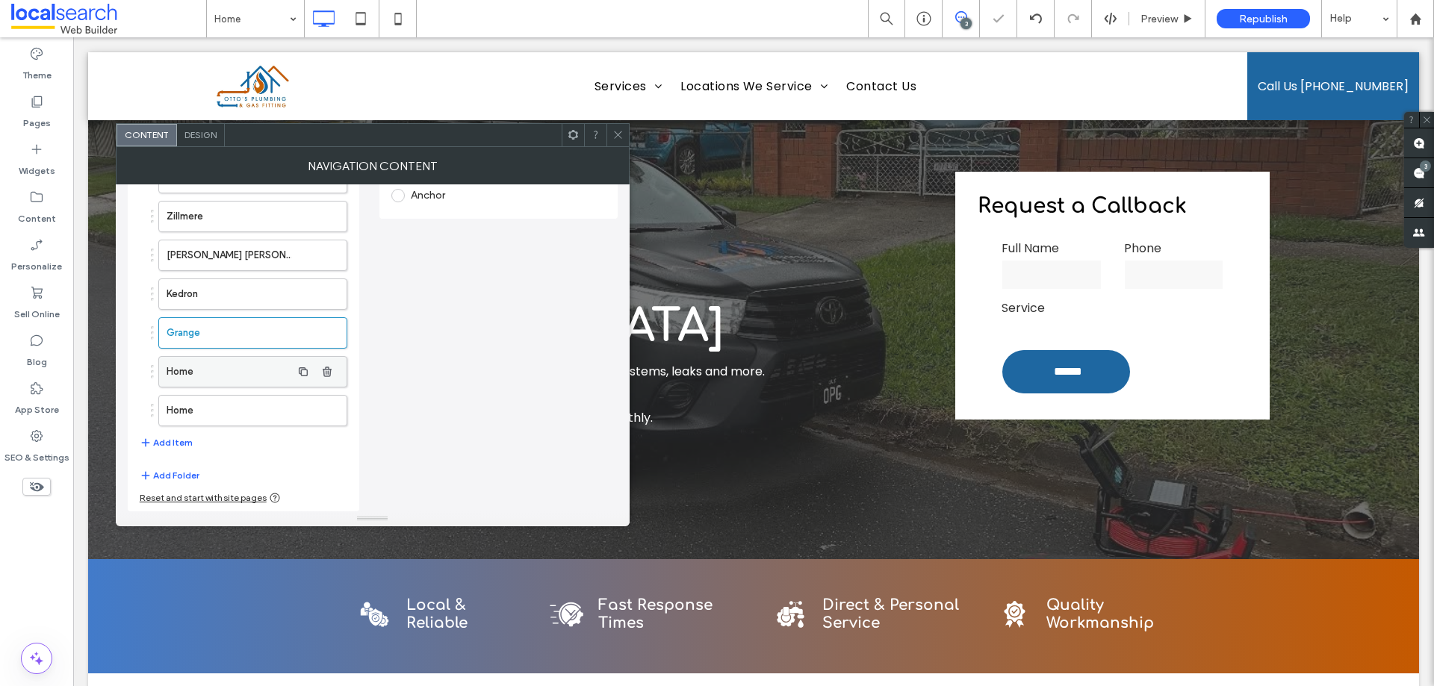
click at [248, 376] on label "Home" at bounding box center [229, 372] width 125 height 30
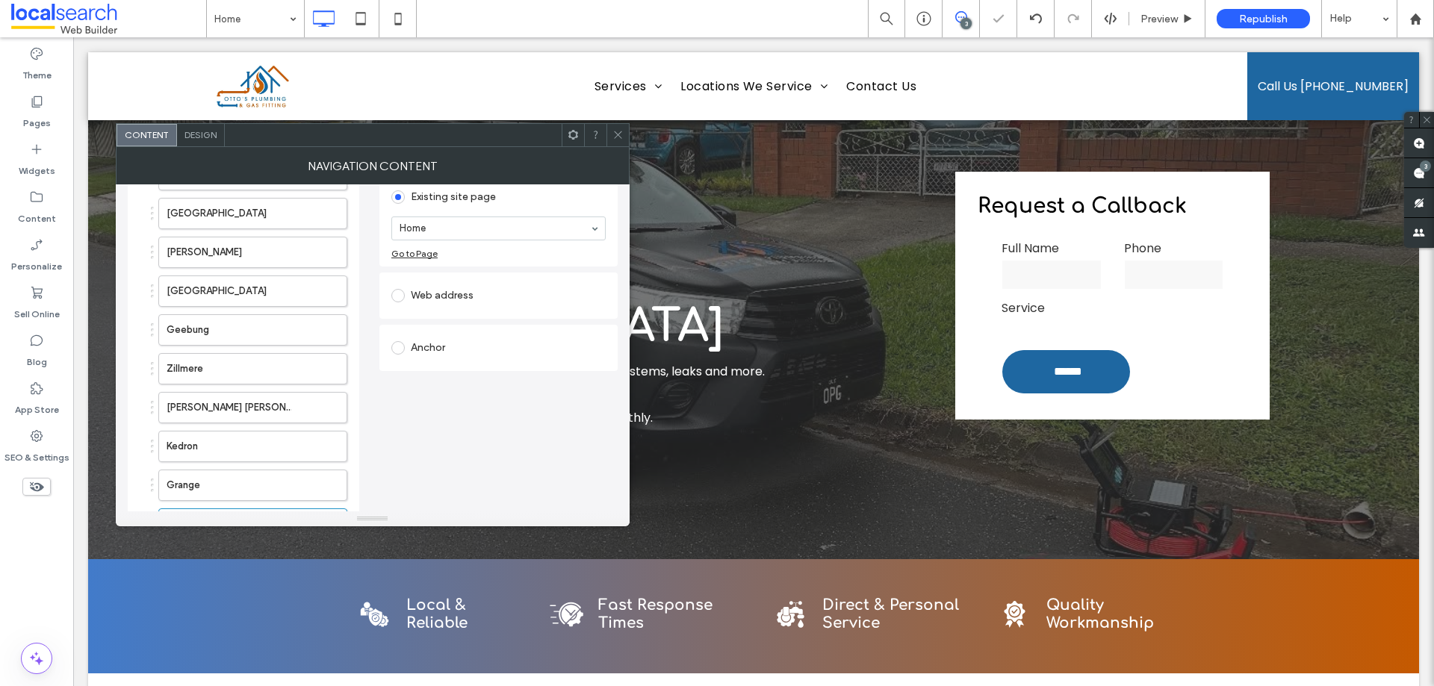
scroll to position [0, 0]
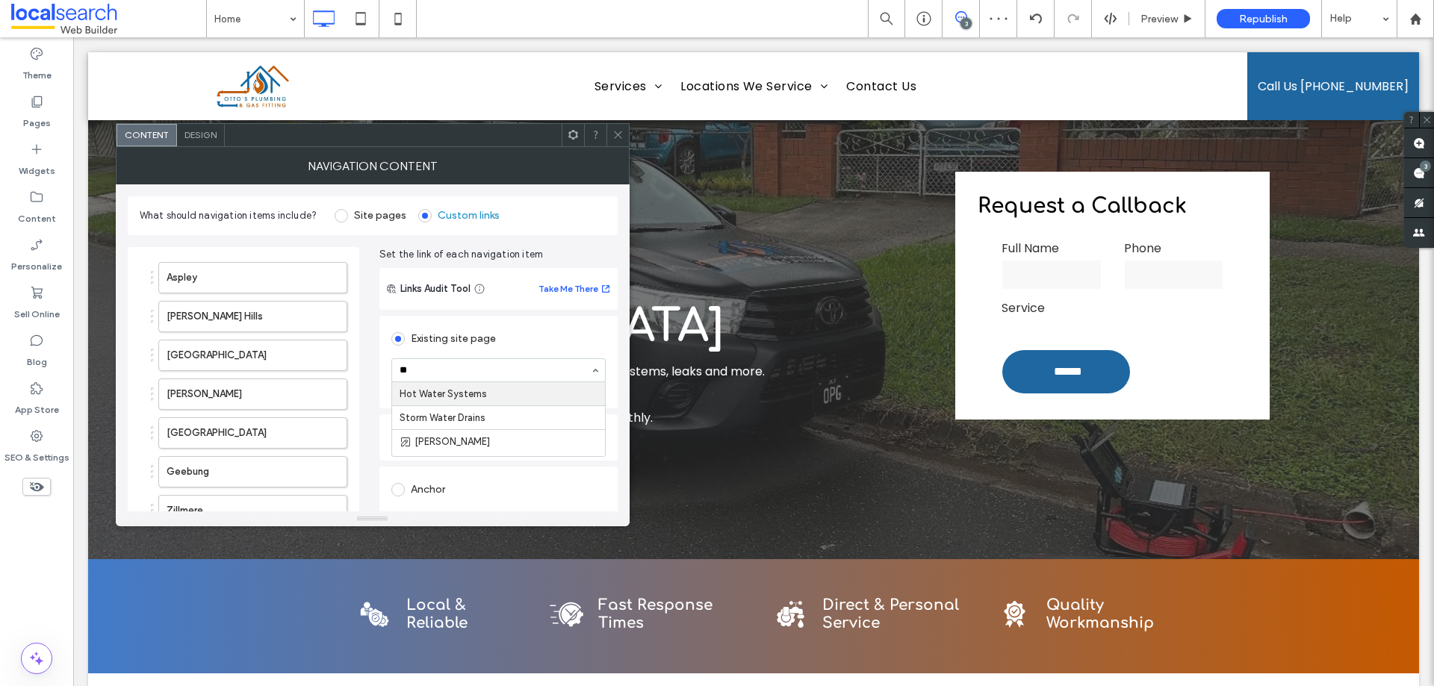
type input "***"
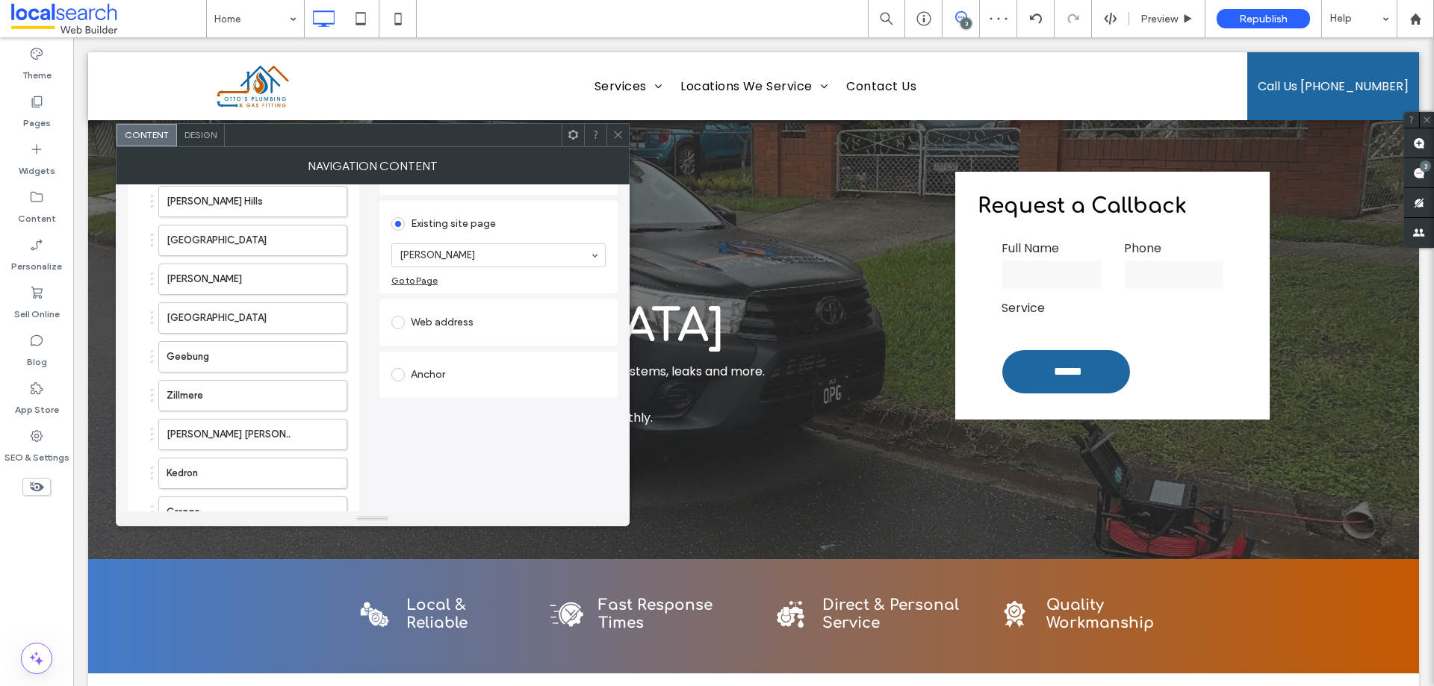
scroll to position [294, 0]
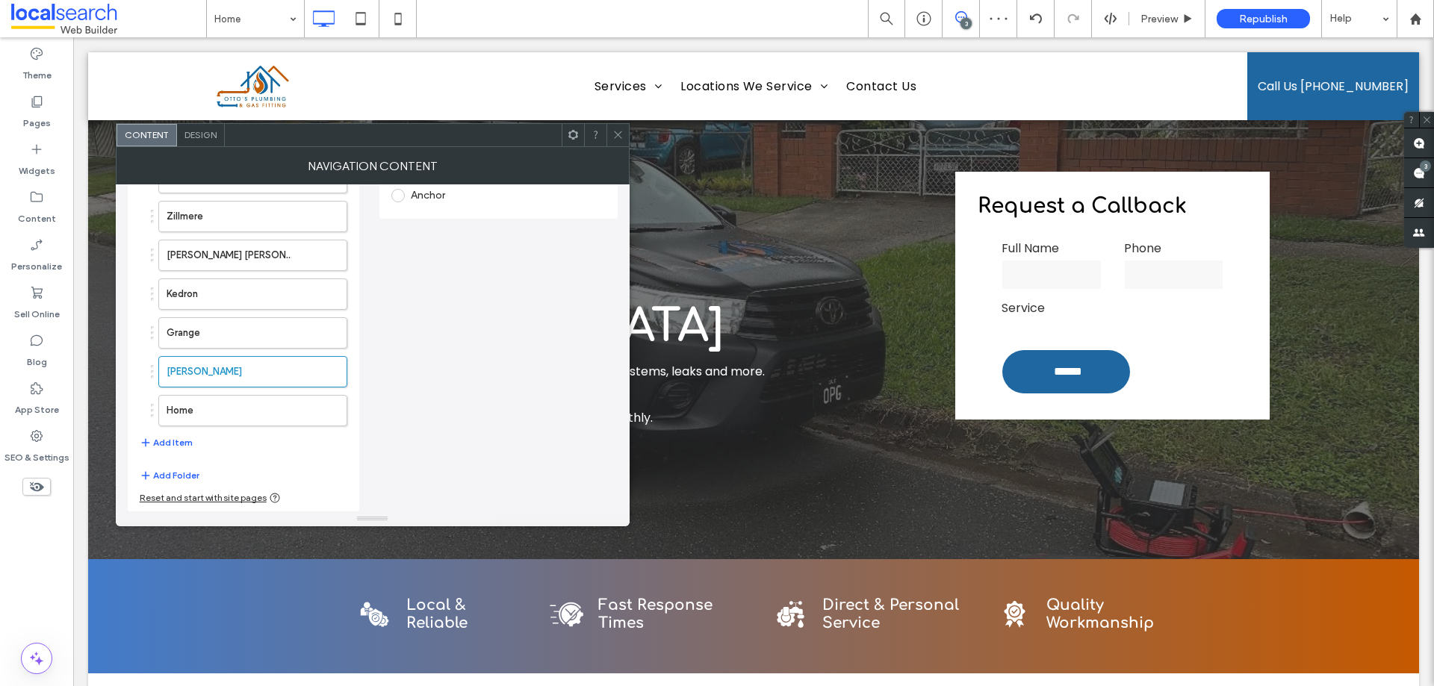
click at [241, 393] on ol "Aspley [PERSON_NAME][GEOGRAPHIC_DATA] [GEOGRAPHIC_DATA] [GEOGRAPHIC_DATA][PERSO…" at bounding box center [244, 197] width 208 height 459
drag, startPoint x: 241, startPoint y: 405, endPoint x: 261, endPoint y: 400, distance: 19.9
click at [242, 406] on label "Home" at bounding box center [229, 411] width 125 height 30
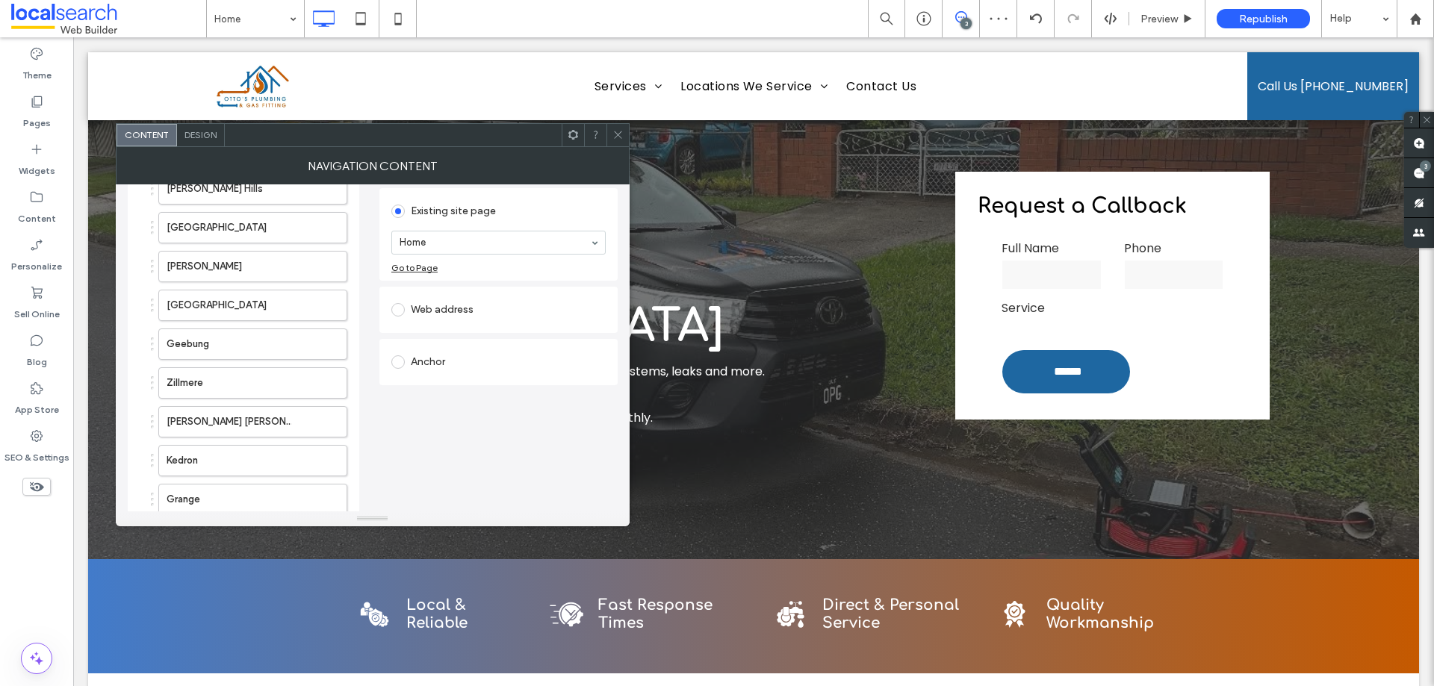
scroll to position [0, 0]
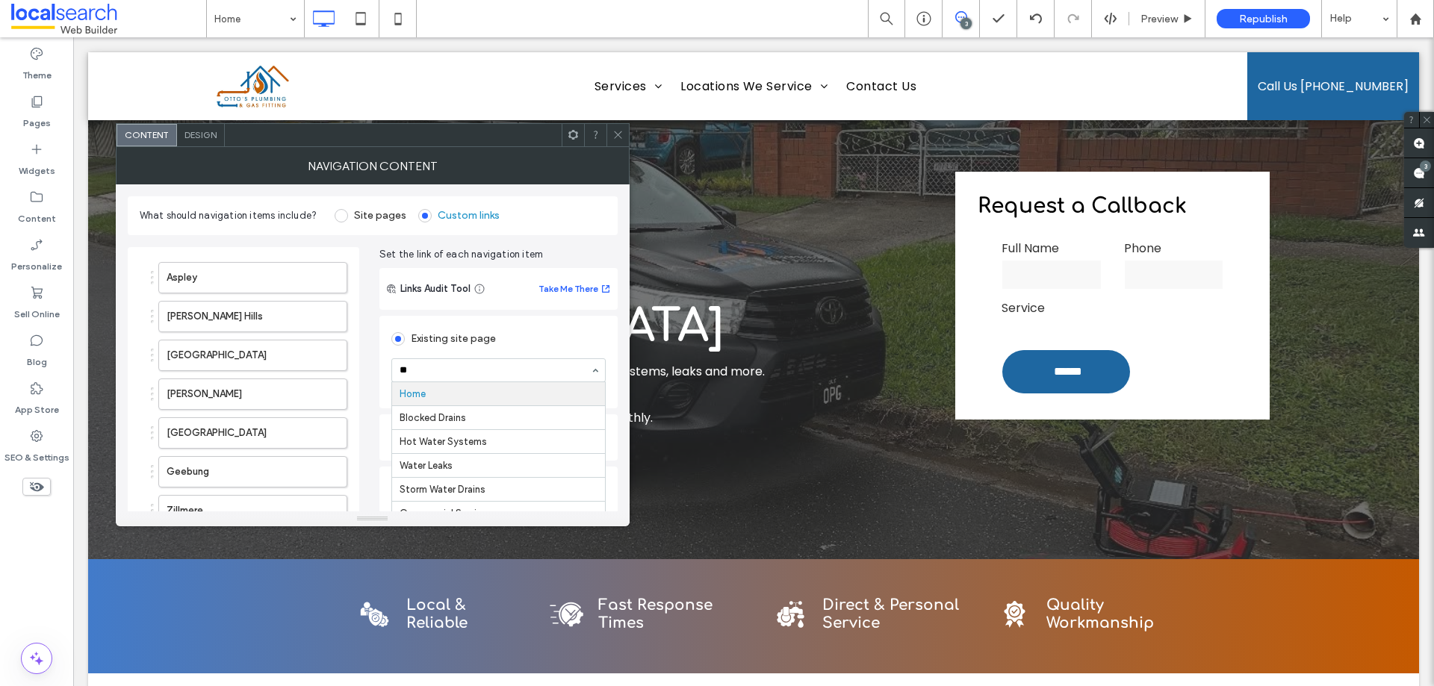
type input "***"
drag, startPoint x: 466, startPoint y: 392, endPoint x: 468, endPoint y: 385, distance: 7.6
click at [608, 134] on div at bounding box center [618, 135] width 22 height 22
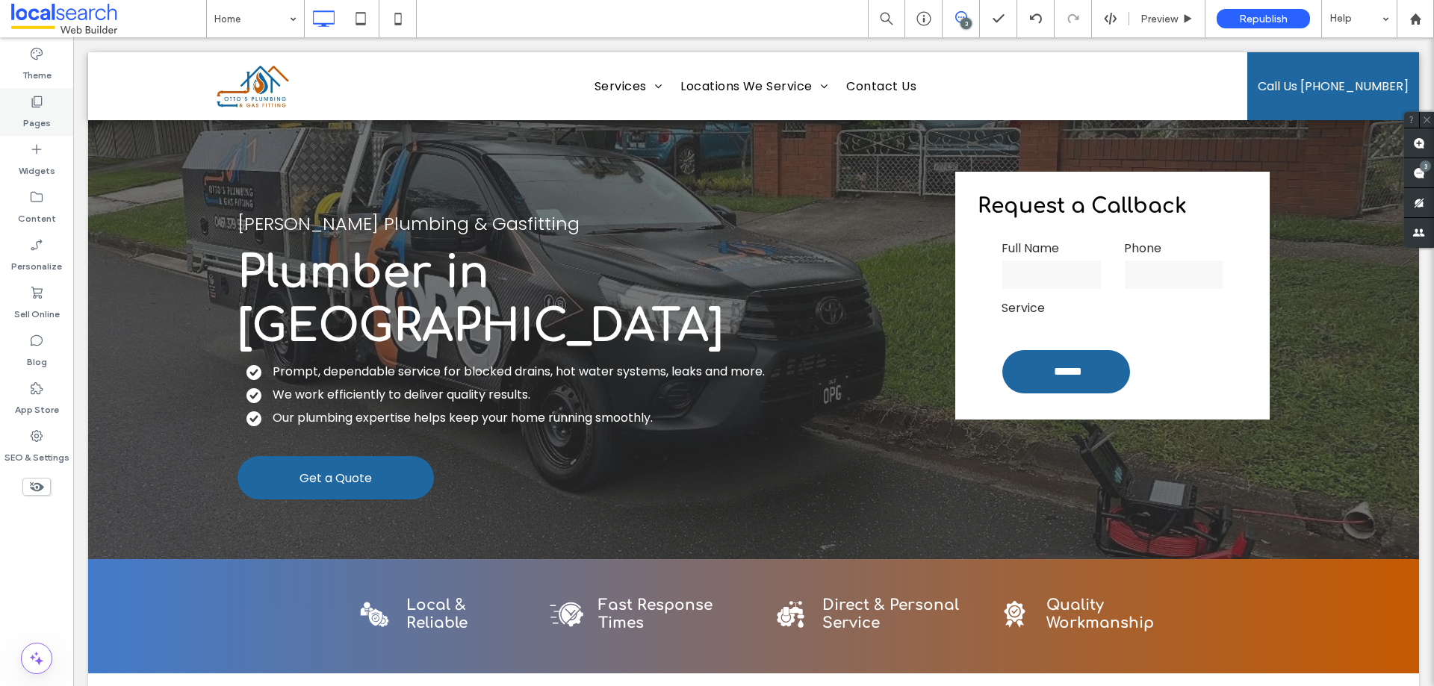
click at [34, 114] on label "Pages" at bounding box center [37, 119] width 28 height 21
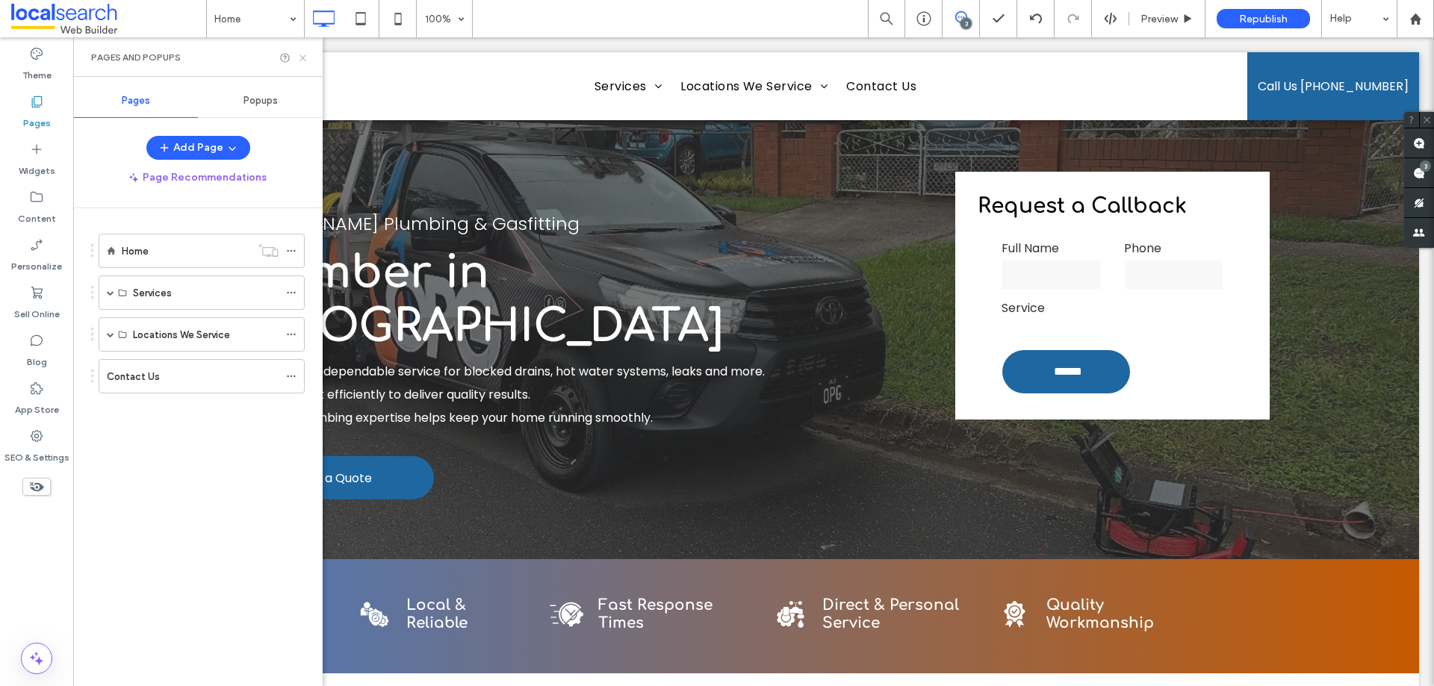
click at [307, 56] on icon at bounding box center [302, 57] width 11 height 11
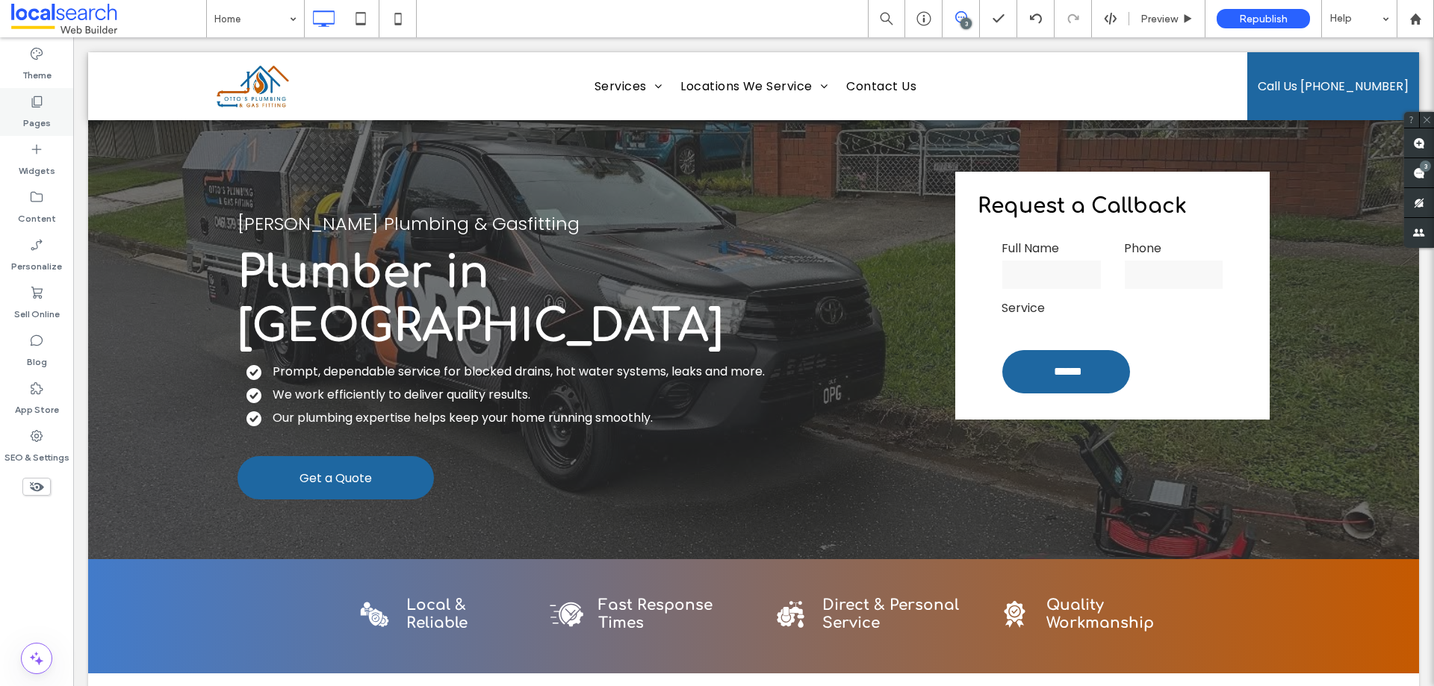
click at [49, 117] on label "Pages" at bounding box center [37, 119] width 28 height 21
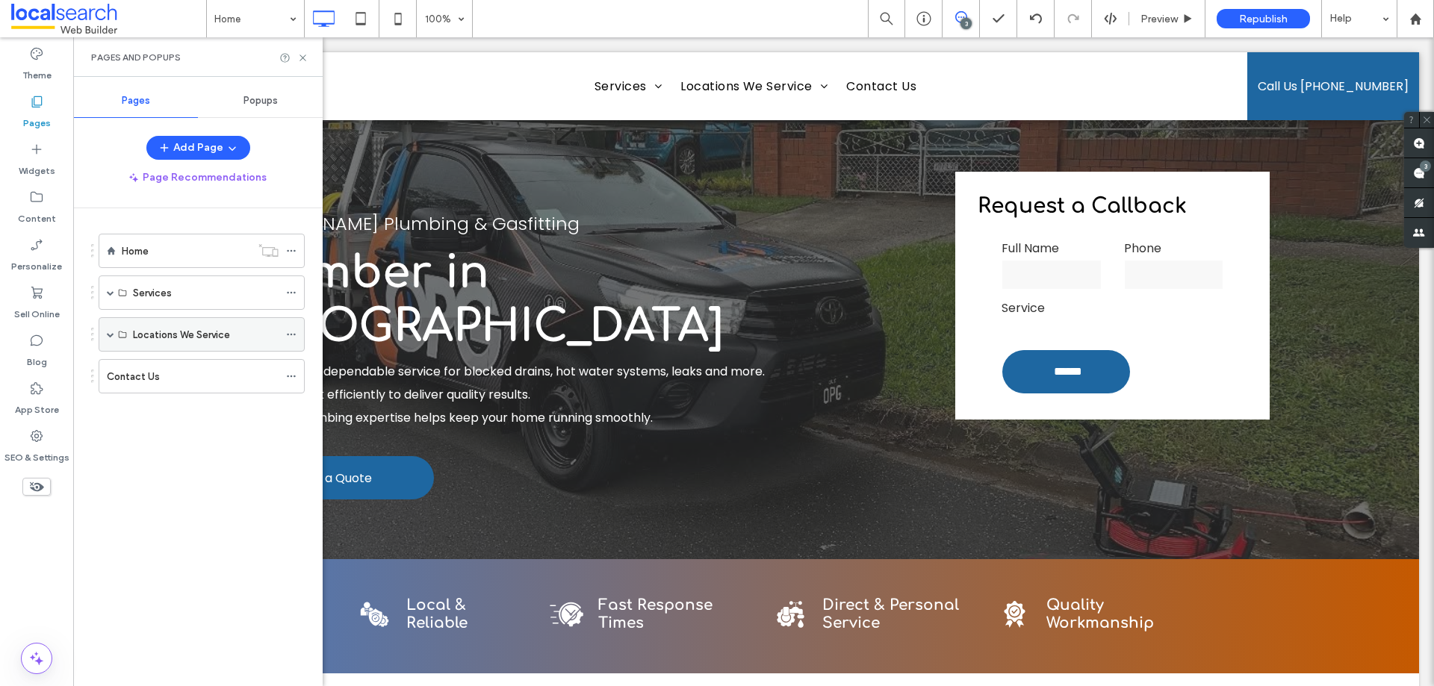
click at [109, 333] on span at bounding box center [110, 334] width 7 height 7
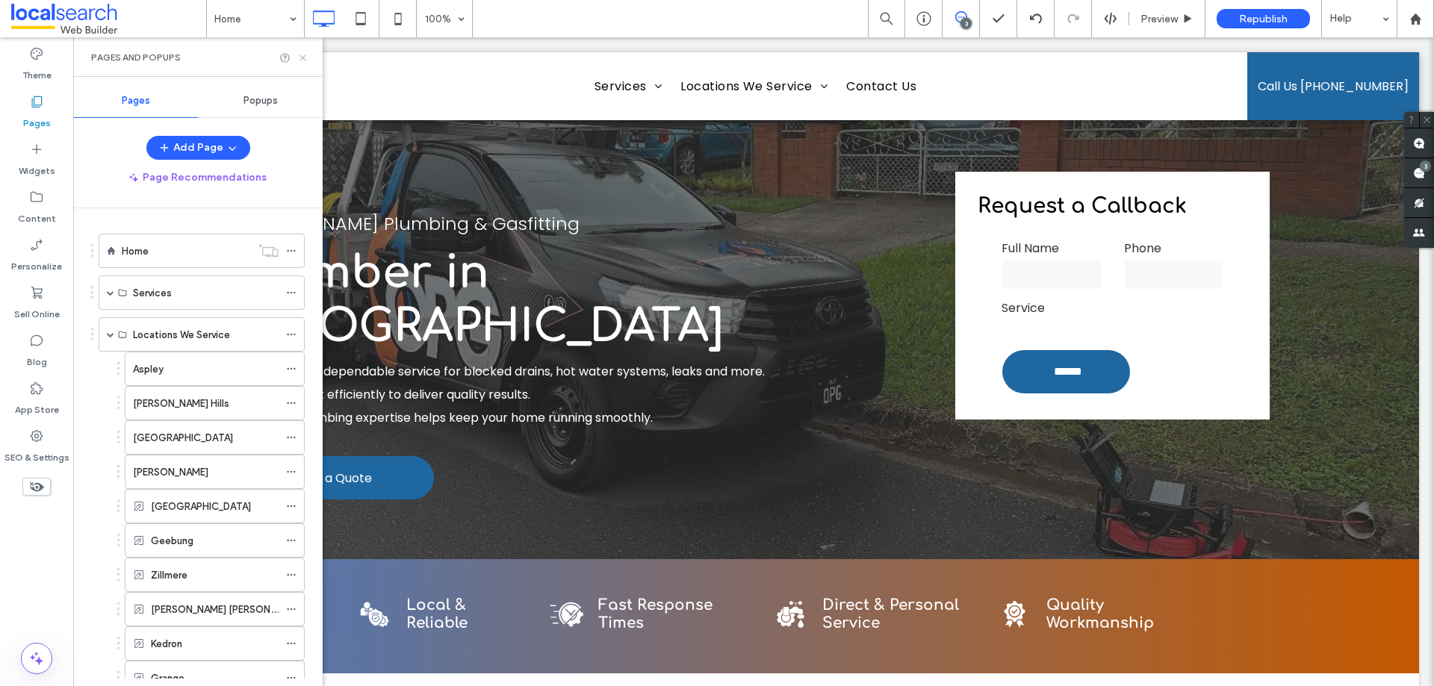
click at [300, 55] on icon at bounding box center [302, 57] width 11 height 11
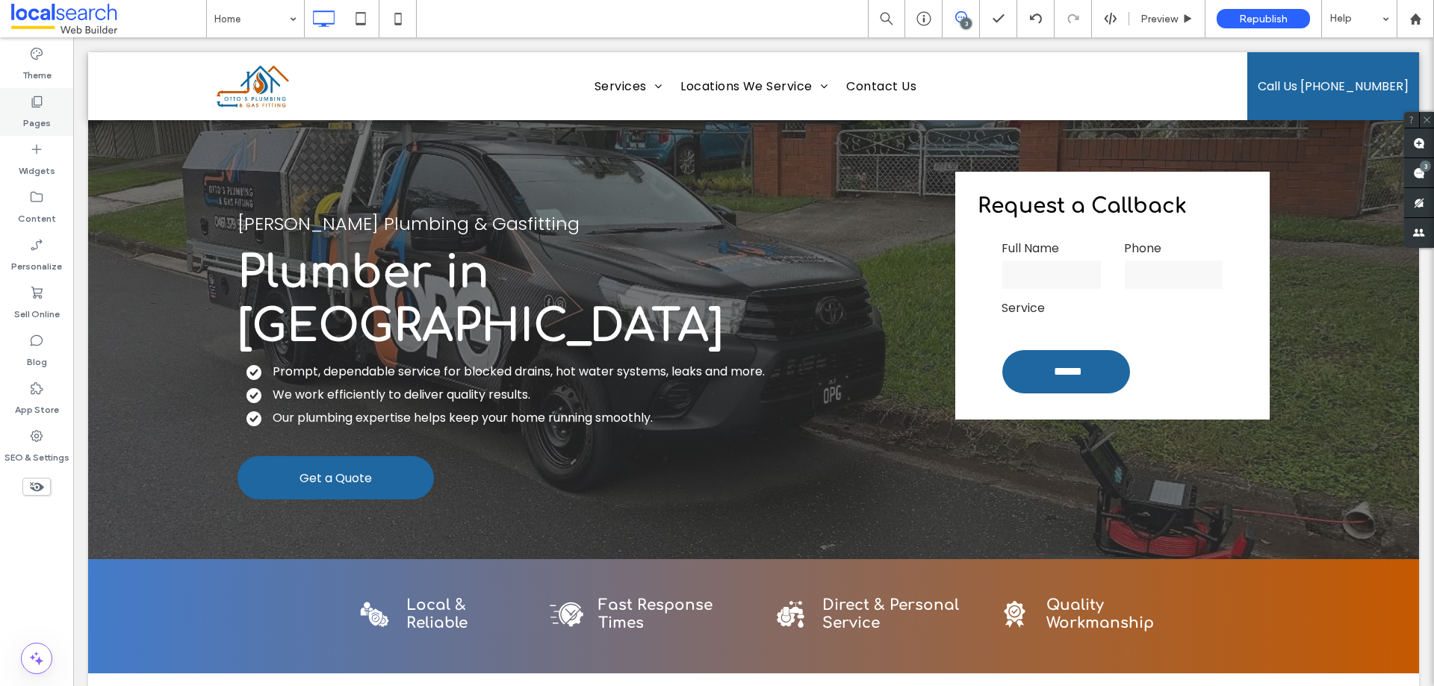
click at [49, 117] on label "Pages" at bounding box center [37, 119] width 28 height 21
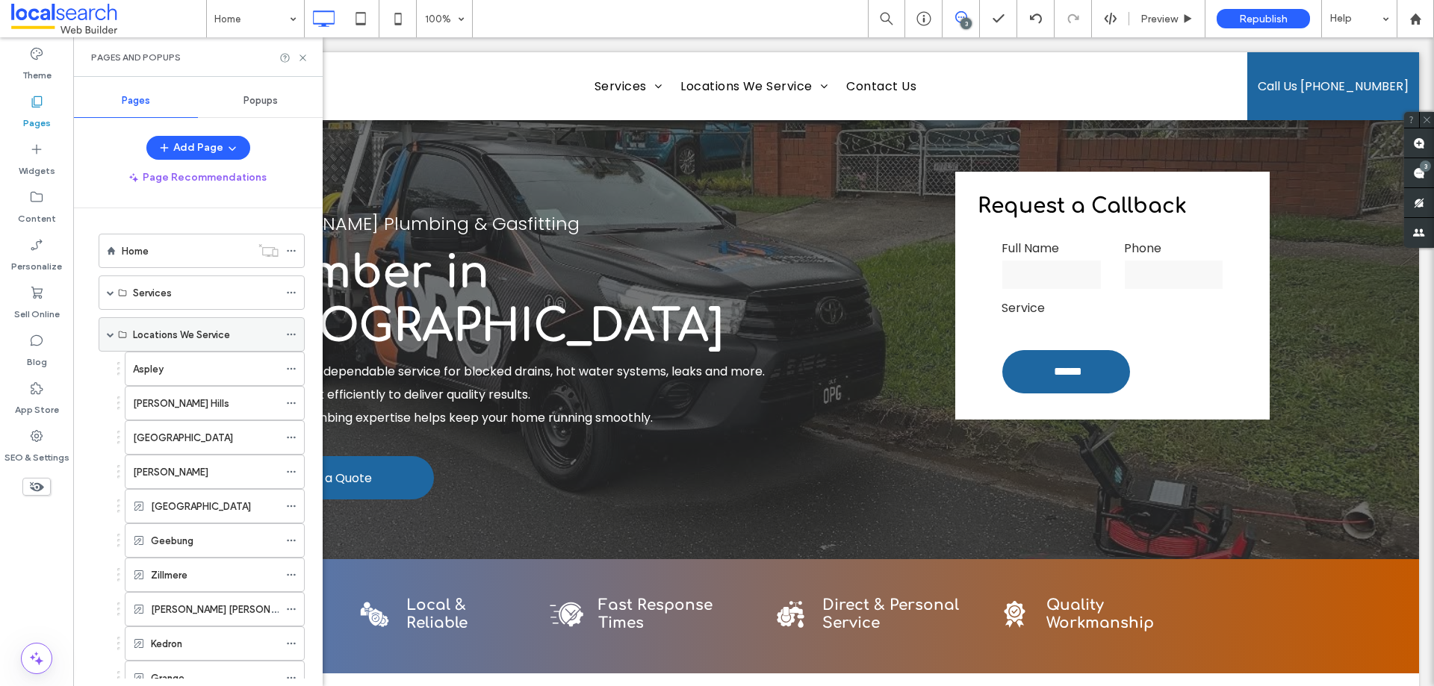
click at [285, 334] on div "Locations We Service" at bounding box center [202, 334] width 206 height 34
click at [292, 334] on icon at bounding box center [291, 334] width 10 height 10
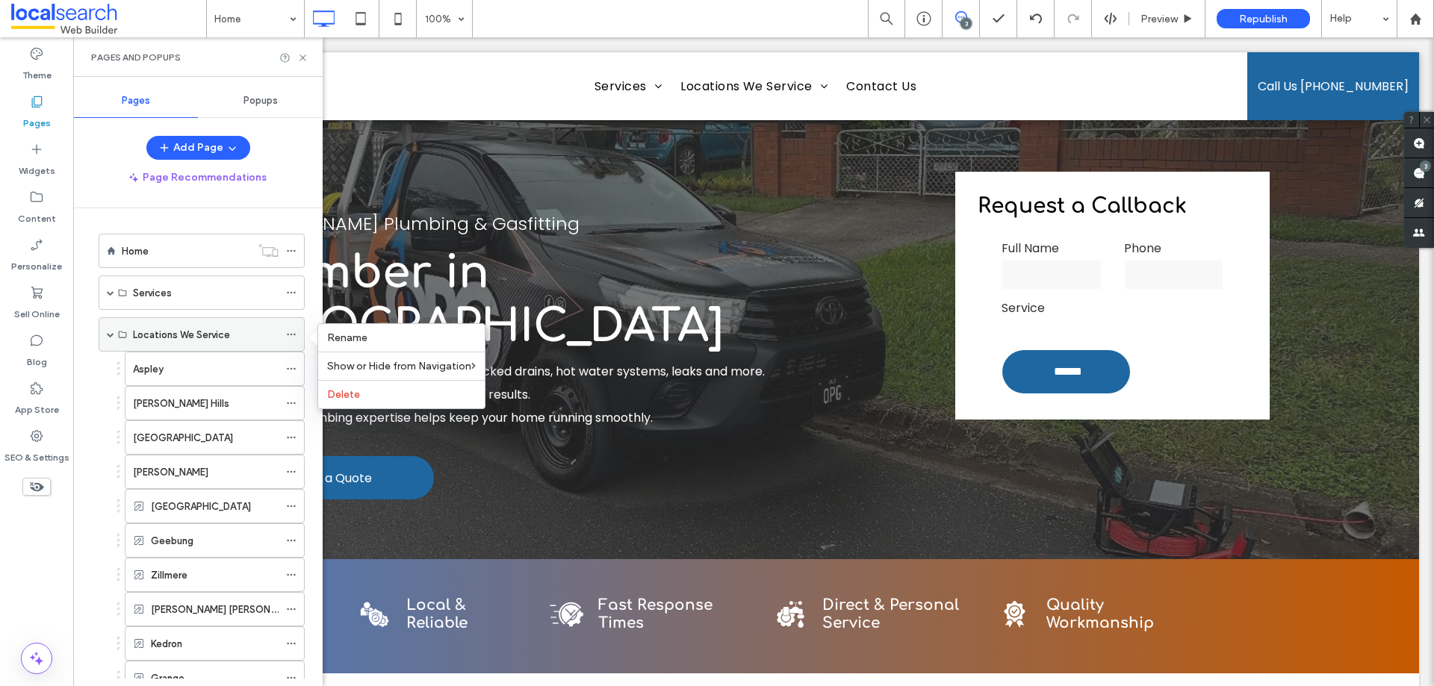
click at [292, 334] on icon at bounding box center [291, 334] width 10 height 10
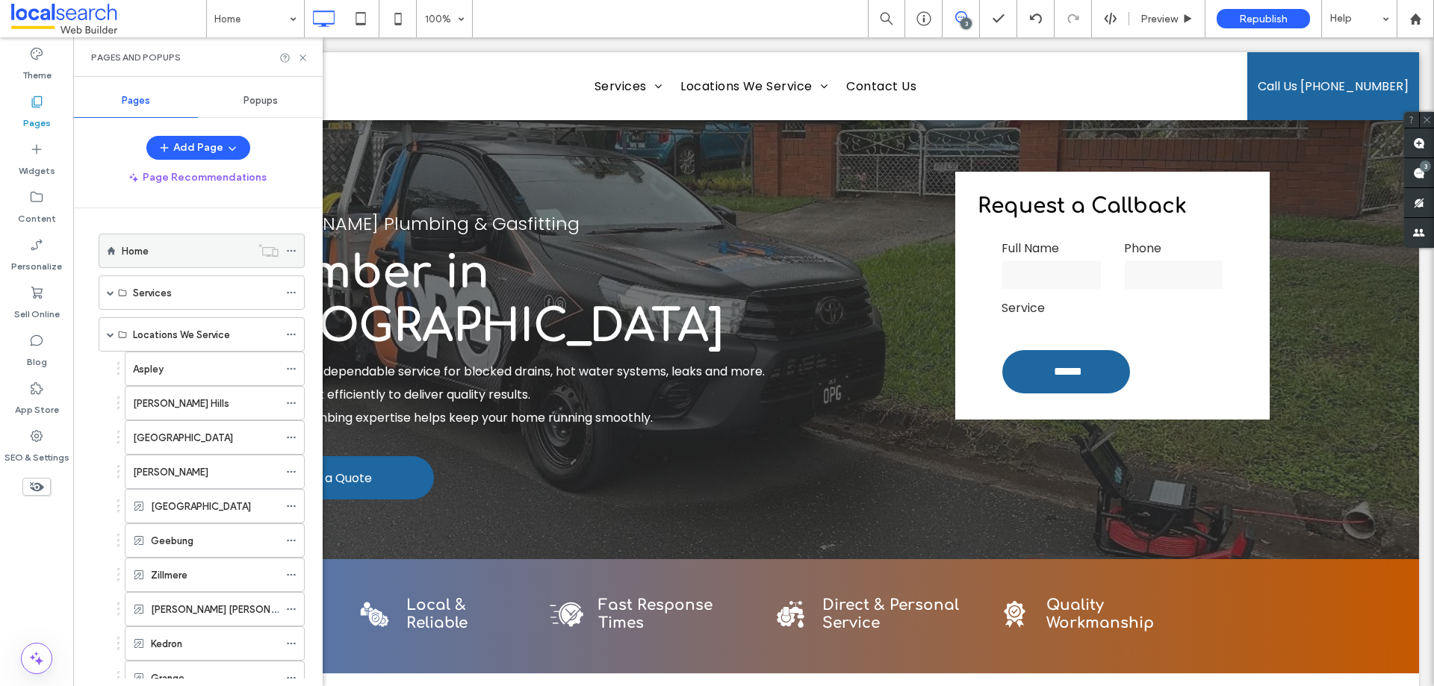
click at [293, 251] on icon at bounding box center [291, 251] width 10 height 10
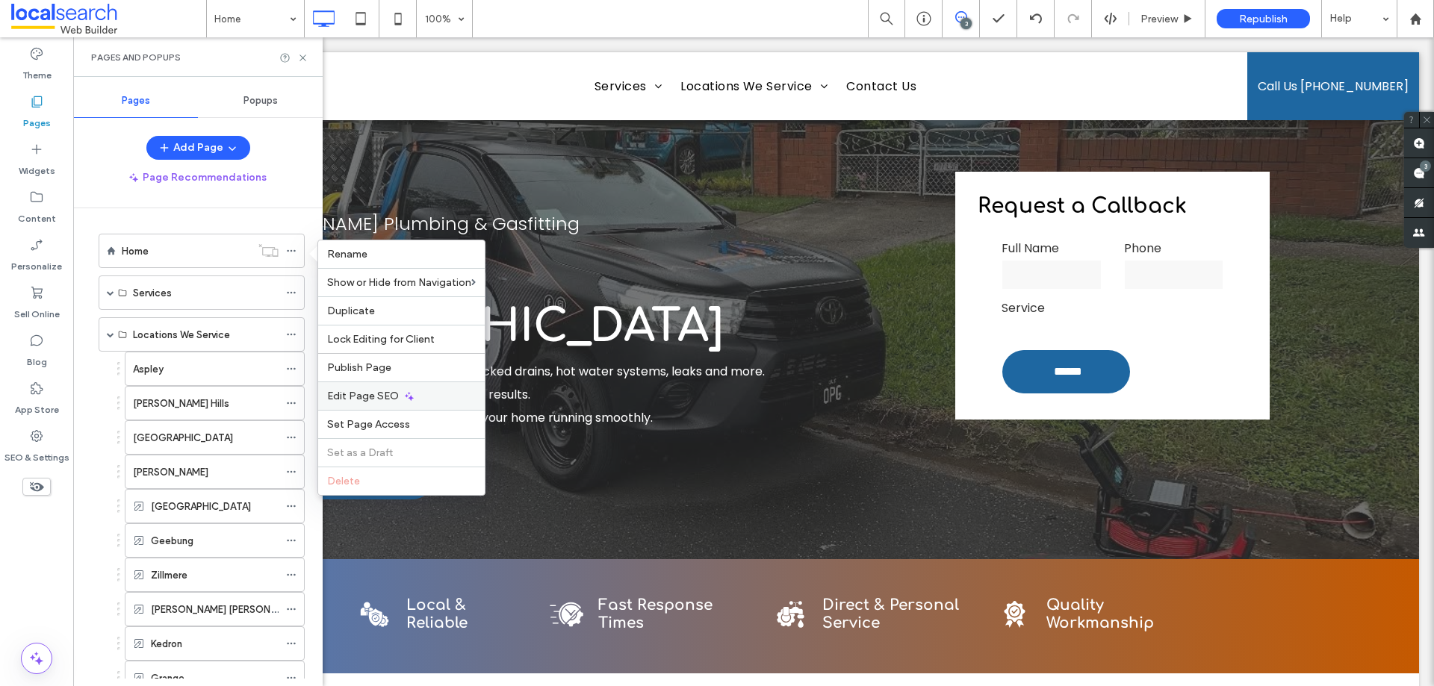
click at [343, 387] on div "Edit Page SEO" at bounding box center [401, 396] width 167 height 28
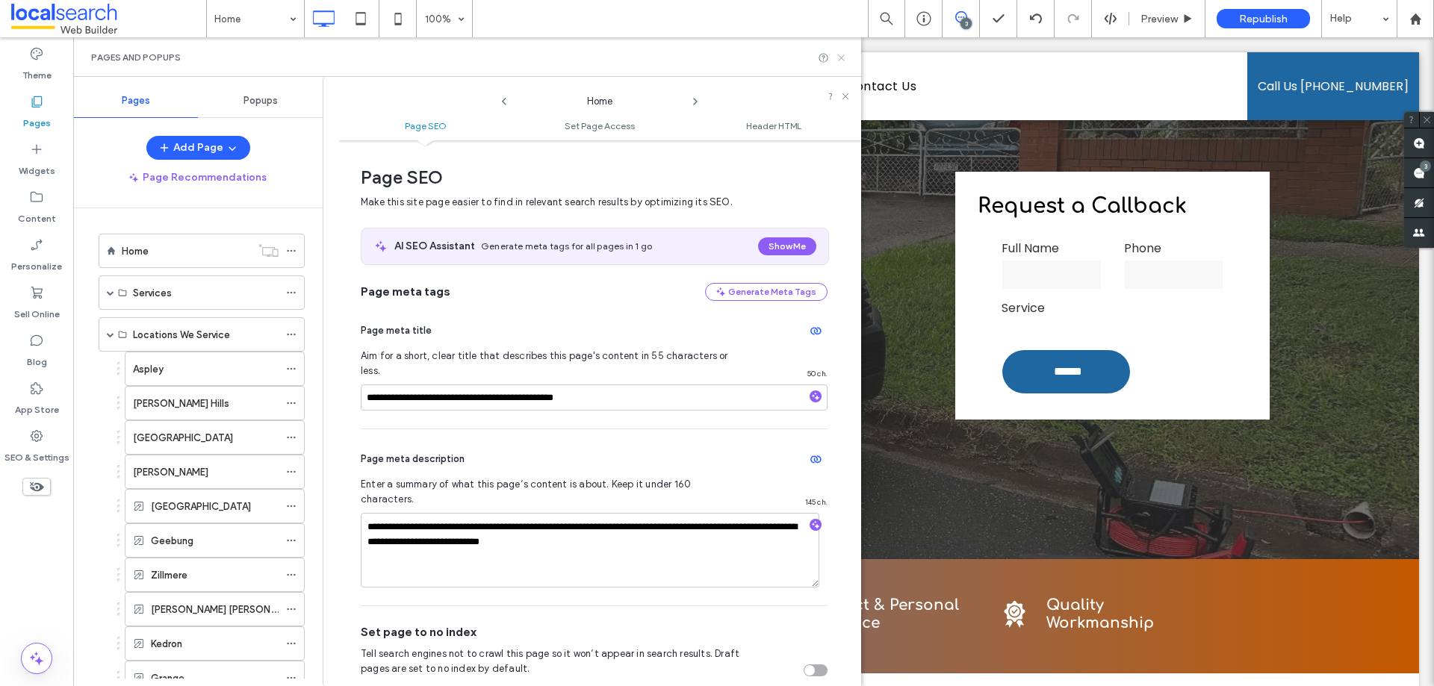
click at [842, 57] on use at bounding box center [841, 58] width 6 height 6
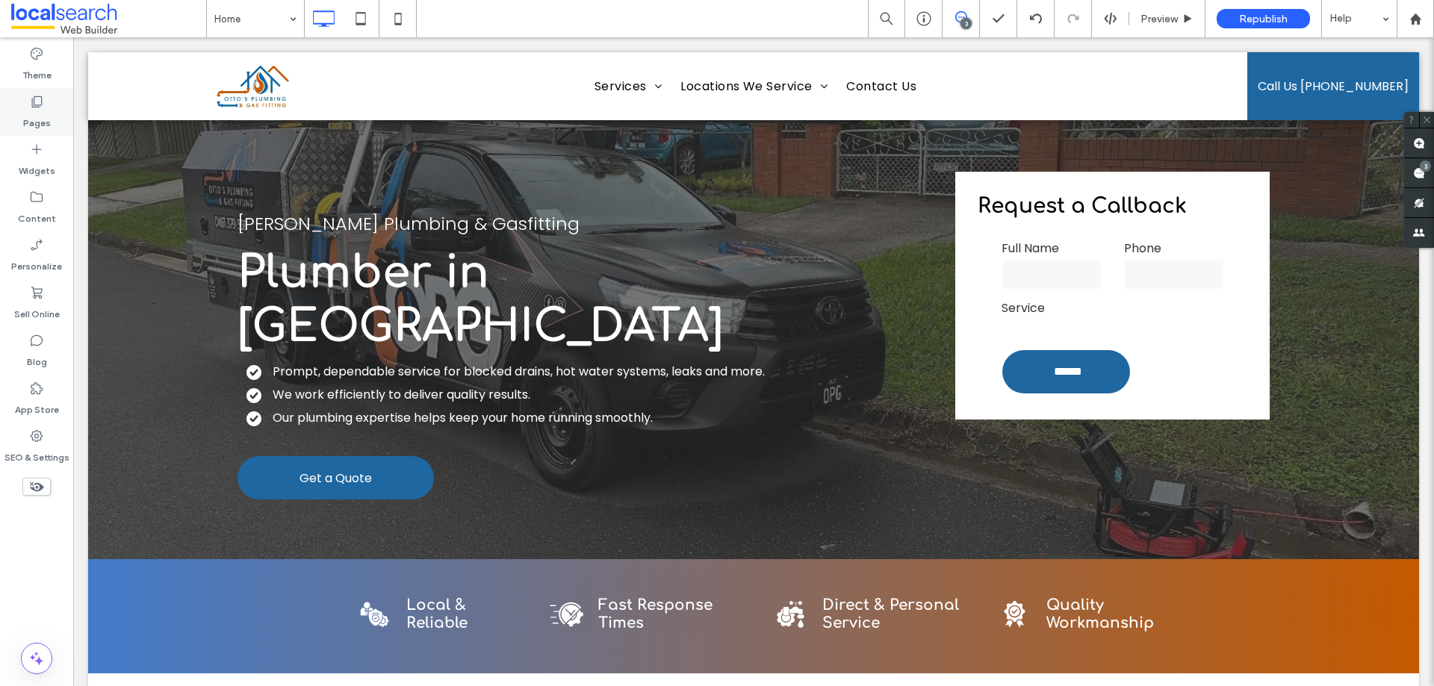
click at [53, 108] on div "Pages" at bounding box center [36, 112] width 73 height 48
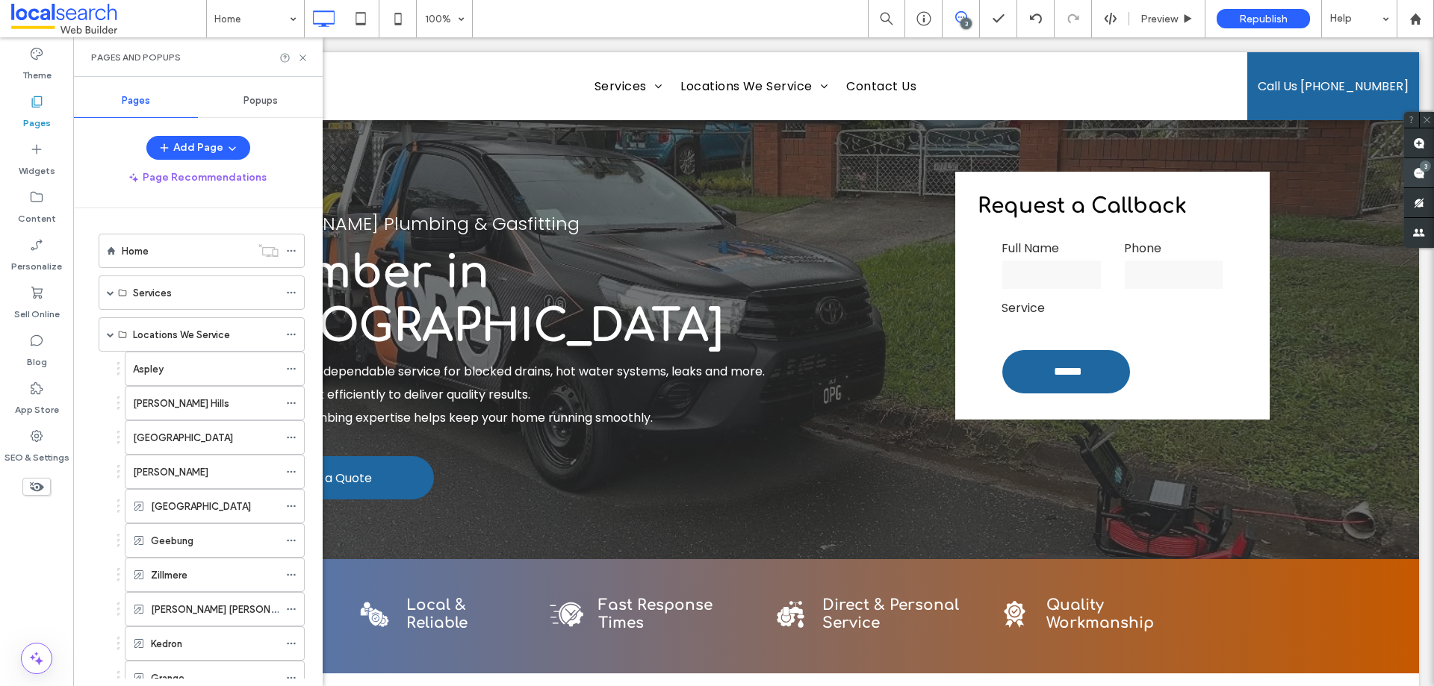
click at [1429, 166] on div "3" at bounding box center [1425, 166] width 11 height 11
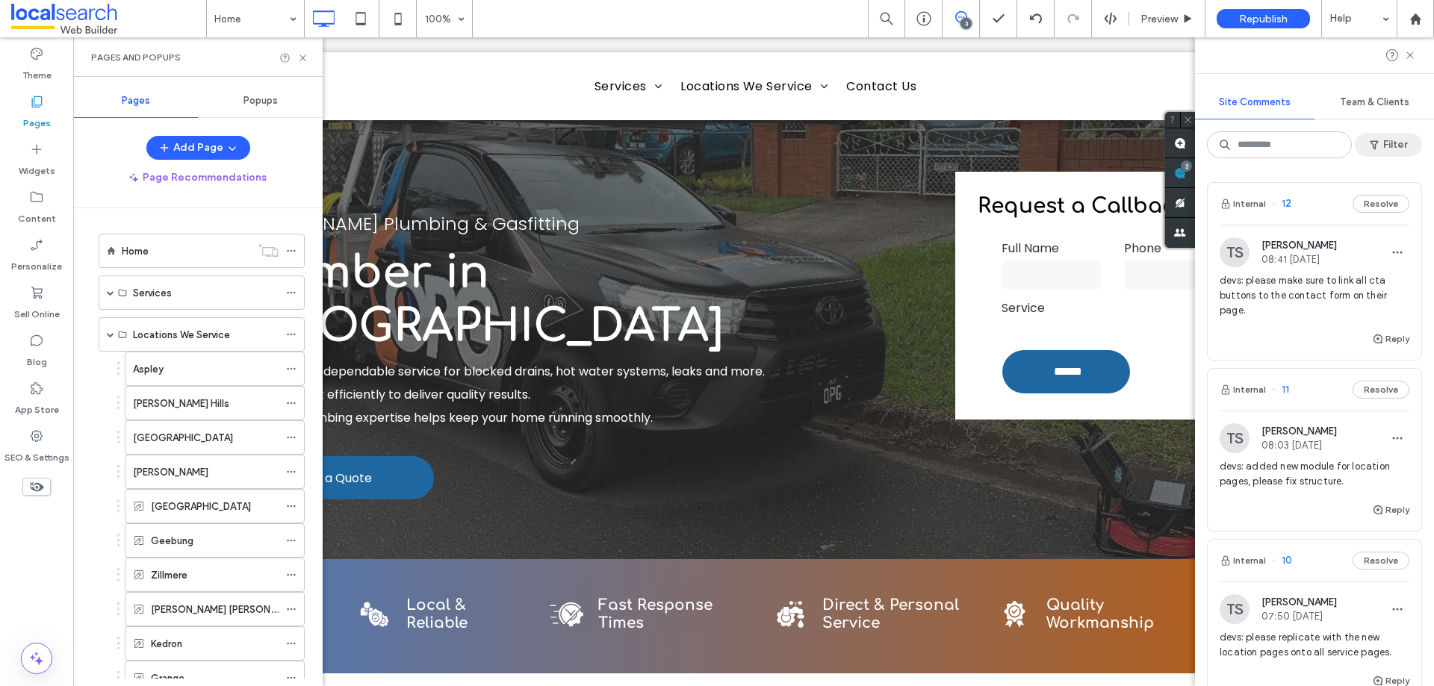
click at [1378, 153] on span "button" at bounding box center [1375, 145] width 15 height 22
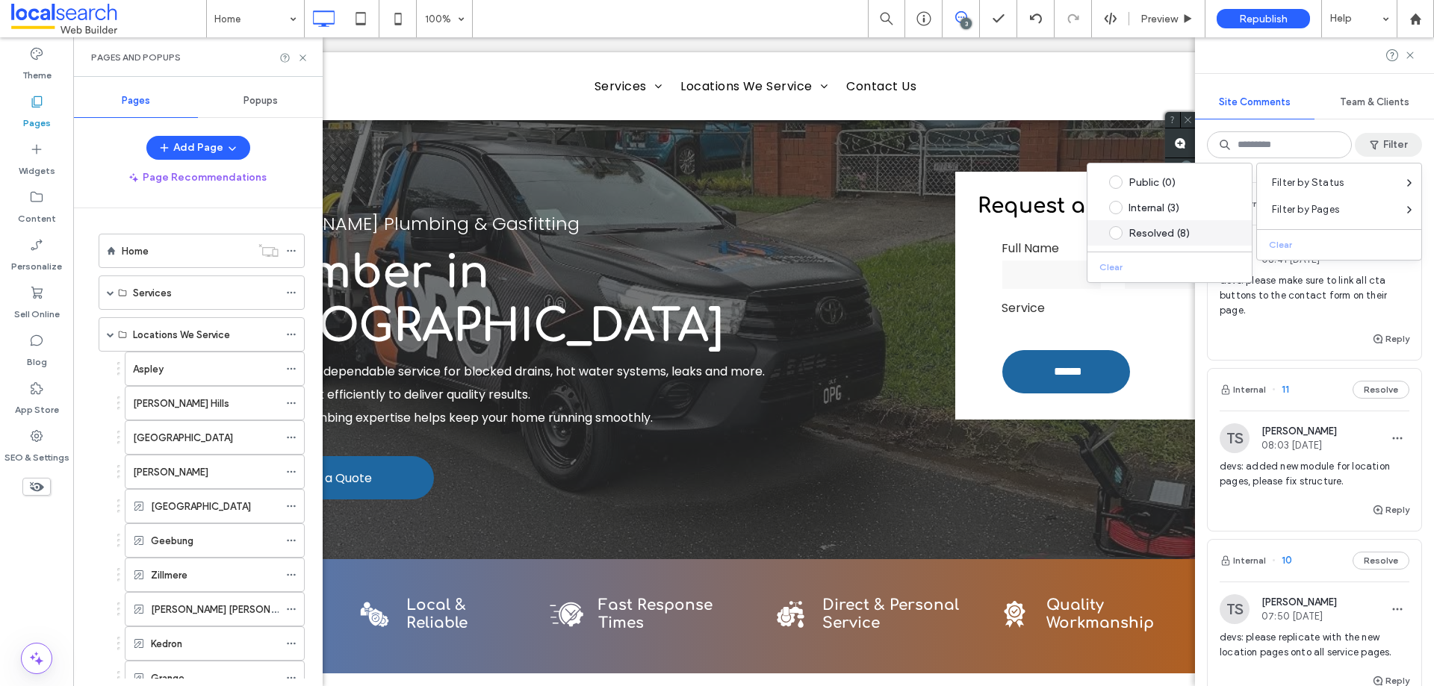
click at [1185, 236] on div "Resolved (8)" at bounding box center [1181, 233] width 105 height 13
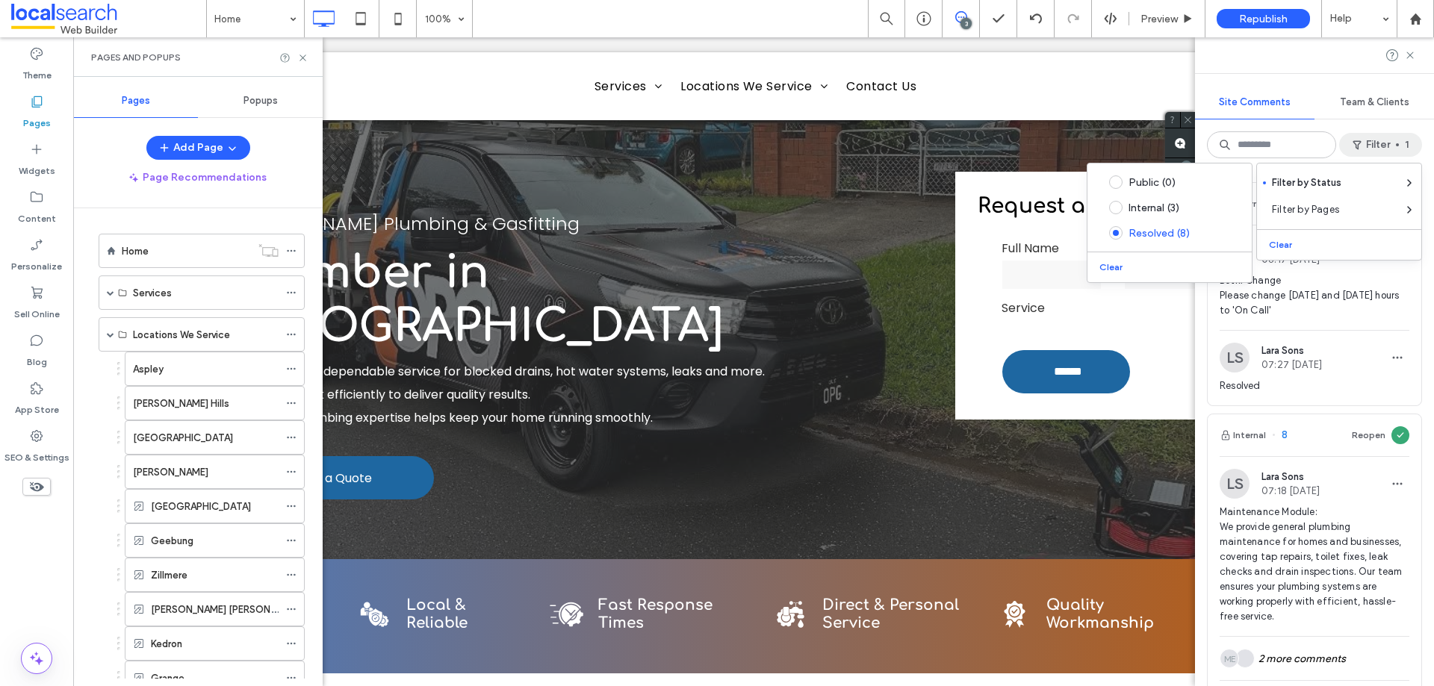
click at [1392, 134] on button "Filter 1" at bounding box center [1380, 145] width 83 height 24
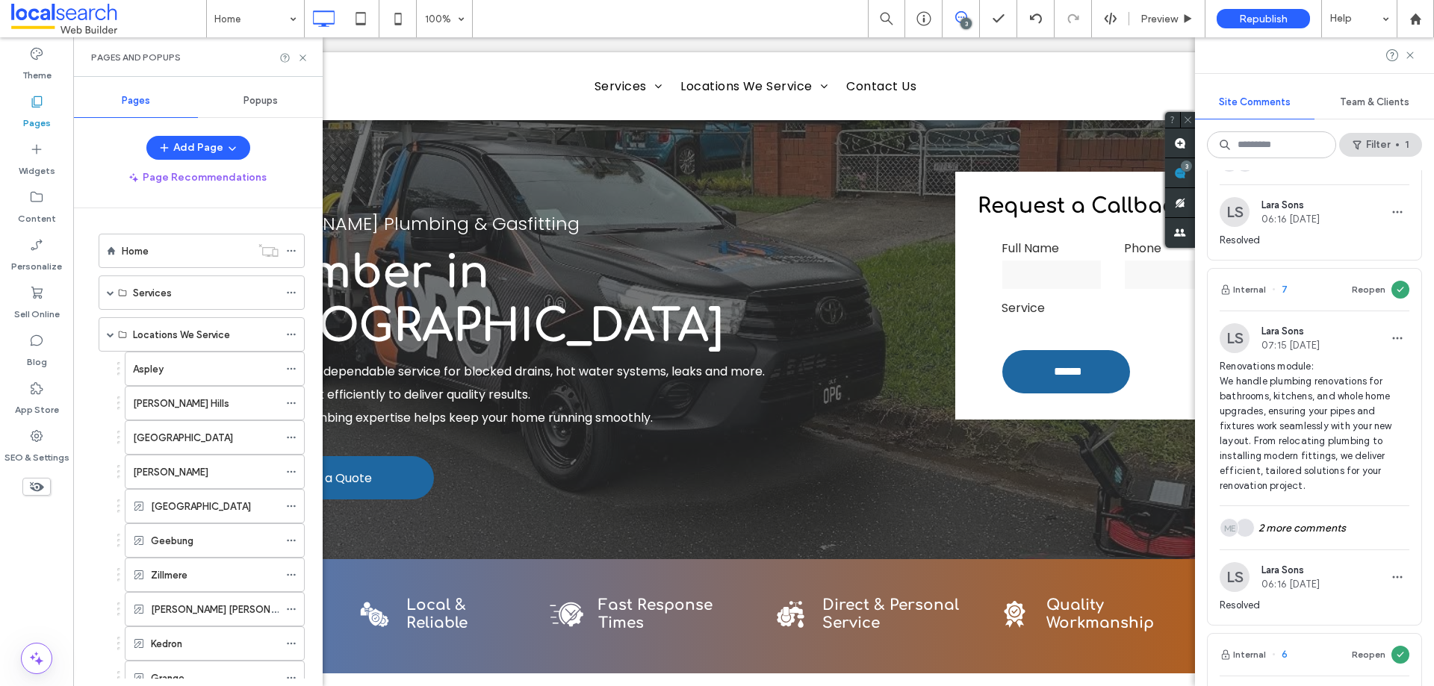
scroll to position [501, 0]
click at [298, 61] on icon at bounding box center [302, 57] width 11 height 11
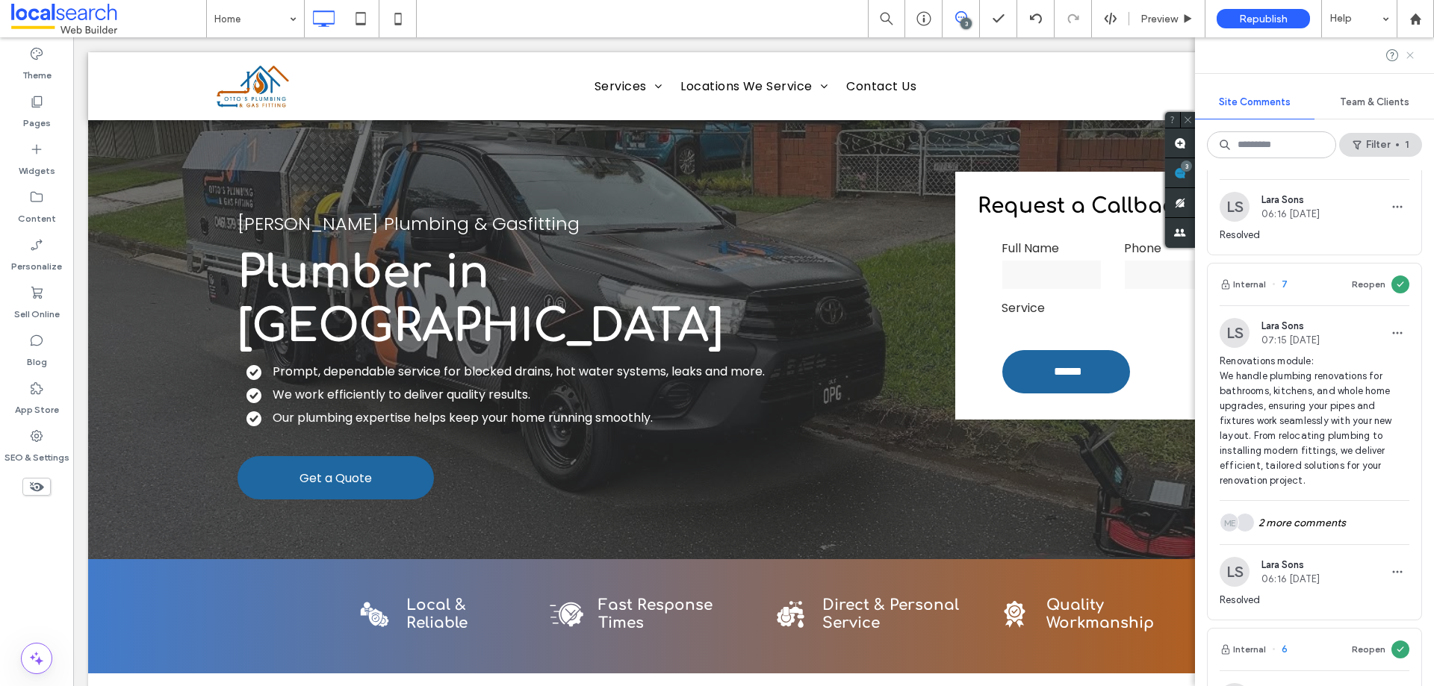
click at [1406, 54] on icon at bounding box center [1410, 55] width 12 height 12
